Goal: Task Accomplishment & Management: Manage account settings

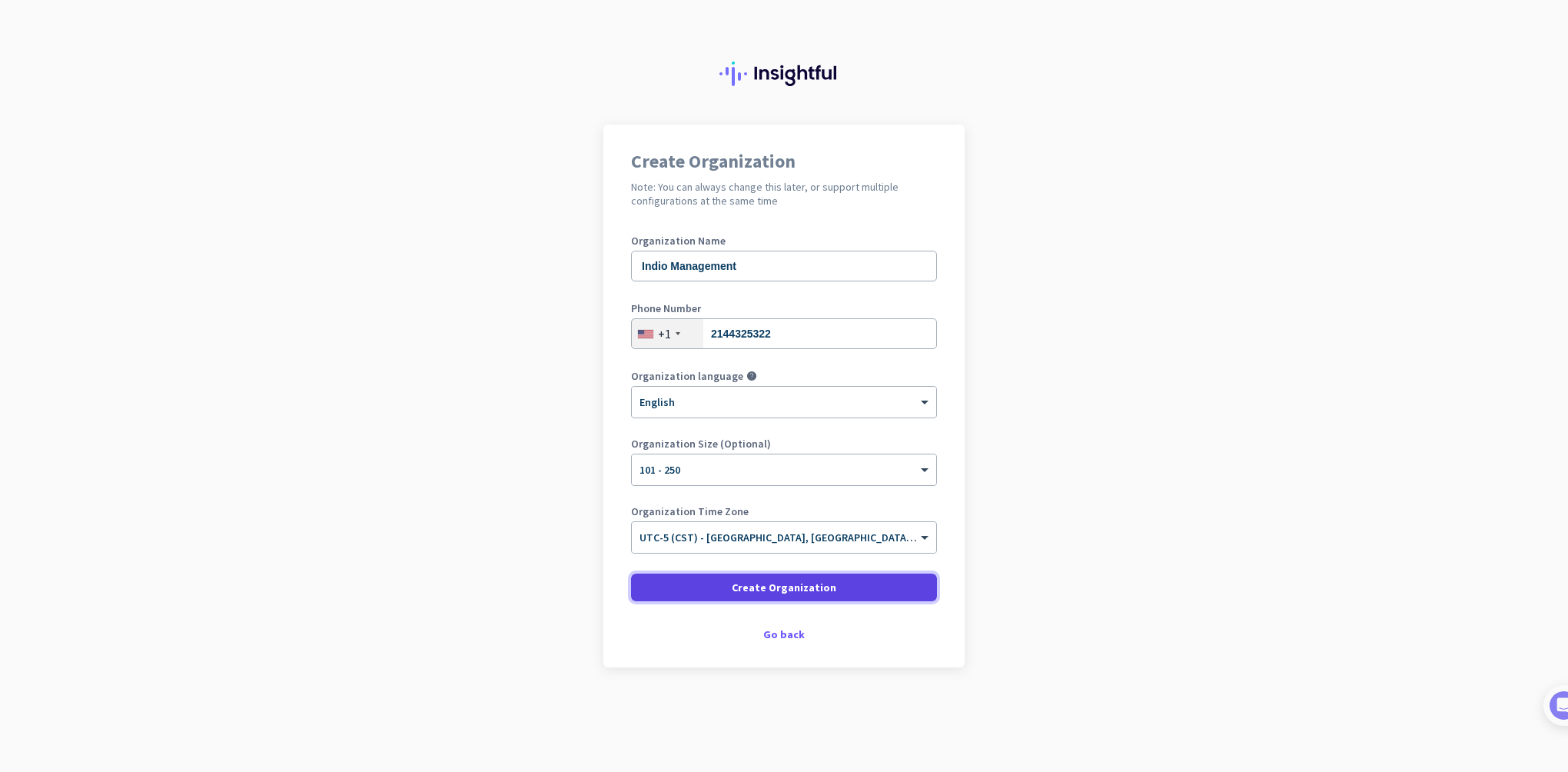
click at [853, 584] on span at bounding box center [784, 587] width 306 height 37
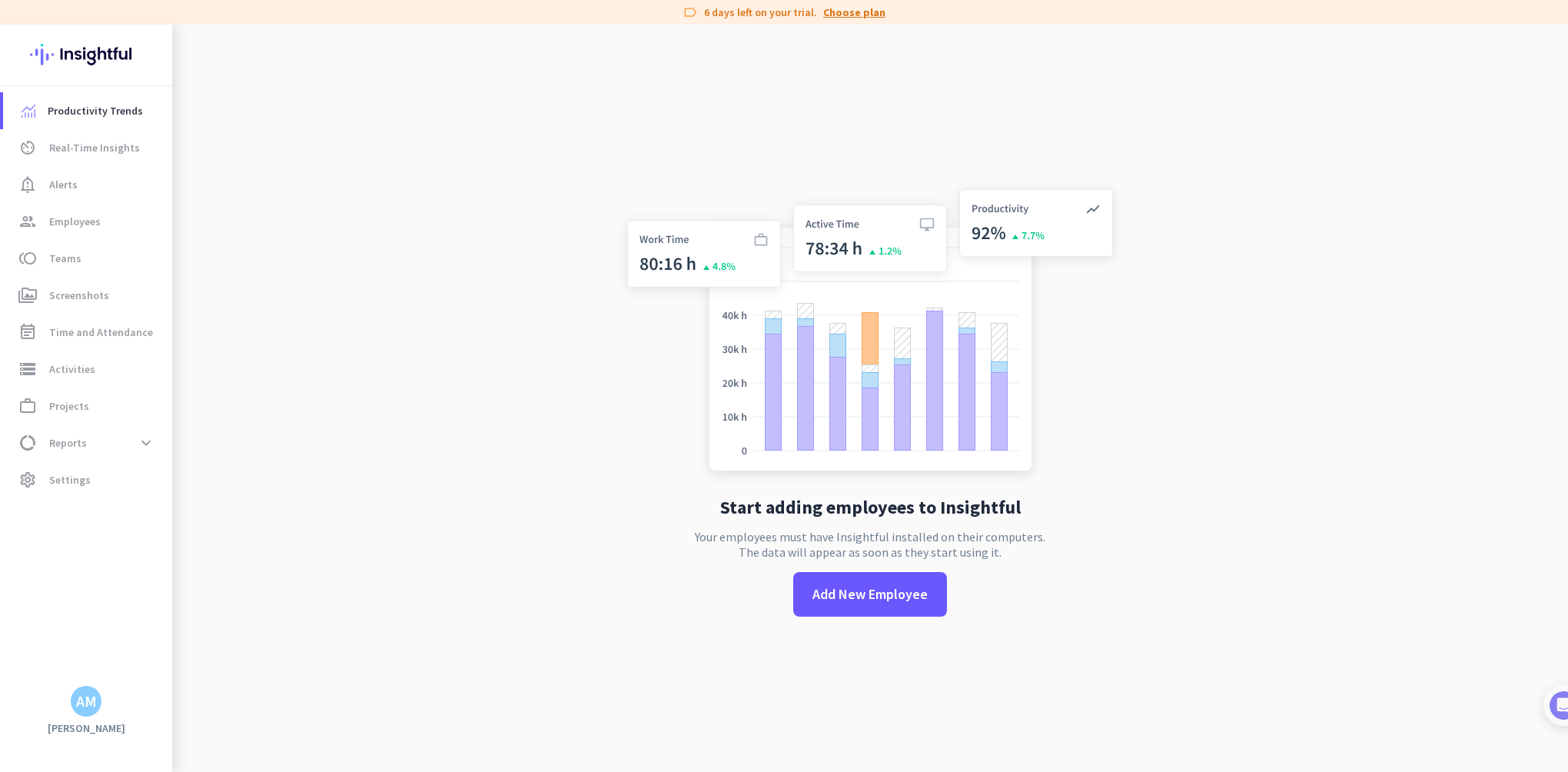
click at [839, 11] on link "Choose plan" at bounding box center [854, 13] width 62 height 16
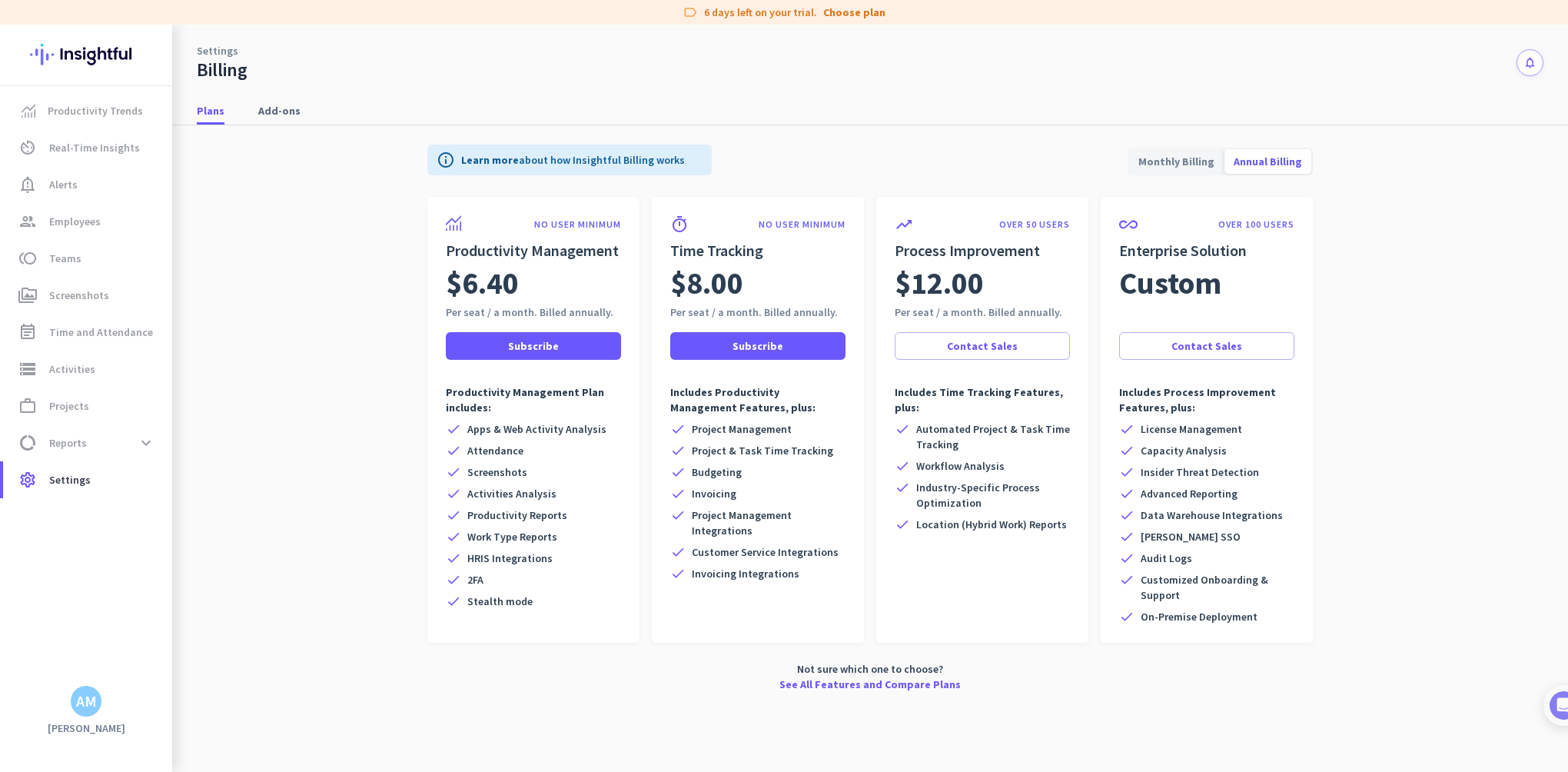
click at [1192, 159] on span "Monthly Billing" at bounding box center [1176, 161] width 94 height 37
click at [1260, 158] on span "Annual Billing" at bounding box center [1268, 161] width 87 height 37
click at [741, 338] on span "Subscribe" at bounding box center [758, 346] width 51 height 16
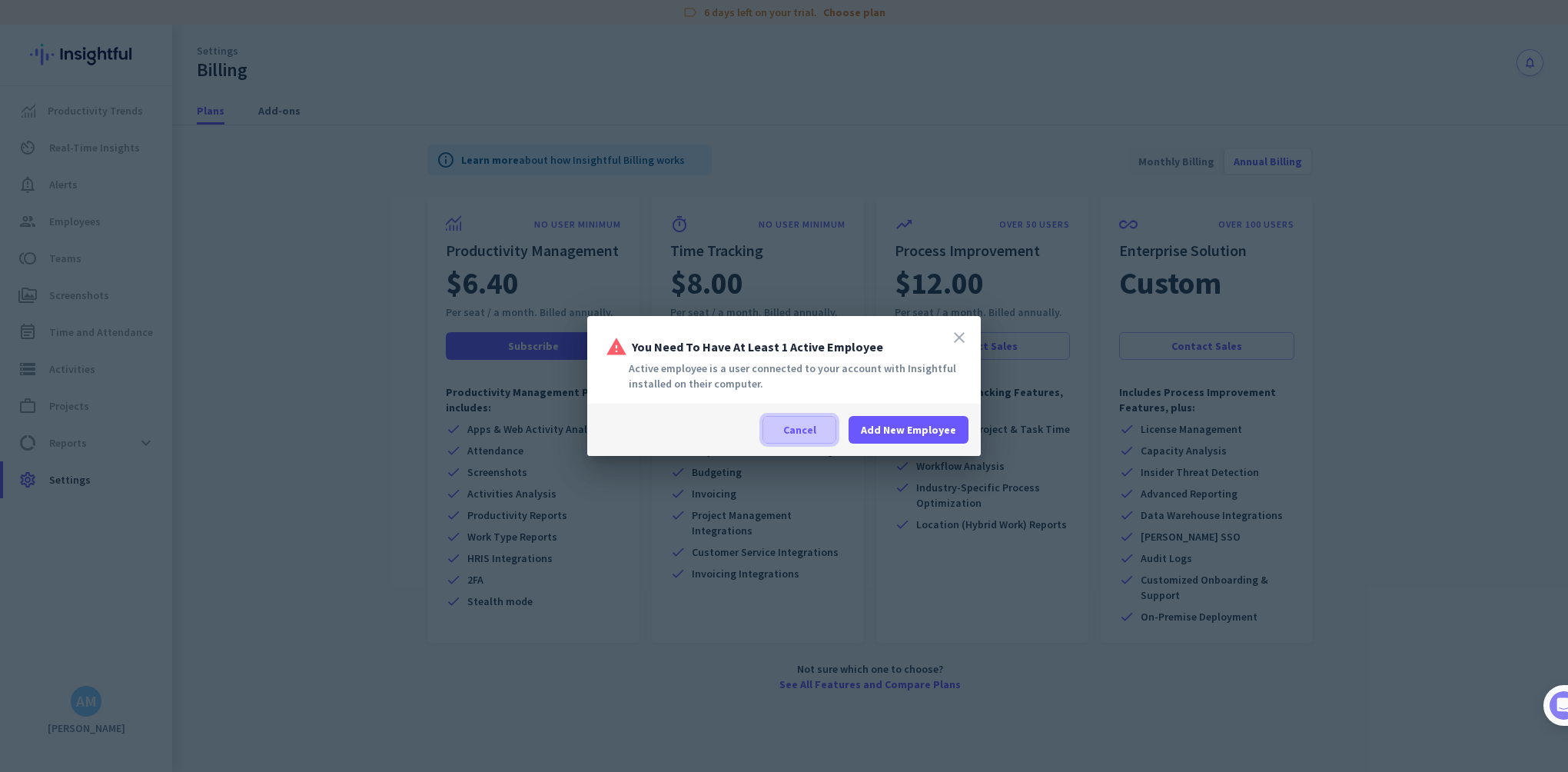
click at [805, 433] on span "Cancel" at bounding box center [800, 430] width 33 height 16
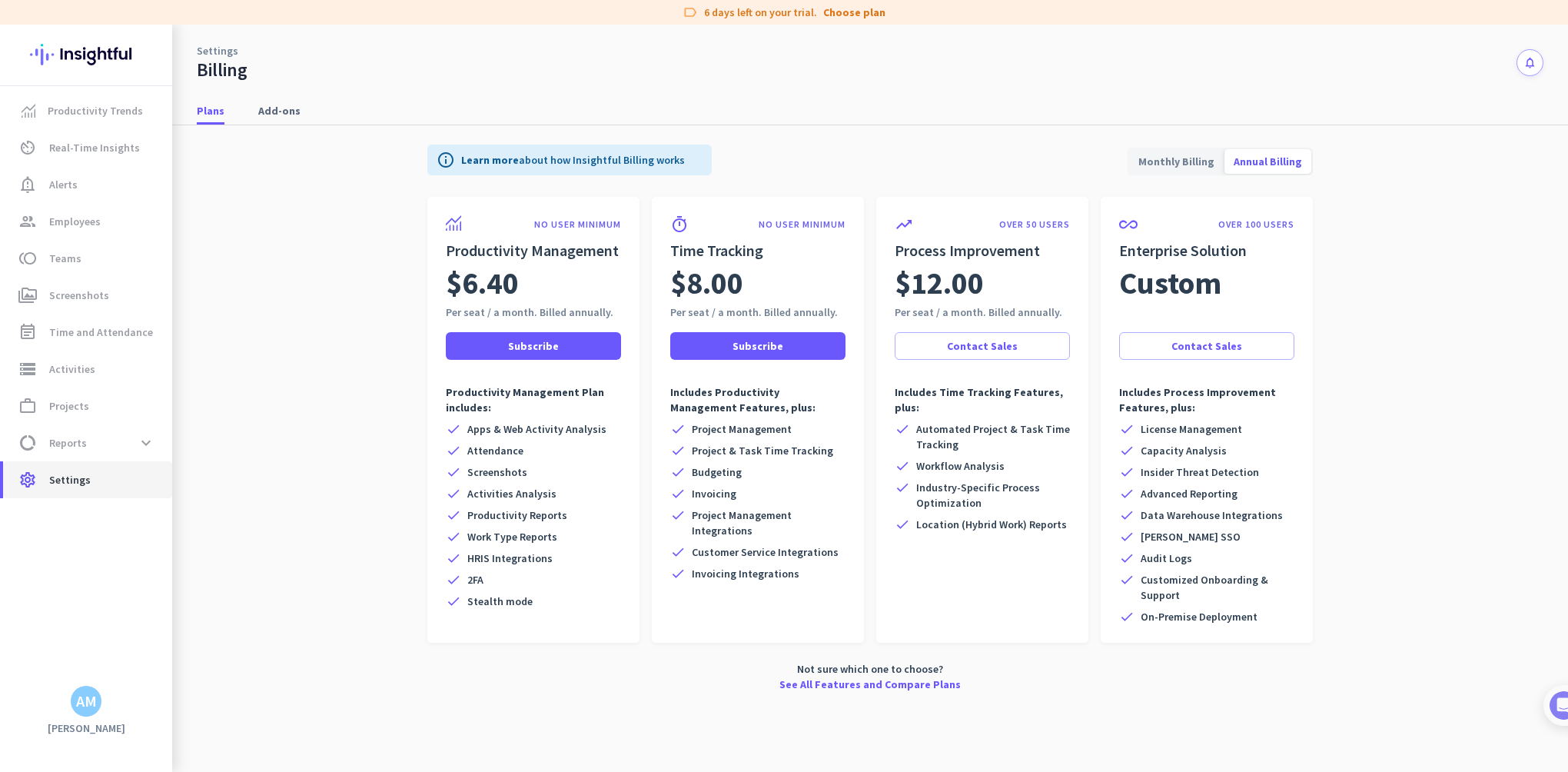
click at [86, 482] on span "Settings" at bounding box center [70, 479] width 42 height 18
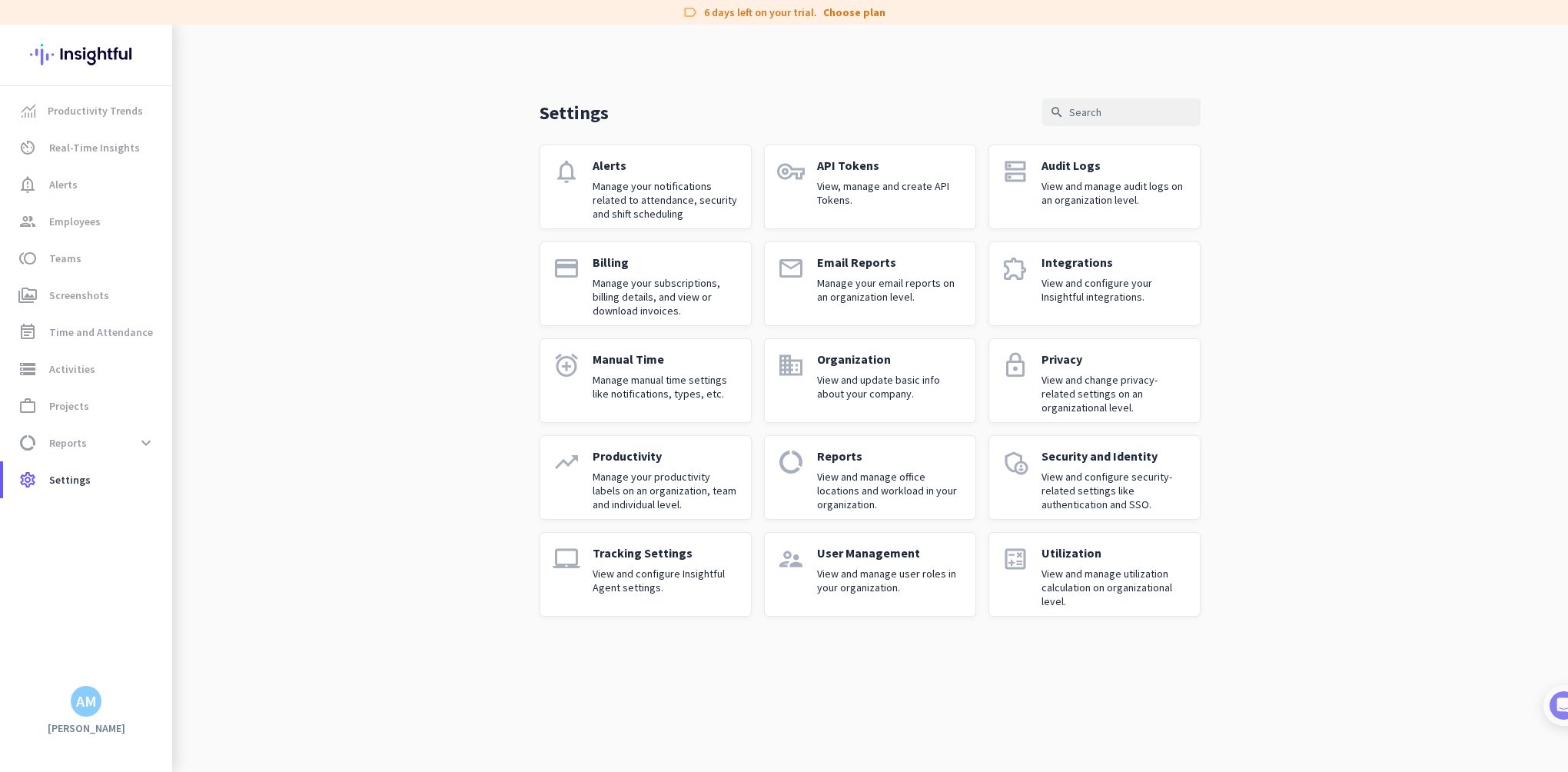
click at [919, 557] on p "User Management" at bounding box center [890, 553] width 146 height 16
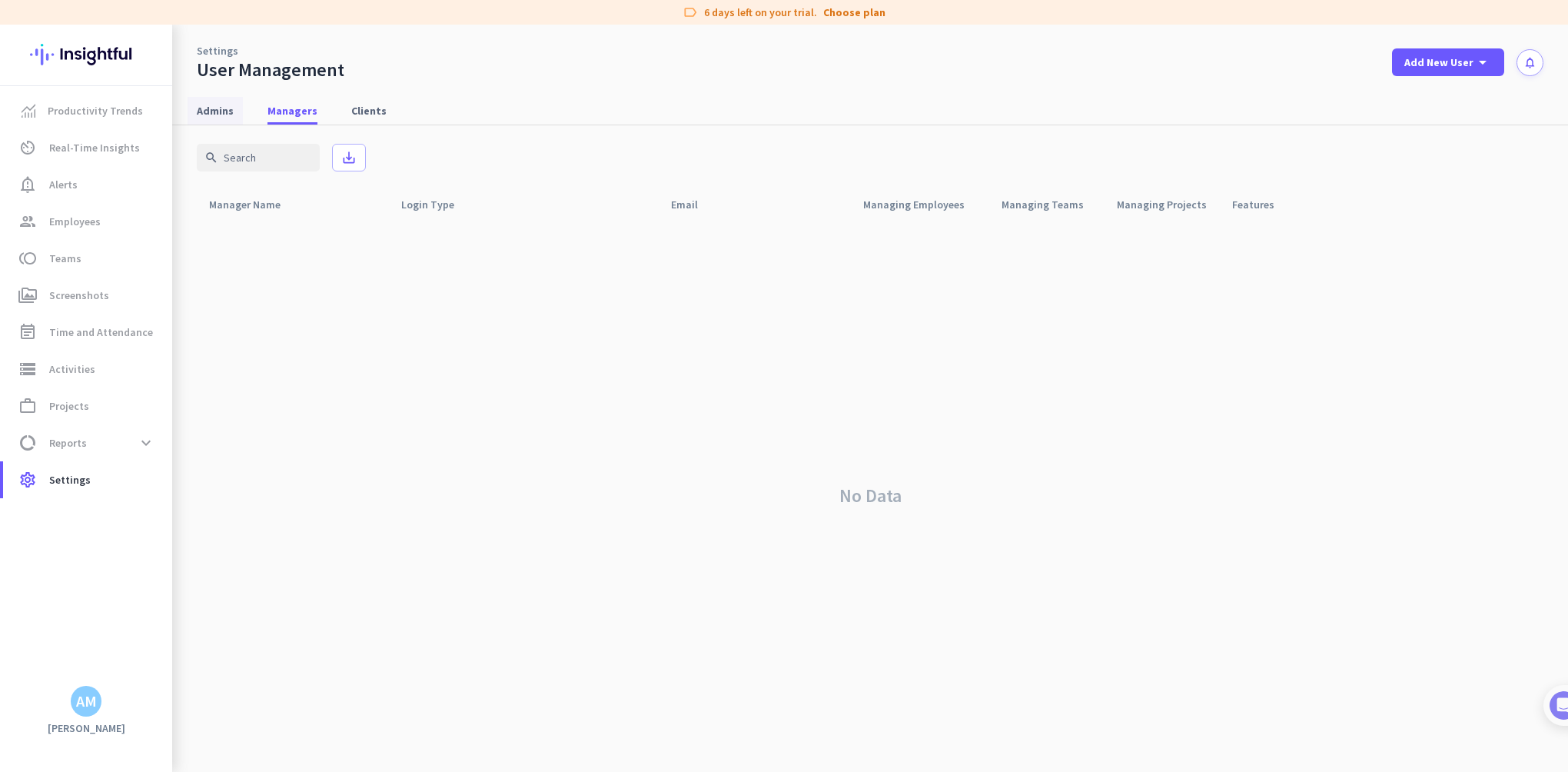
click at [215, 112] on span "Admins" at bounding box center [215, 111] width 37 height 16
click at [285, 111] on span "Managers" at bounding box center [292, 111] width 50 height 16
click at [1415, 63] on span "Add New User" at bounding box center [1439, 62] width 69 height 16
click at [1217, 95] on div at bounding box center [784, 386] width 1568 height 772
click at [122, 439] on span "data_usage Reports expand_more" at bounding box center [87, 442] width 145 height 27
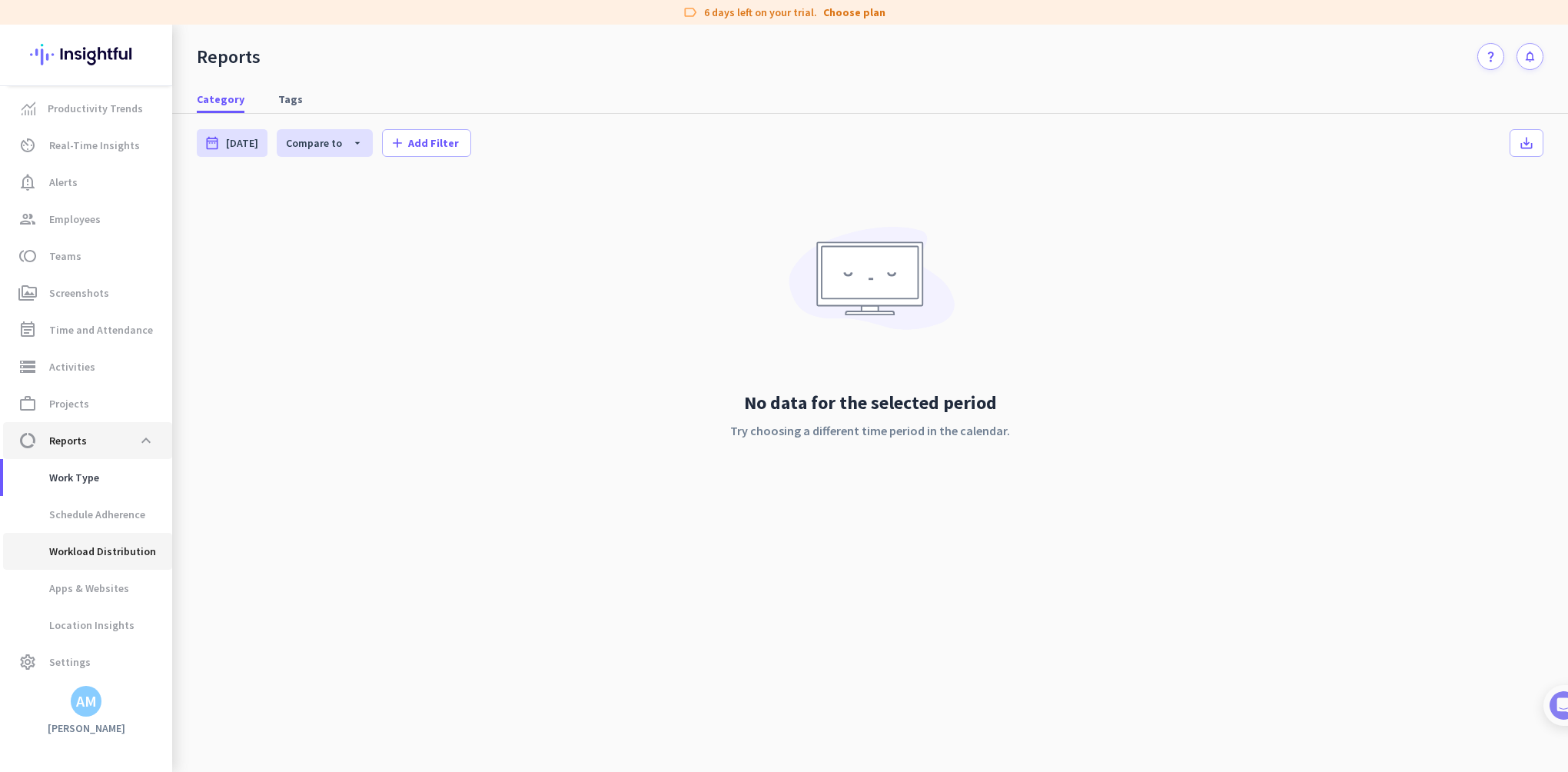
scroll to position [3, 0]
click at [78, 649] on link "settings Settings" at bounding box center [87, 661] width 169 height 37
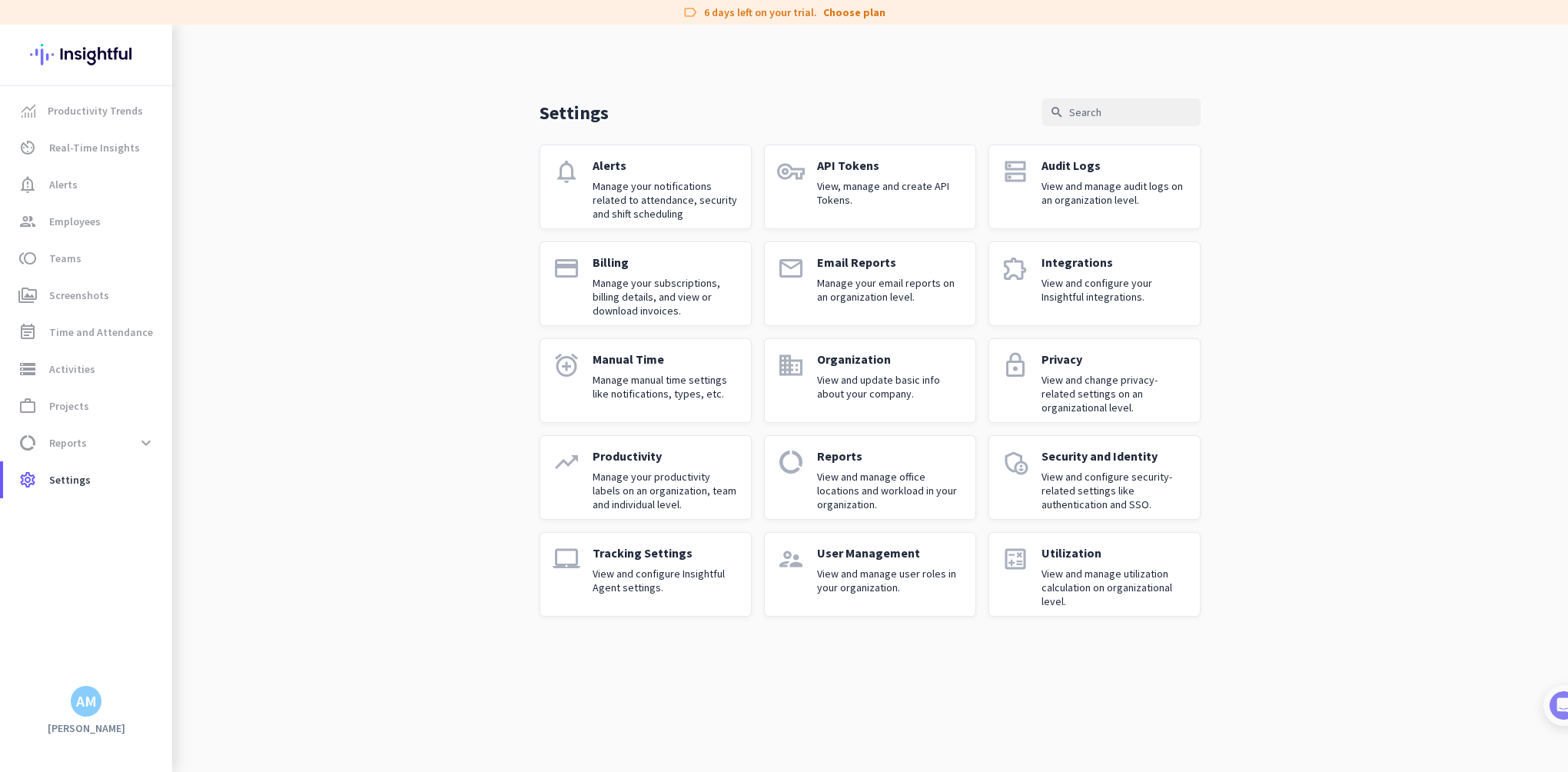
click at [1106, 483] on p "View and configure security-related settings like authentication and SSO." at bounding box center [1114, 490] width 146 height 42
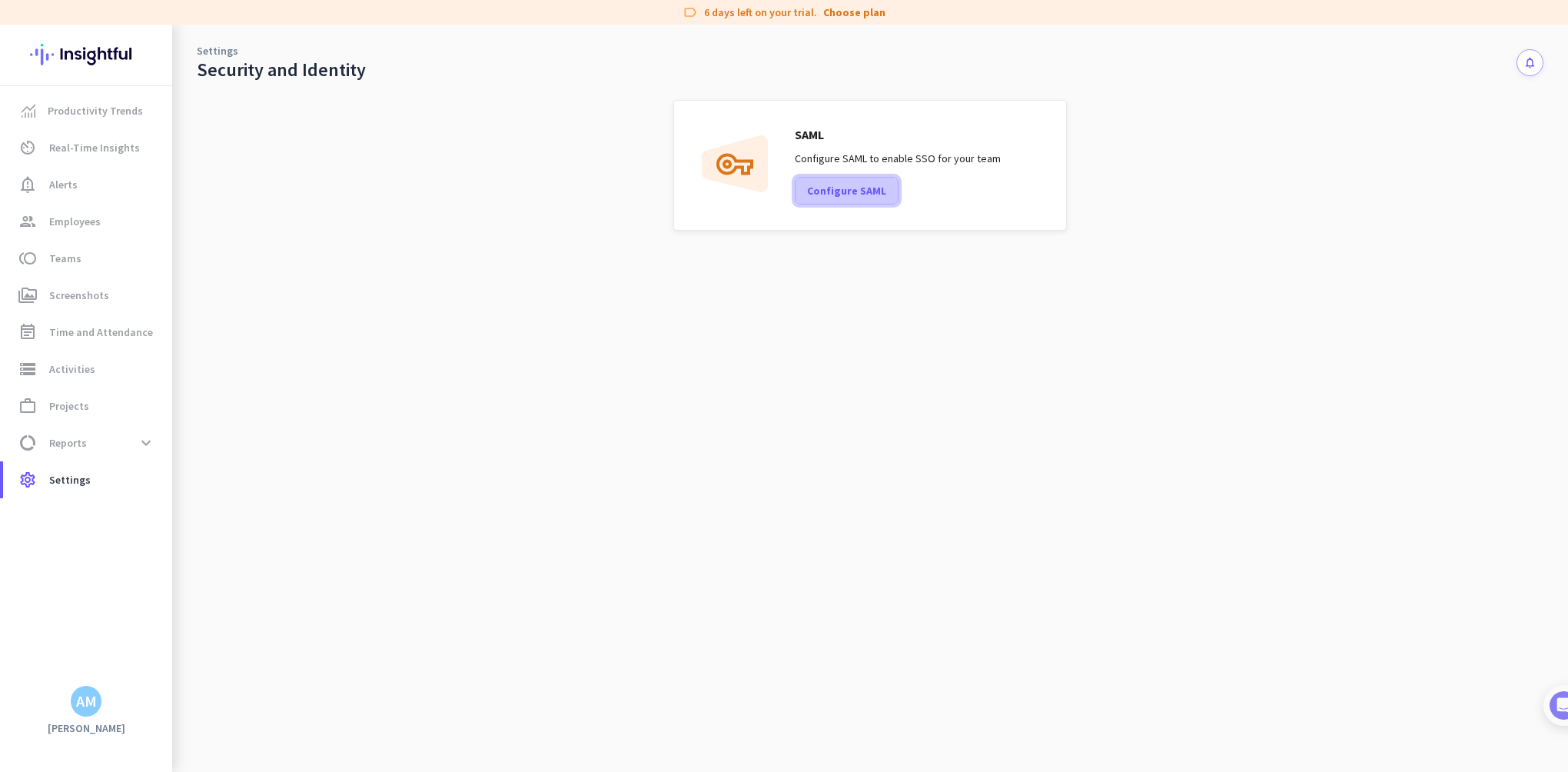
click at [847, 200] on span at bounding box center [846, 191] width 102 height 37
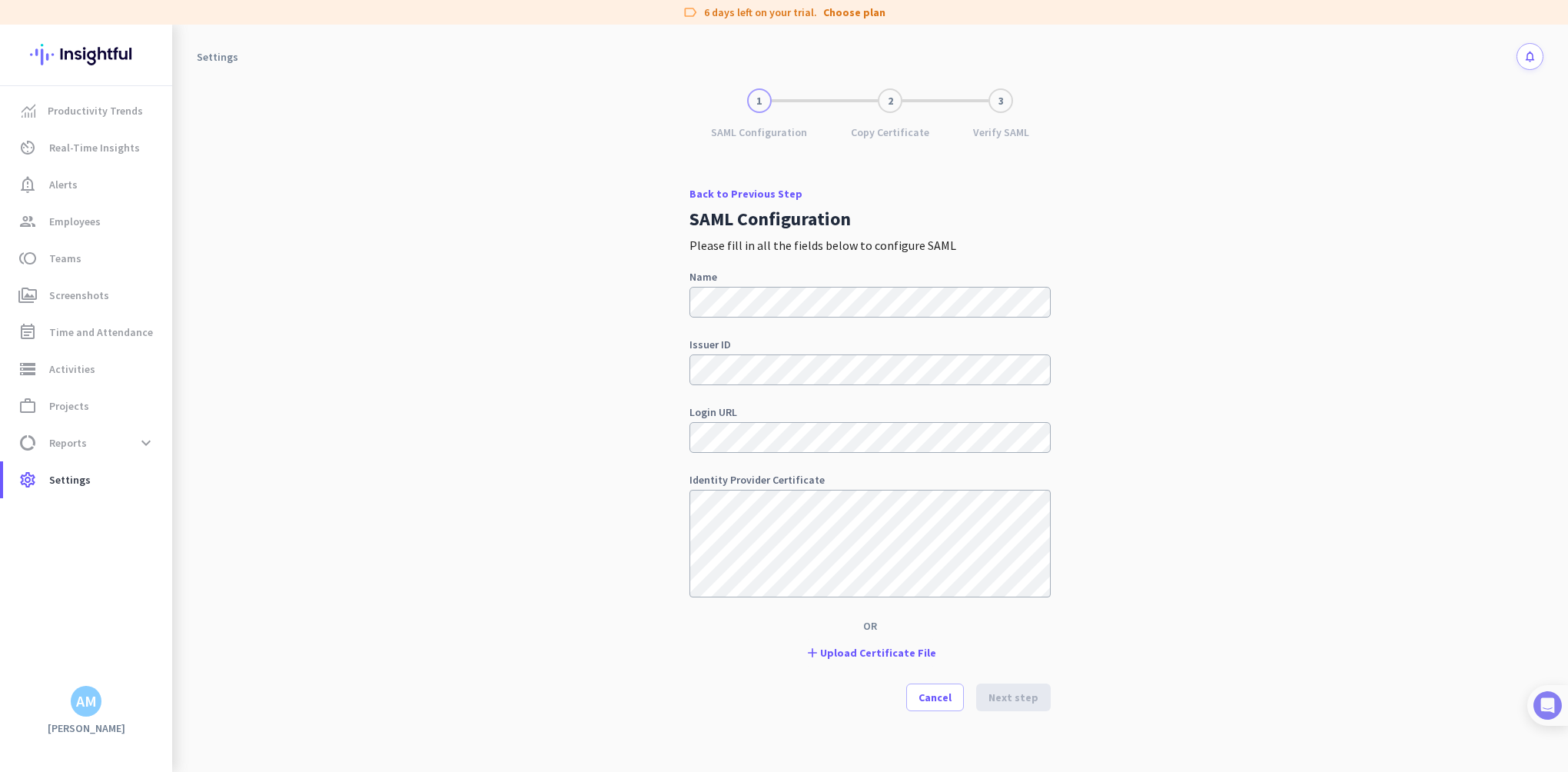
click at [1551, 713] on img at bounding box center [1547, 705] width 28 height 28
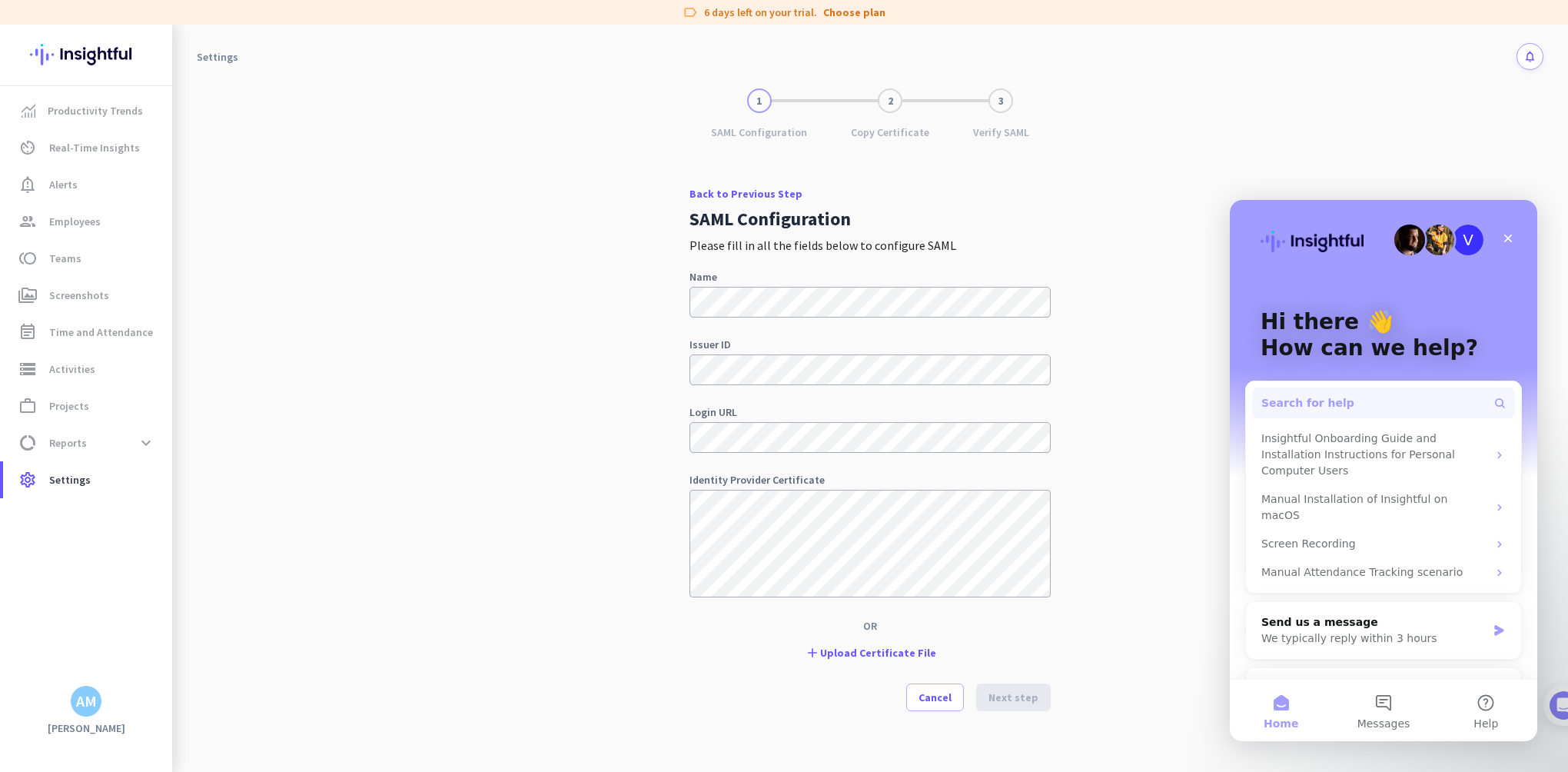
click at [1331, 409] on span "Search for help" at bounding box center [1308, 403] width 93 height 17
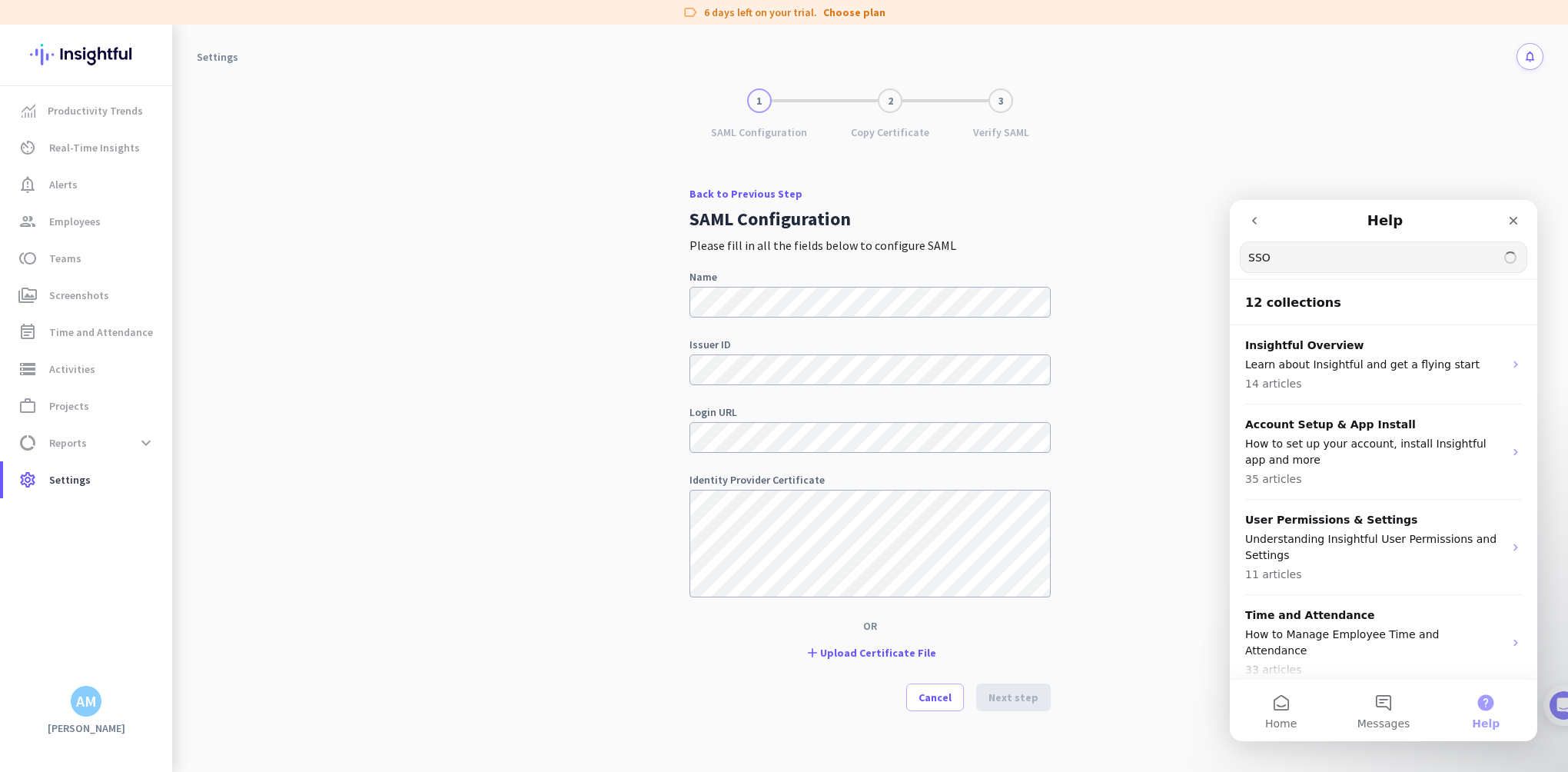
type input "SSO"
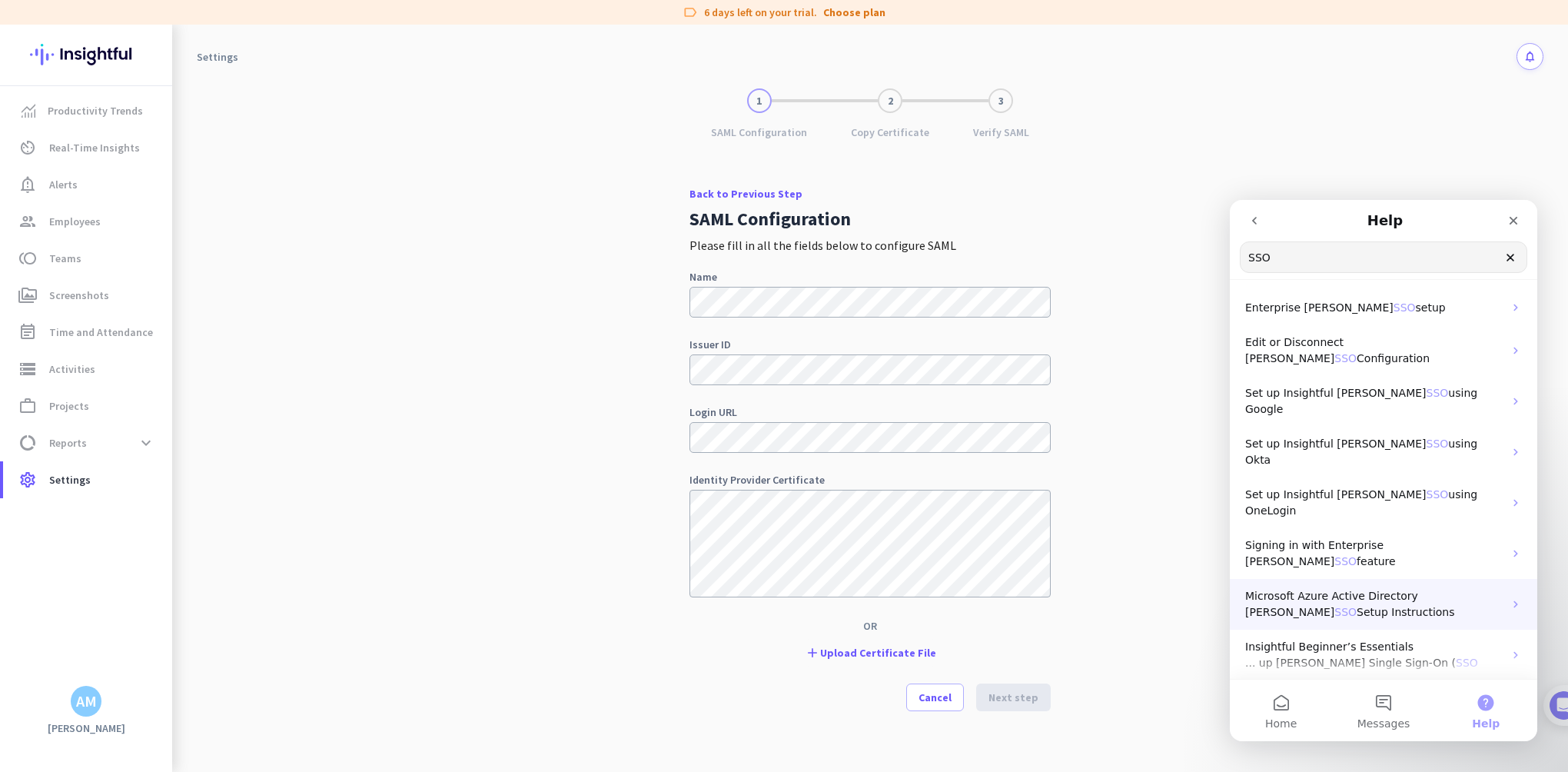
click at [1393, 589] on span "Microsoft Azure Active Directory [PERSON_NAME]" at bounding box center [1332, 603] width 173 height 28
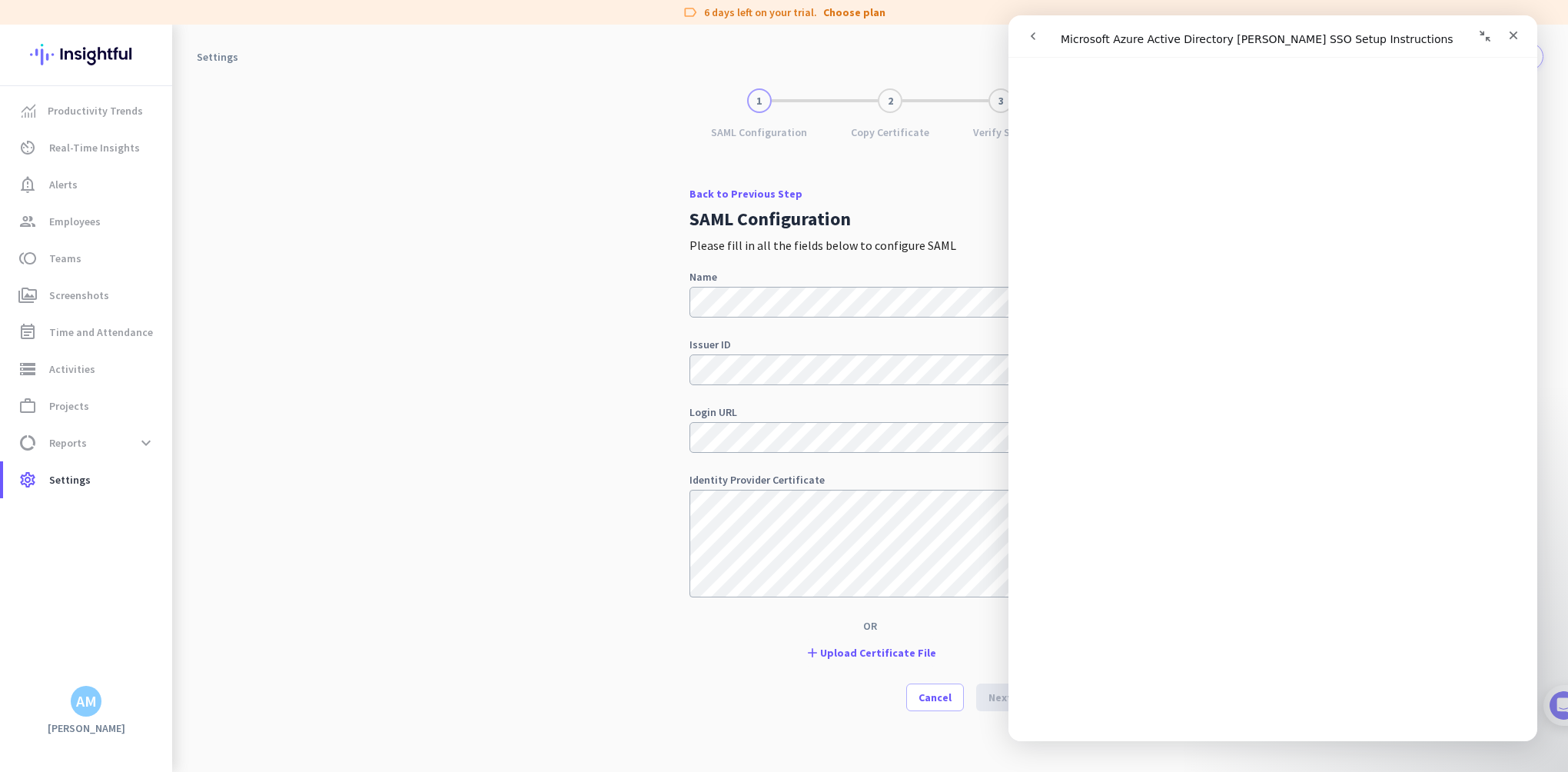
scroll to position [3613, 0]
click at [873, 653] on span "Upload Certificate File" at bounding box center [878, 652] width 116 height 16
click at [993, 696] on span at bounding box center [1013, 689] width 75 height 37
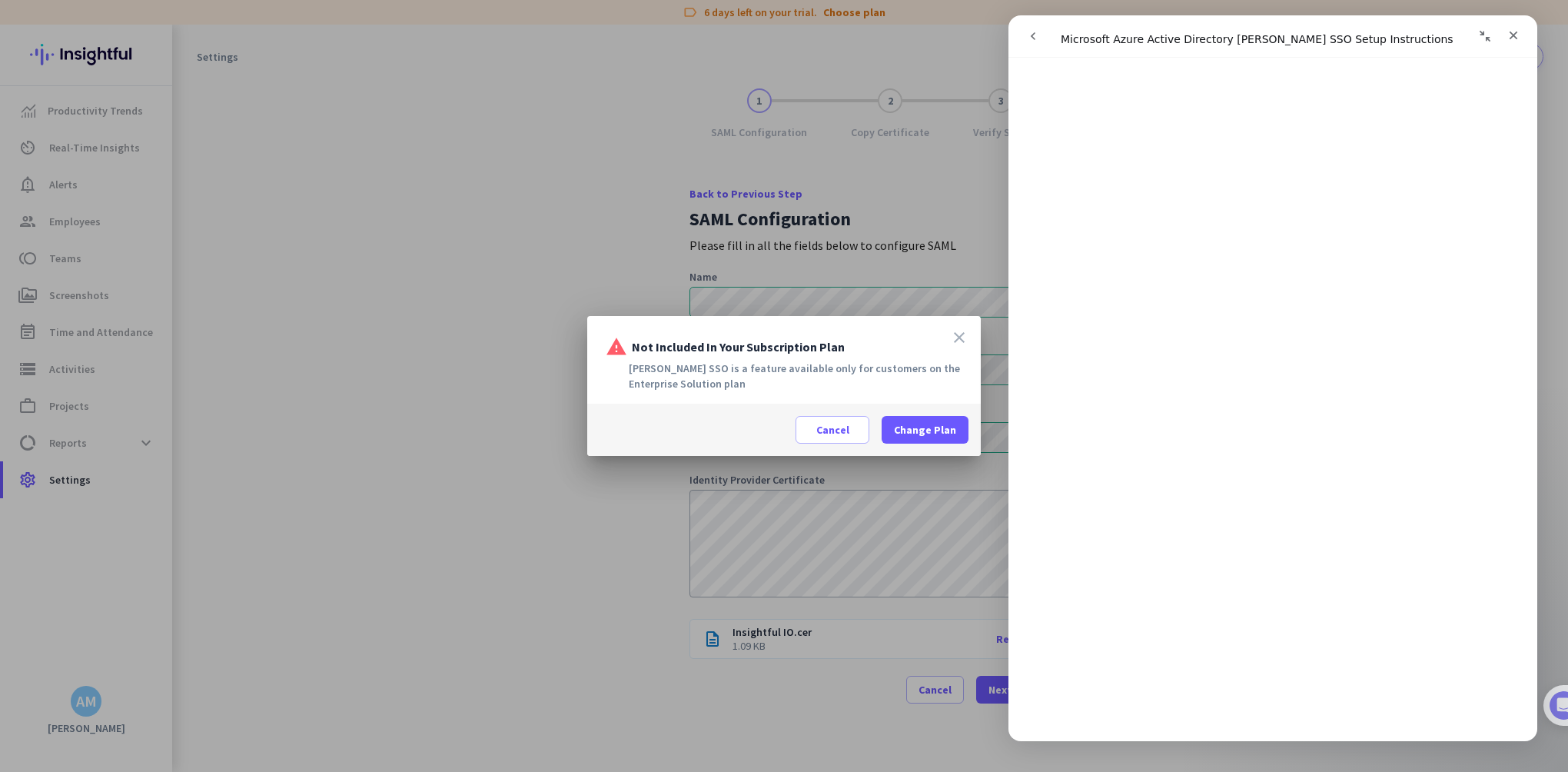
click at [957, 337] on icon "close" at bounding box center [958, 337] width 18 height 18
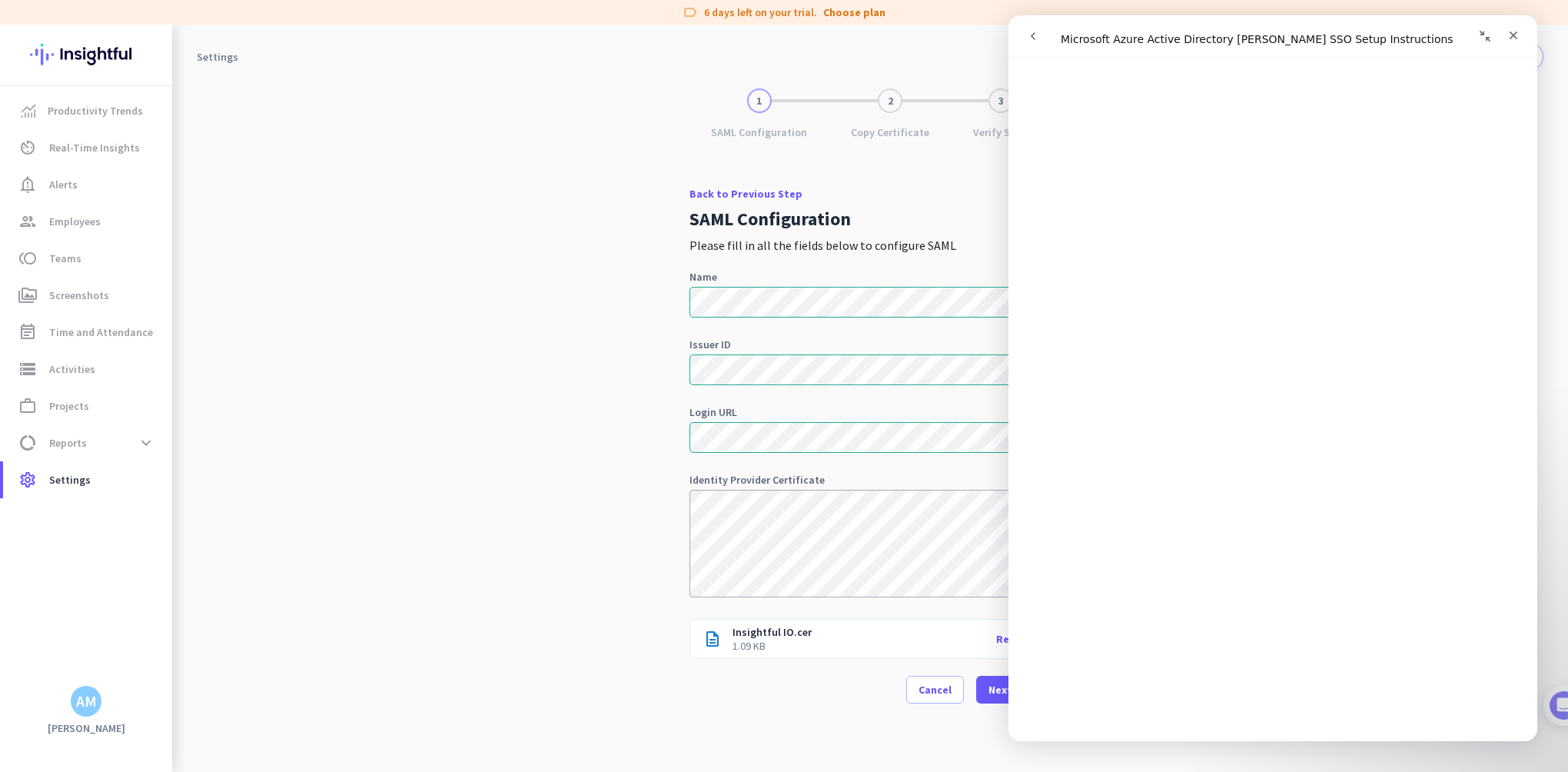
scroll to position [3921, 0]
click at [1483, 37] on icon "Collapse window" at bounding box center [1484, 36] width 13 height 13
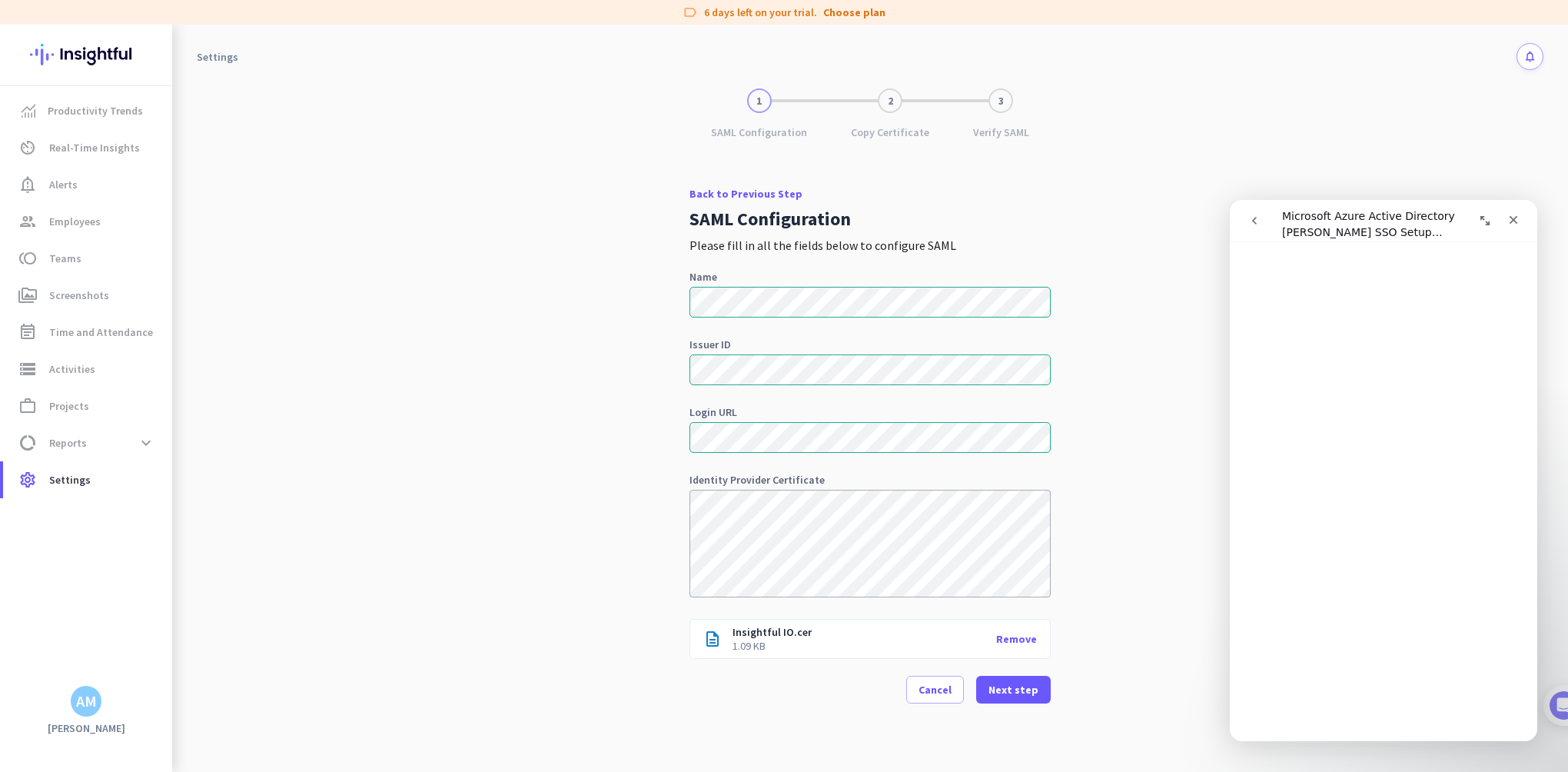
scroll to position [3939, 0]
click at [1488, 223] on icon "Expand window" at bounding box center [1484, 220] width 9 height 9
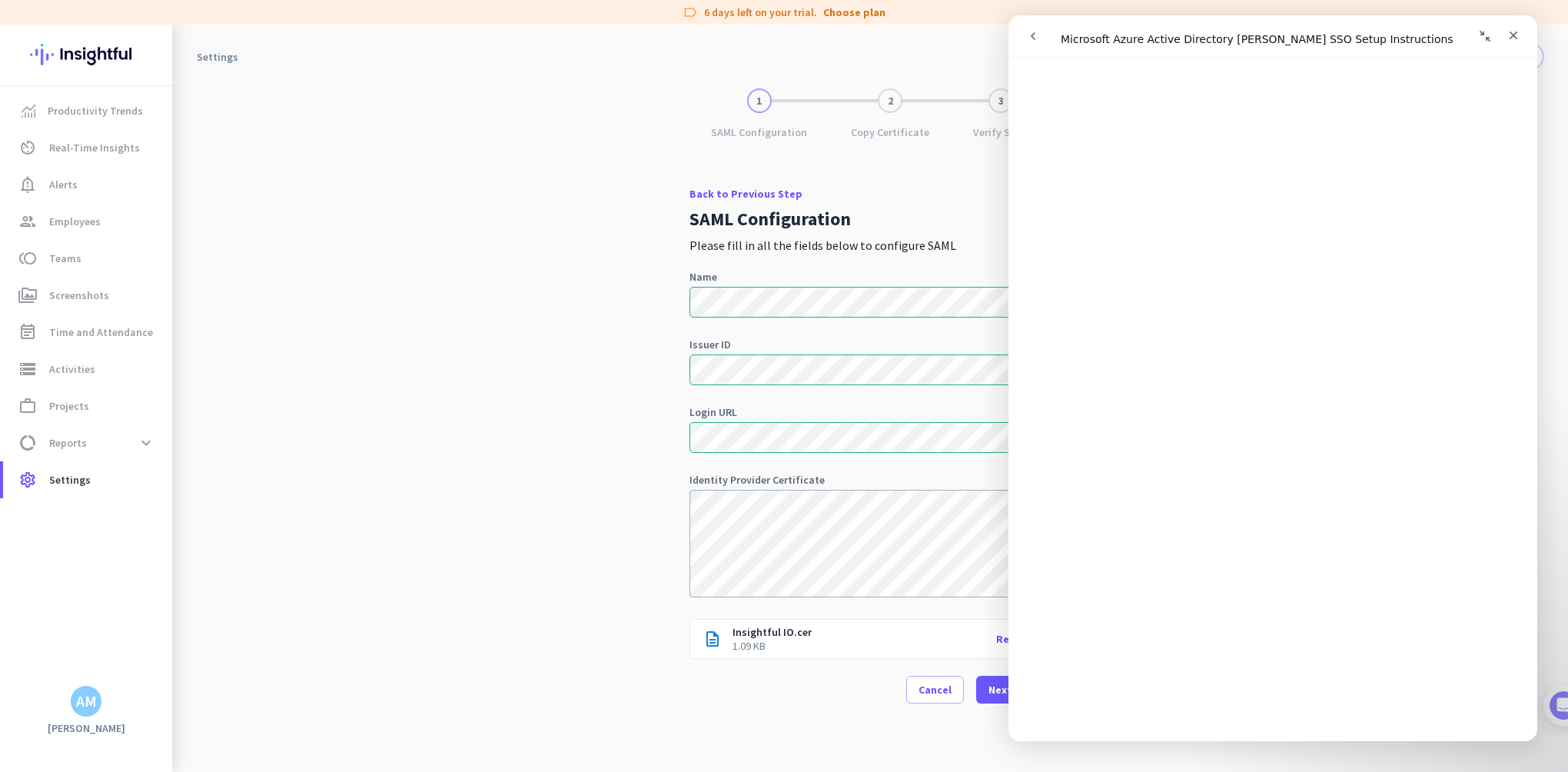
scroll to position [3998, 0]
click at [722, 104] on div "1 [PERSON_NAME] Configuration" at bounding box center [759, 113] width 140 height 50
click at [716, 102] on div "1 [PERSON_NAME] Configuration" at bounding box center [759, 113] width 140 height 50
click at [784, 80] on div "1 [PERSON_NAME] Configuration 2 Copy Certificate 3 Verify [PERSON_NAME] Back to…" at bounding box center [870, 421] width 1396 height 702
click at [1515, 38] on icon "Close" at bounding box center [1514, 35] width 13 height 13
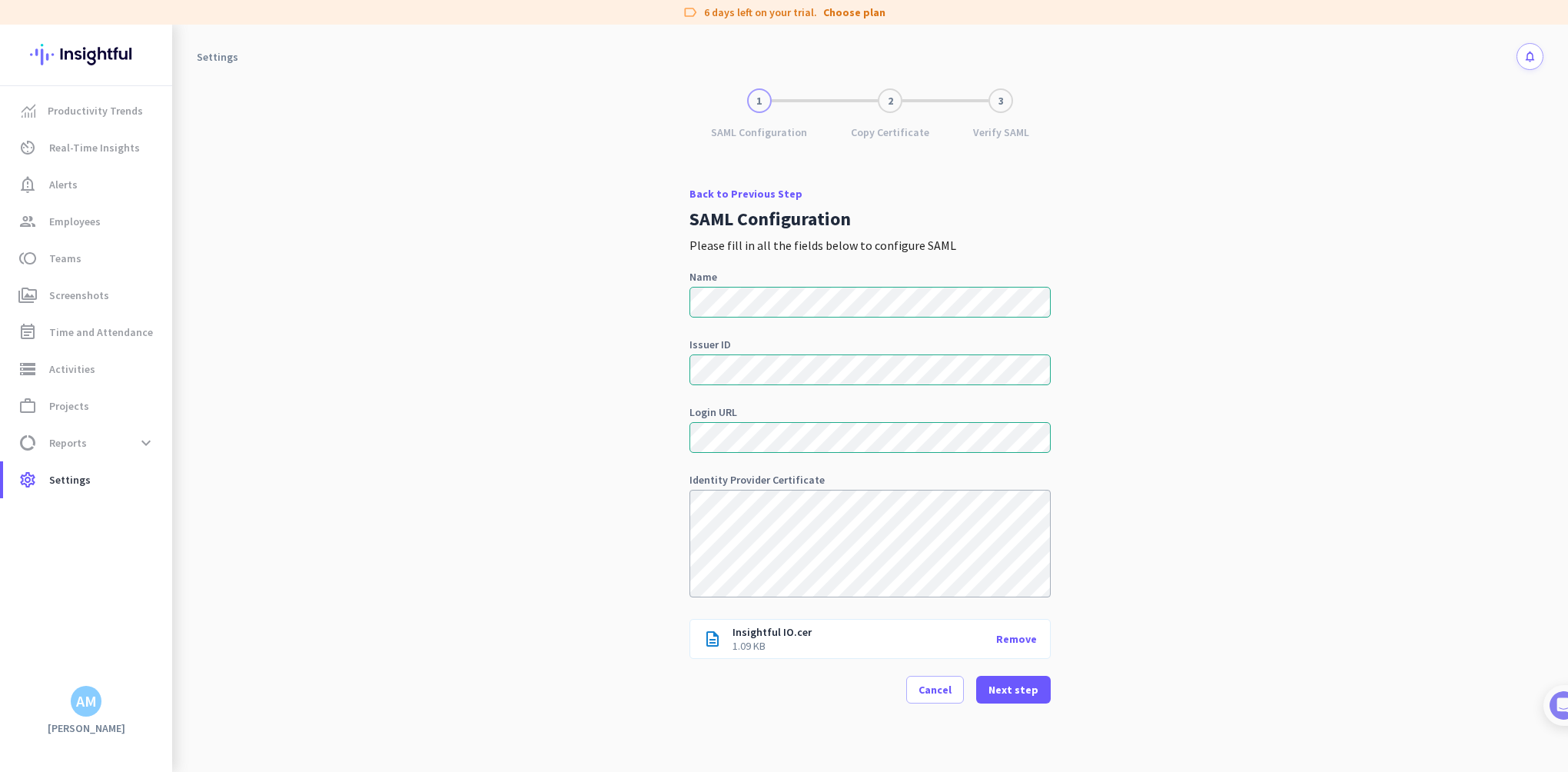
scroll to position [0, 0]
click at [1045, 682] on span at bounding box center [1013, 689] width 75 height 37
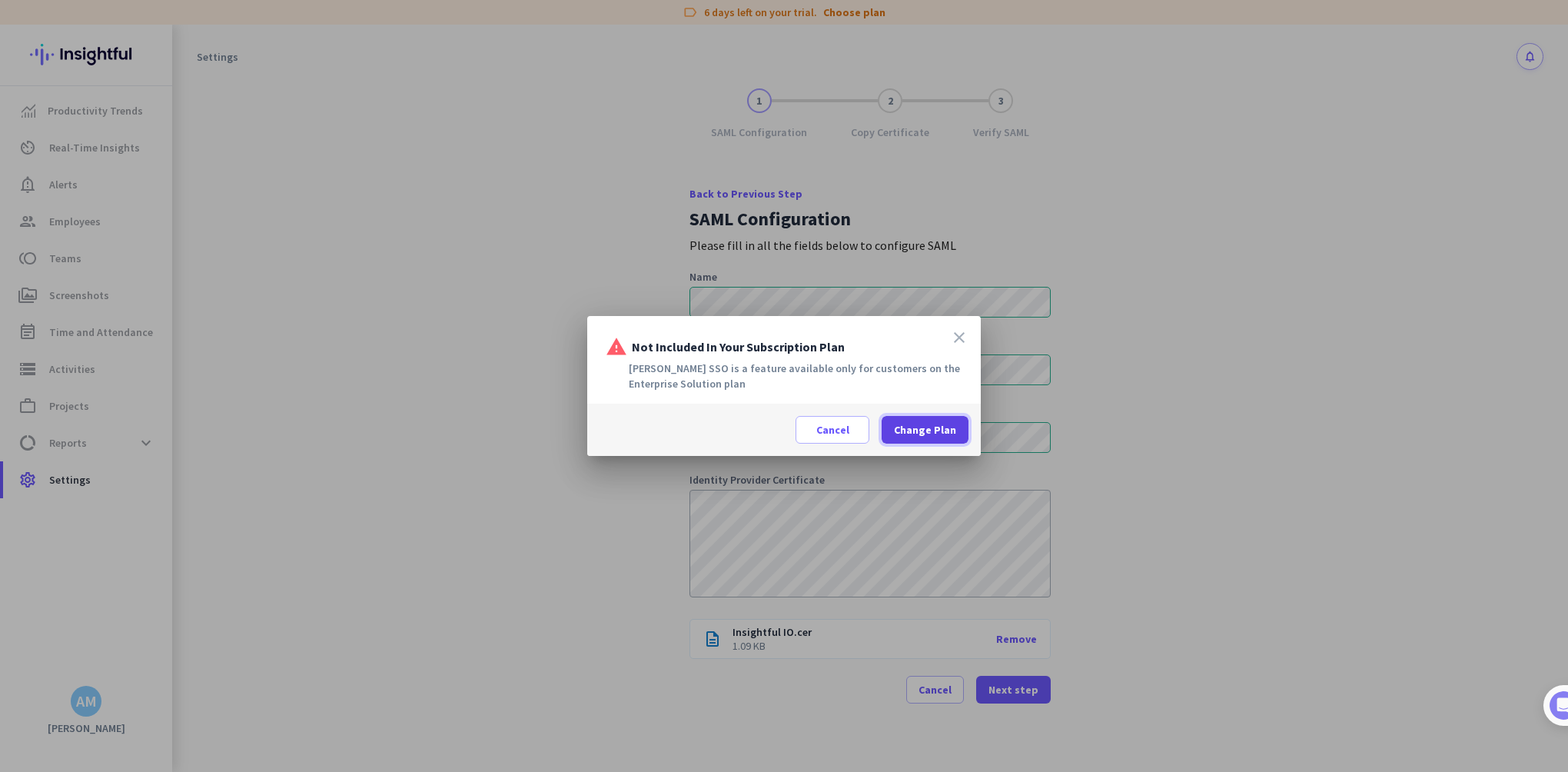
click at [942, 420] on span at bounding box center [924, 430] width 87 height 37
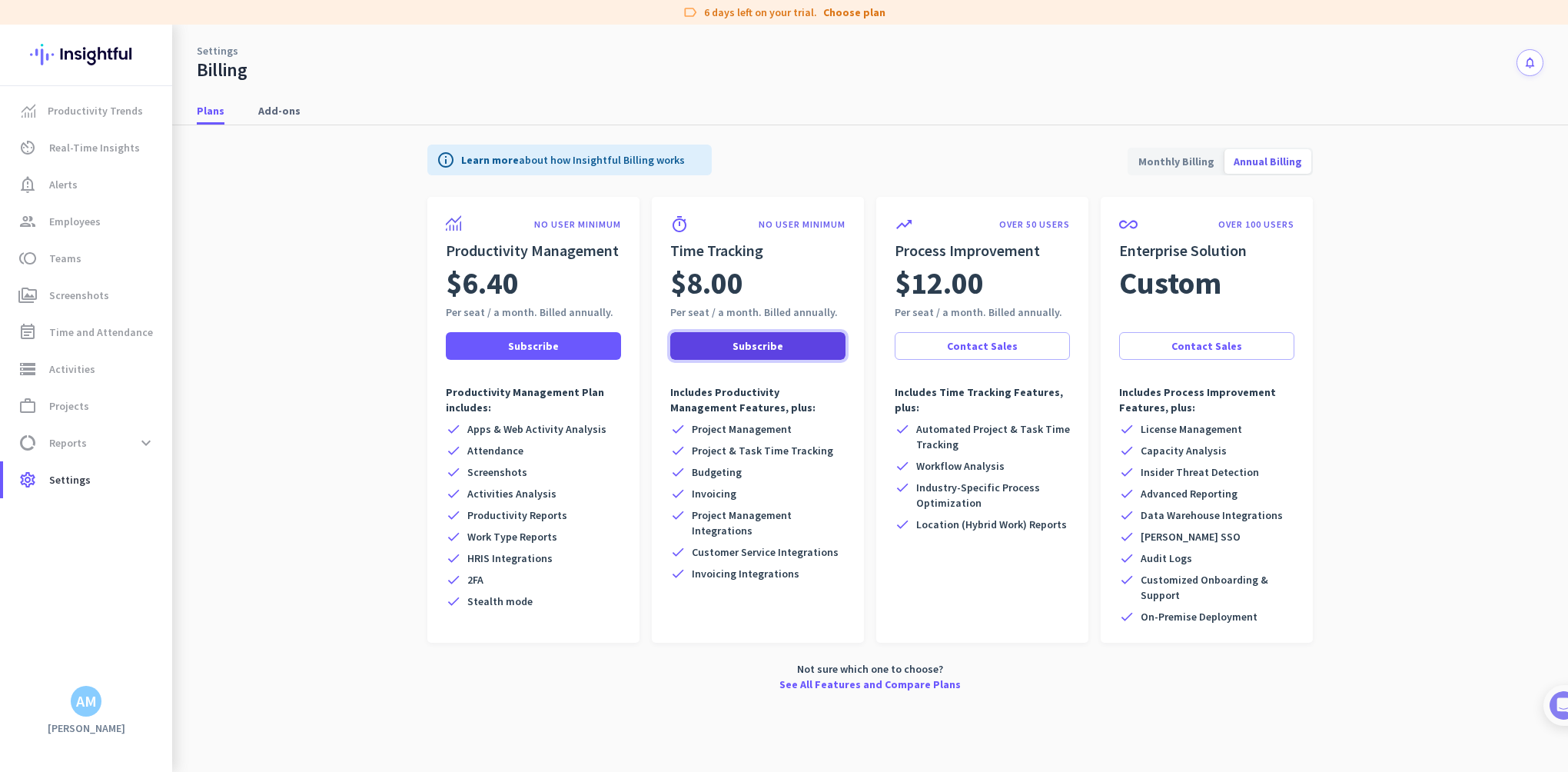
click at [745, 347] on span "Subscribe" at bounding box center [758, 346] width 51 height 16
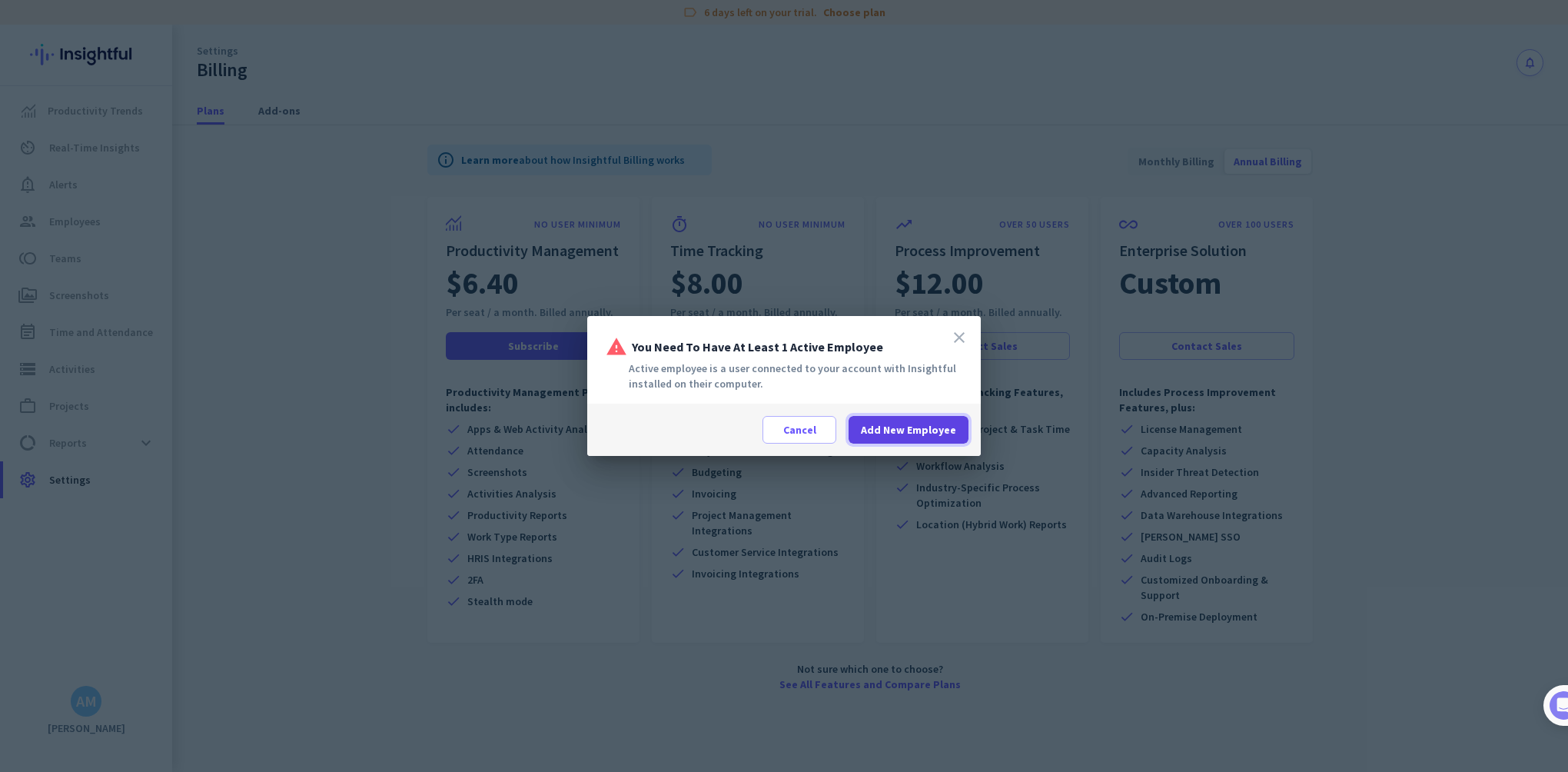
click at [912, 425] on span "Add New Employee" at bounding box center [909, 430] width 95 height 16
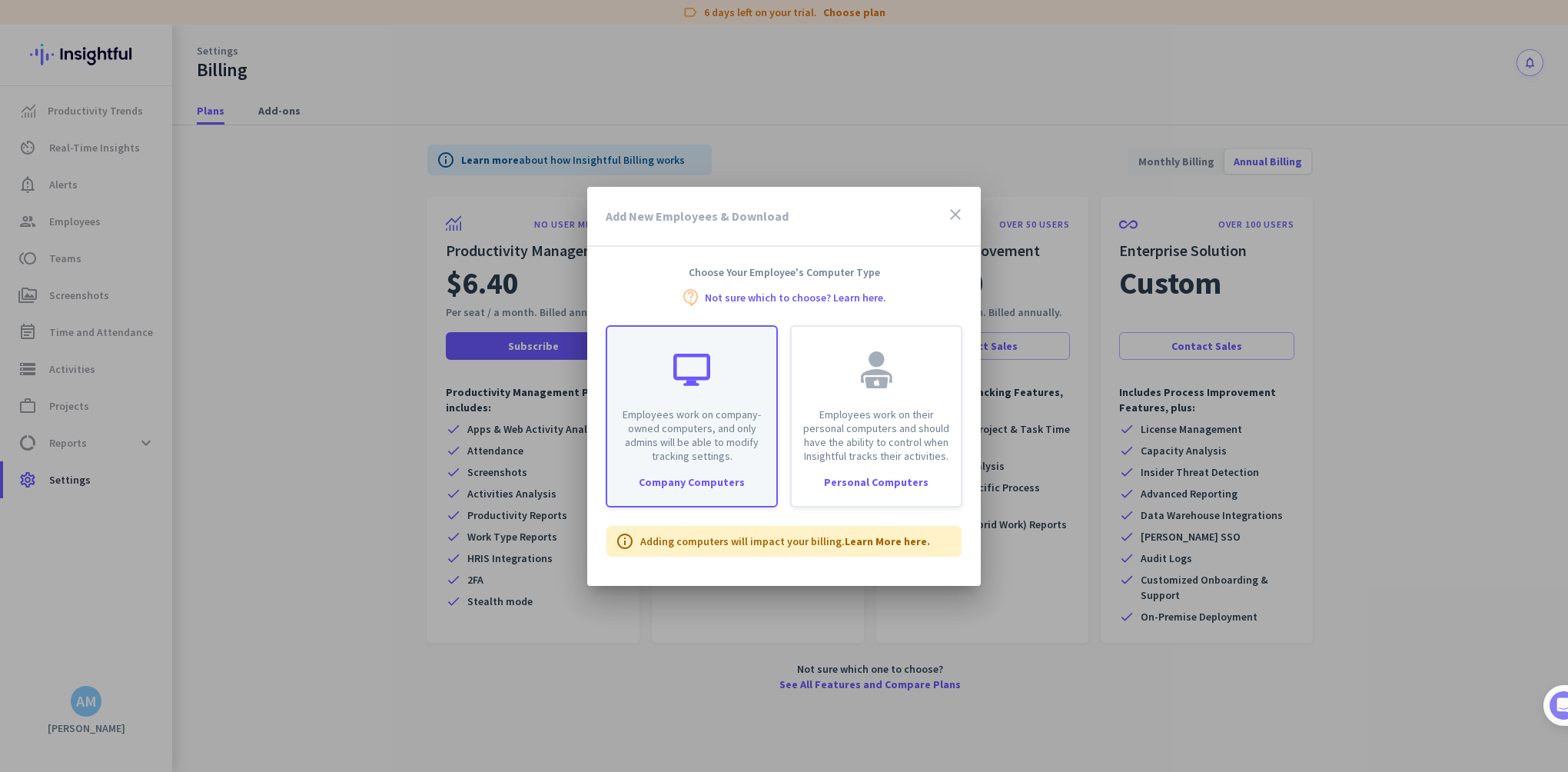
click at [704, 431] on p "Employees work on company-owned computers, and only admins will be able to modi…" at bounding box center [691, 435] width 151 height 55
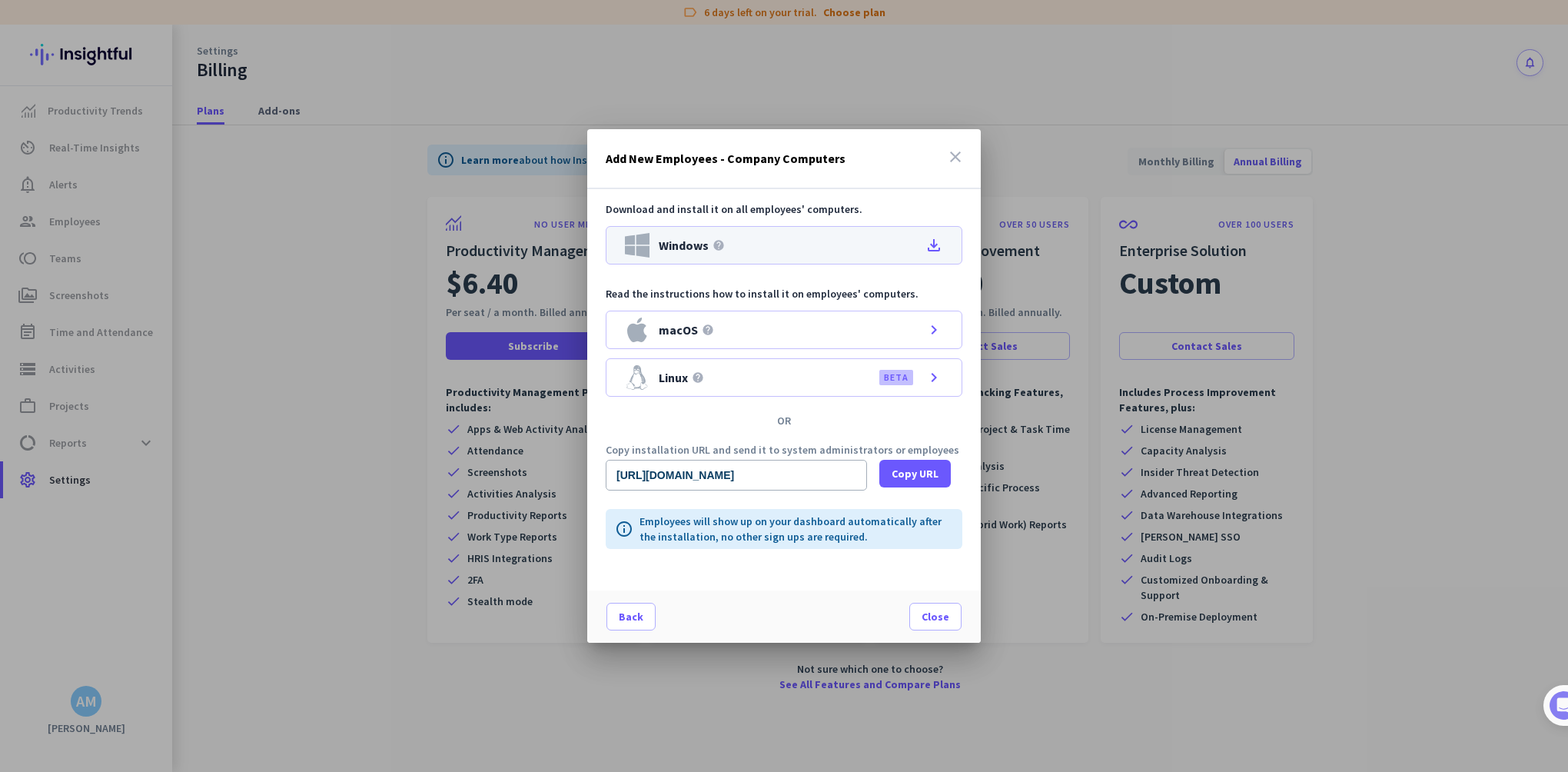
click at [937, 244] on icon "file_download" at bounding box center [933, 245] width 18 height 18
drag, startPoint x: 773, startPoint y: 478, endPoint x: 938, endPoint y: 476, distance: 165.0
click at [1002, 498] on div "Add New Employees - Company Computers close Download and install it on all empl…" at bounding box center [784, 386] width 1568 height 772
click at [927, 474] on span "Copy URL" at bounding box center [915, 474] width 47 height 16
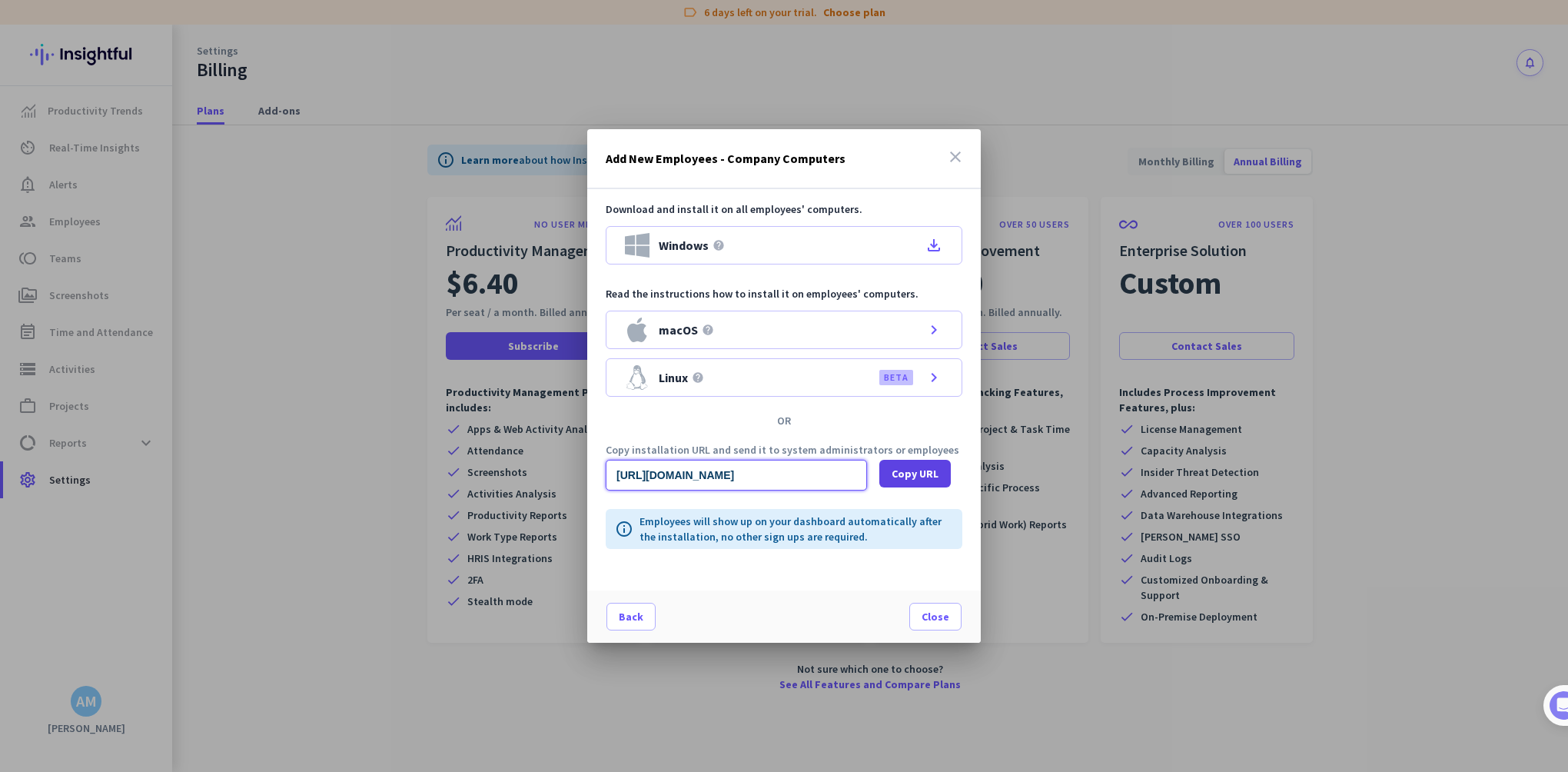
scroll to position [0, 0]
click at [938, 620] on span "Close" at bounding box center [935, 616] width 27 height 16
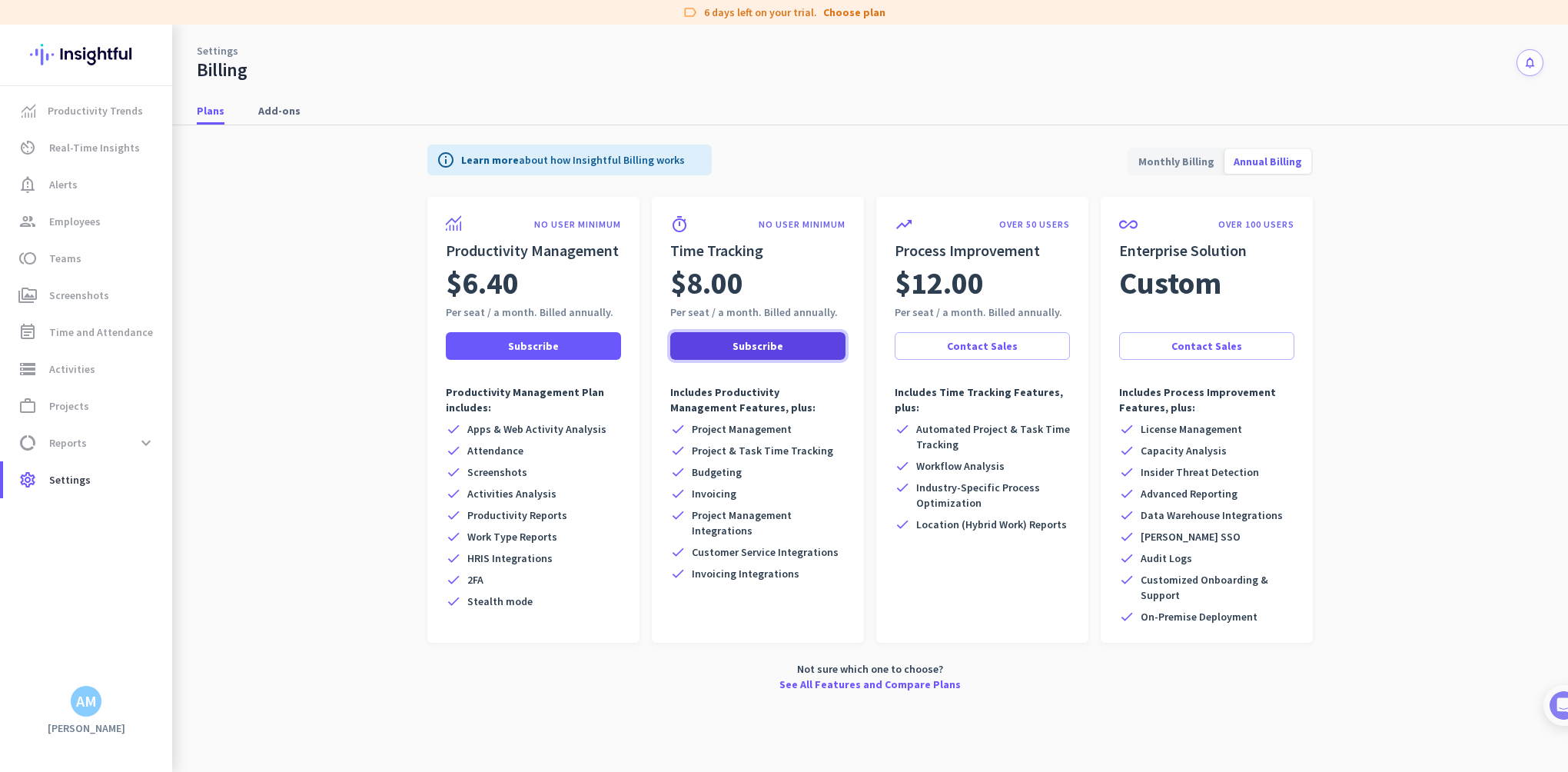
click at [768, 348] on span "Subscribe" at bounding box center [758, 346] width 51 height 16
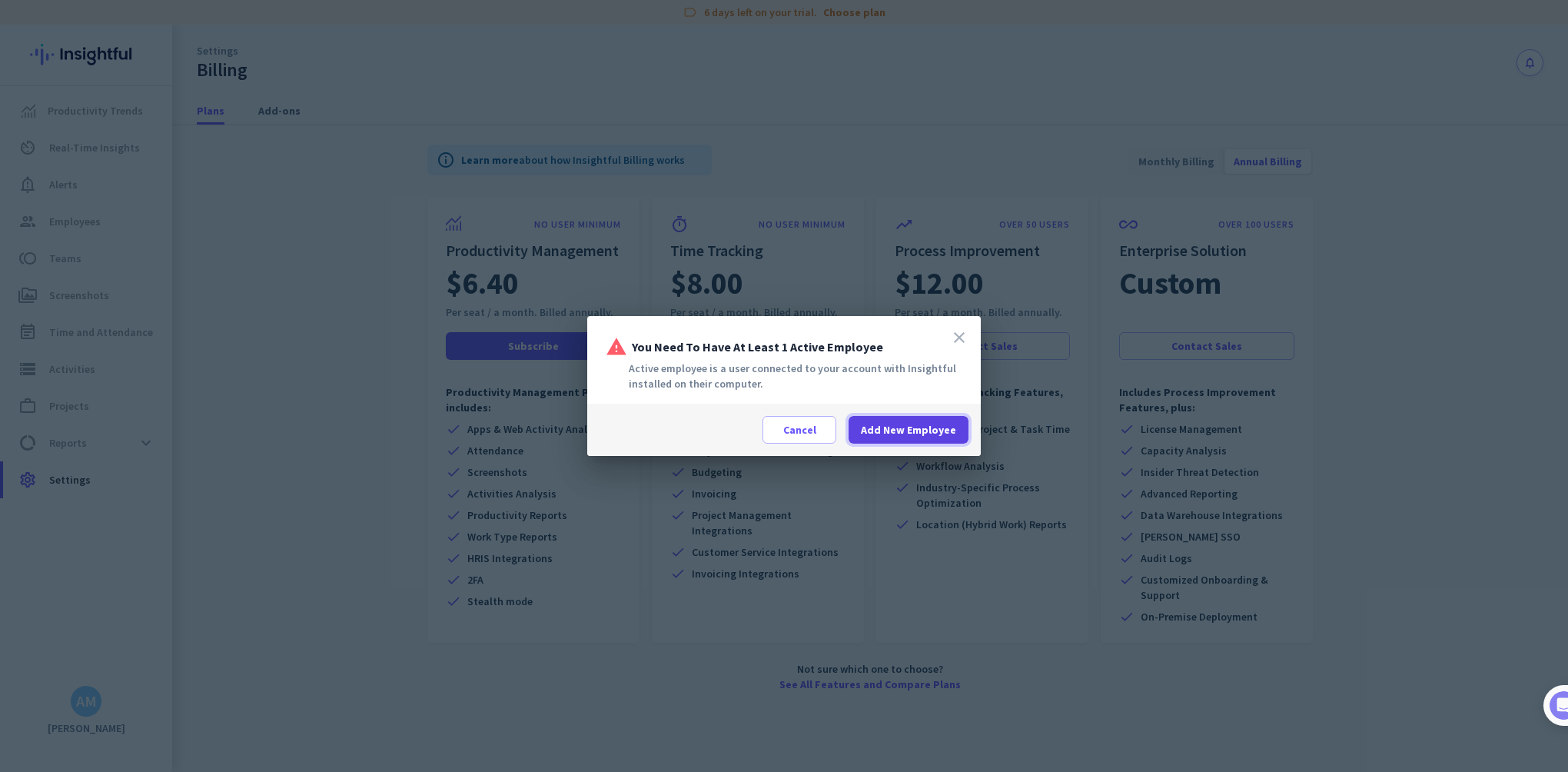
click at [922, 432] on span "Add New Employee" at bounding box center [909, 430] width 95 height 16
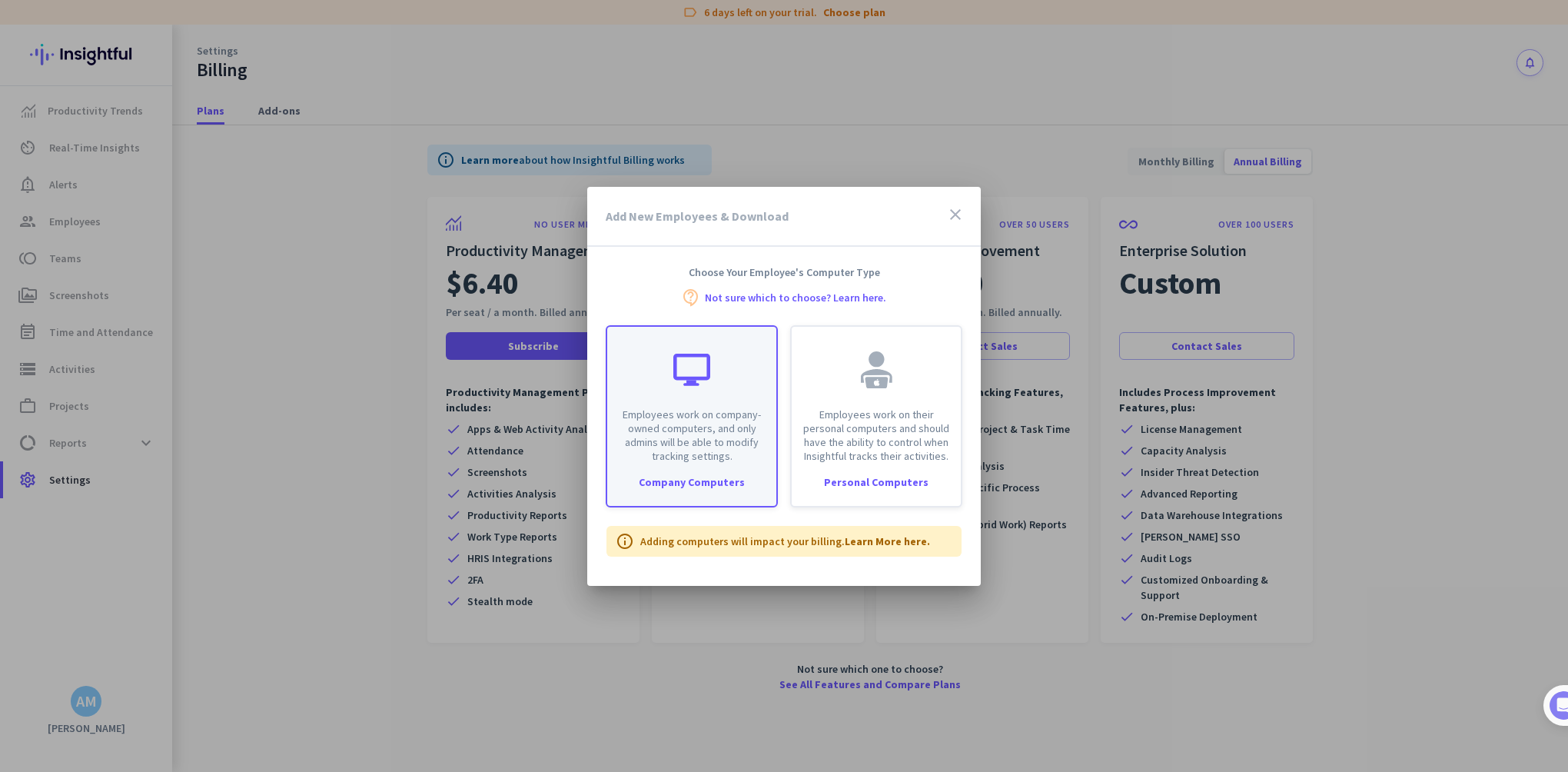
click at [712, 419] on p "Employees work on company-owned computers, and only admins will be able to modi…" at bounding box center [691, 435] width 151 height 55
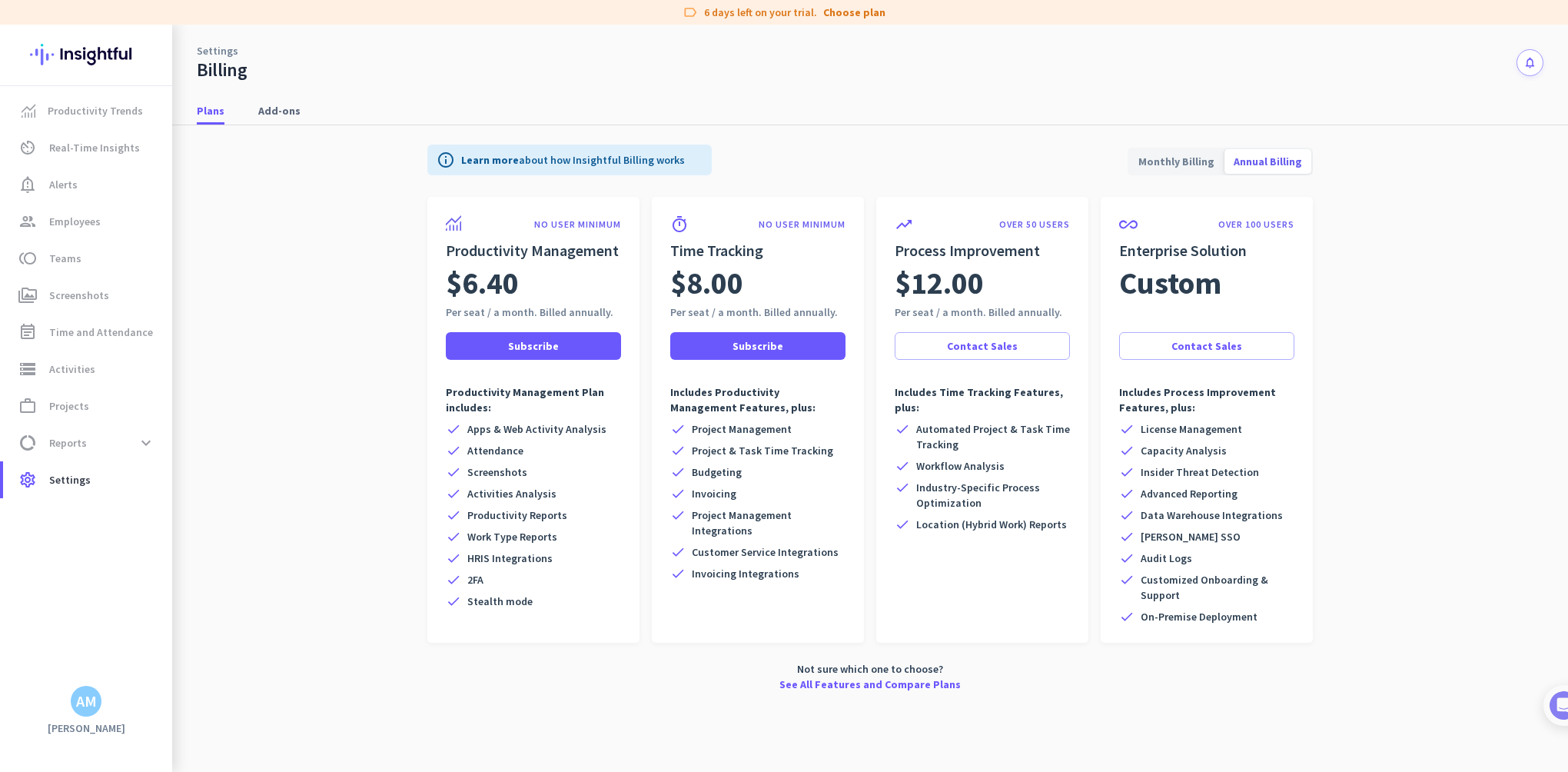
type input "[URL][DOMAIN_NAME]"
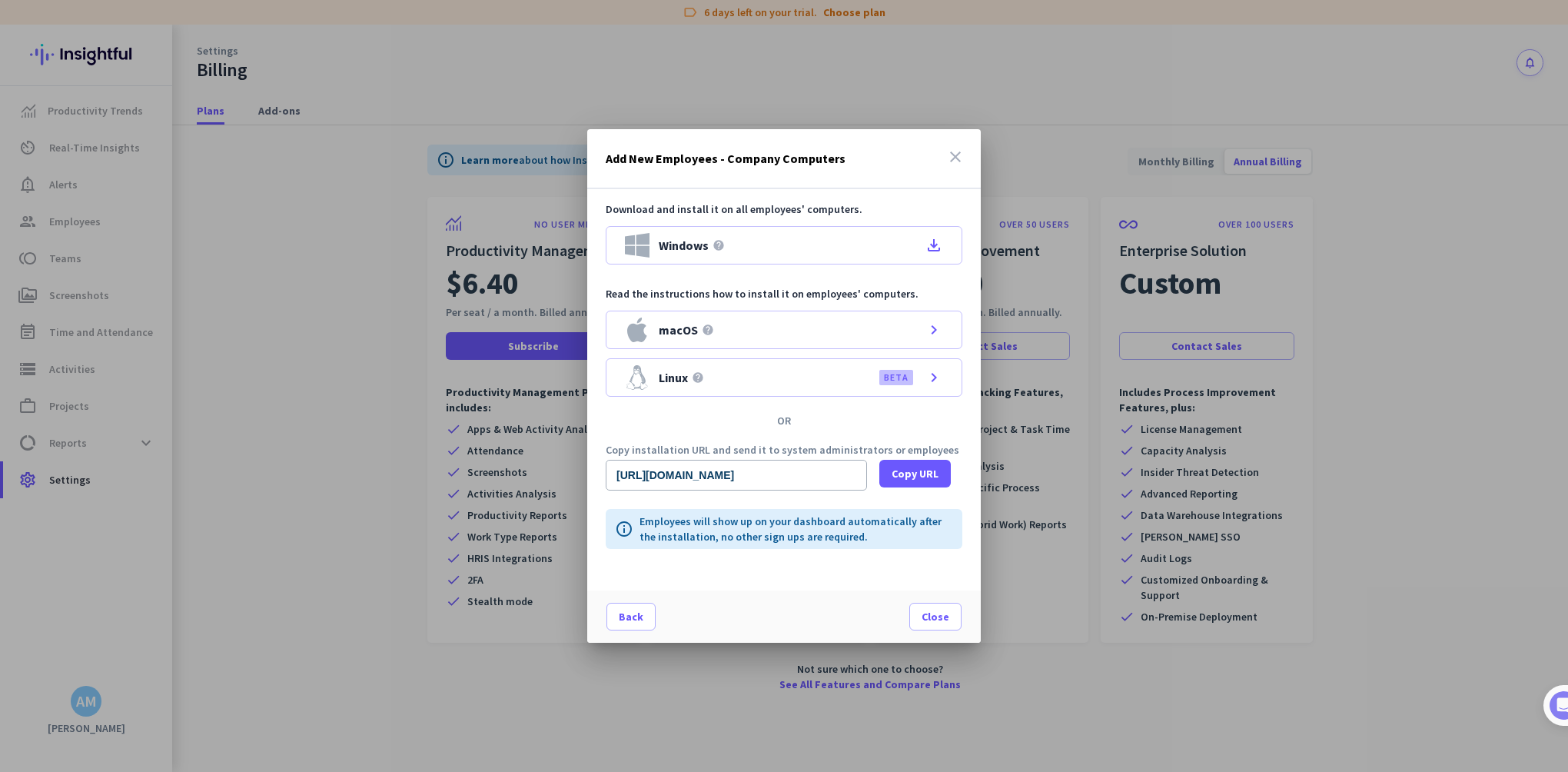
click at [953, 161] on icon "close" at bounding box center [955, 157] width 18 height 18
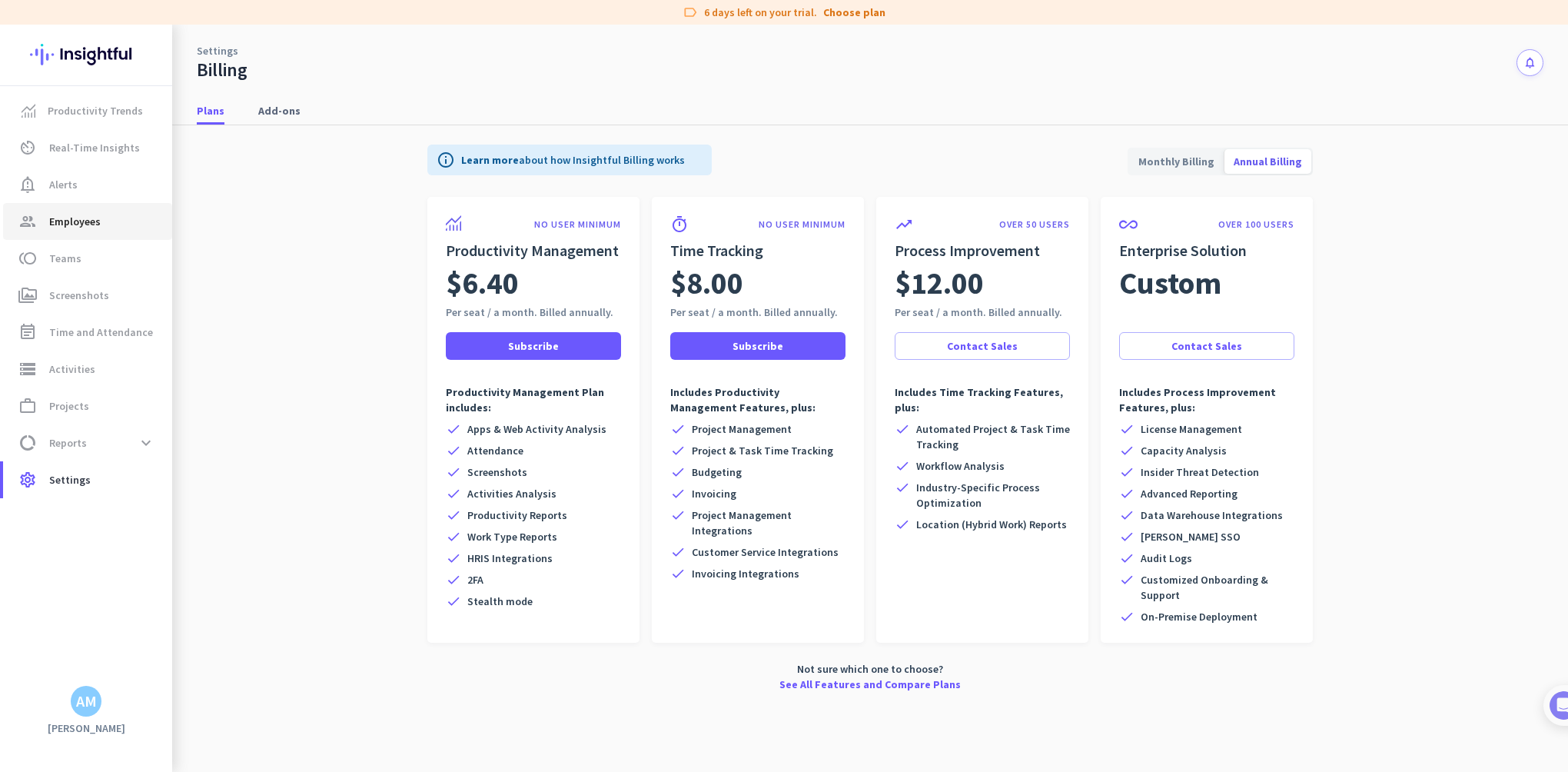
drag, startPoint x: 71, startPoint y: 222, endPoint x: 95, endPoint y: 233, distance: 26.4
click at [71, 222] on span "Employees" at bounding box center [75, 221] width 52 height 18
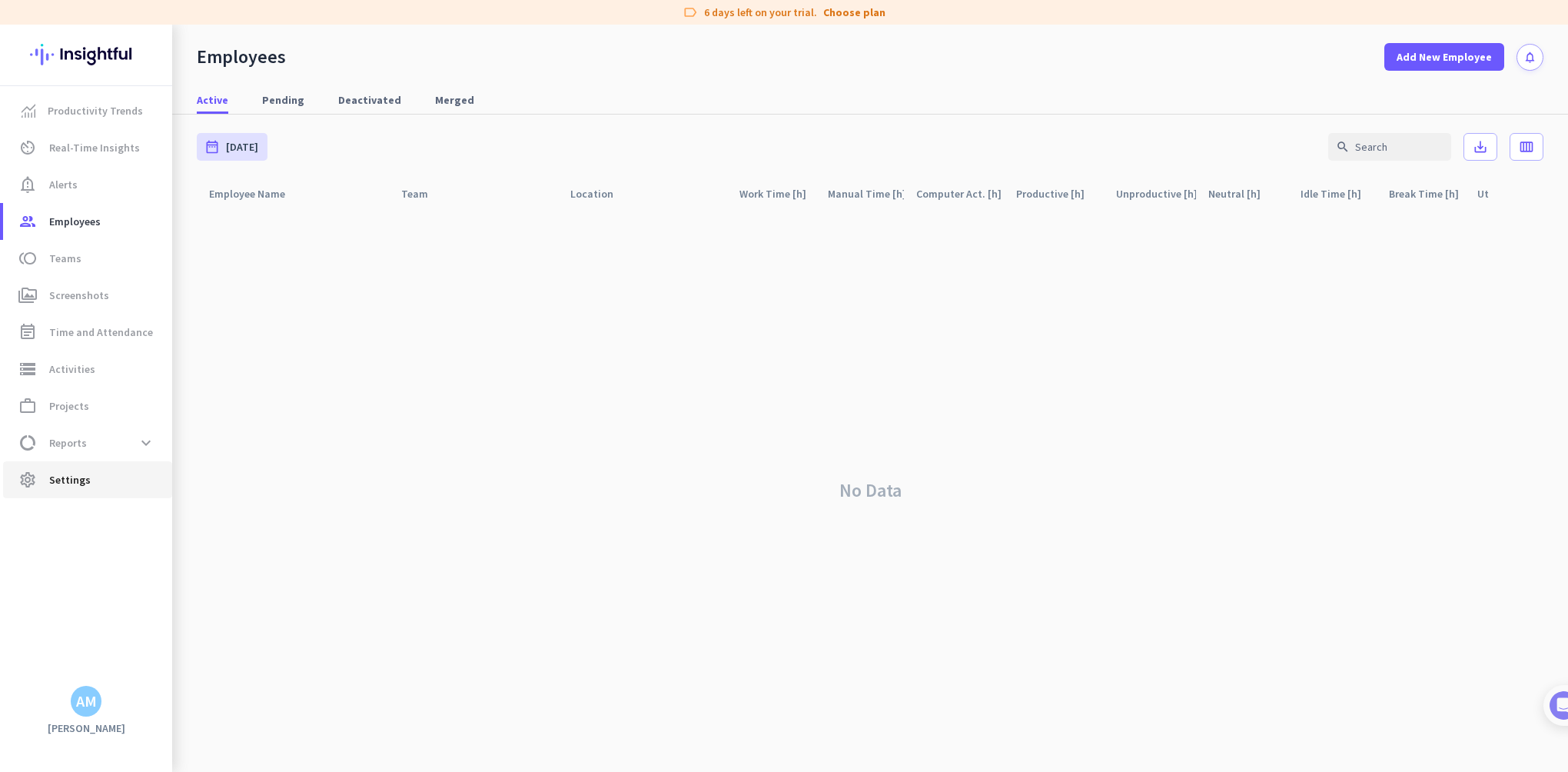
click at [43, 475] on span "settings Settings" at bounding box center [87, 479] width 145 height 18
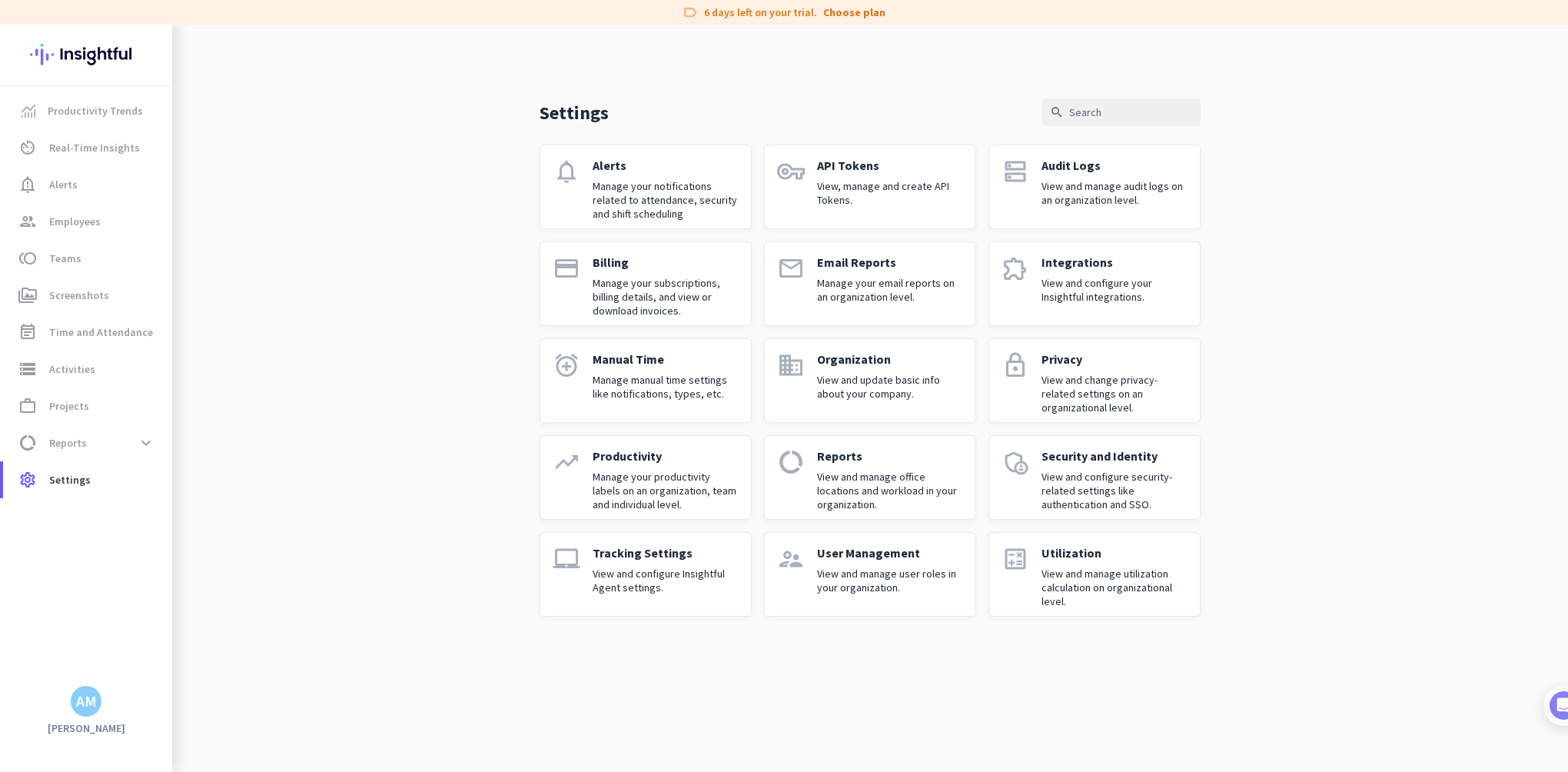
click at [904, 562] on div "User Management View and manage user roles in your organization." at bounding box center [890, 575] width 146 height 58
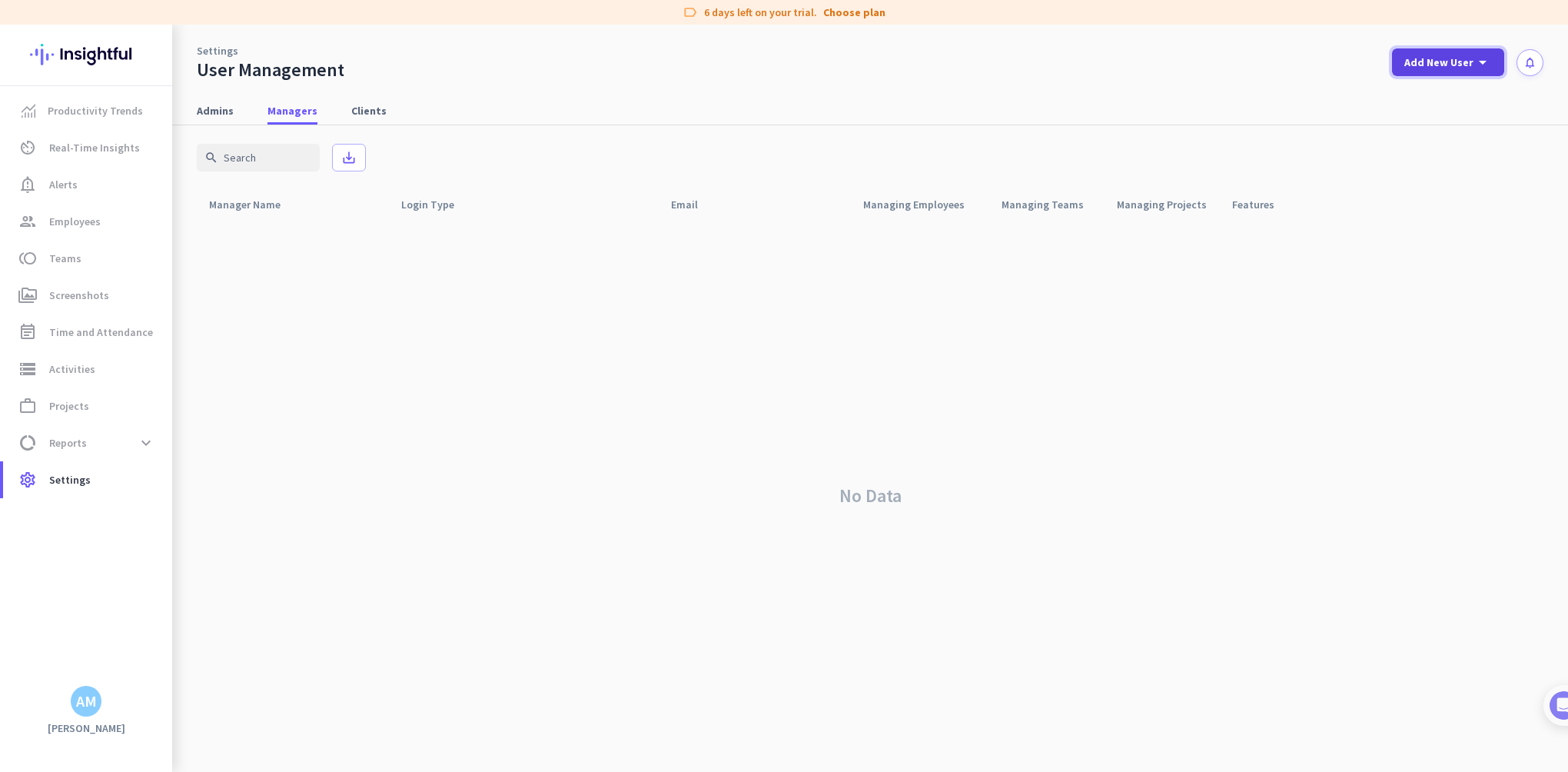
click at [1466, 61] on span "Add New User" at bounding box center [1439, 62] width 69 height 16
click at [1454, 125] on div "Manager" at bounding box center [1453, 133] width 47 height 16
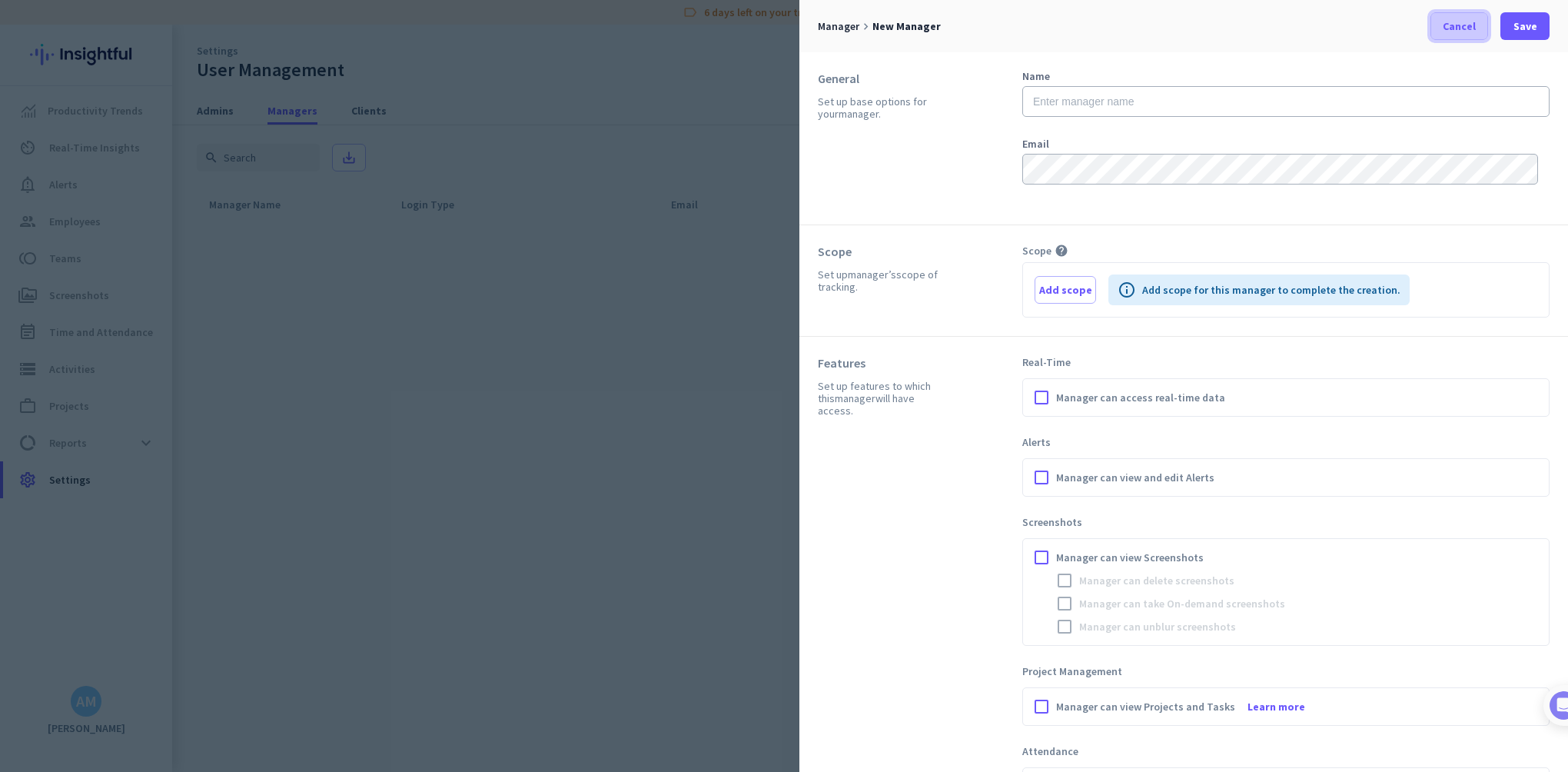
click at [1460, 29] on span "Cancel" at bounding box center [1459, 26] width 33 height 16
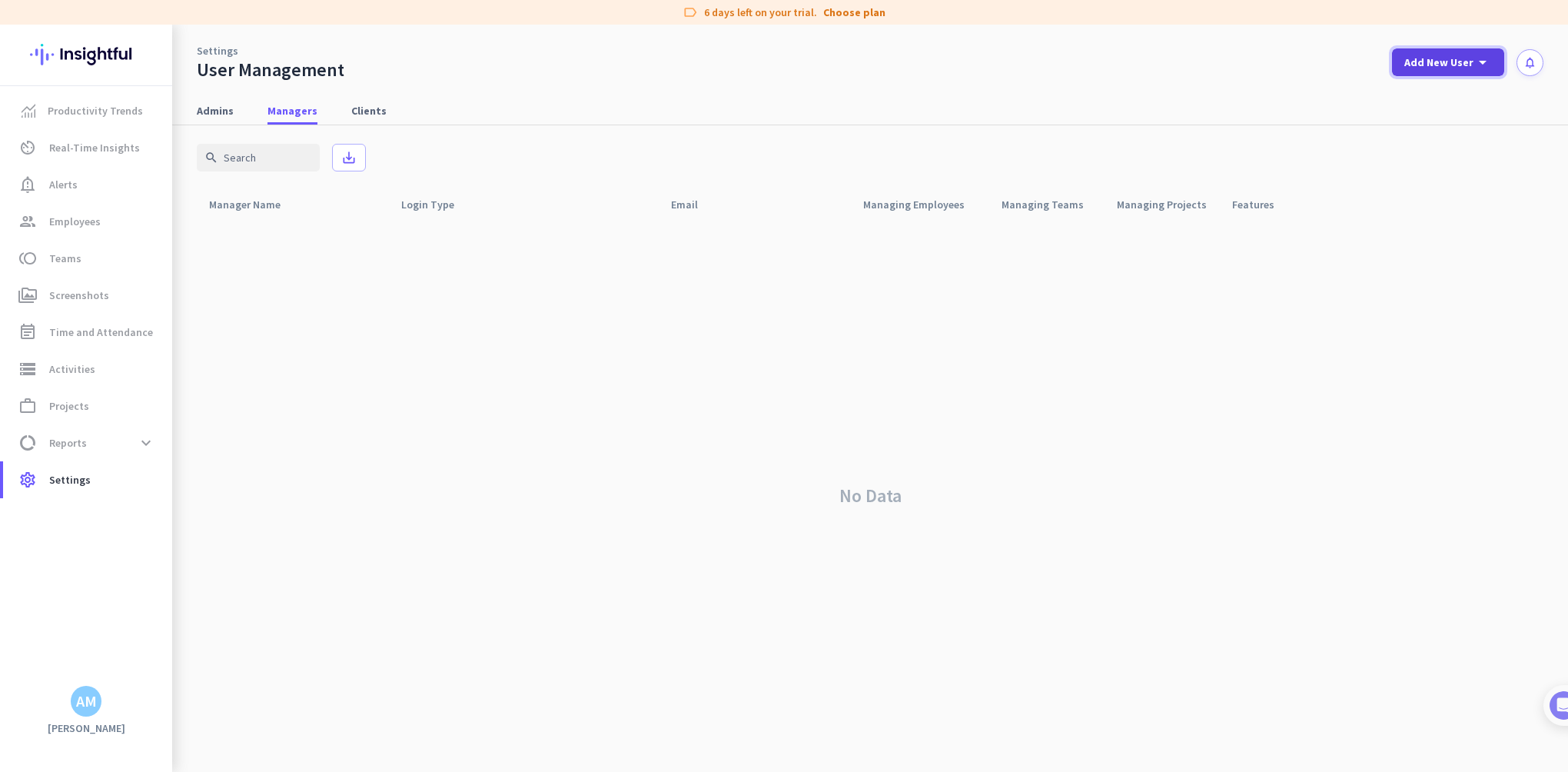
click at [1454, 55] on span "Add New User" at bounding box center [1439, 62] width 69 height 16
click at [1448, 168] on div "Client" at bounding box center [1446, 170] width 31 height 16
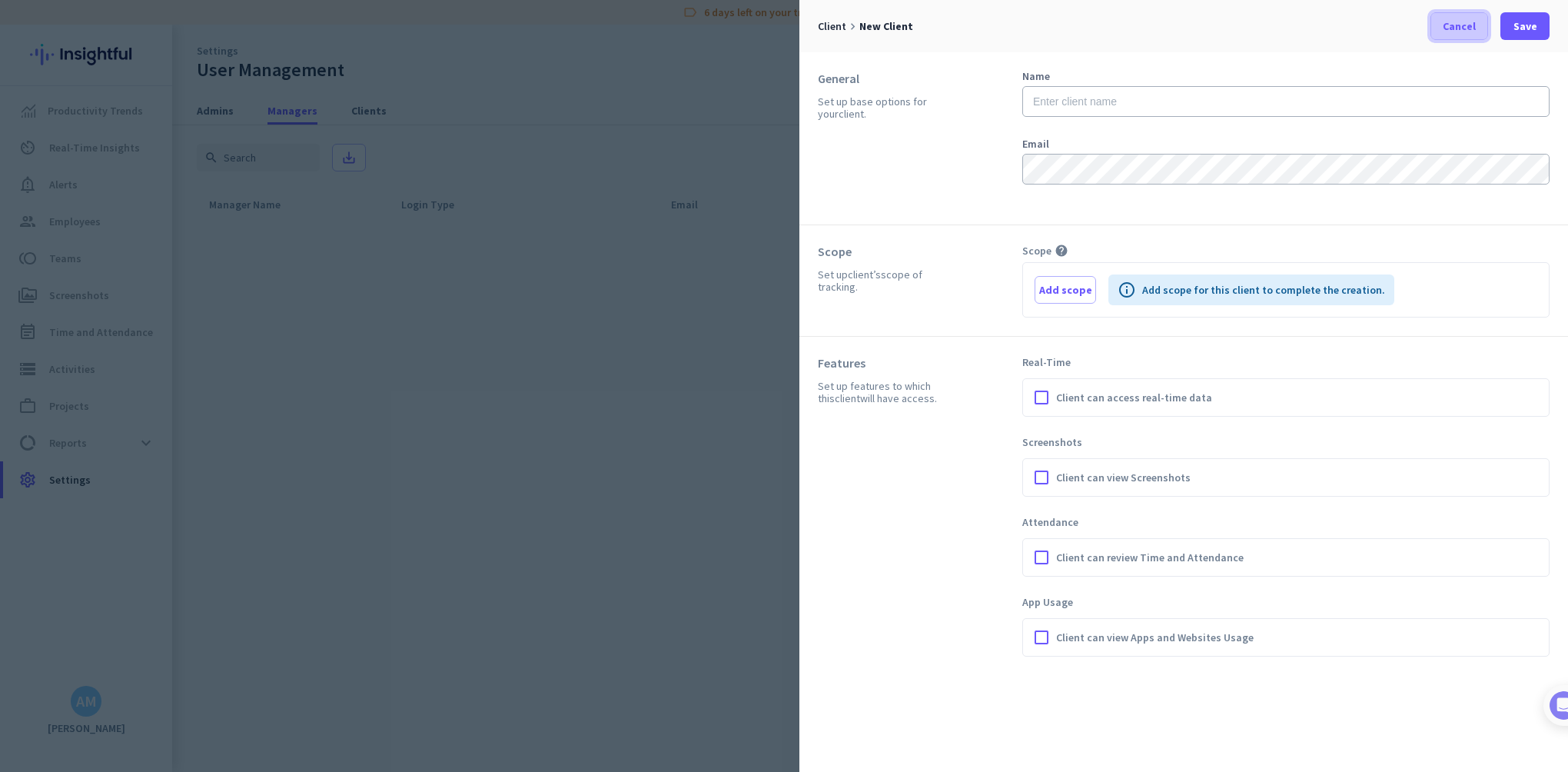
click at [1467, 18] on span "Cancel" at bounding box center [1459, 26] width 33 height 16
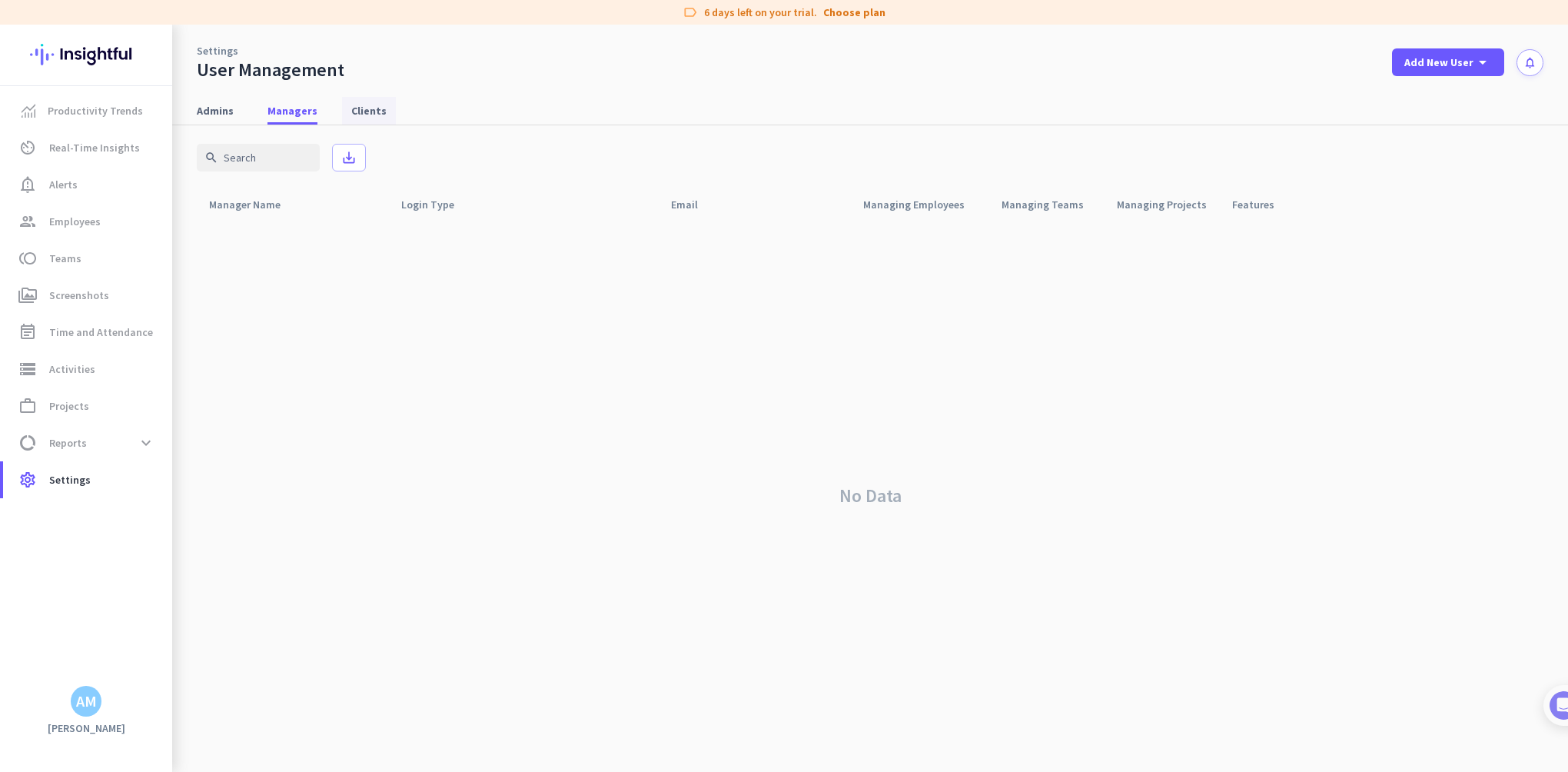
click at [358, 110] on span "Clients" at bounding box center [368, 111] width 35 height 16
click at [294, 103] on span "Managers" at bounding box center [292, 111] width 50 height 16
click at [214, 113] on span "Admins" at bounding box center [215, 111] width 37 height 16
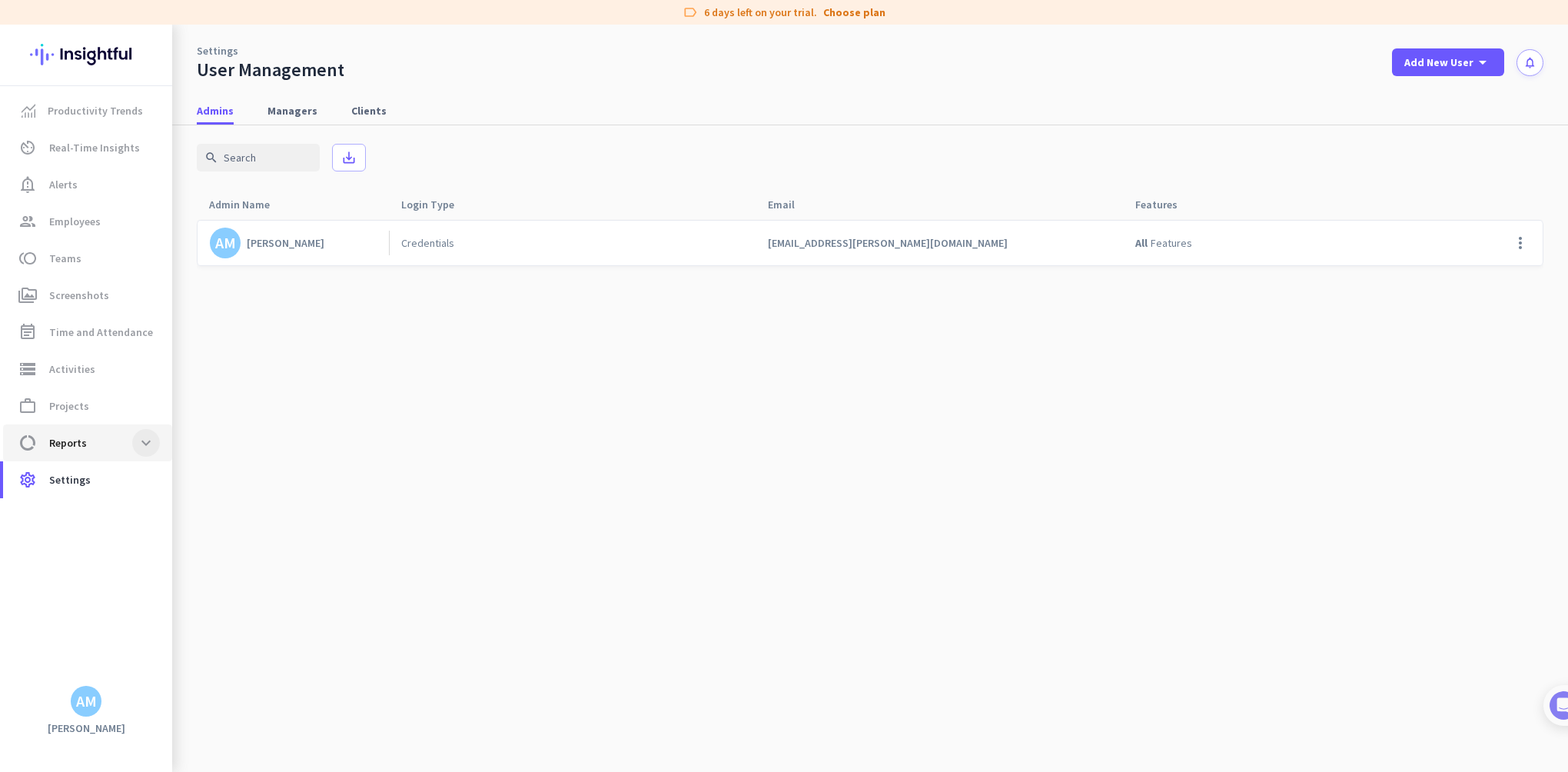
click at [145, 445] on span at bounding box center [146, 442] width 27 height 27
click at [139, 446] on span at bounding box center [146, 442] width 27 height 27
click at [503, 233] on div "Credentials" at bounding box center [572, 243] width 366 height 45
click at [296, 113] on span "Managers" at bounding box center [292, 111] width 50 height 16
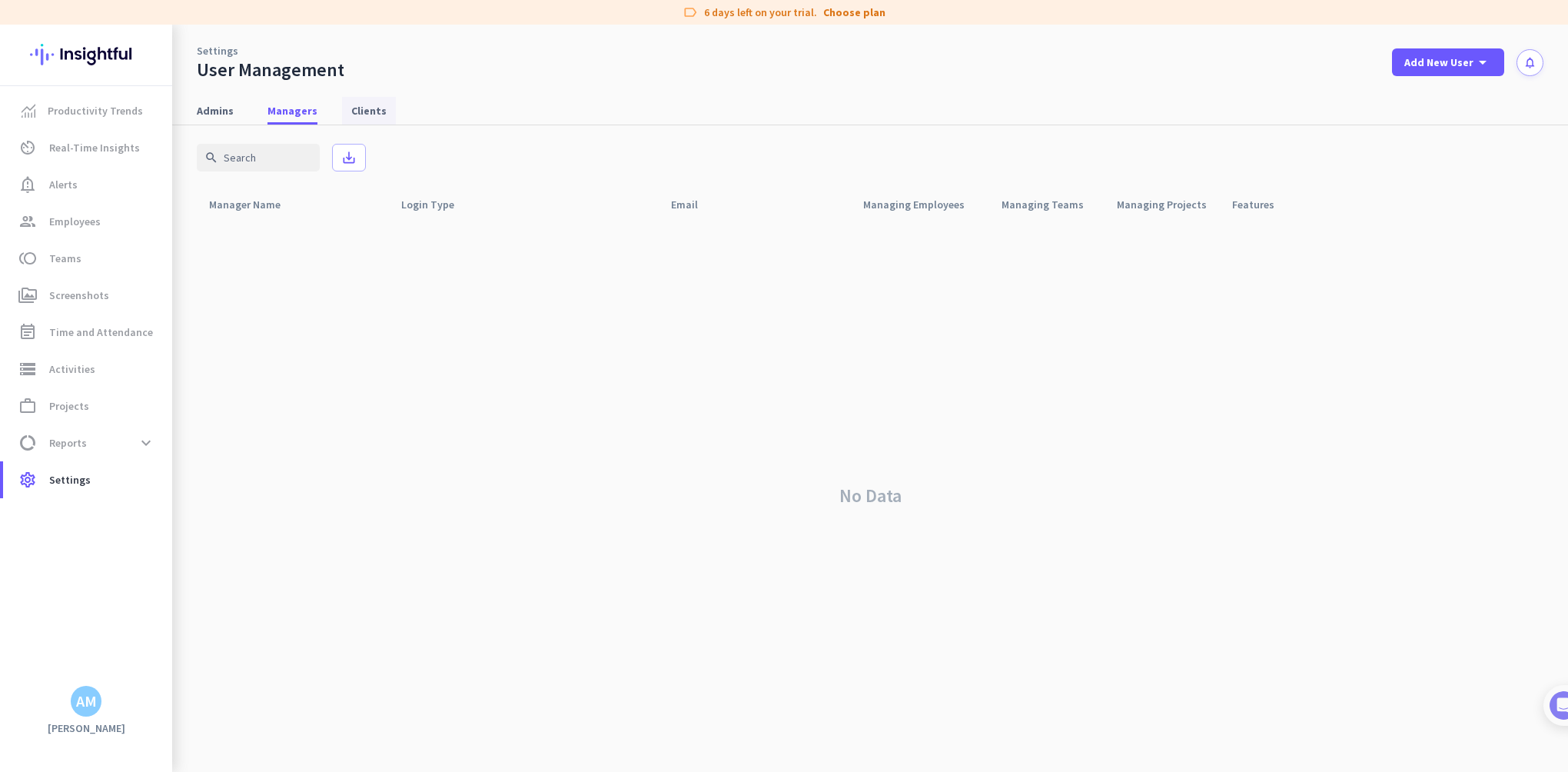
click at [355, 112] on span "Clients" at bounding box center [368, 111] width 35 height 16
click at [225, 108] on span "Admins" at bounding box center [215, 111] width 37 height 16
click at [843, 15] on link "Choose plan" at bounding box center [854, 13] width 62 height 16
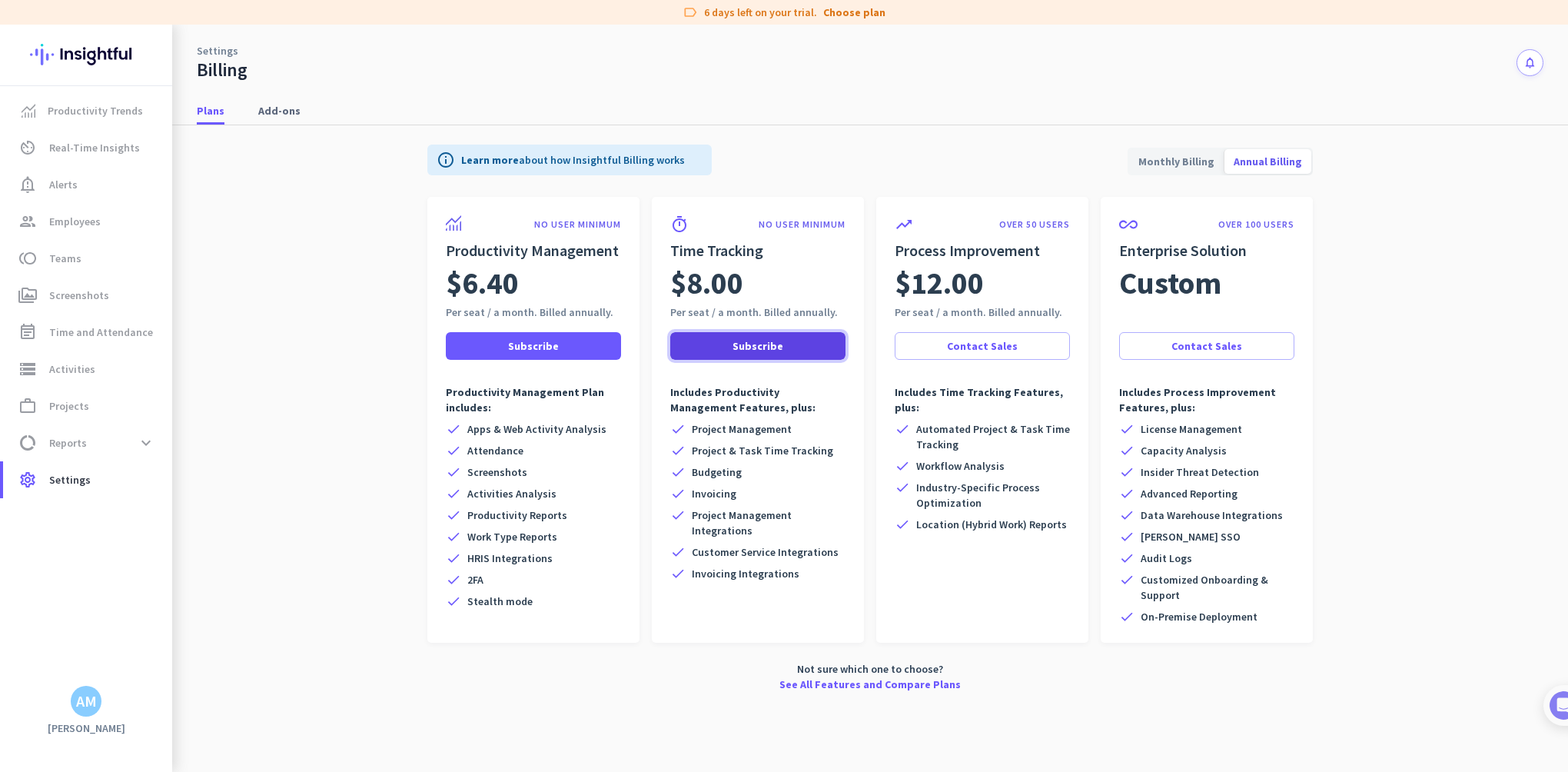
click at [763, 341] on span "Subscribe" at bounding box center [758, 346] width 51 height 16
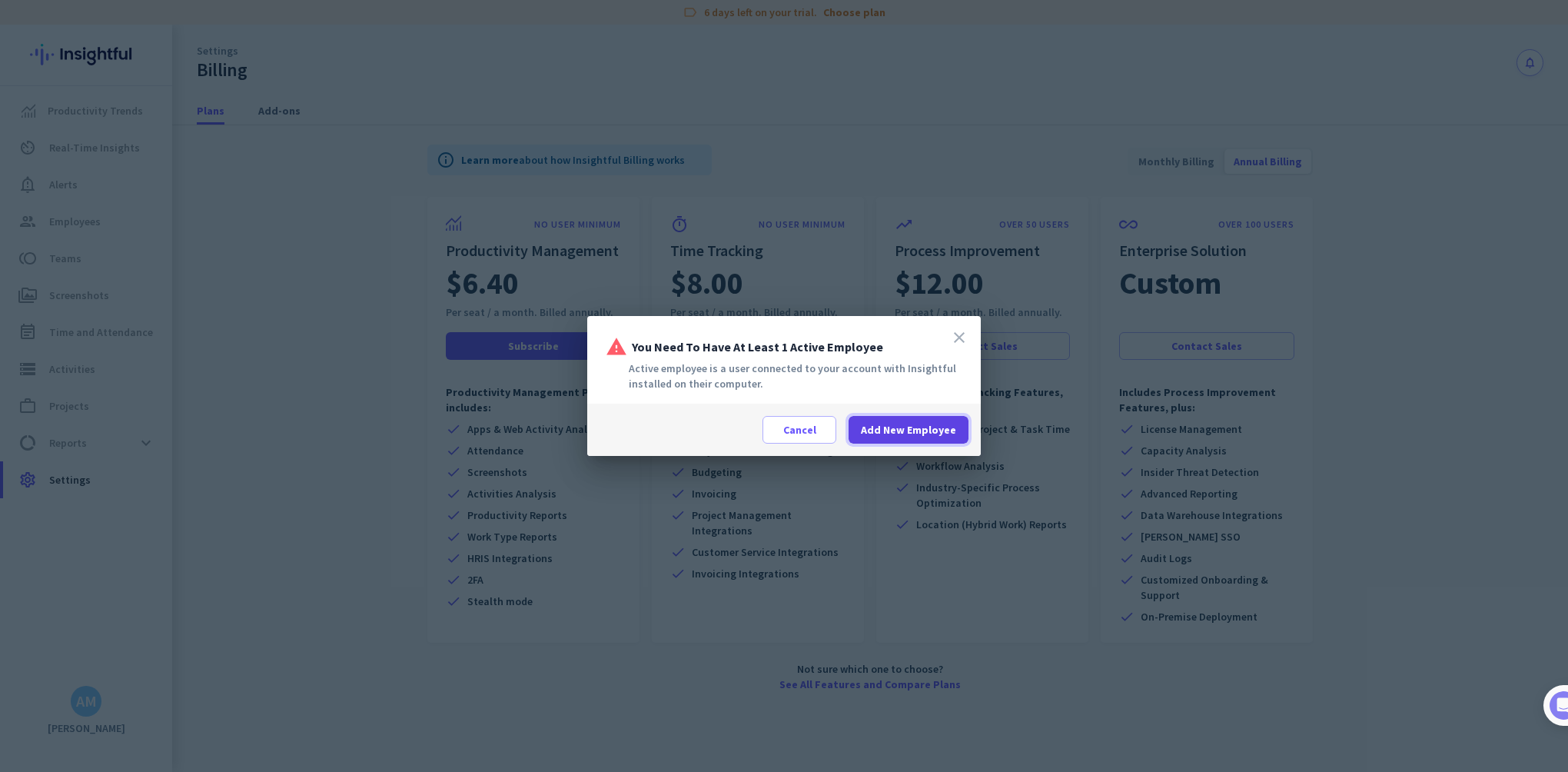
click at [904, 425] on span "Add New Employee" at bounding box center [909, 430] width 95 height 16
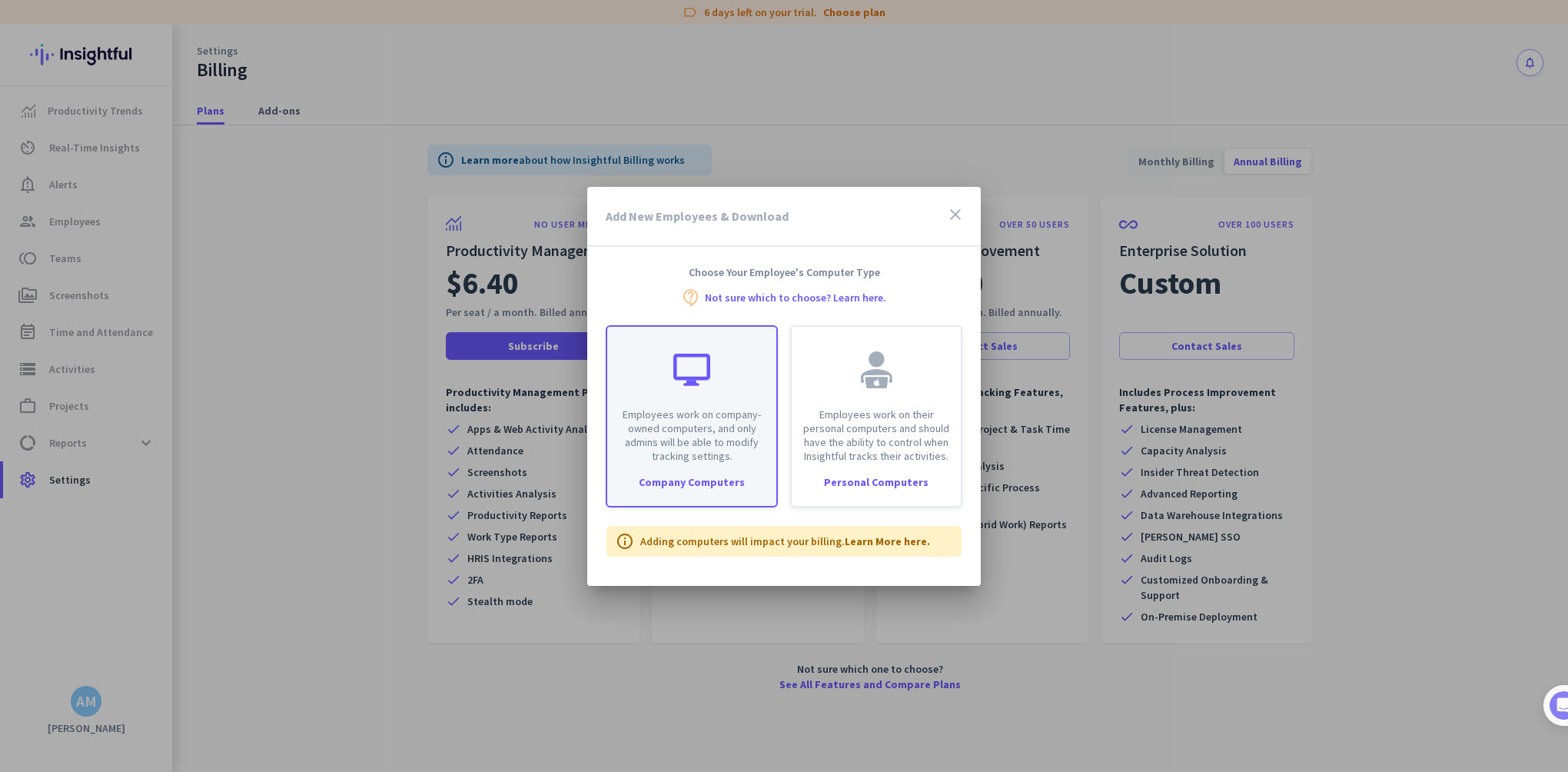
click at [667, 431] on p "Employees work on company-owned computers, and only admins will be able to modi…" at bounding box center [691, 435] width 151 height 55
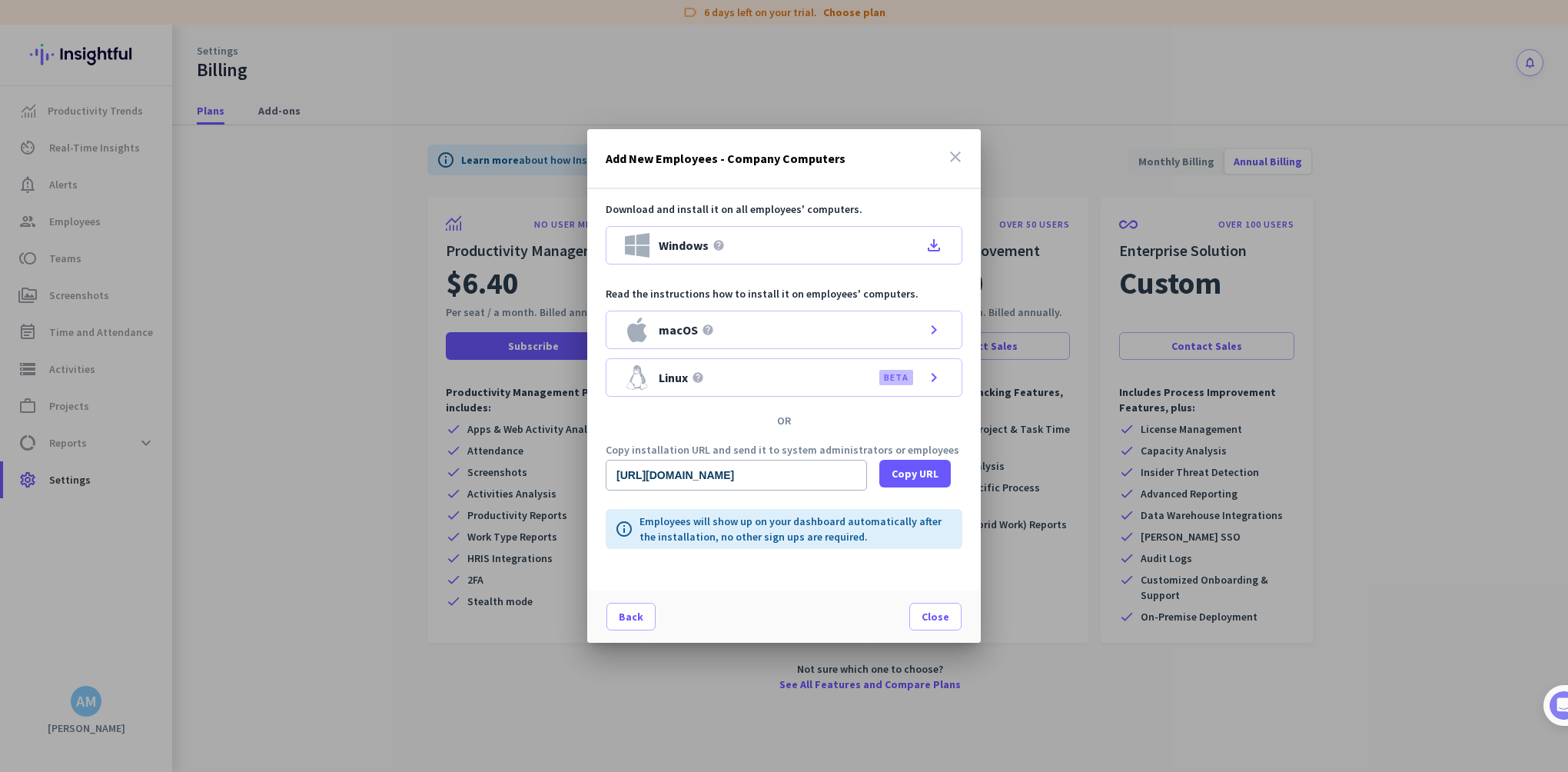
click at [957, 159] on icon "close" at bounding box center [955, 157] width 18 height 18
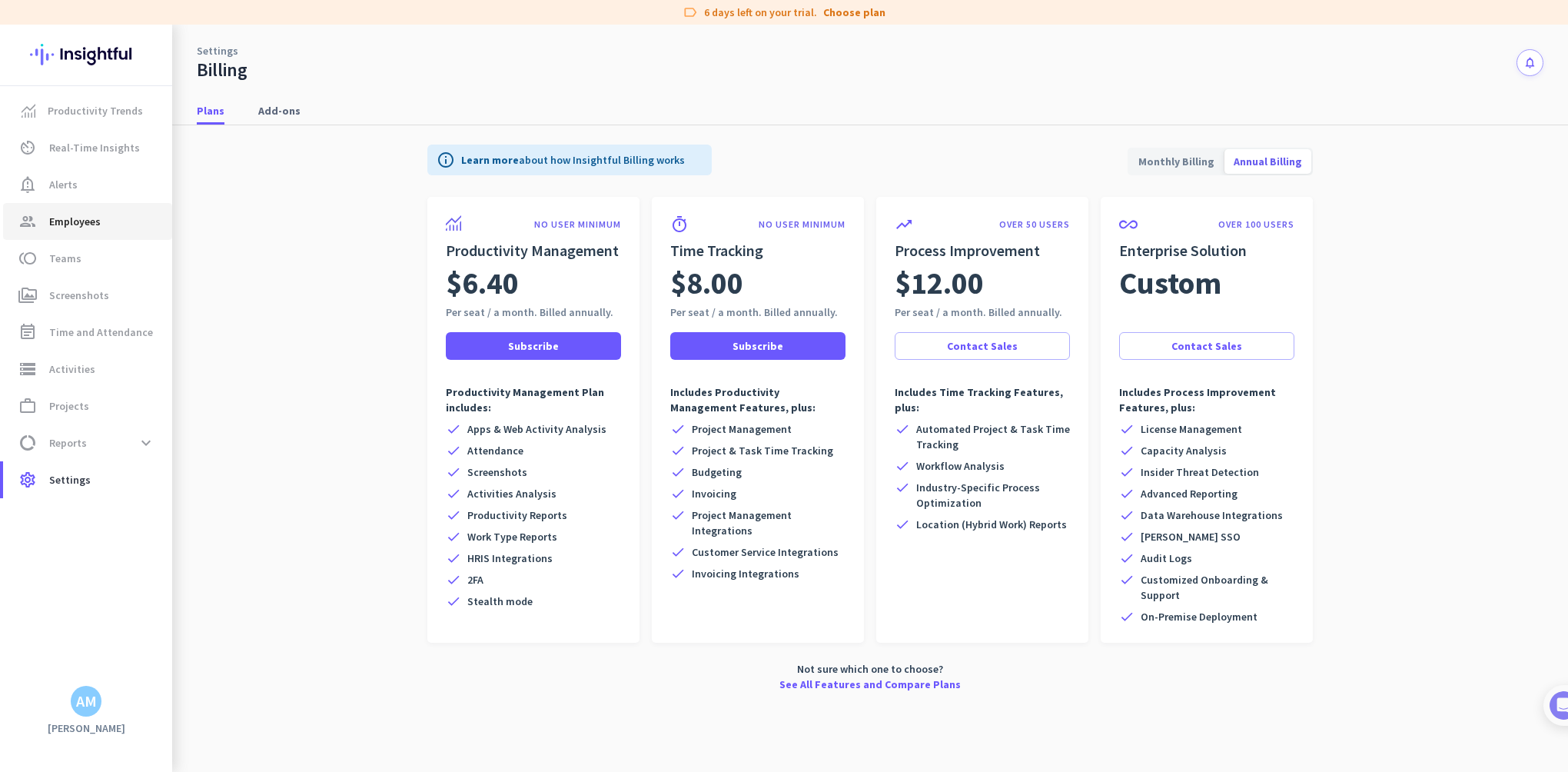
click at [98, 219] on span "Employees" at bounding box center [75, 221] width 52 height 18
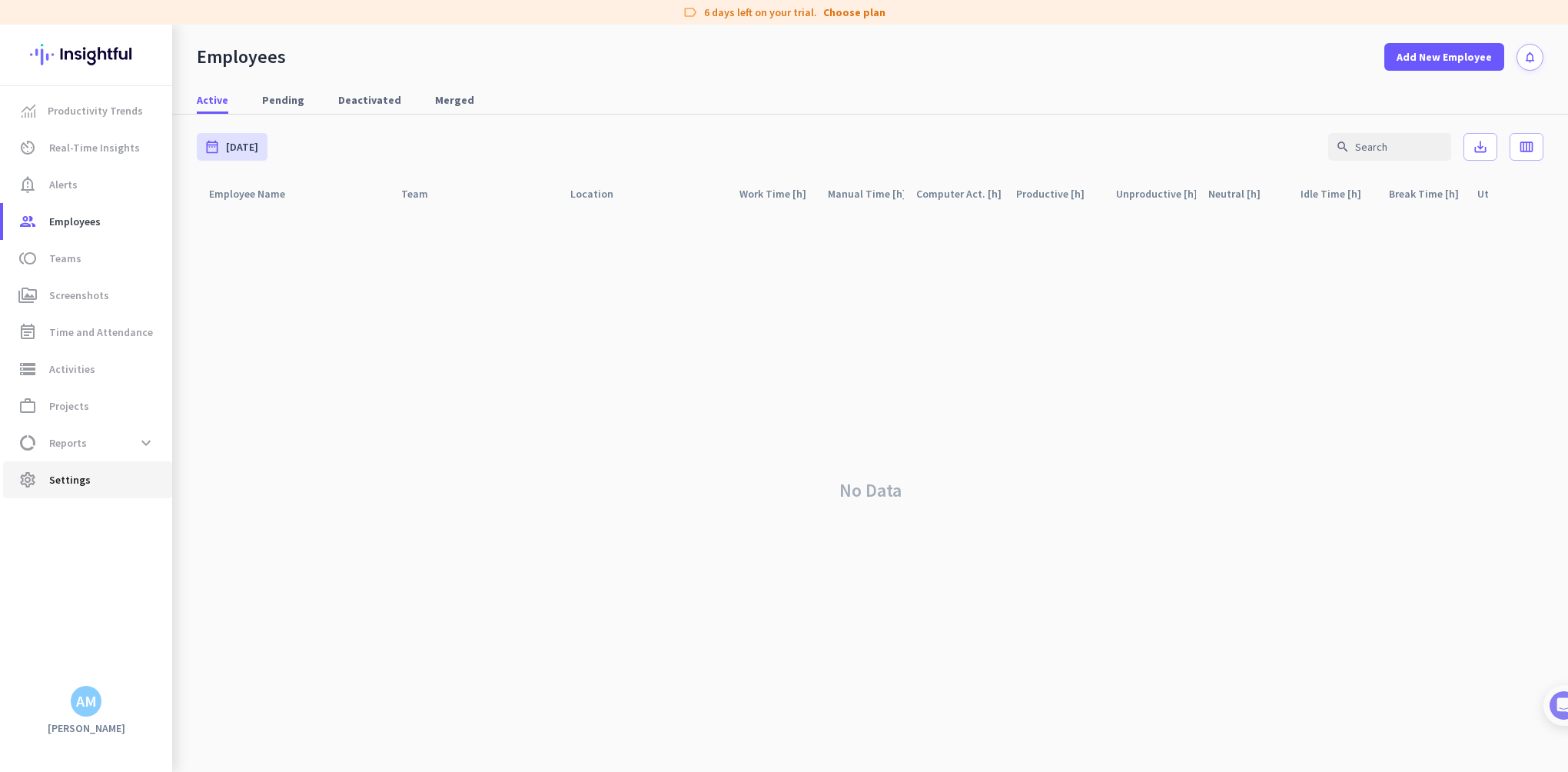
click at [80, 488] on span "Settings" at bounding box center [70, 479] width 42 height 18
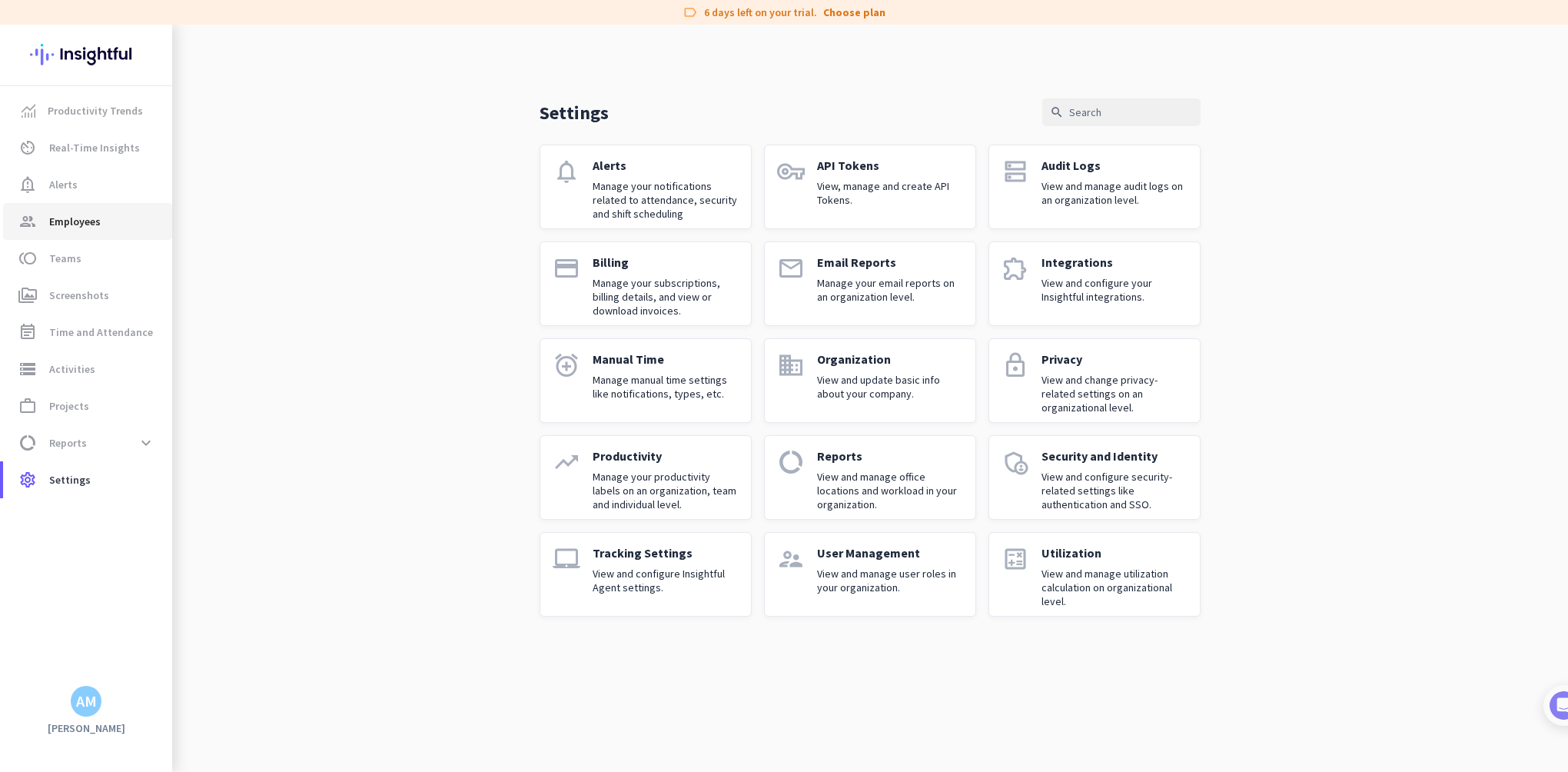
click at [108, 213] on span "group Employees" at bounding box center [87, 221] width 145 height 18
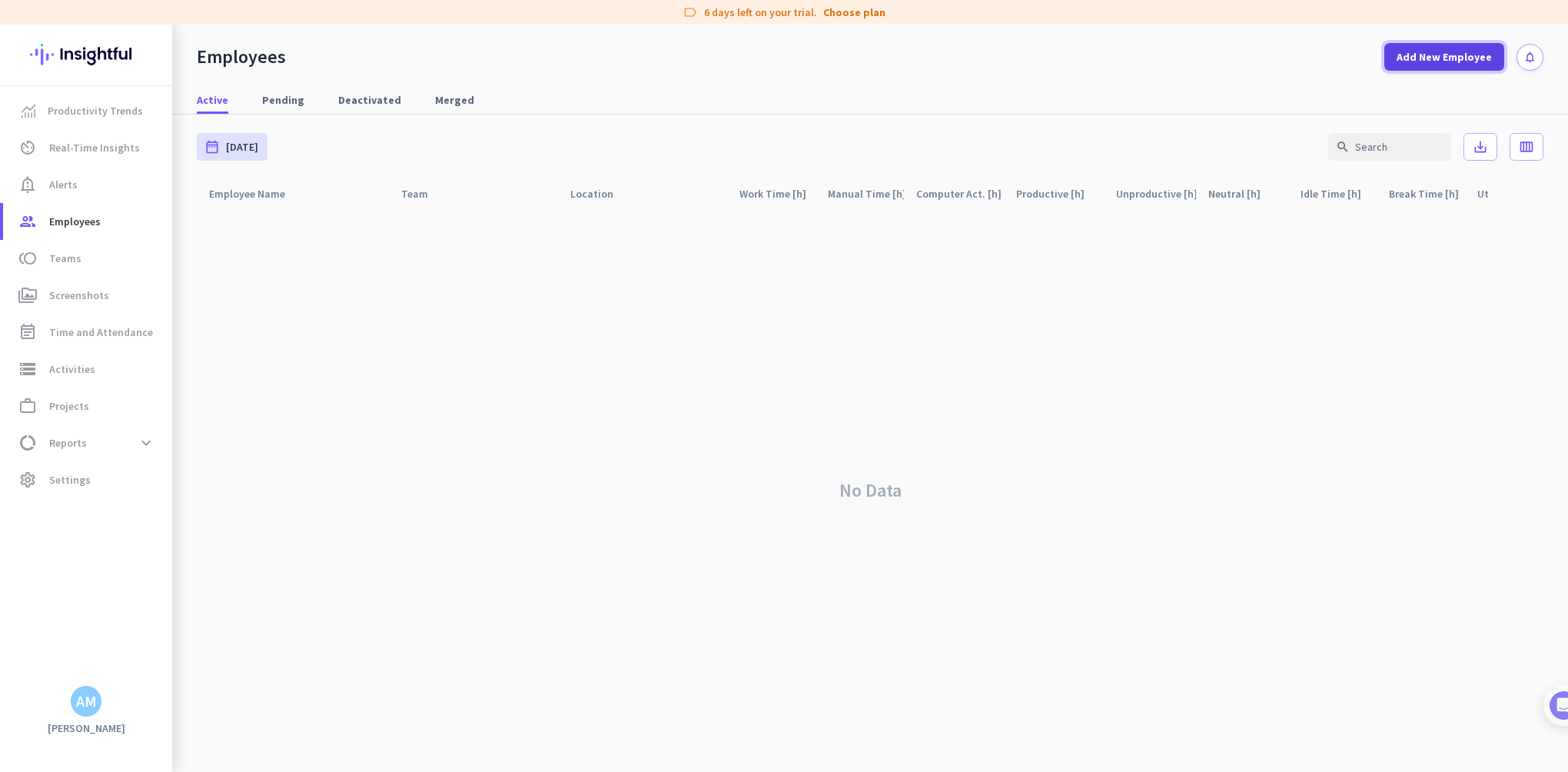
click at [1456, 67] on span at bounding box center [1444, 57] width 120 height 37
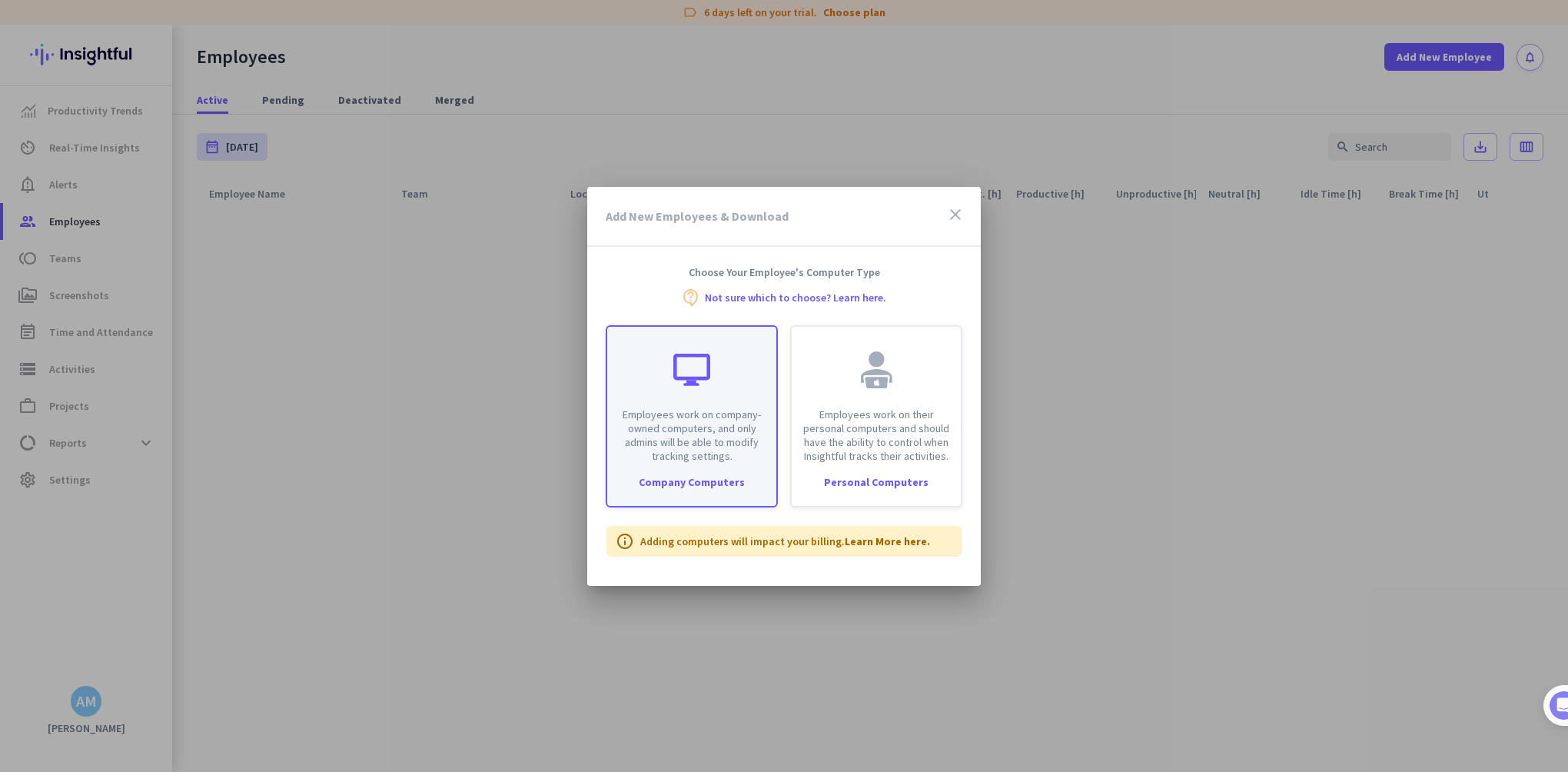
click at [725, 377] on div "Employees work on company-owned computers, and only admins will be able to modi…" at bounding box center [692, 395] width 169 height 136
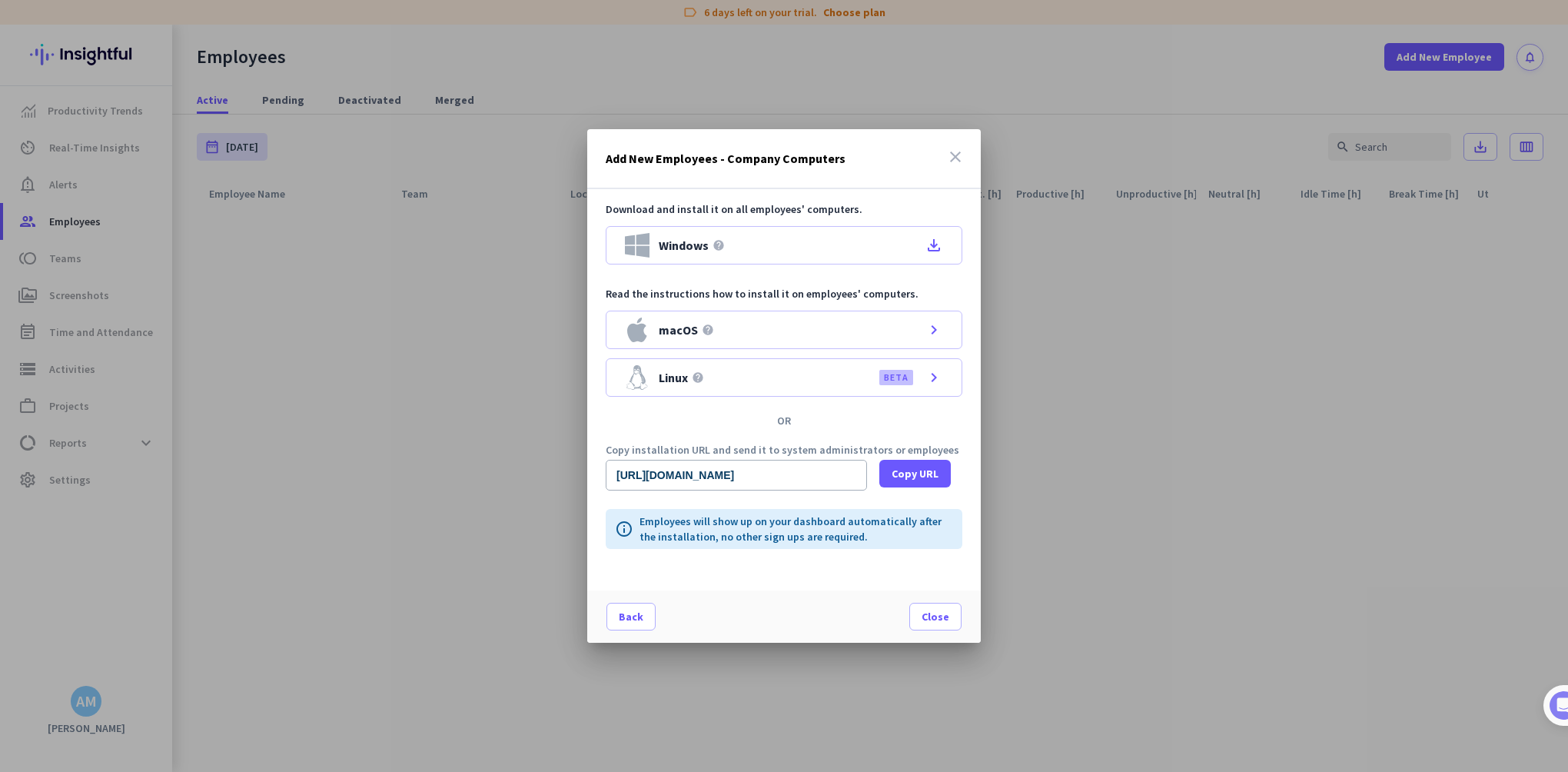
click at [955, 154] on icon "close" at bounding box center [955, 157] width 18 height 18
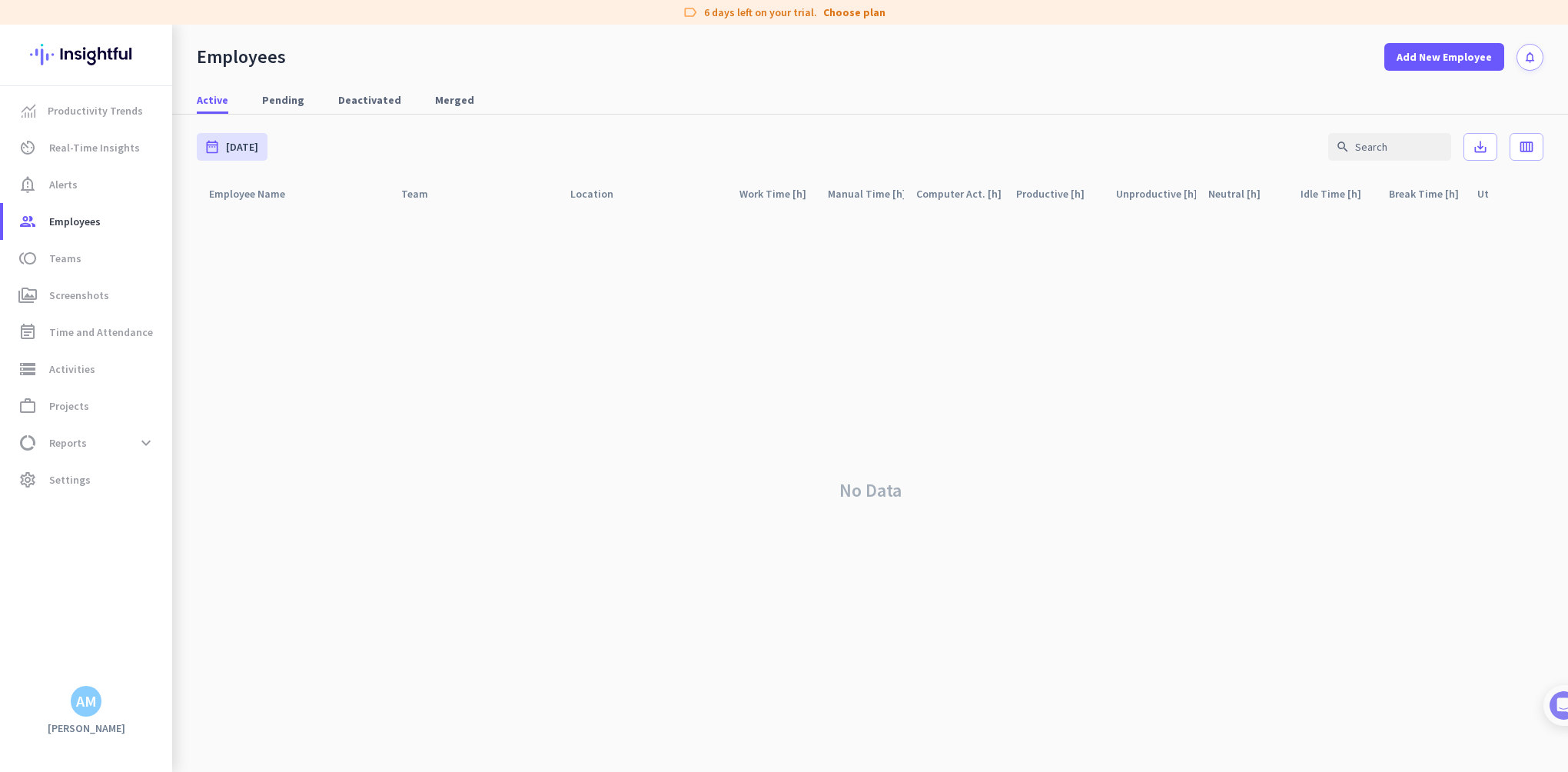
click at [87, 694] on div "AM" at bounding box center [86, 701] width 20 height 16
click at [80, 523] on div at bounding box center [784, 386] width 1568 height 772
click at [77, 479] on span "Settings" at bounding box center [70, 479] width 42 height 18
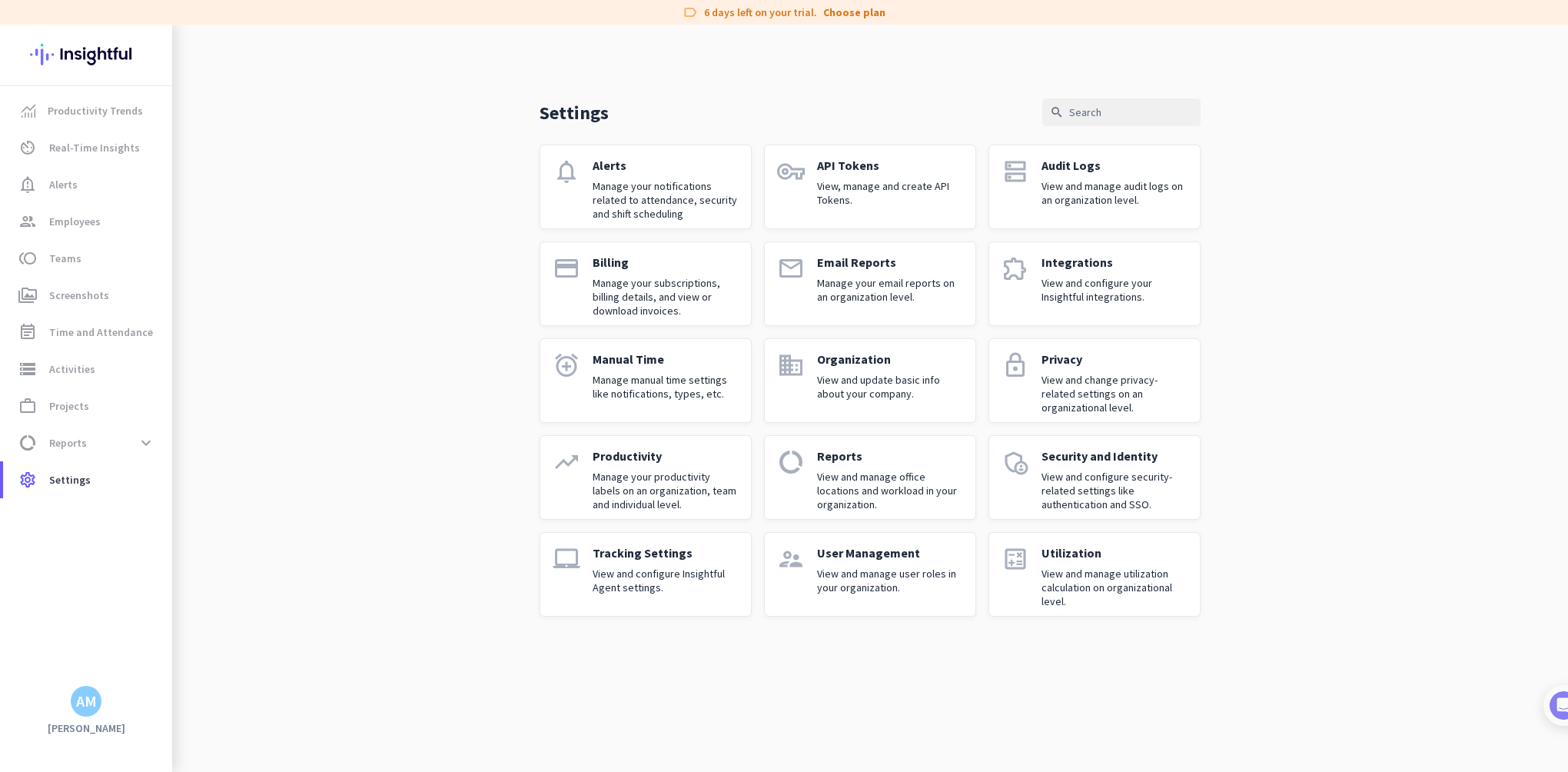
click at [894, 594] on div "User Management View and manage user roles in your organization." at bounding box center [890, 575] width 146 height 58
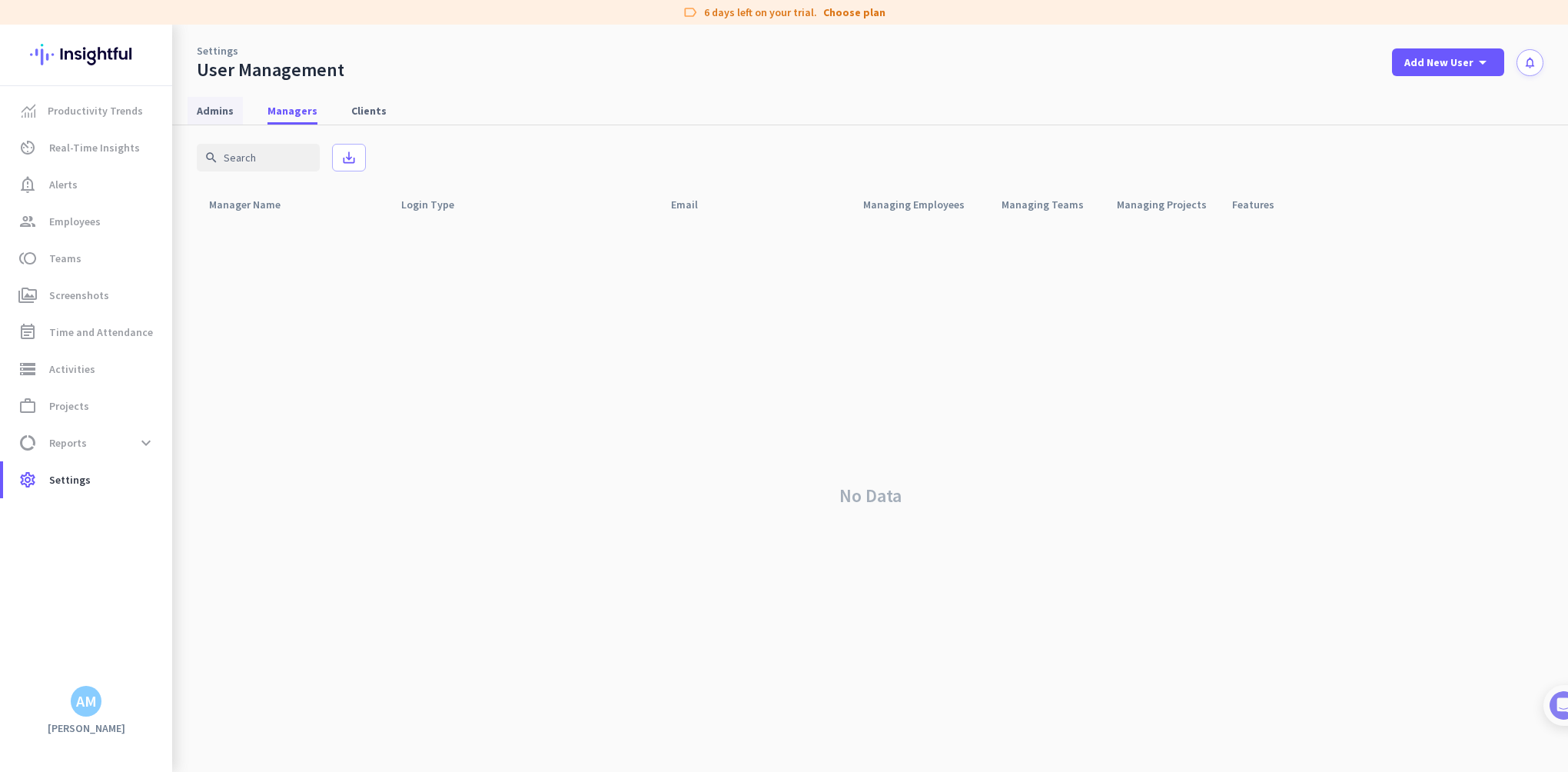
click at [226, 101] on span "Admins" at bounding box center [215, 111] width 37 height 27
click at [1409, 65] on button "Add New User arrow_drop_down" at bounding box center [1447, 62] width 112 height 27
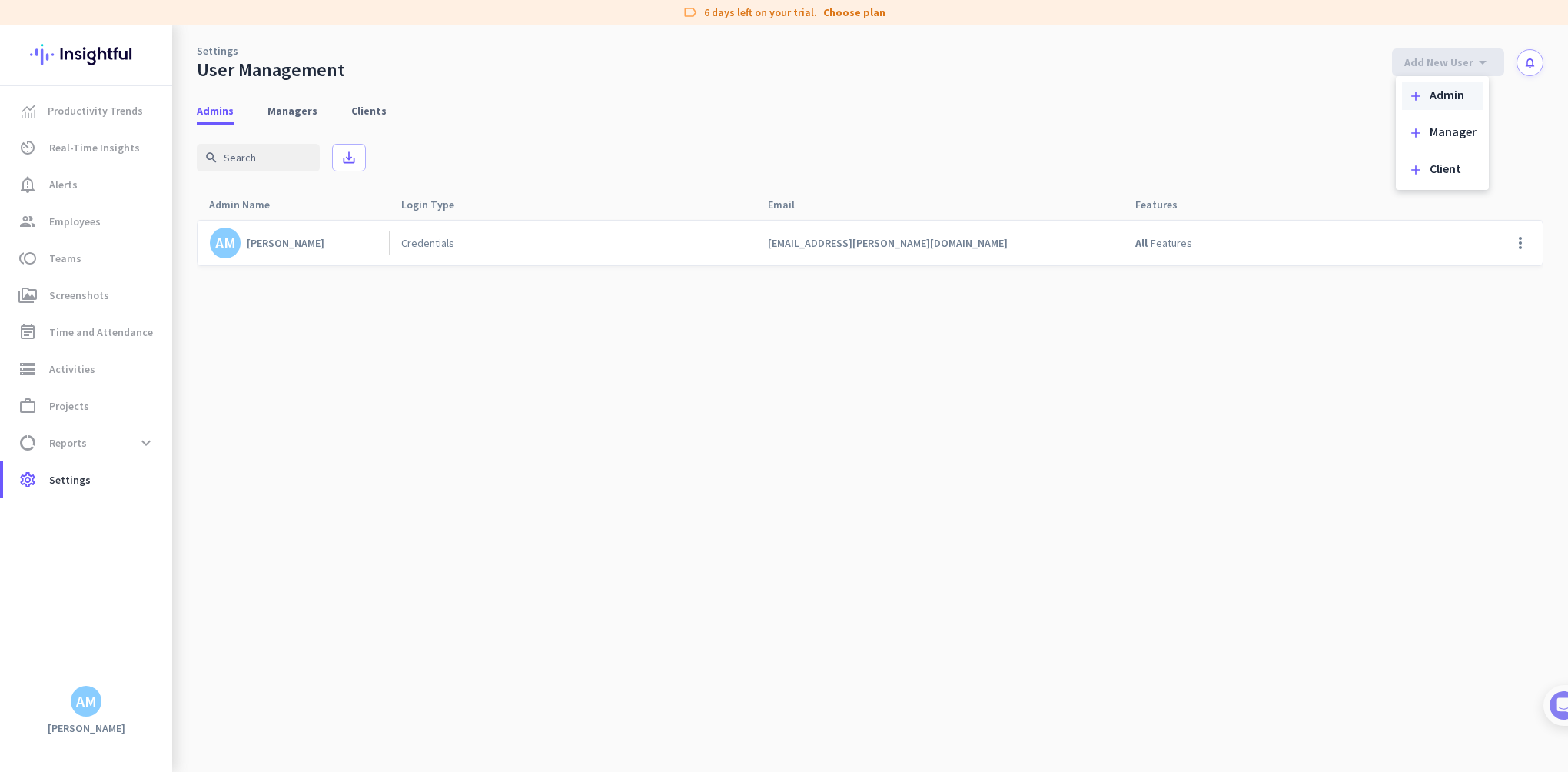
click at [1440, 95] on div "Admin" at bounding box center [1447, 96] width 35 height 16
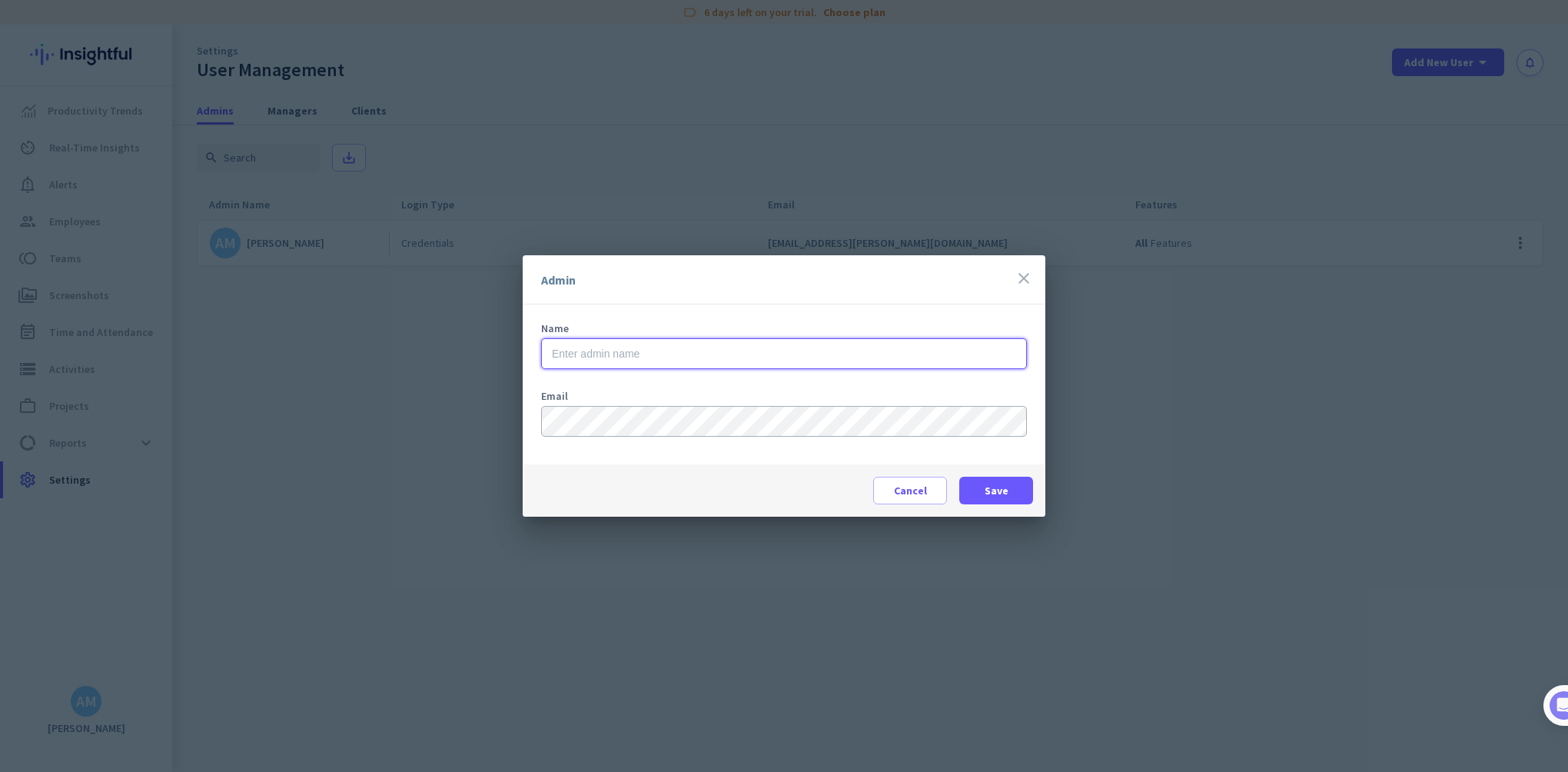
click at [744, 355] on input "text" at bounding box center [784, 354] width 486 height 31
type input "[PERSON_NAME]"
click at [1005, 494] on span "Save" at bounding box center [996, 491] width 24 height 16
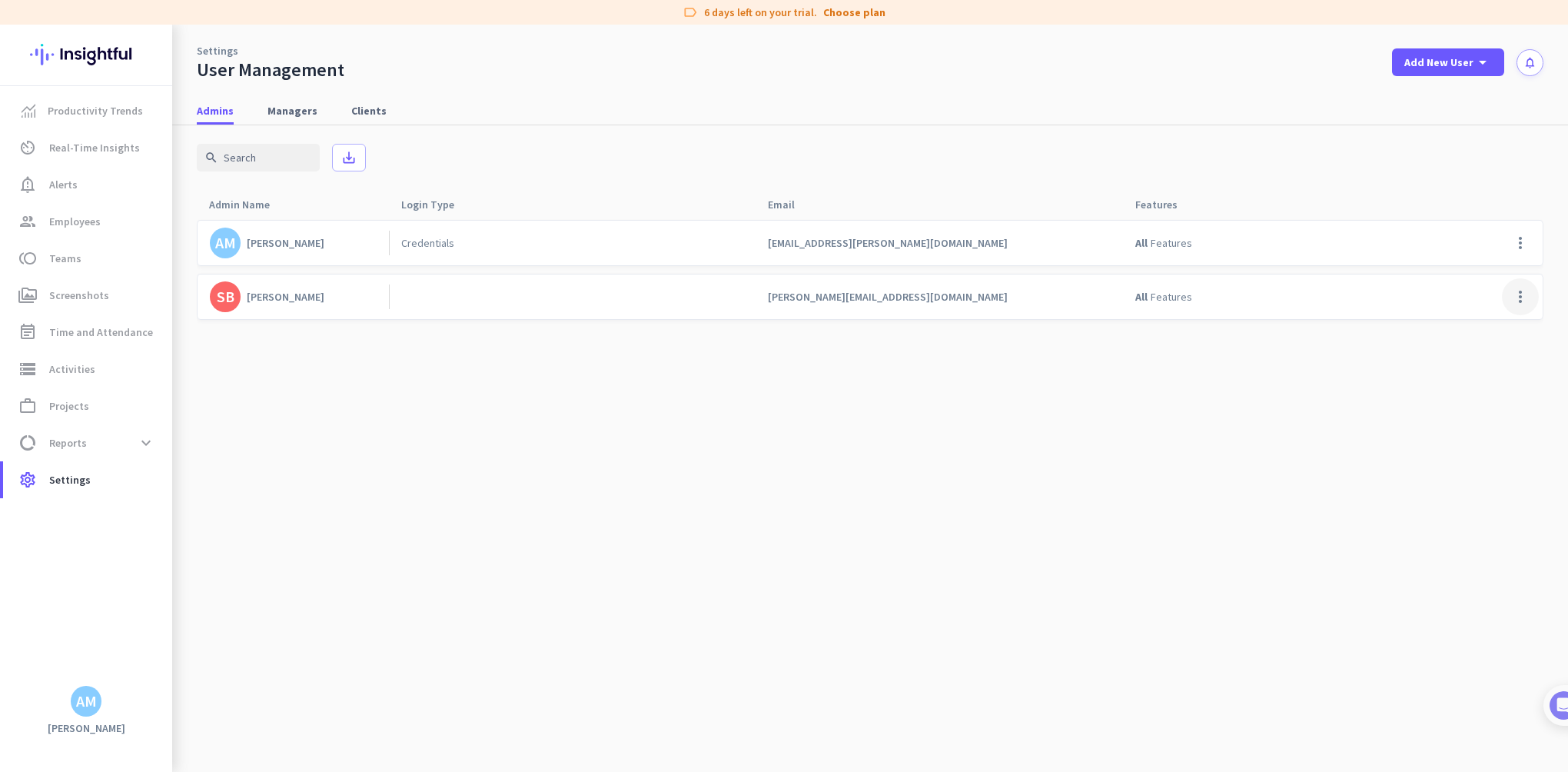
click at [1524, 292] on span at bounding box center [1520, 297] width 37 height 37
click at [1480, 326] on span "Edit" at bounding box center [1489, 330] width 74 height 16
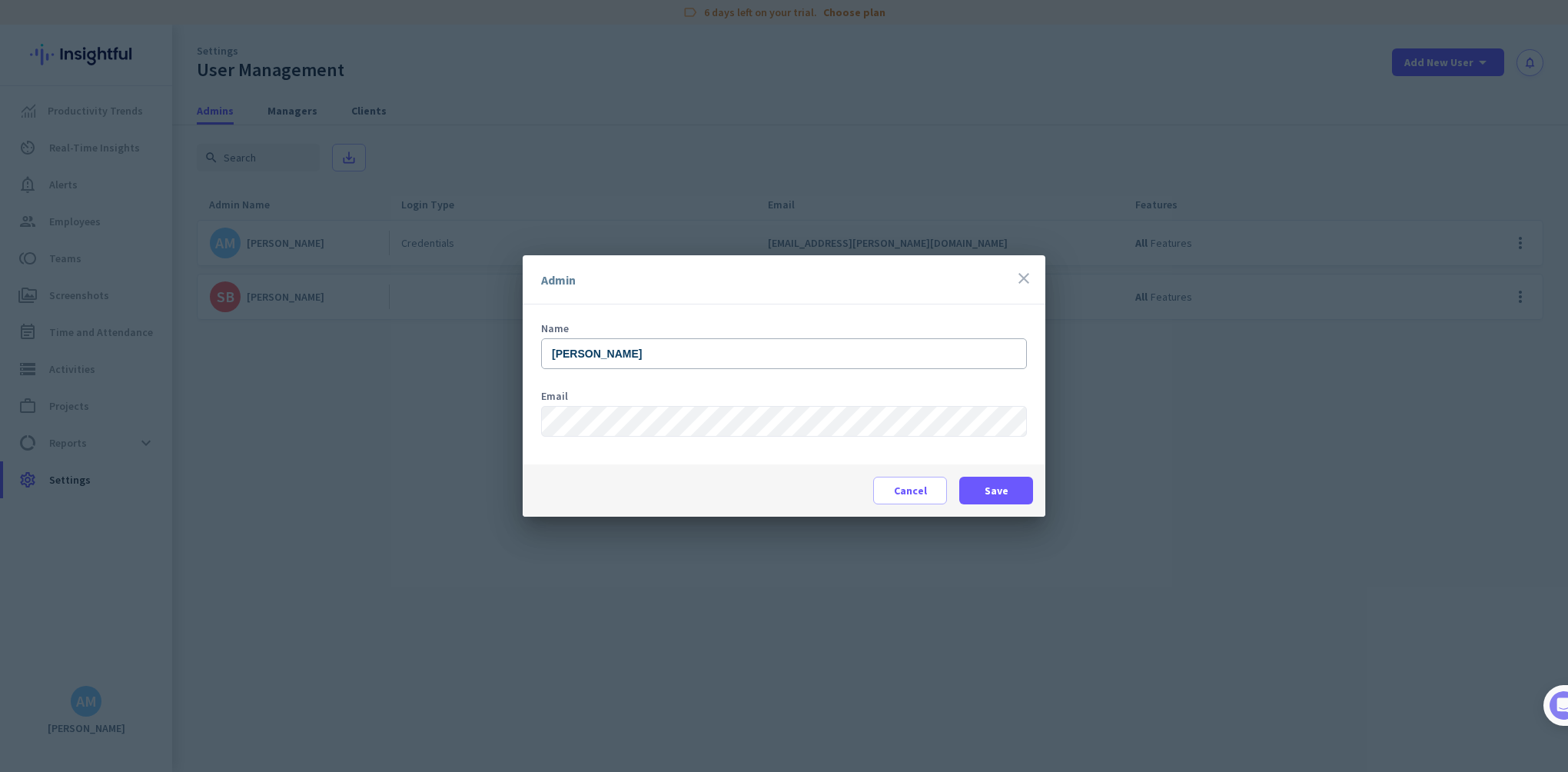
click at [1030, 273] on icon "close" at bounding box center [1024, 278] width 18 height 18
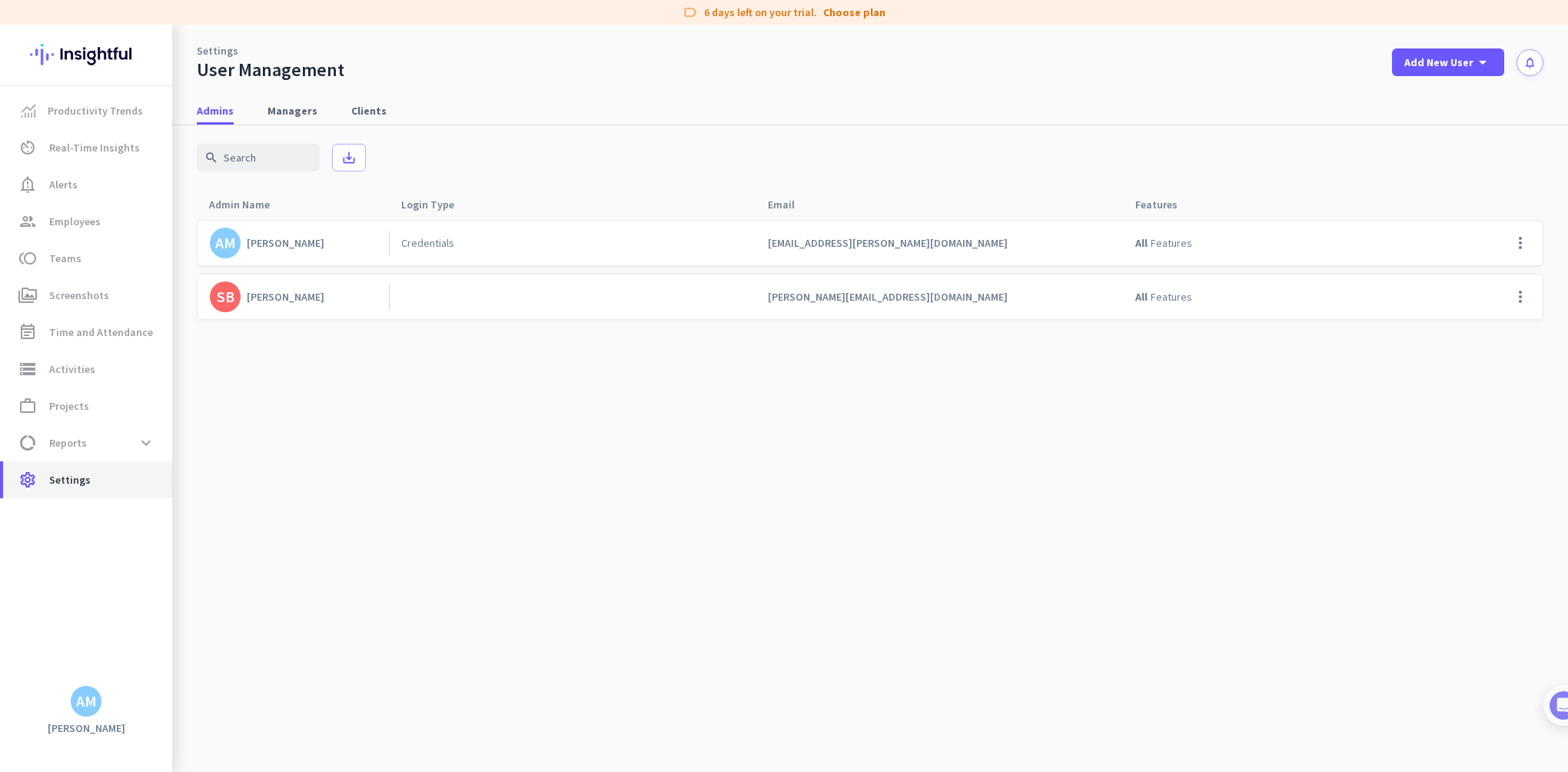
click at [75, 478] on span "Settings" at bounding box center [70, 479] width 42 height 18
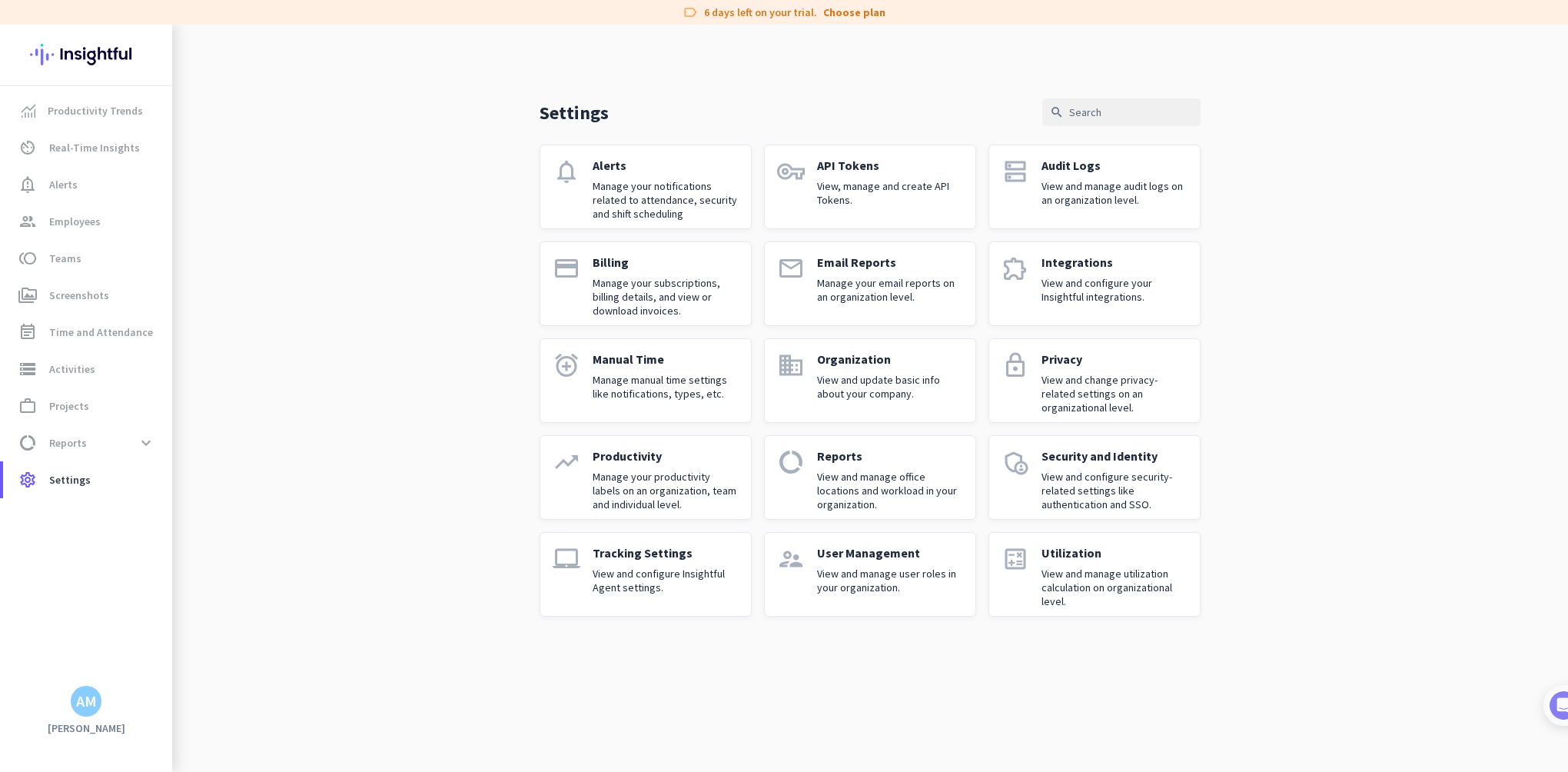
click at [1101, 471] on p "View and configure security-related settings like authentication and SSO." at bounding box center [1114, 490] width 146 height 42
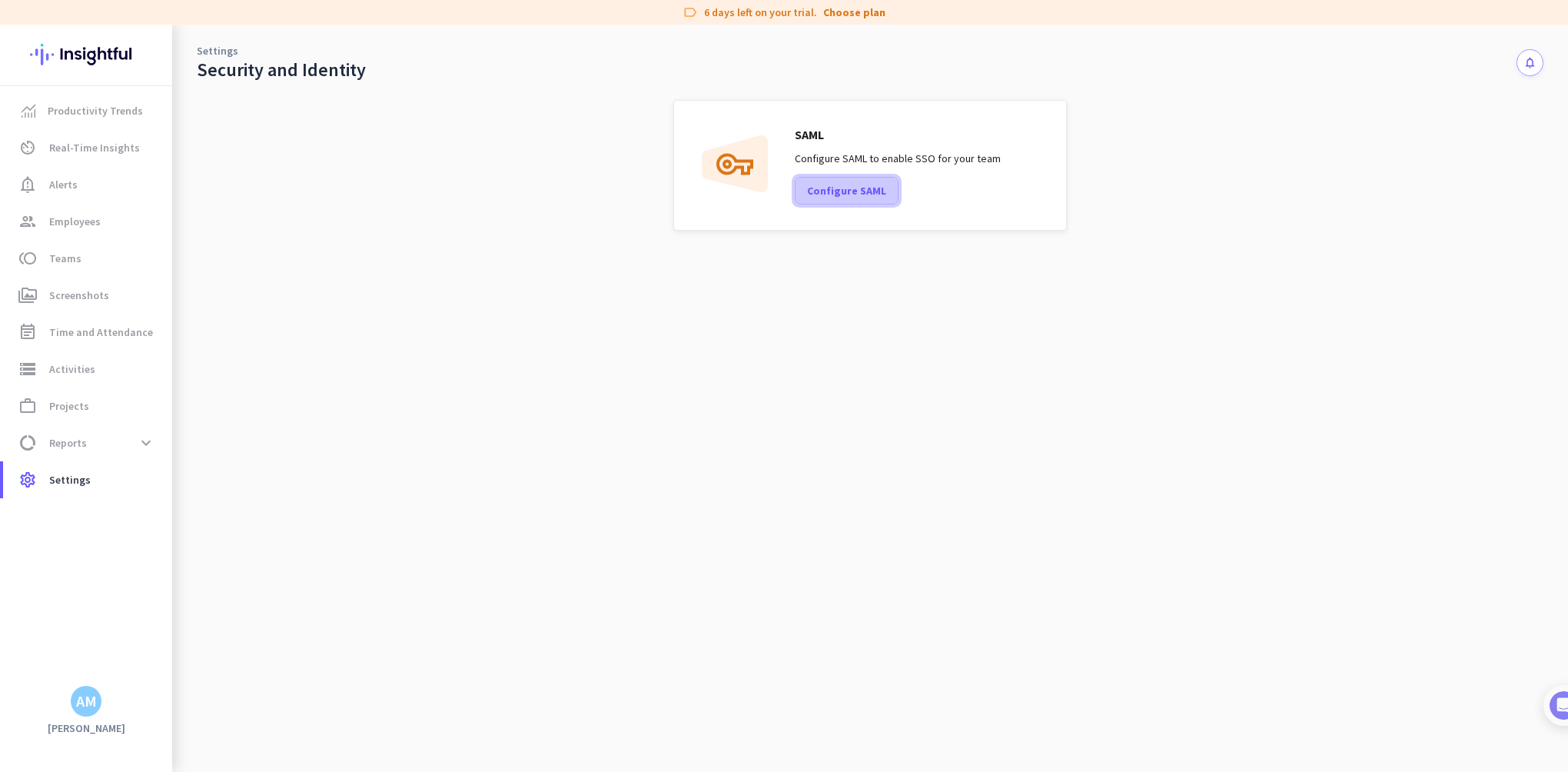
click at [867, 193] on span "Configure SAML" at bounding box center [846, 191] width 79 height 16
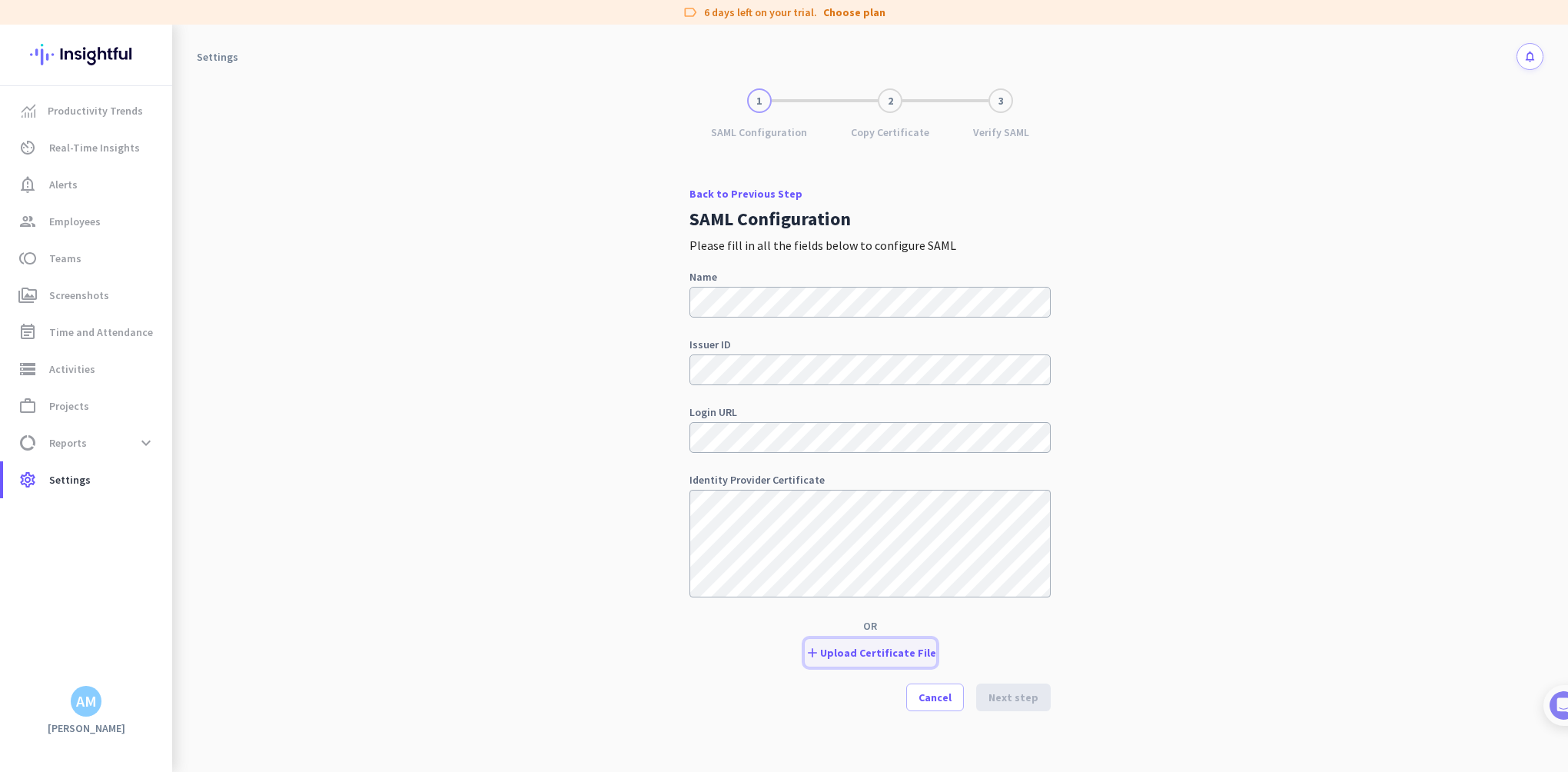
click at [870, 643] on span at bounding box center [870, 652] width 131 height 37
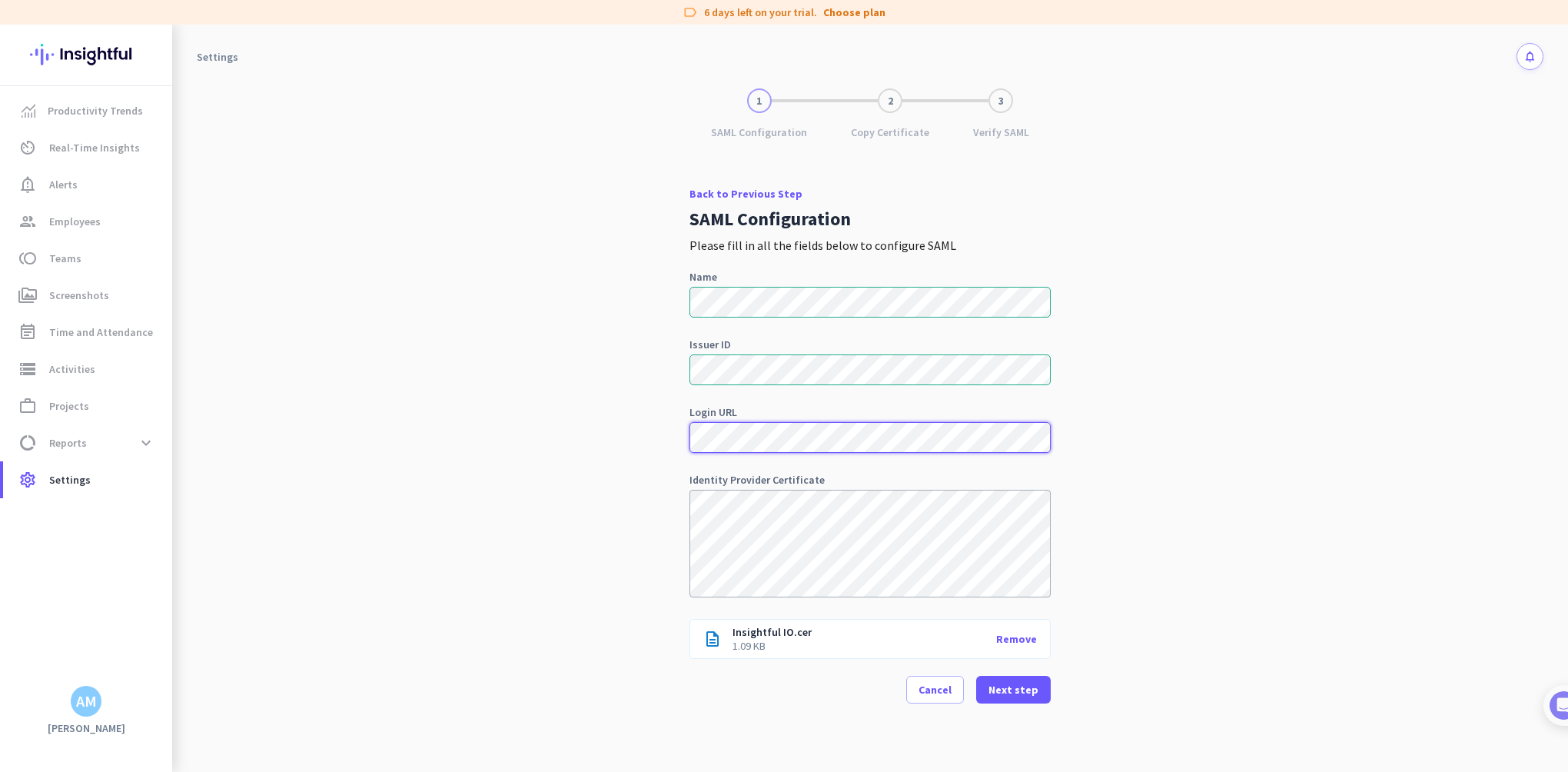
scroll to position [0, 66]
click at [1044, 691] on span at bounding box center [1013, 689] width 75 height 37
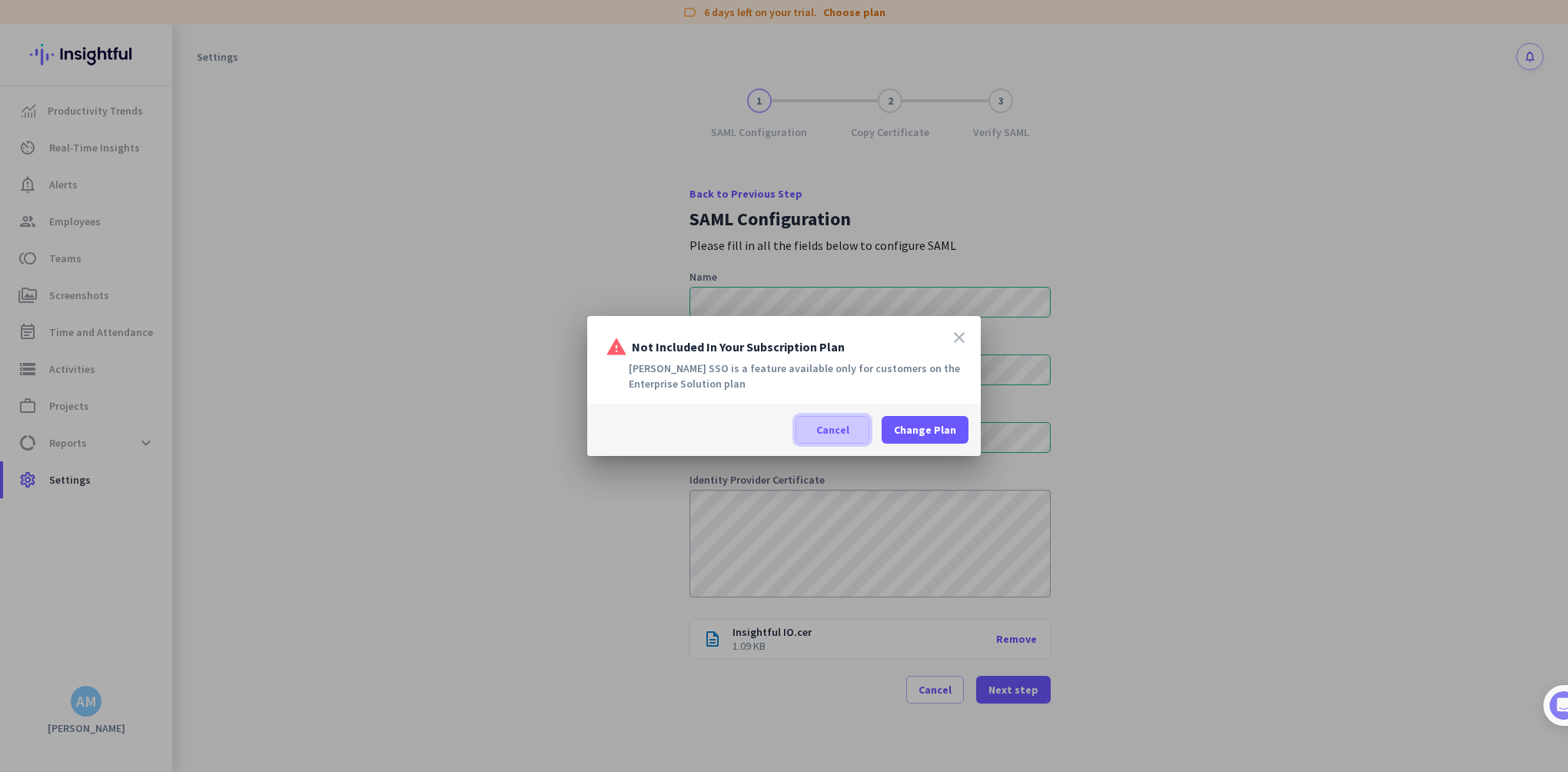
click at [833, 426] on span "Cancel" at bounding box center [833, 430] width 33 height 16
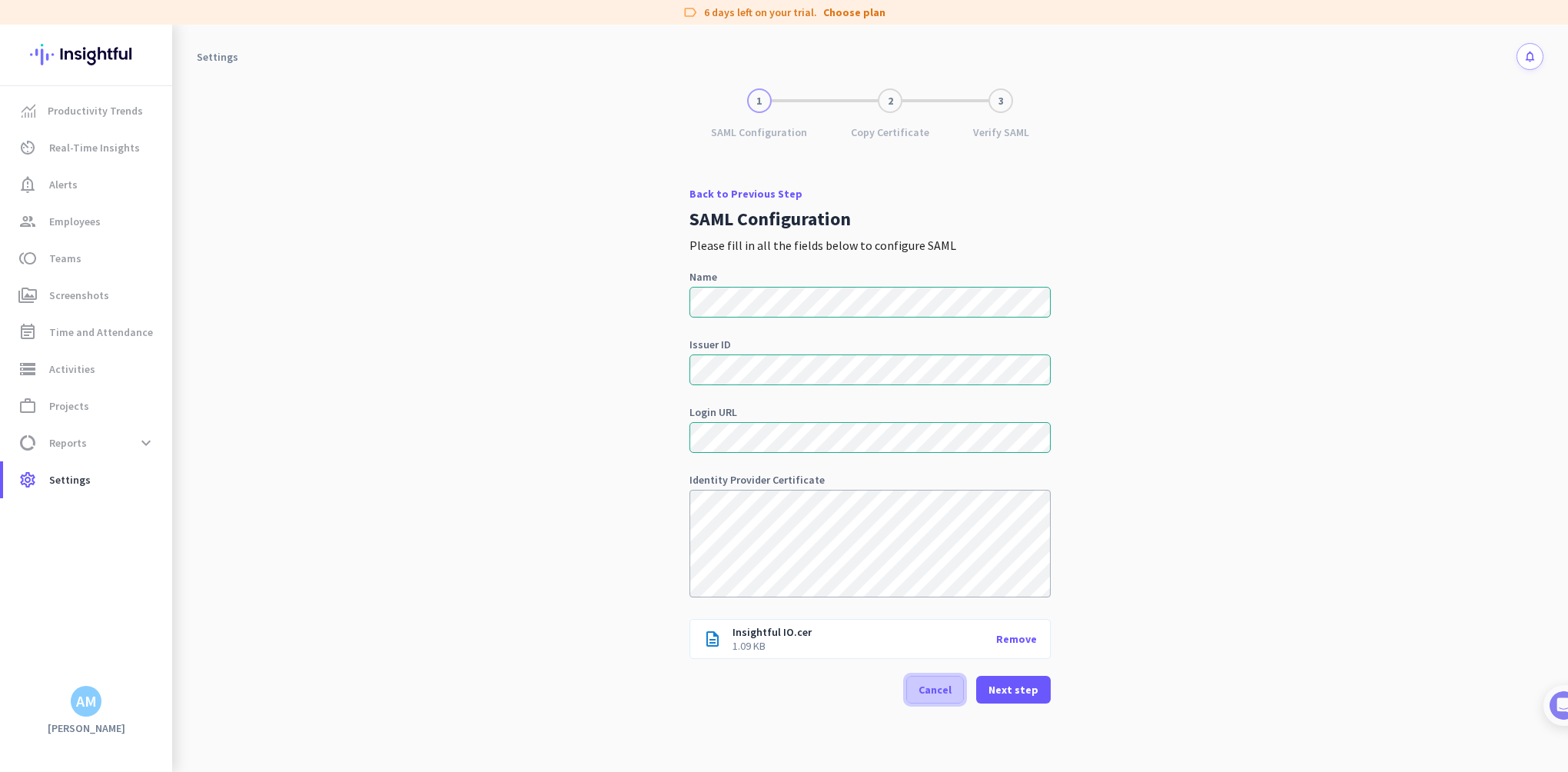
click at [952, 692] on span "Cancel" at bounding box center [935, 689] width 33 height 16
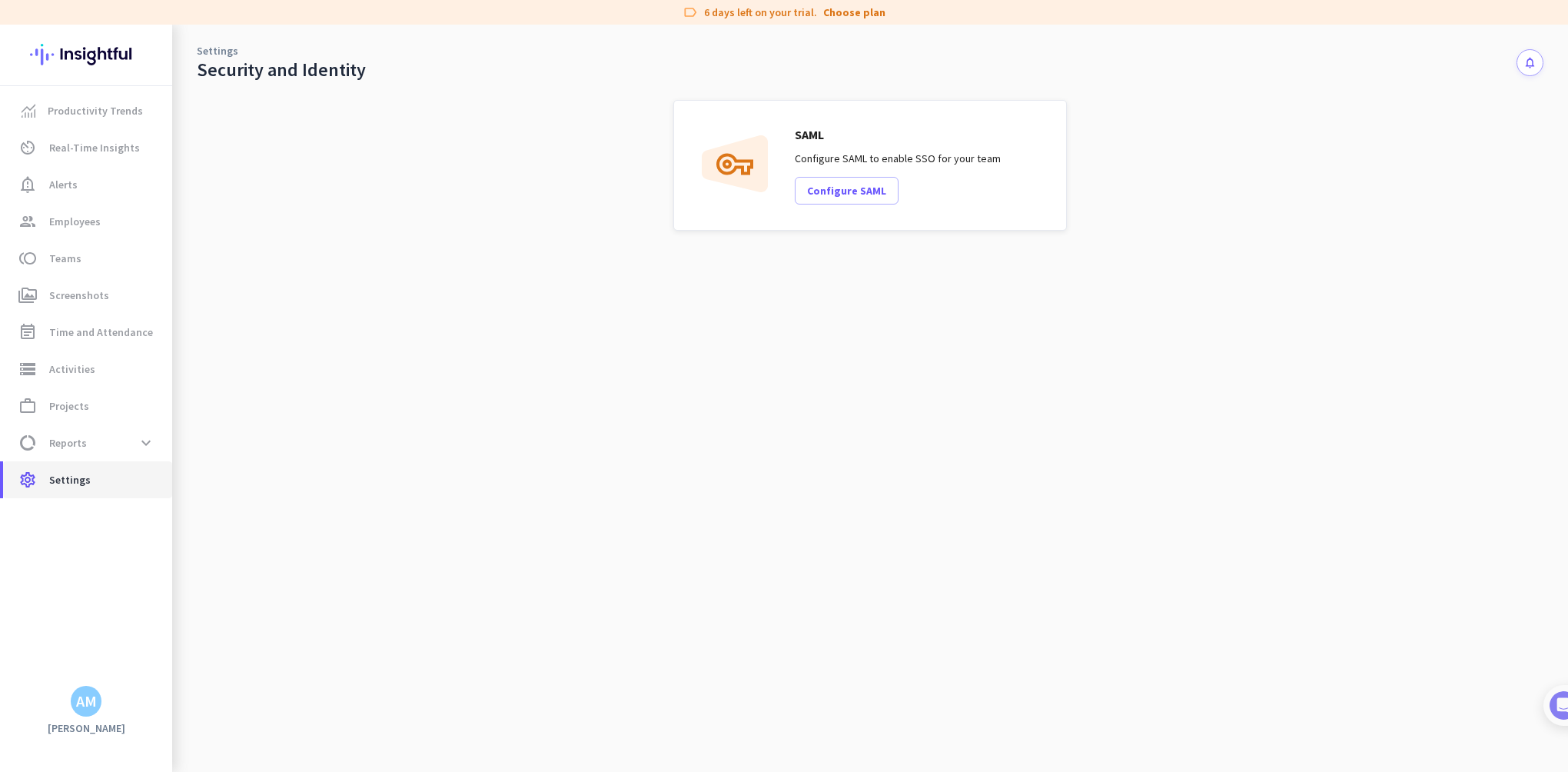
click at [84, 483] on span "Settings" at bounding box center [70, 479] width 42 height 18
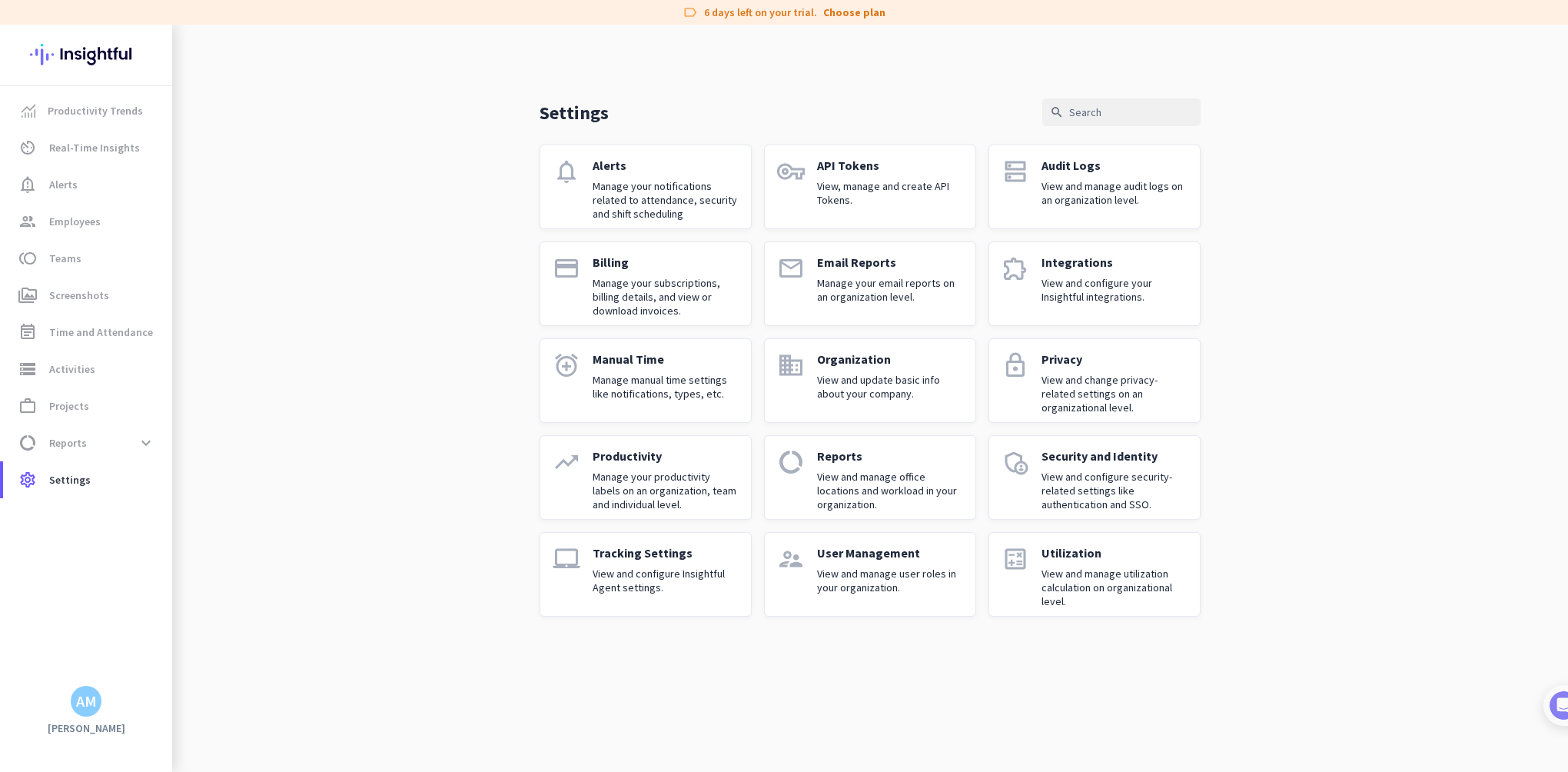
click at [681, 273] on div "Billing Manage your subscriptions, billing details, and view or download invoic…" at bounding box center [666, 284] width 146 height 58
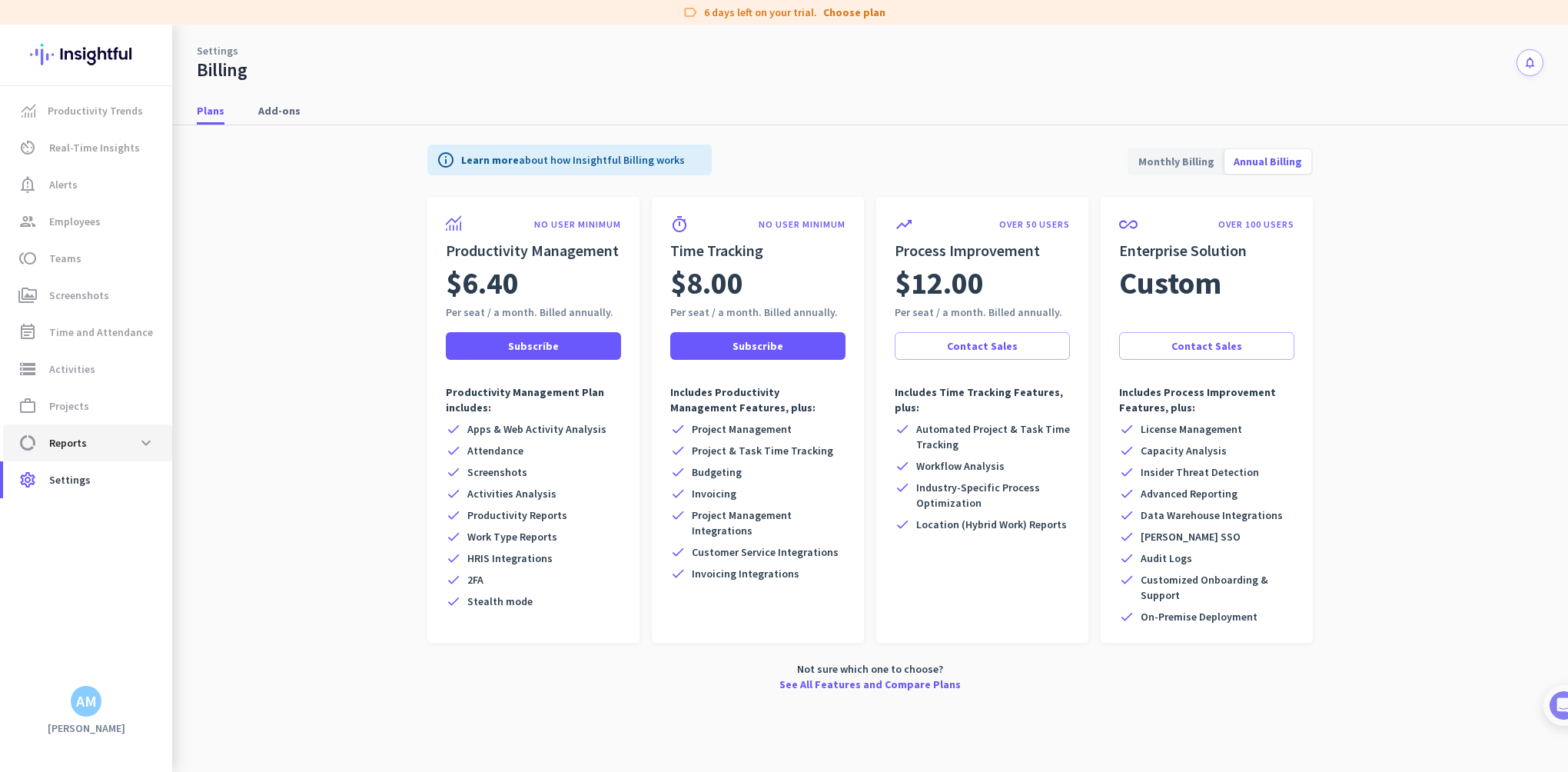
click at [115, 439] on span "data_usage Reports expand_more" at bounding box center [87, 442] width 145 height 27
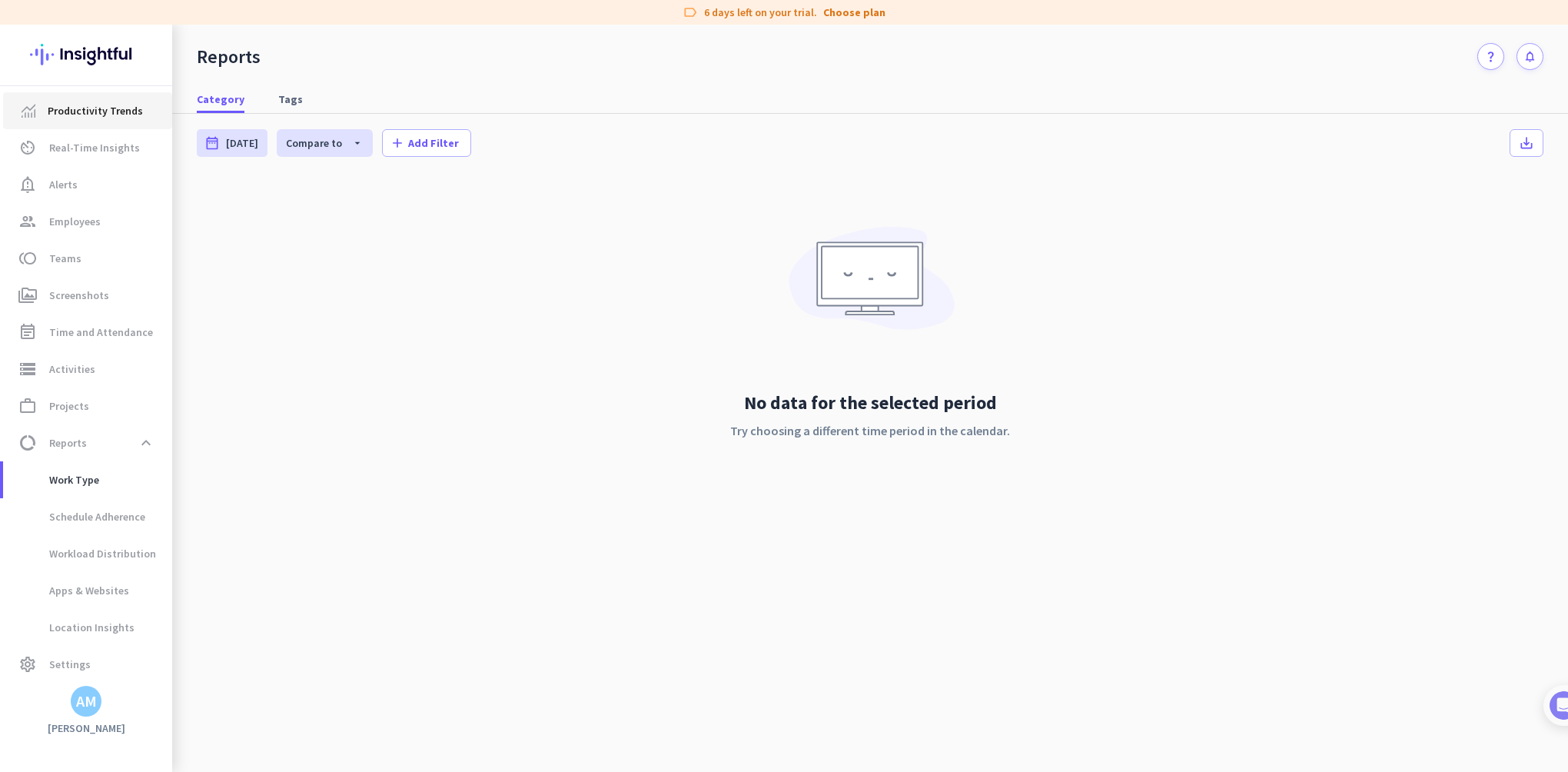
click at [114, 116] on span "Productivity Trends" at bounding box center [95, 110] width 95 height 18
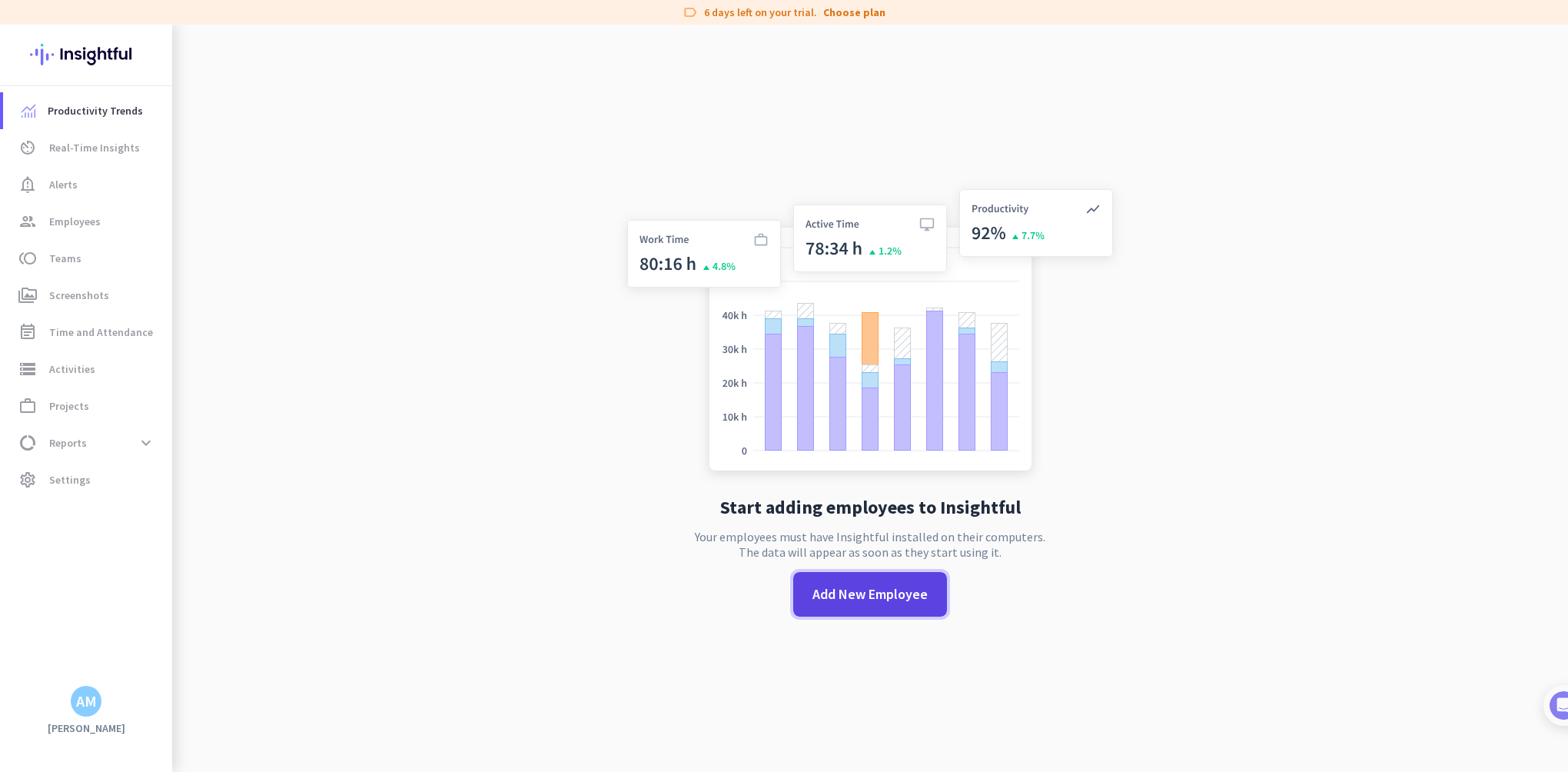
click at [898, 606] on span at bounding box center [870, 594] width 154 height 37
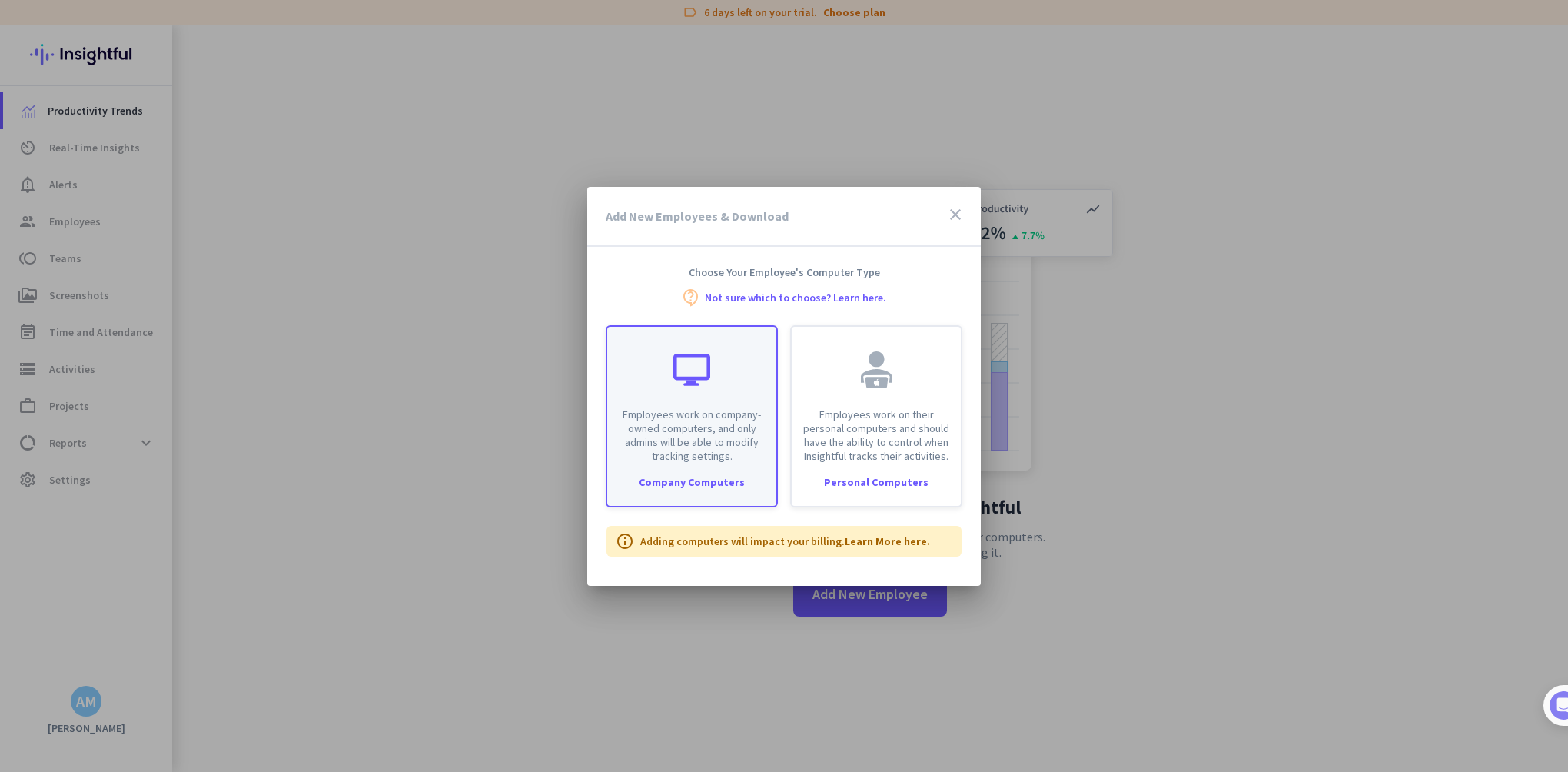
click at [666, 375] on div "Employees work on company-owned computers, and only admins will be able to modi…" at bounding box center [692, 395] width 169 height 136
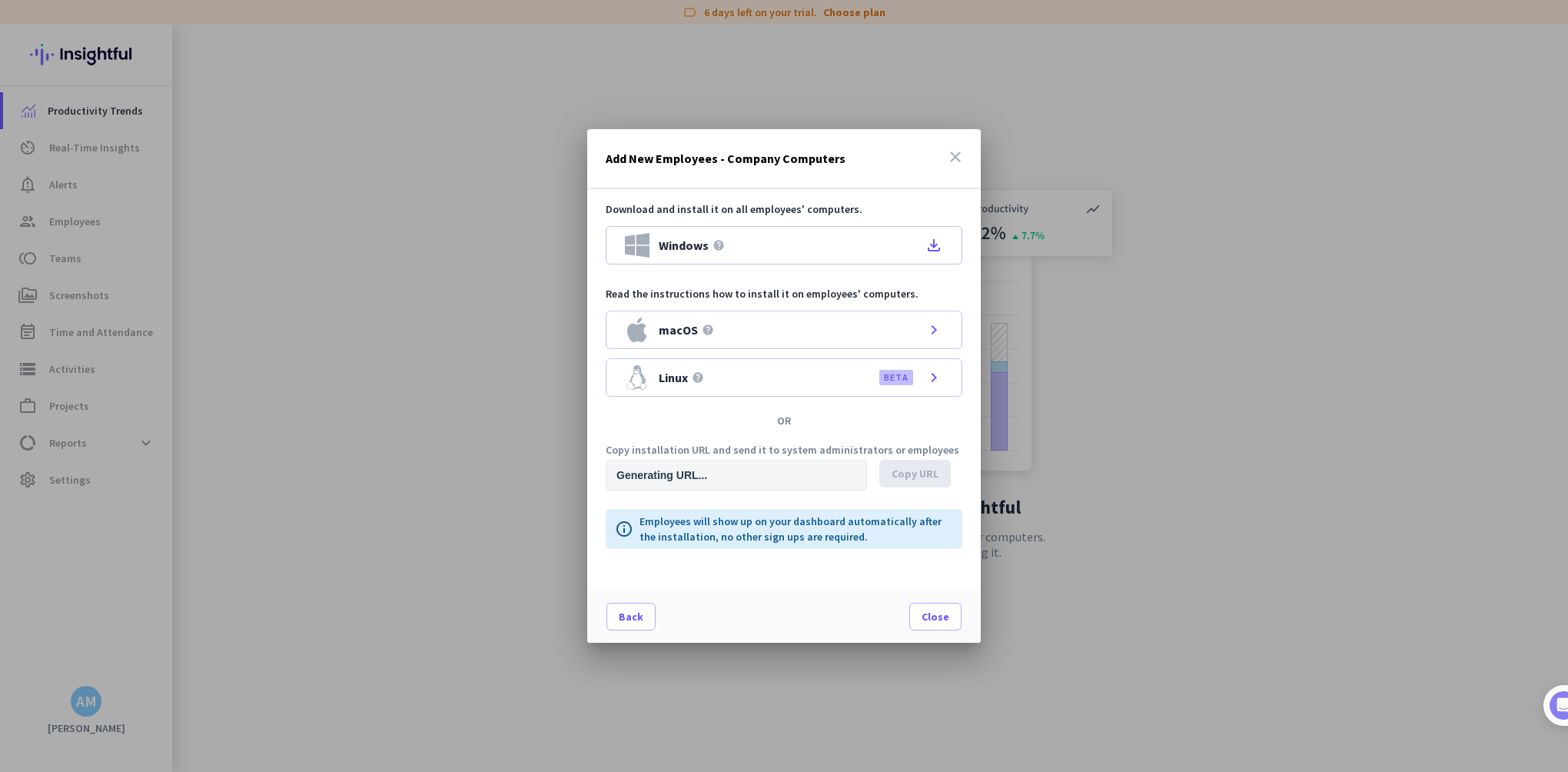
type input "[URL][DOMAIN_NAME]"
click at [956, 157] on icon "close" at bounding box center [955, 157] width 18 height 18
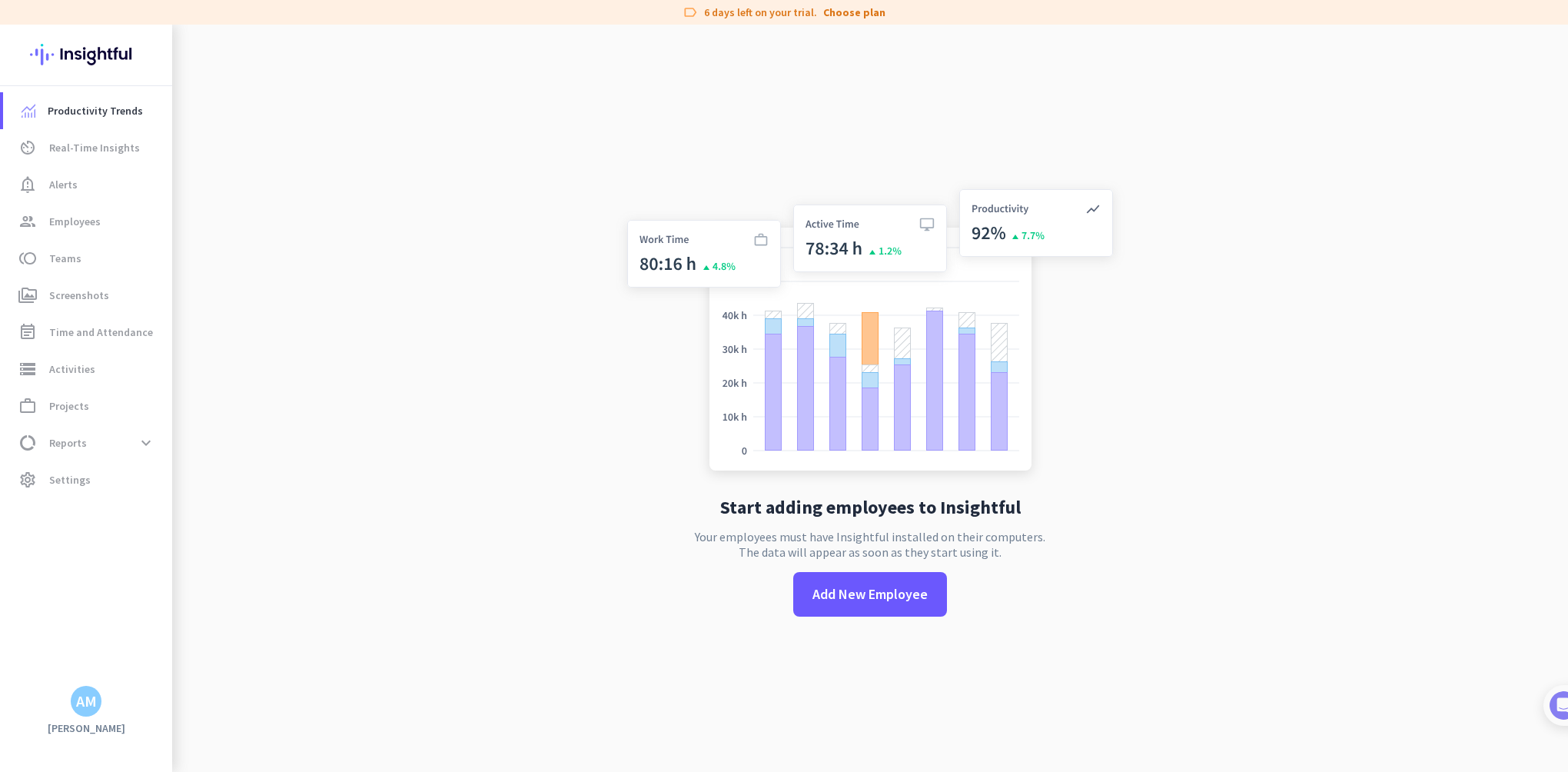
click at [455, 502] on app-no-employees "Start adding employees to Insightful Your employees must have Insightful instal…" at bounding box center [870, 410] width 1396 height 772
click at [109, 370] on span "storage Activities" at bounding box center [87, 368] width 145 height 18
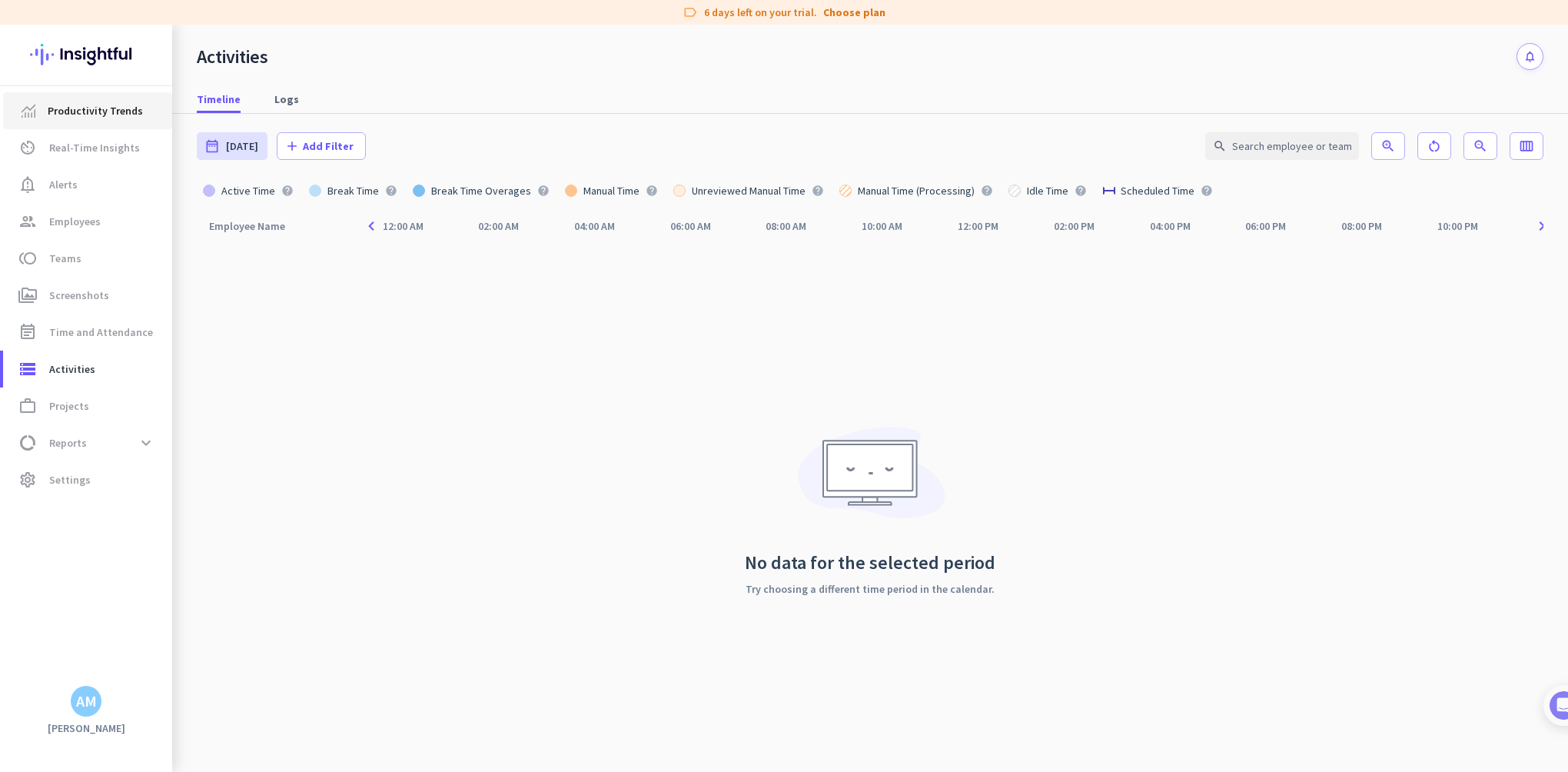
click at [105, 115] on span "Productivity Trends" at bounding box center [95, 110] width 95 height 18
type input "[DATE] - [DATE]"
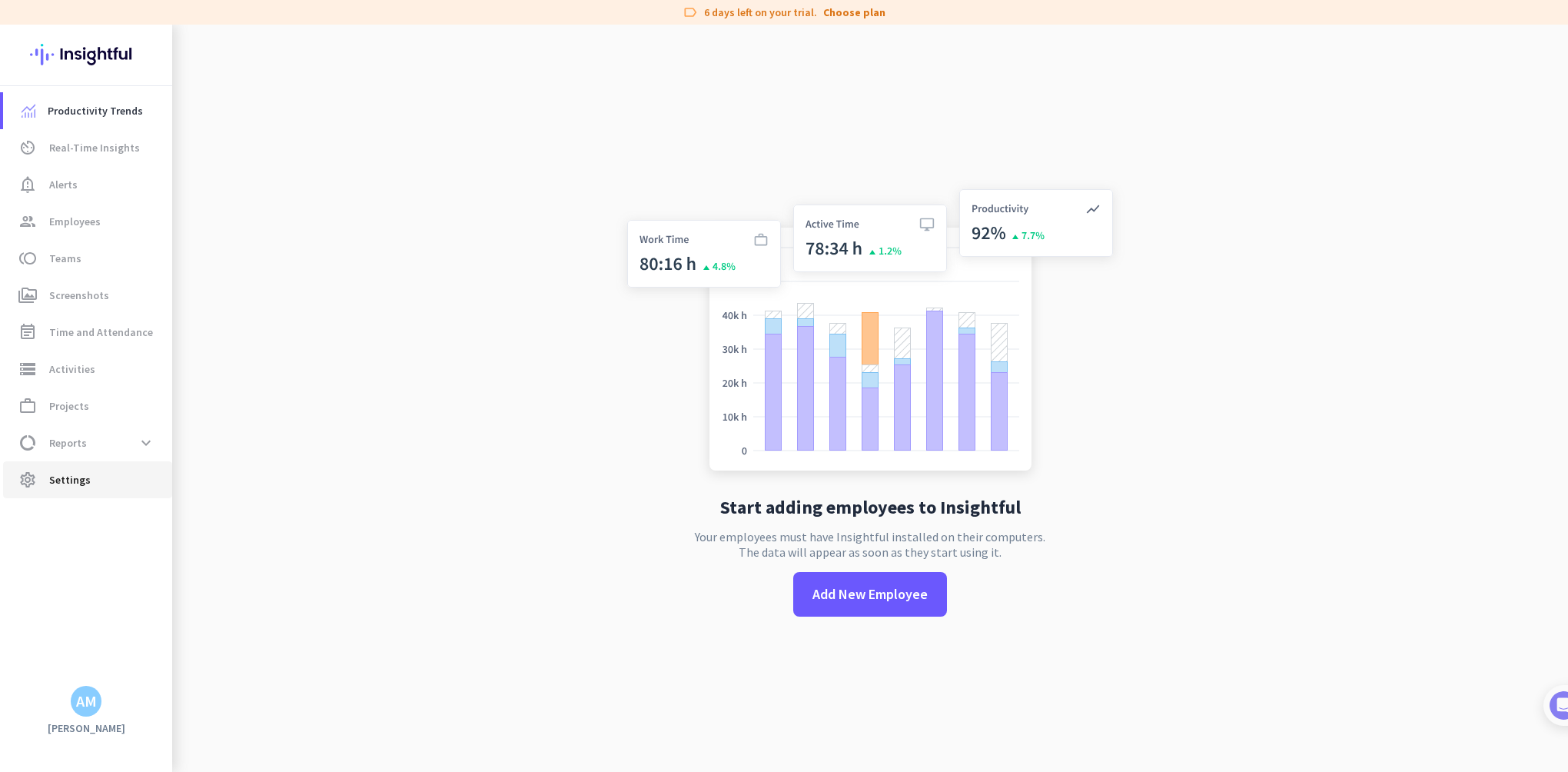
click at [75, 476] on span "Settings" at bounding box center [70, 479] width 42 height 18
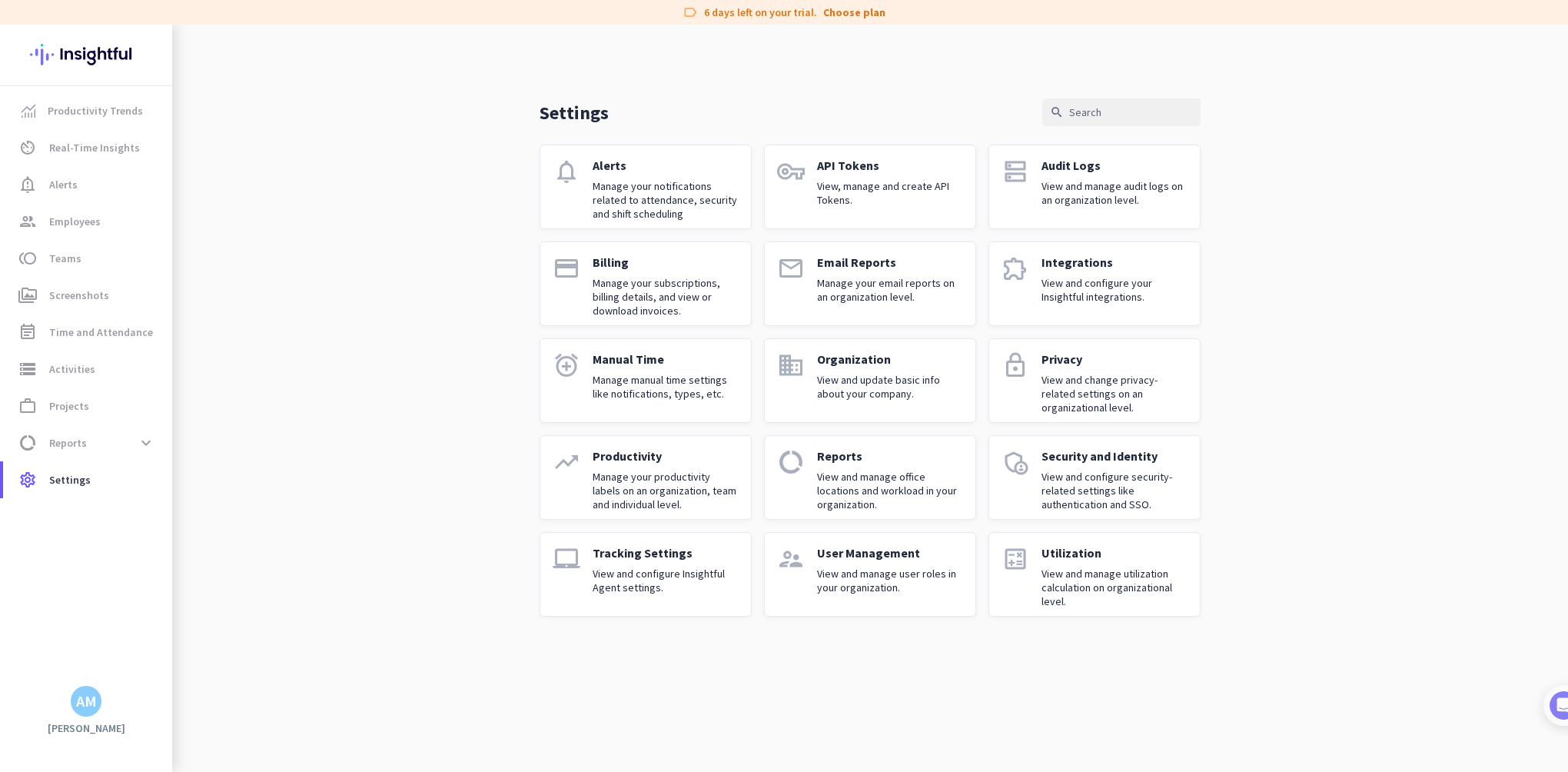
click at [884, 561] on div "User Management View and manage user roles in your organization." at bounding box center [890, 575] width 146 height 58
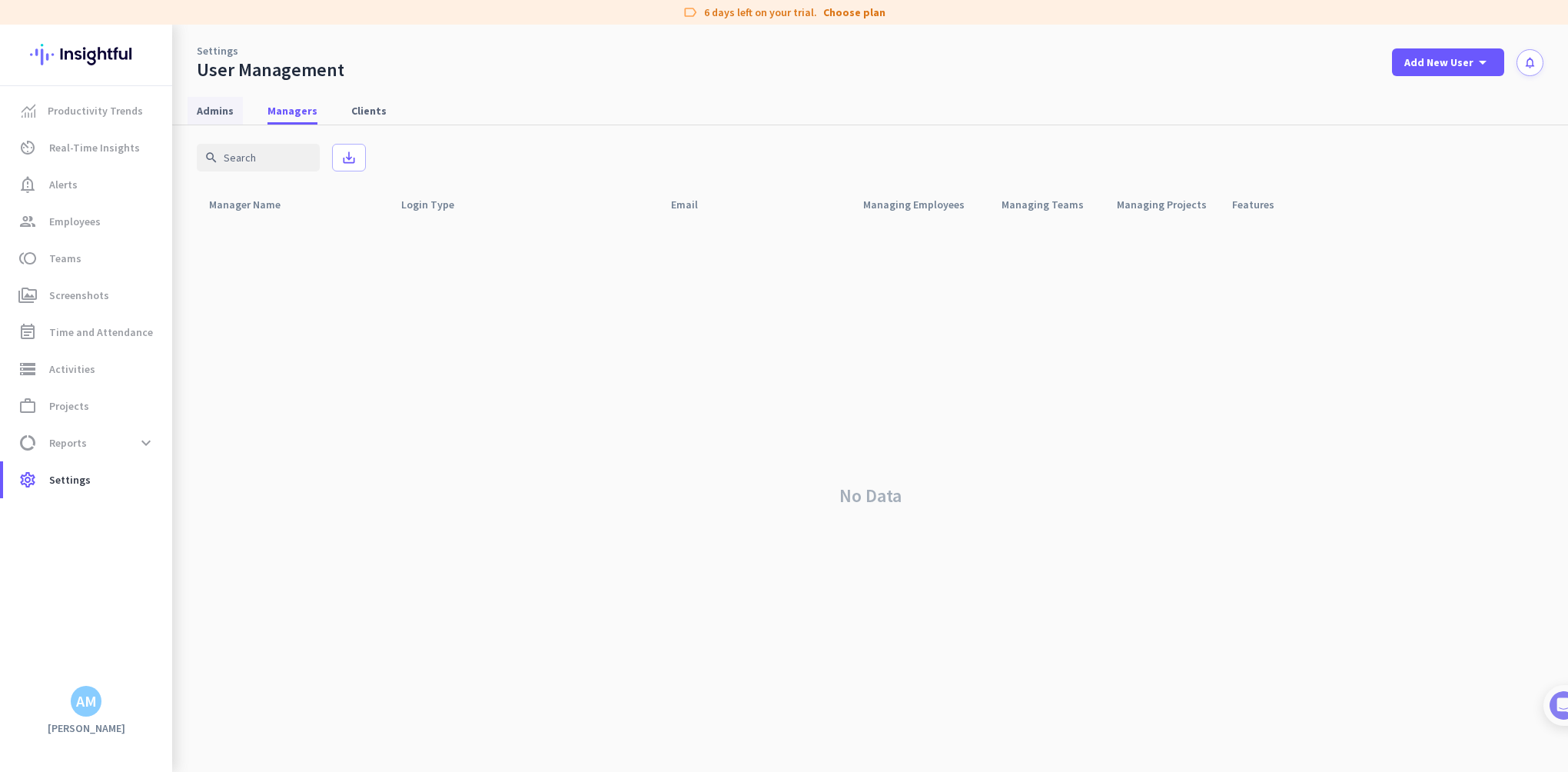
click at [216, 117] on span "Admins" at bounding box center [215, 111] width 37 height 16
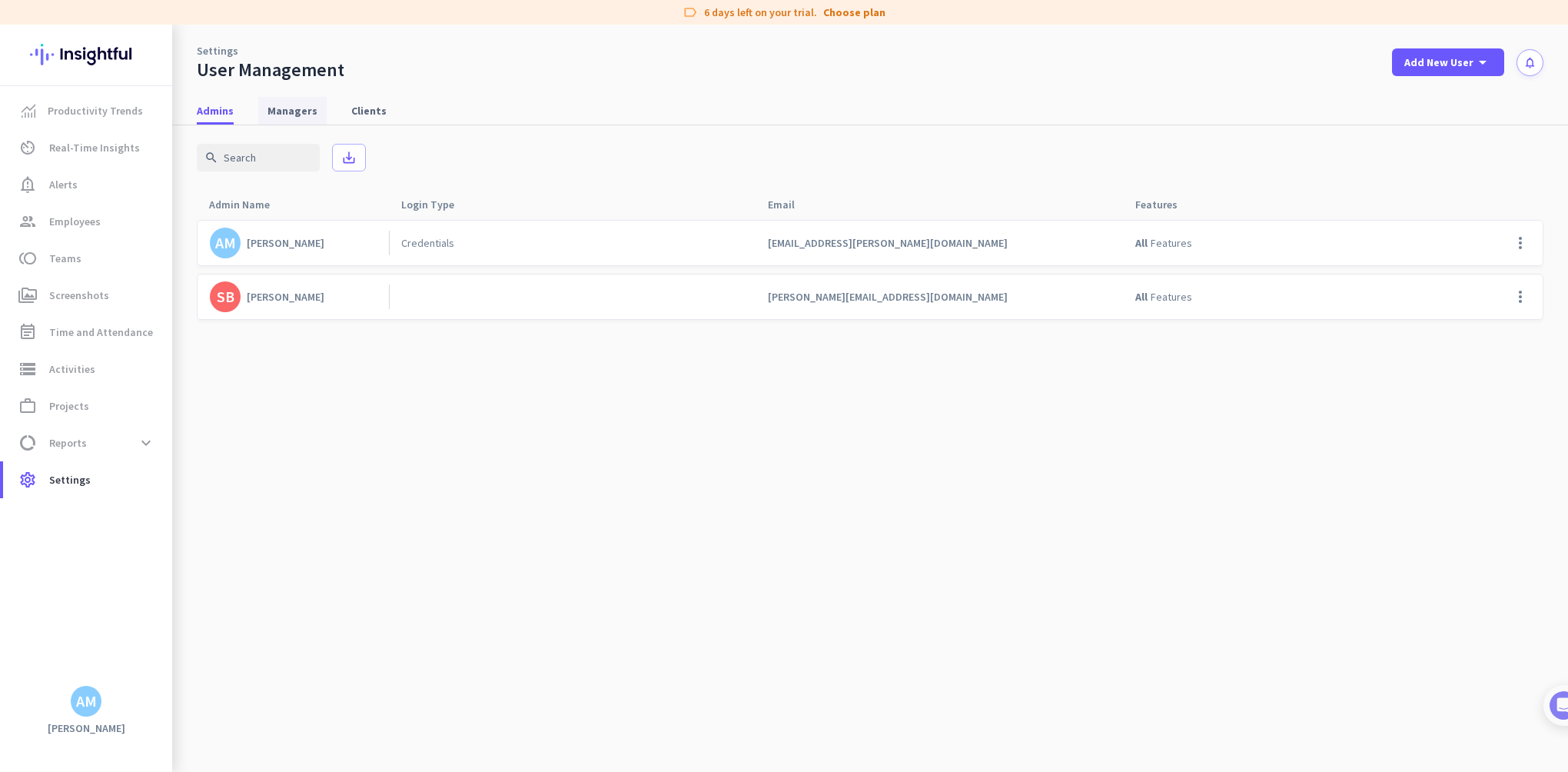
click at [295, 108] on span "Managers" at bounding box center [292, 111] width 50 height 16
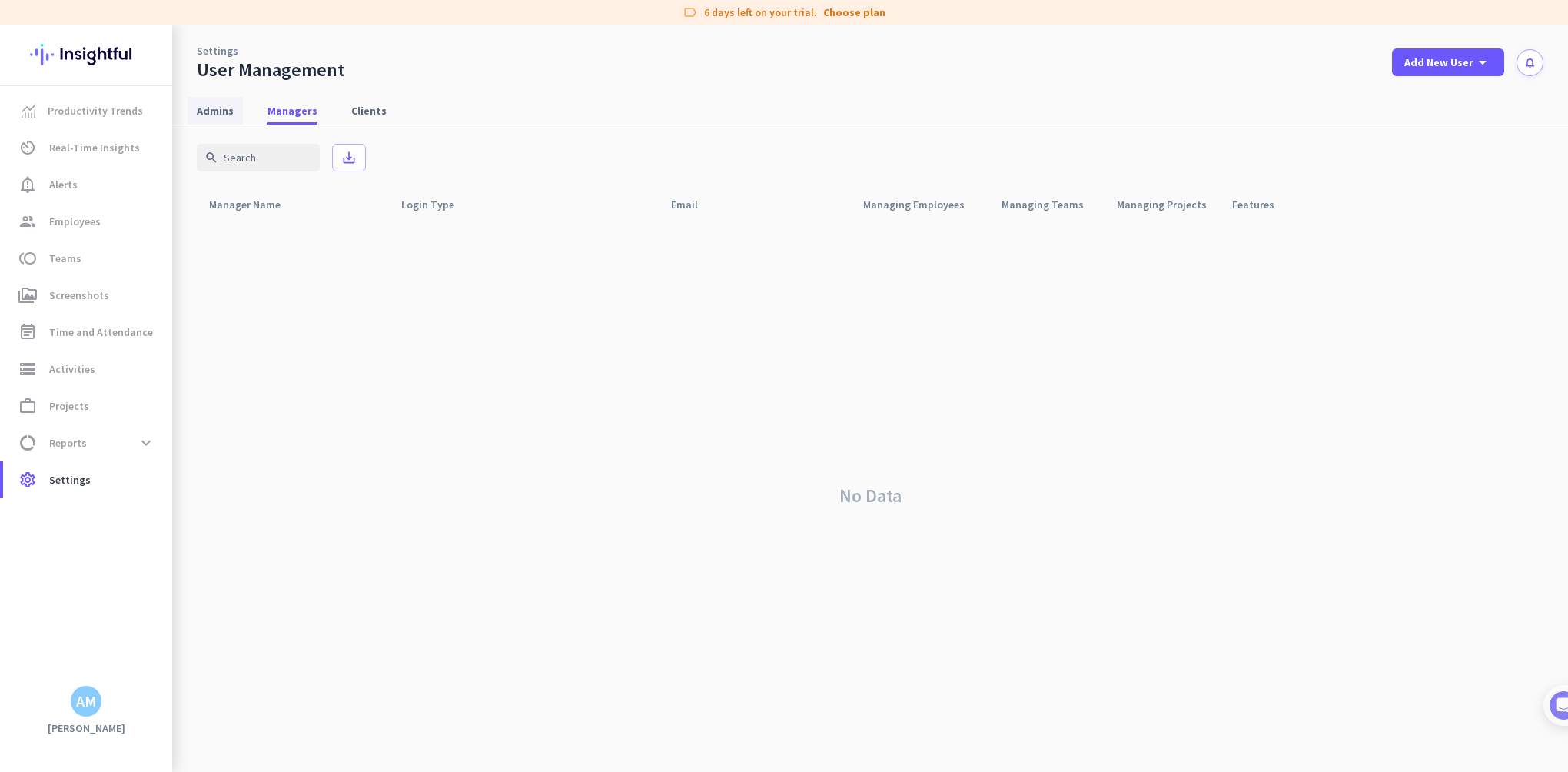
click at [206, 113] on span "Admins" at bounding box center [215, 111] width 37 height 16
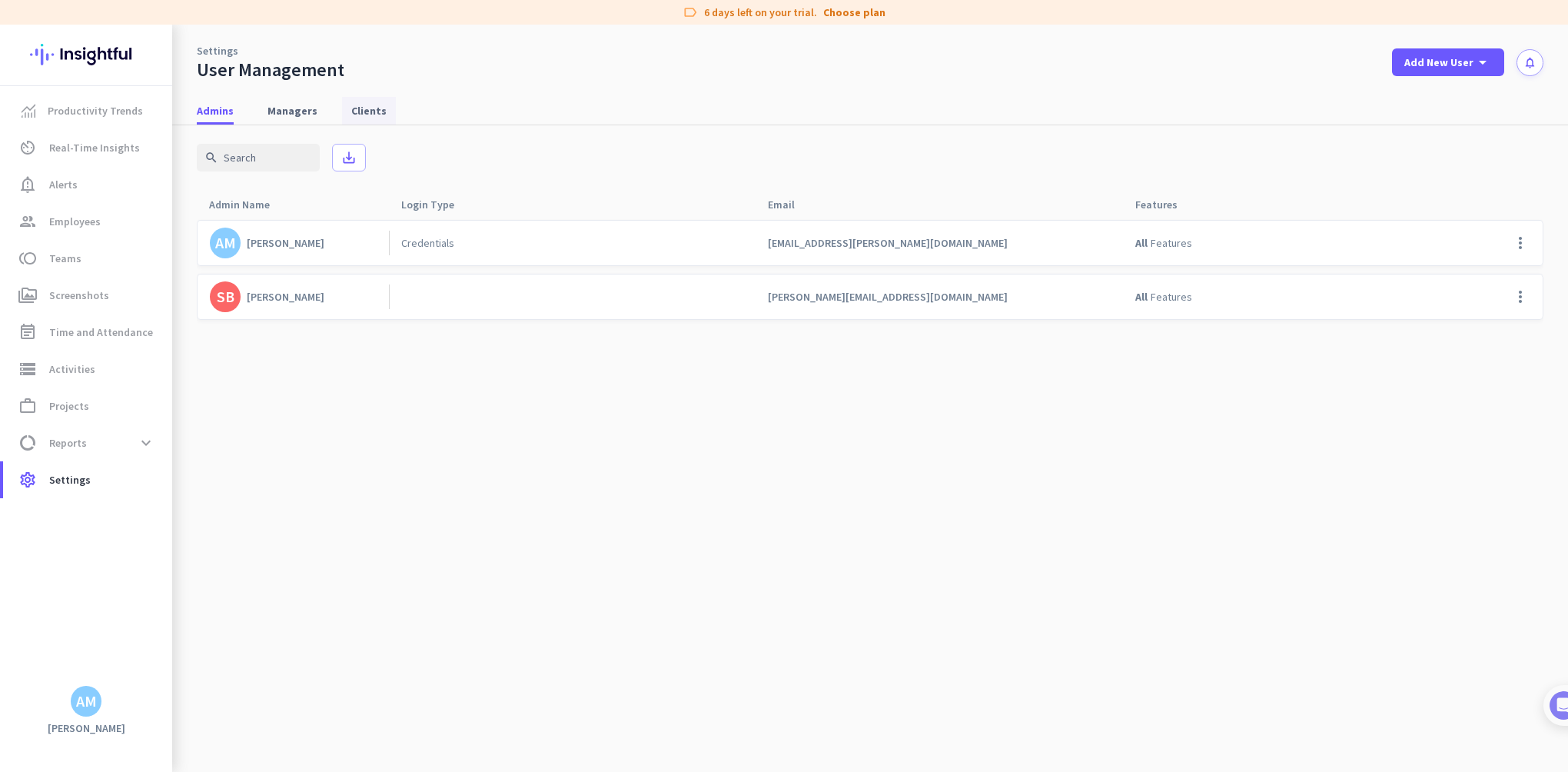
click at [363, 112] on span "Clients" at bounding box center [368, 111] width 35 height 16
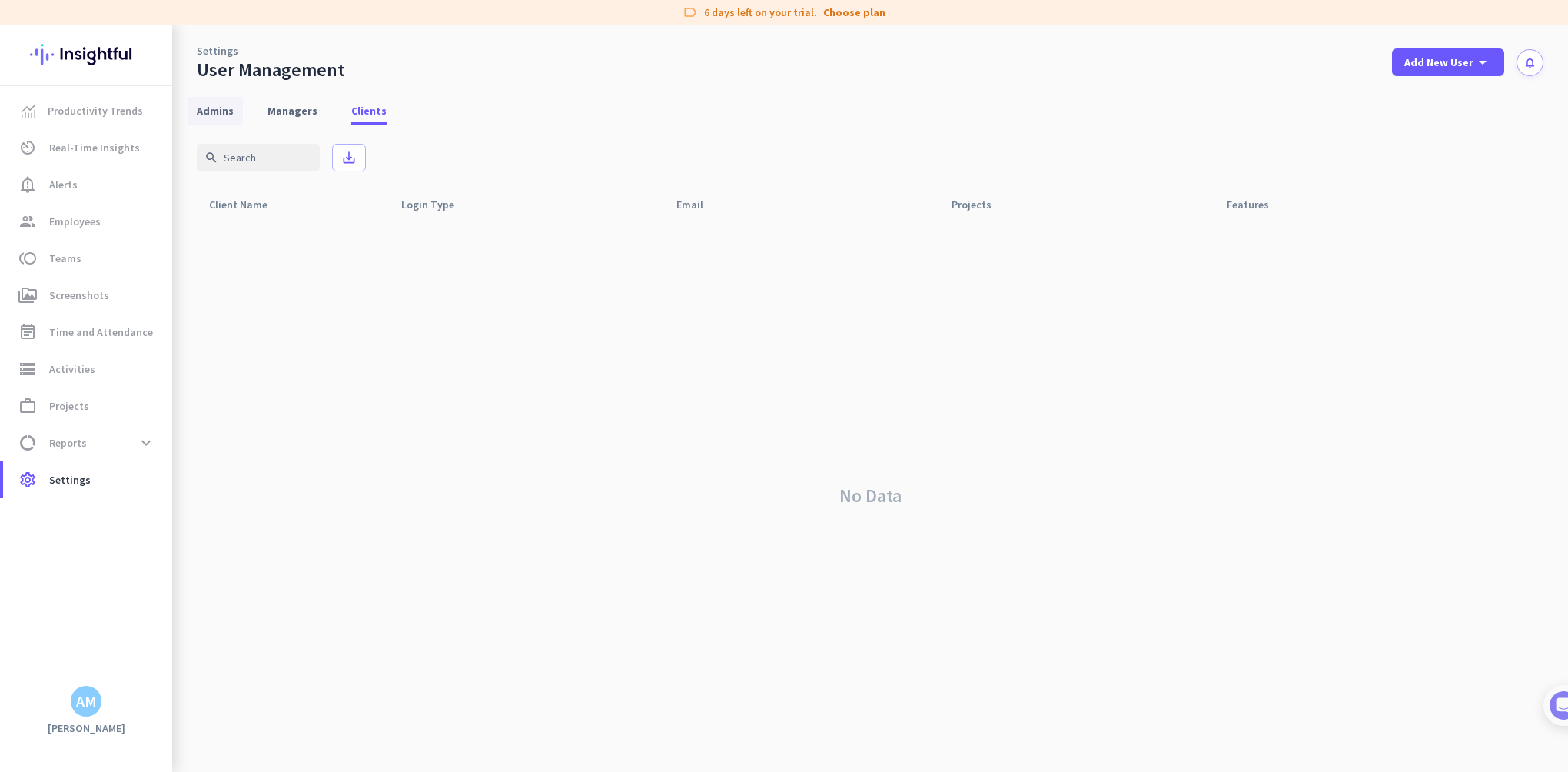
click at [237, 106] on link "Admins" at bounding box center [215, 111] width 55 height 27
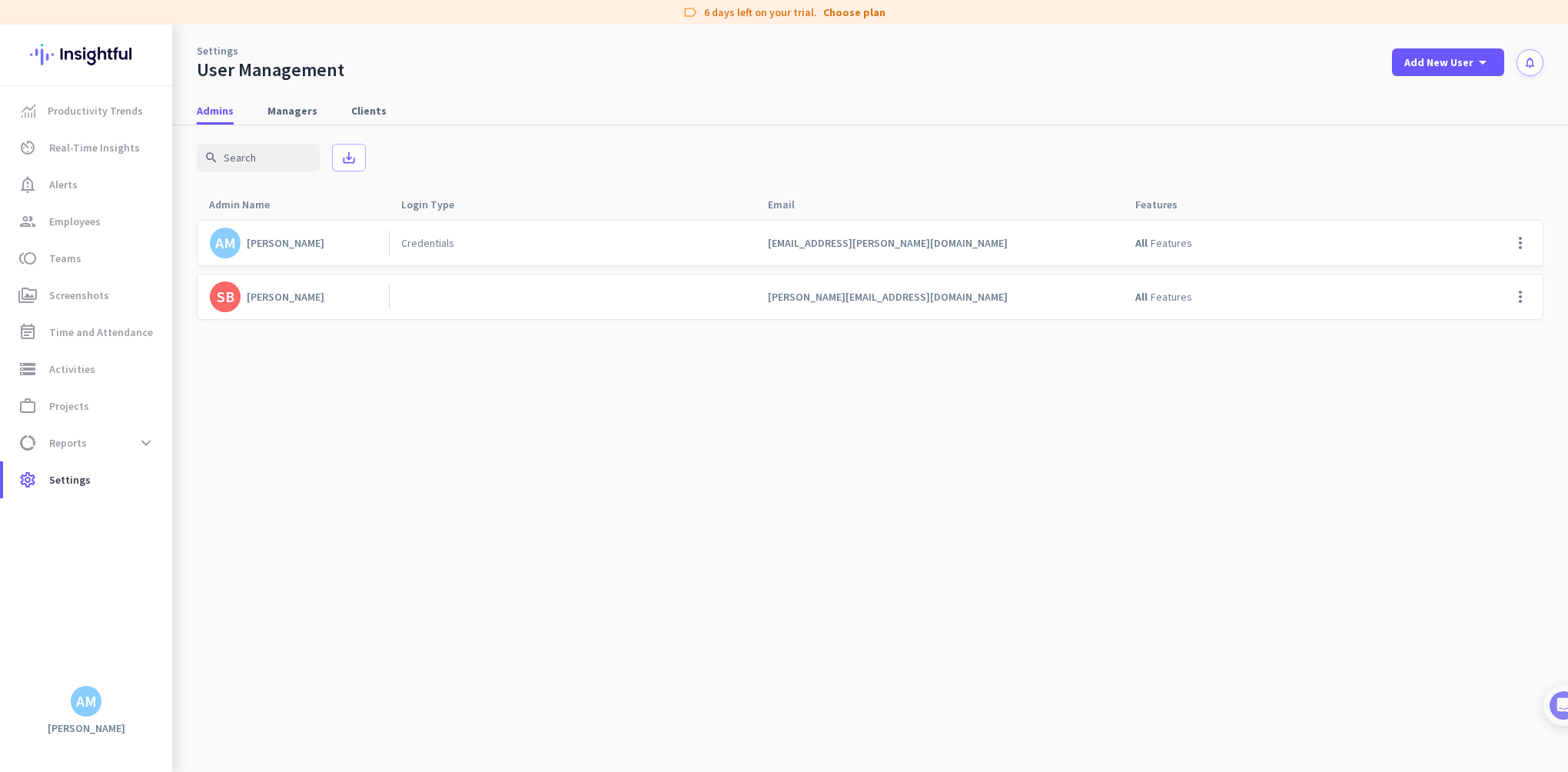
click at [854, 301] on span "[PERSON_NAME][EMAIL_ADDRESS][DOMAIN_NAME]" at bounding box center [888, 297] width 240 height 14
click at [1520, 292] on span at bounding box center [1520, 297] width 37 height 37
click at [1489, 320] on div "Edit" at bounding box center [1489, 329] width 98 height 27
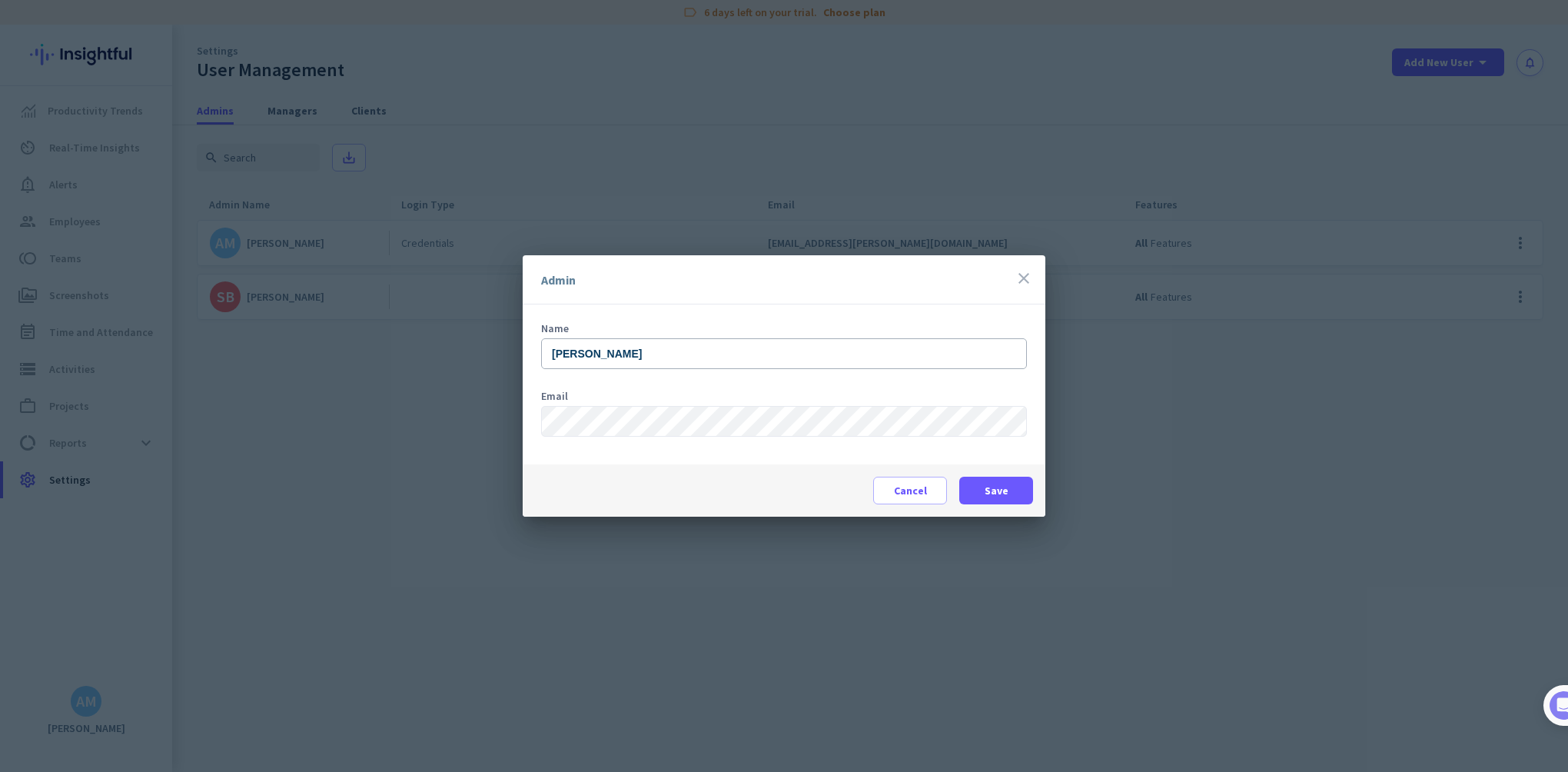
click at [1028, 274] on icon "close" at bounding box center [1024, 278] width 18 height 18
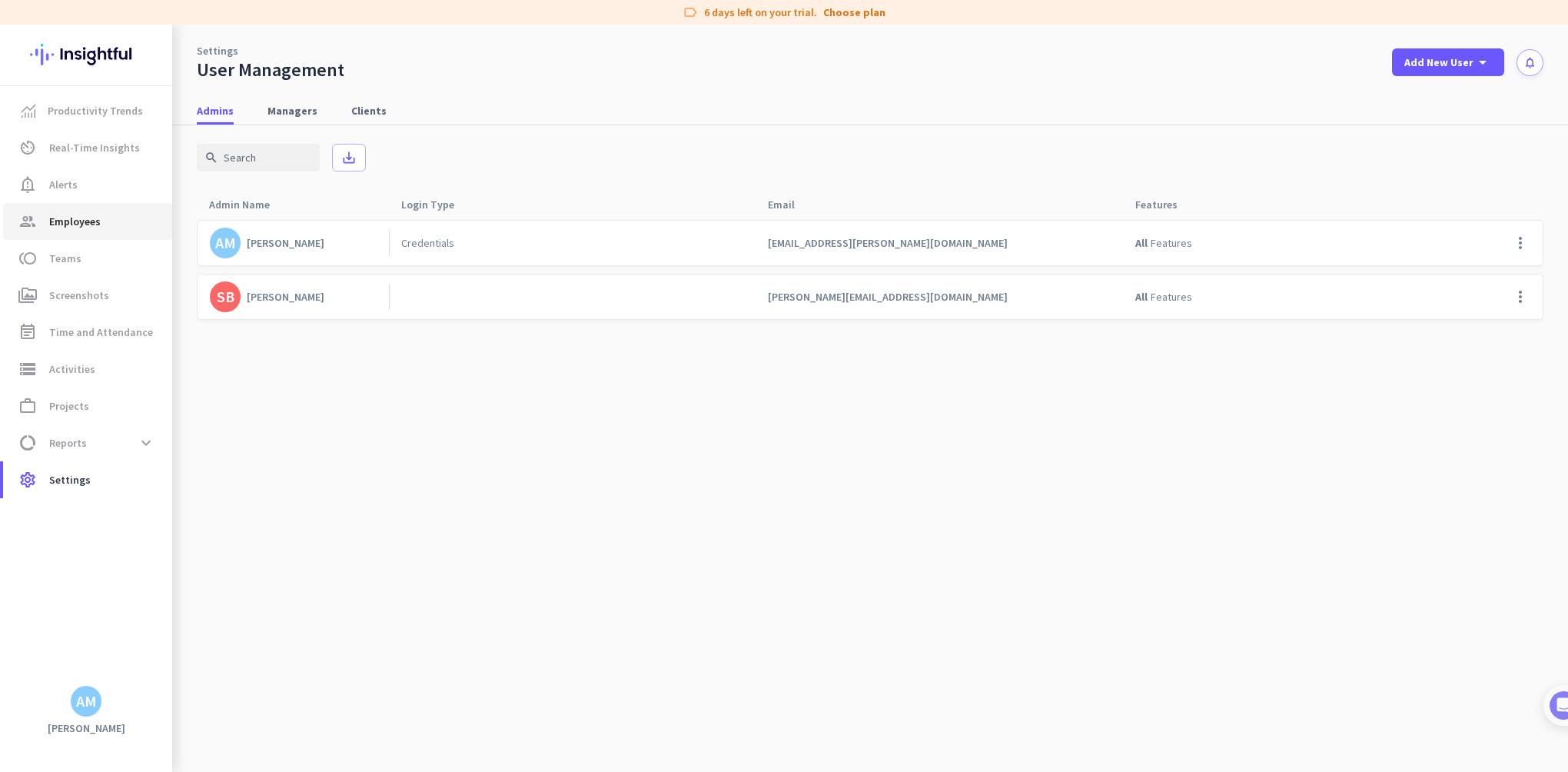
click at [79, 227] on span "Employees" at bounding box center [75, 221] width 52 height 18
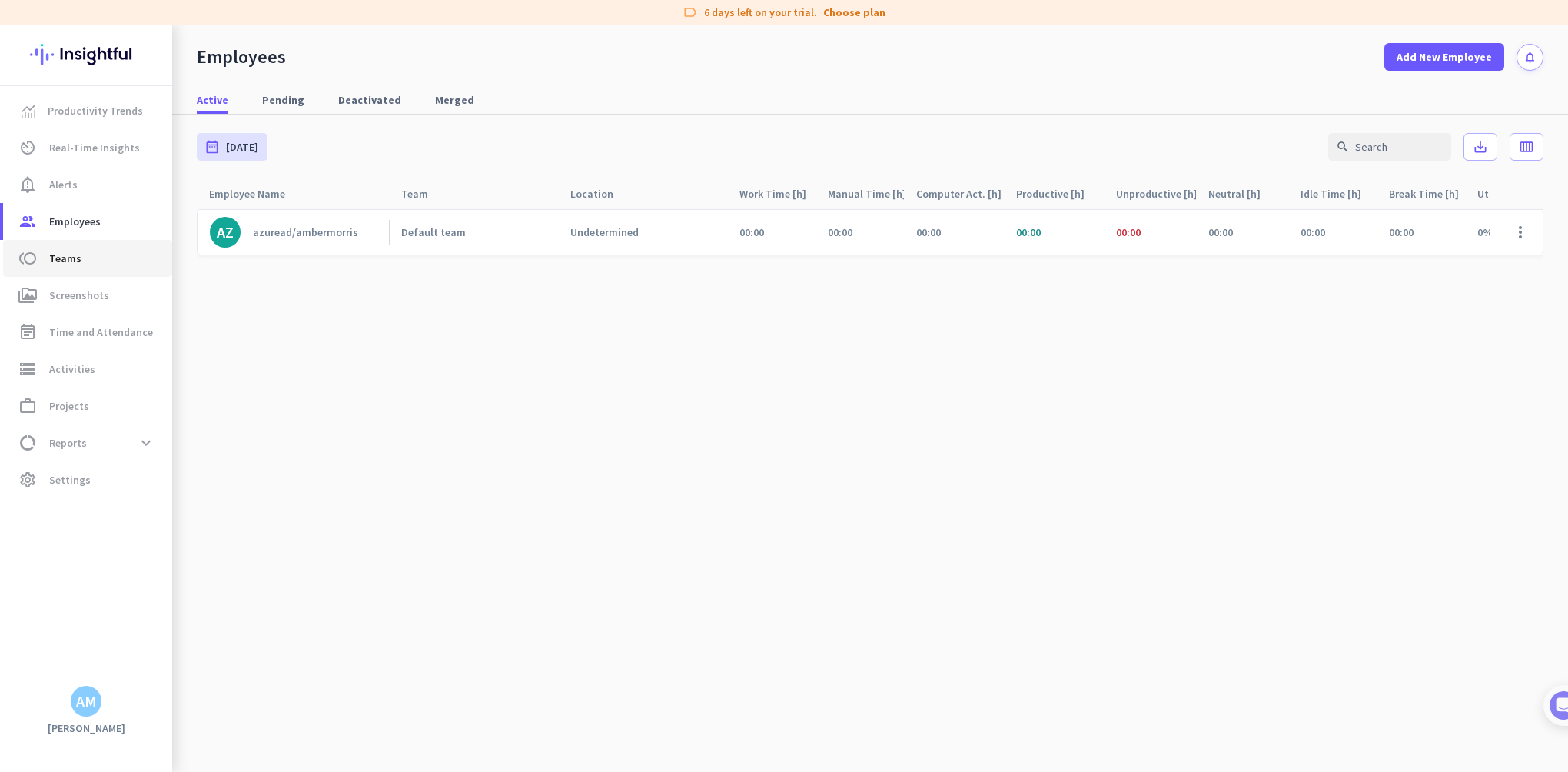
click at [98, 266] on span "toll Teams" at bounding box center [87, 258] width 145 height 18
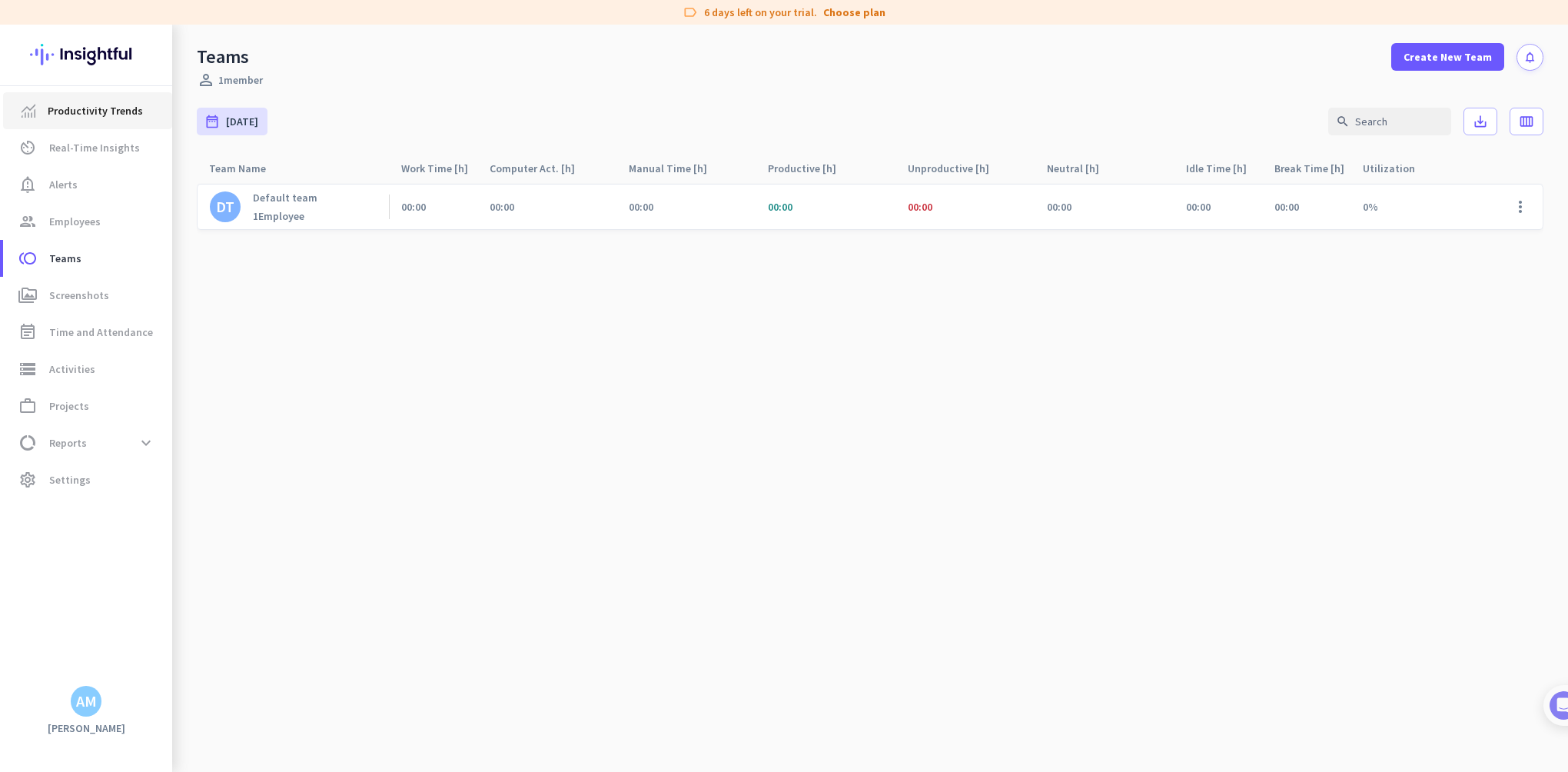
click at [89, 116] on span "Productivity Trends" at bounding box center [95, 110] width 95 height 18
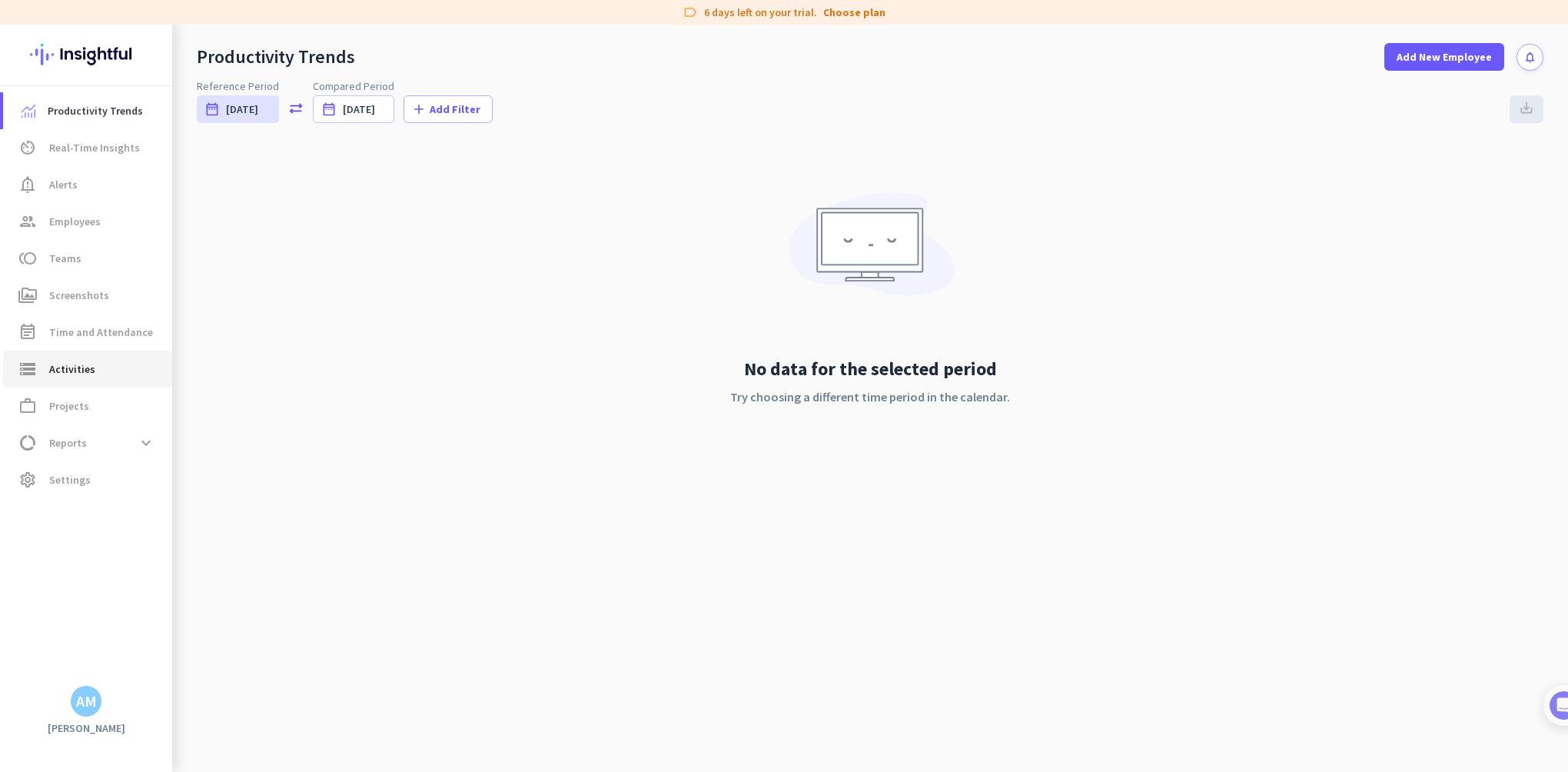
click at [96, 372] on span "storage Activities" at bounding box center [87, 368] width 145 height 18
type input "[DATE]"
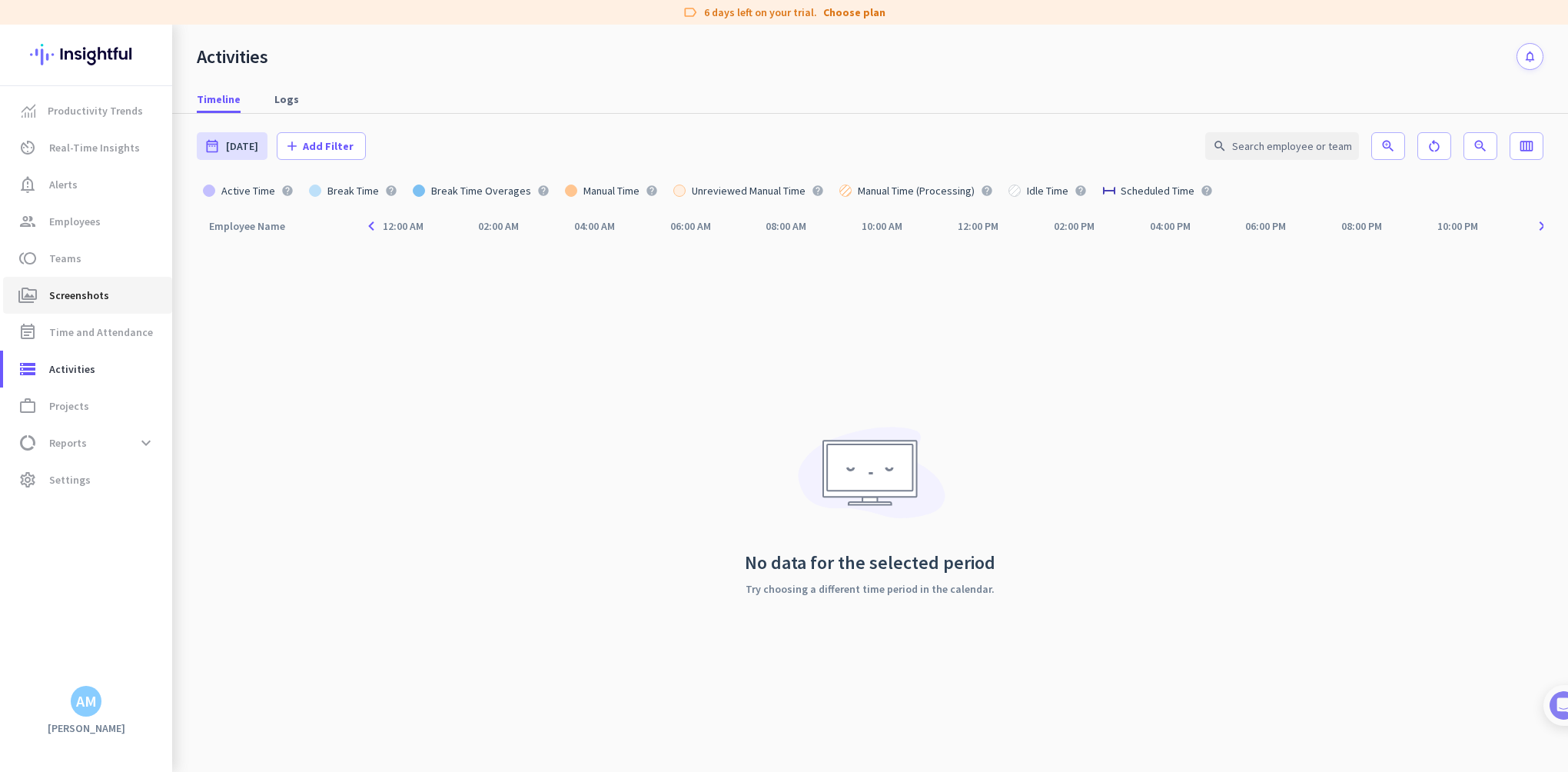
click at [74, 290] on span "Screenshots" at bounding box center [80, 295] width 60 height 18
type input "[DATE] - [DATE]"
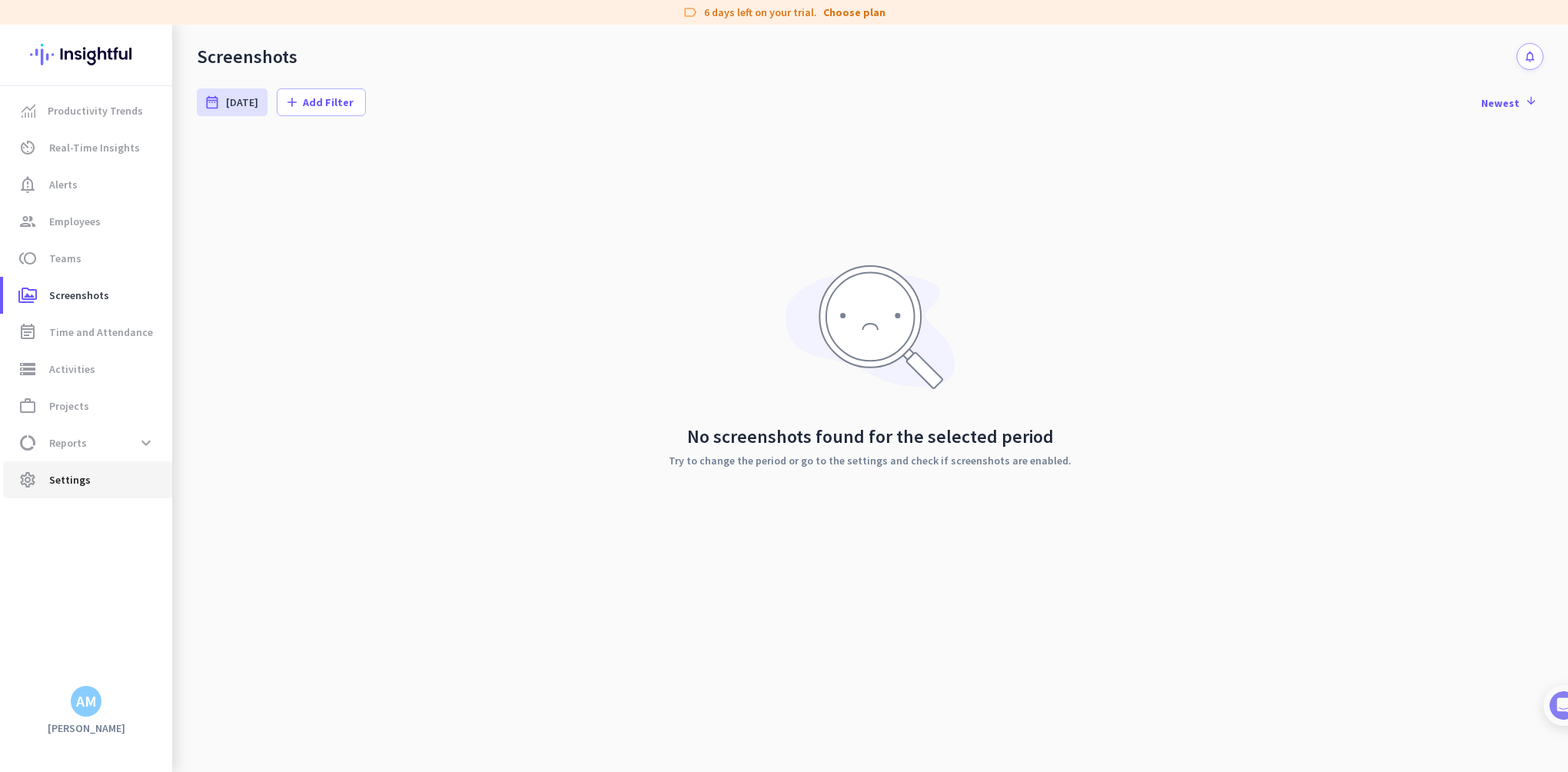
click at [60, 483] on span "Settings" at bounding box center [70, 479] width 42 height 18
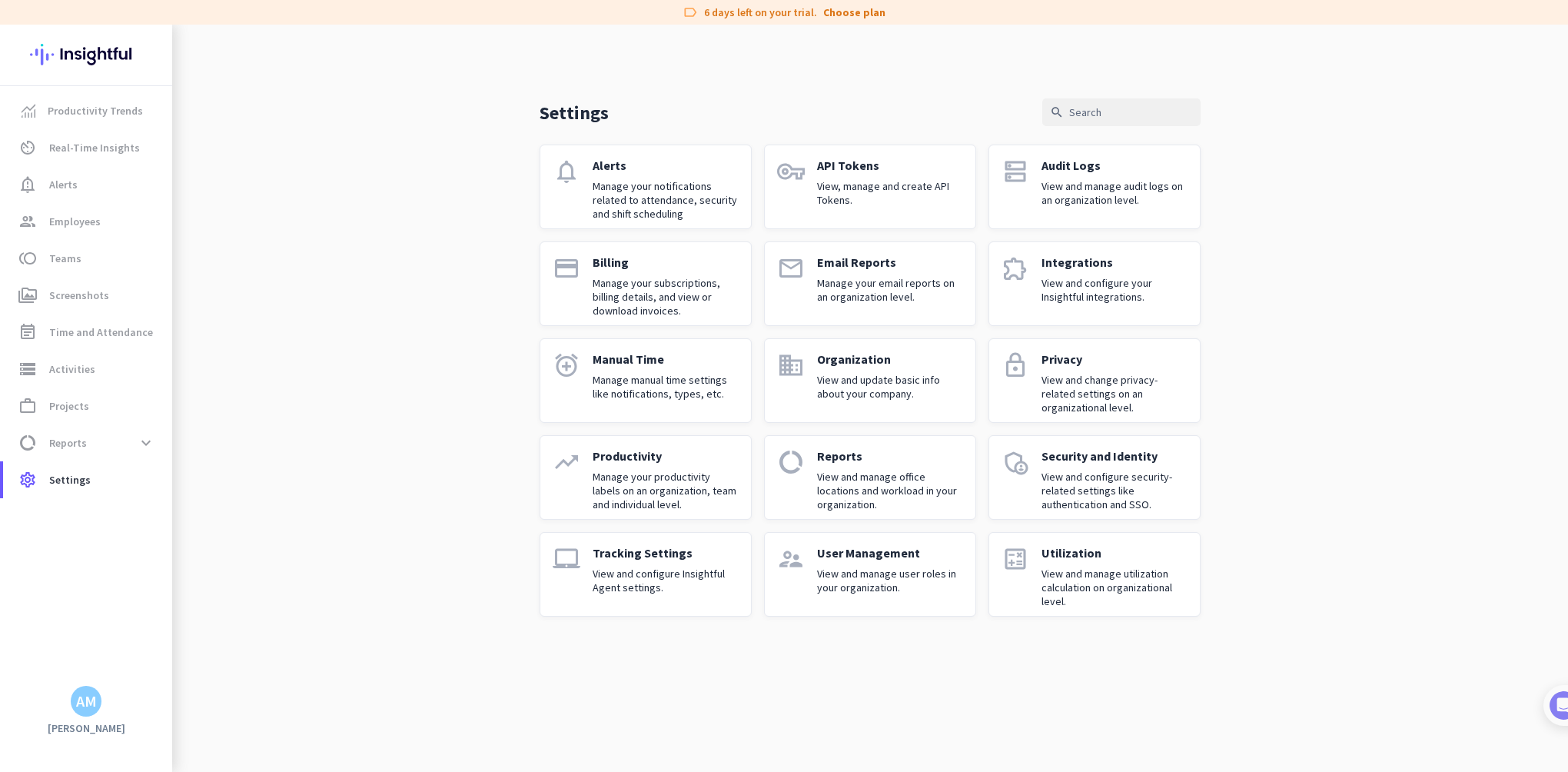
click at [667, 587] on p "View and configure Insightful Agent settings." at bounding box center [666, 580] width 146 height 27
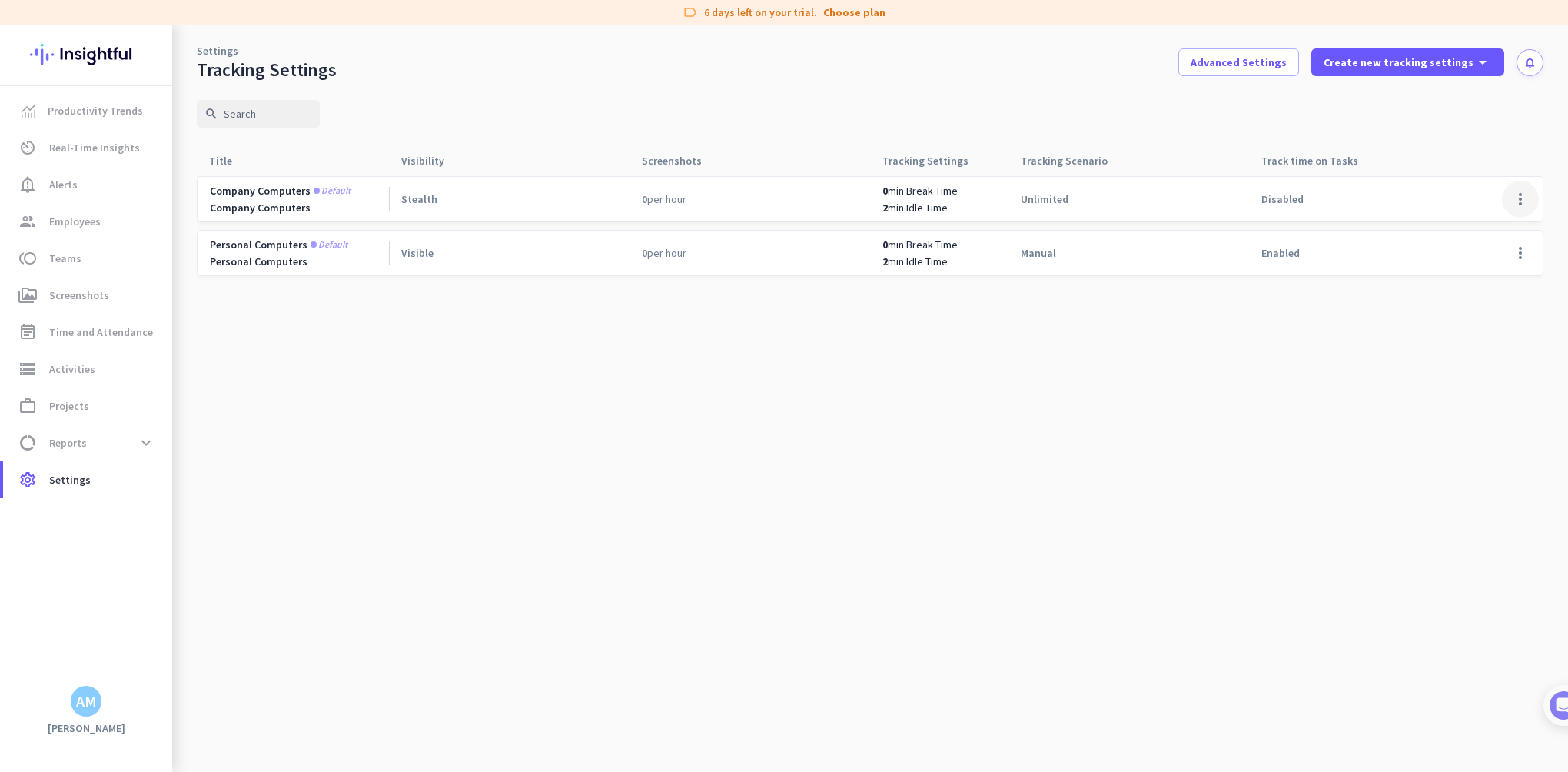
click at [1526, 199] on span at bounding box center [1520, 199] width 37 height 37
click at [1483, 220] on div "Edit" at bounding box center [1489, 231] width 98 height 27
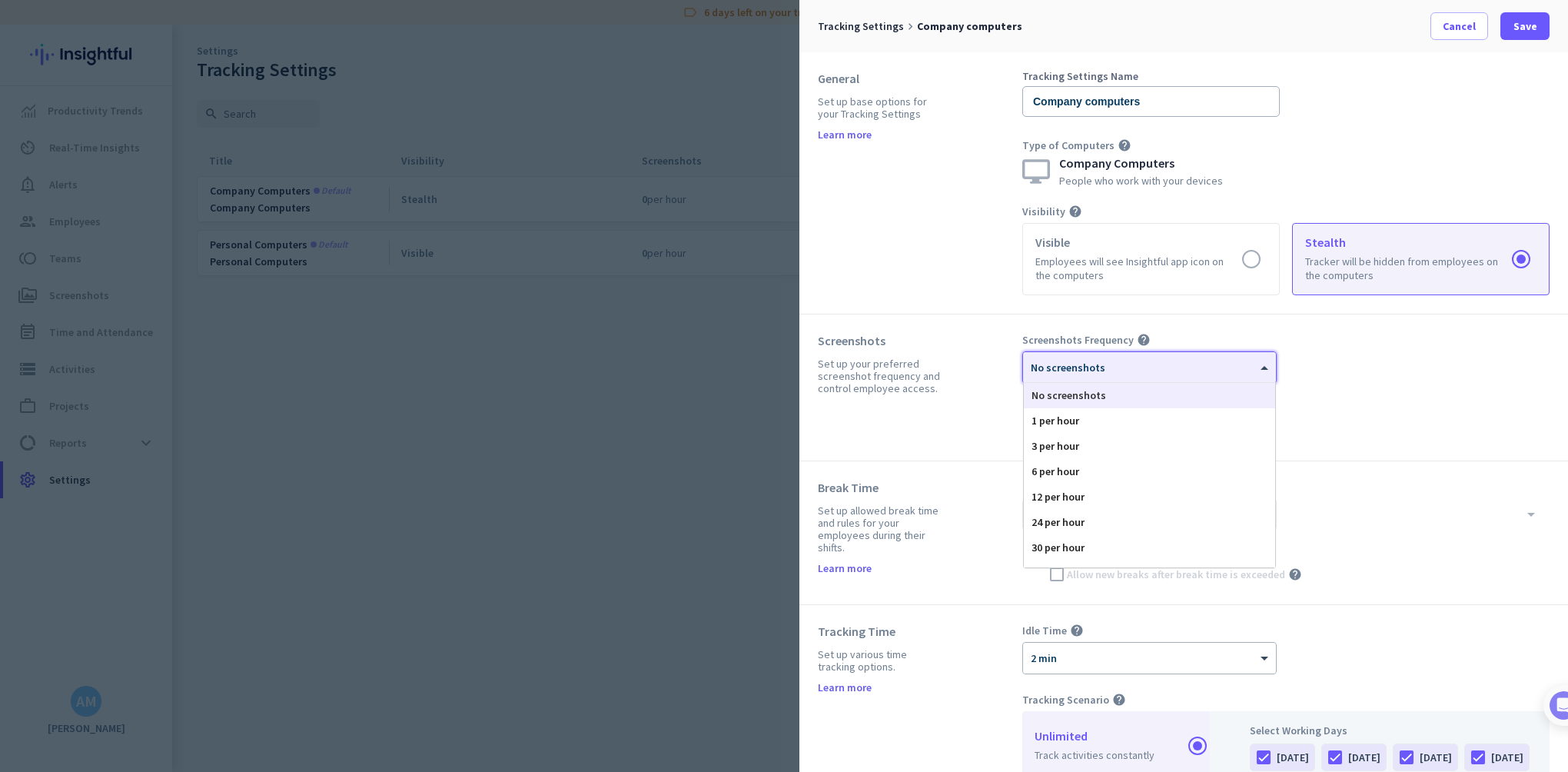
click at [1217, 366] on div at bounding box center [1149, 362] width 253 height 13
click at [1188, 439] on div "3 per hour" at bounding box center [1149, 446] width 252 height 25
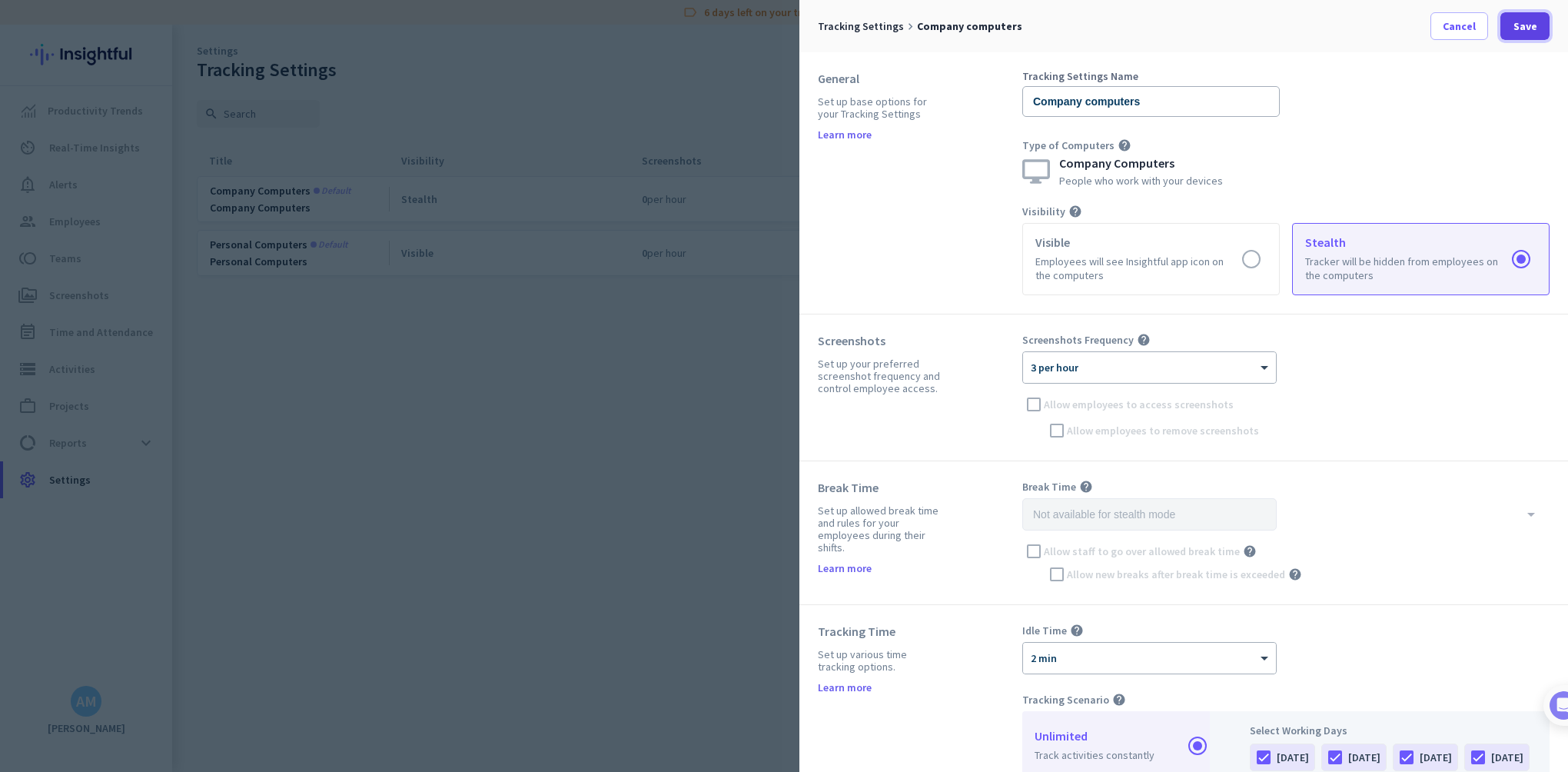
click at [1526, 24] on span "Save" at bounding box center [1525, 26] width 24 height 16
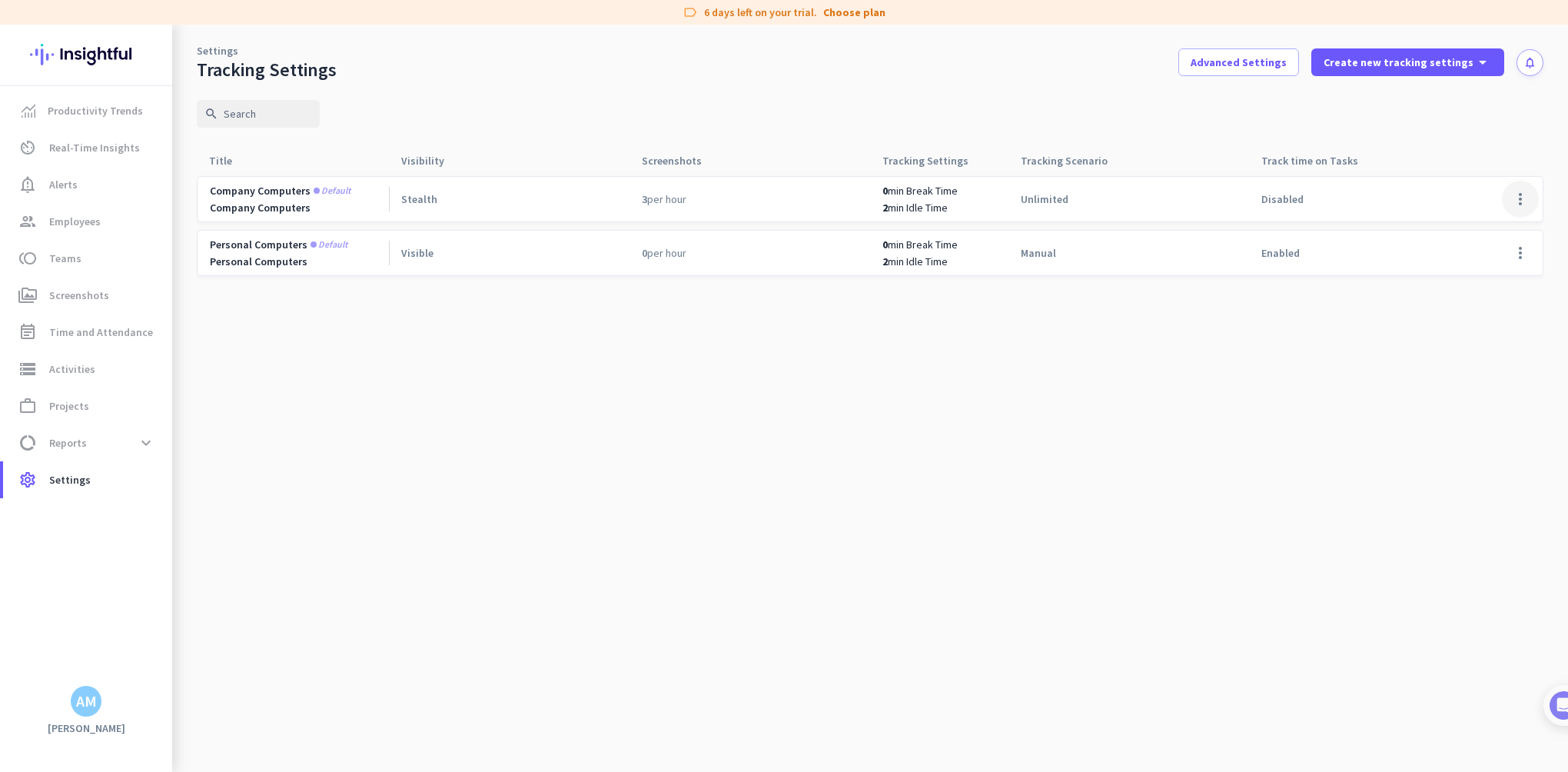
click at [1516, 203] on span at bounding box center [1520, 199] width 37 height 37
click at [1479, 232] on span "Edit" at bounding box center [1489, 231] width 74 height 16
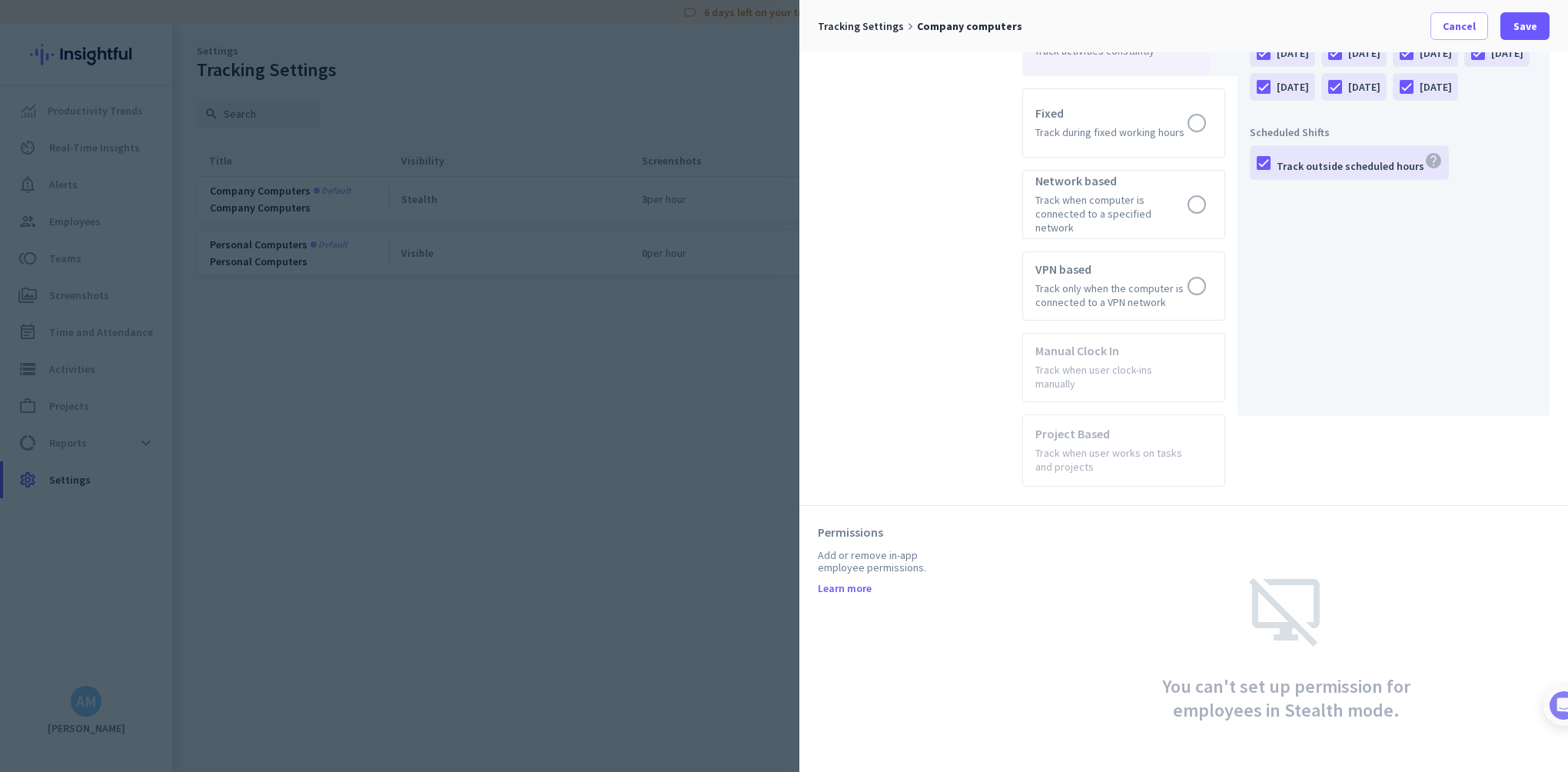
scroll to position [474, 0]
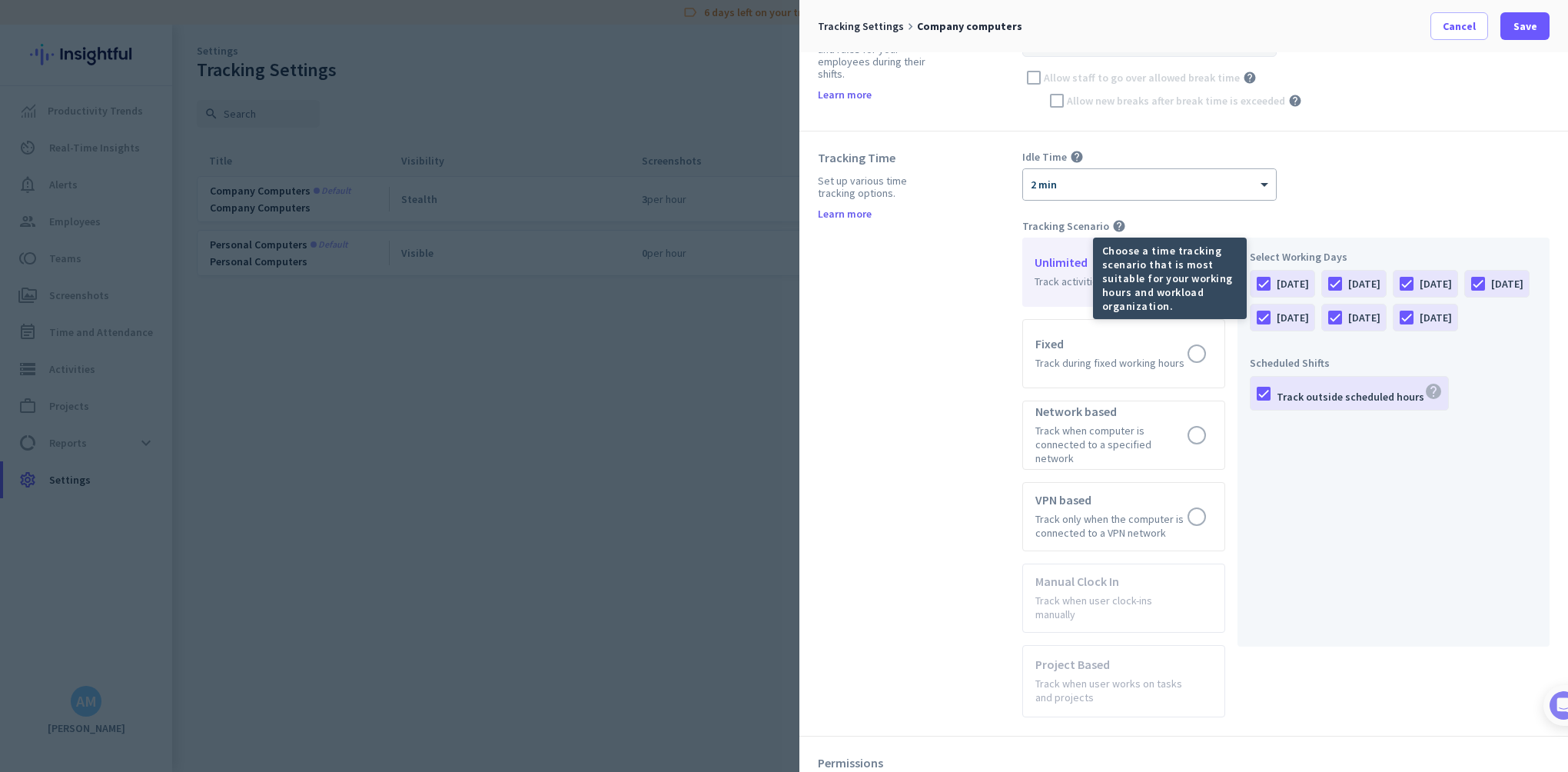
click at [1112, 219] on icon "help" at bounding box center [1119, 226] width 14 height 14
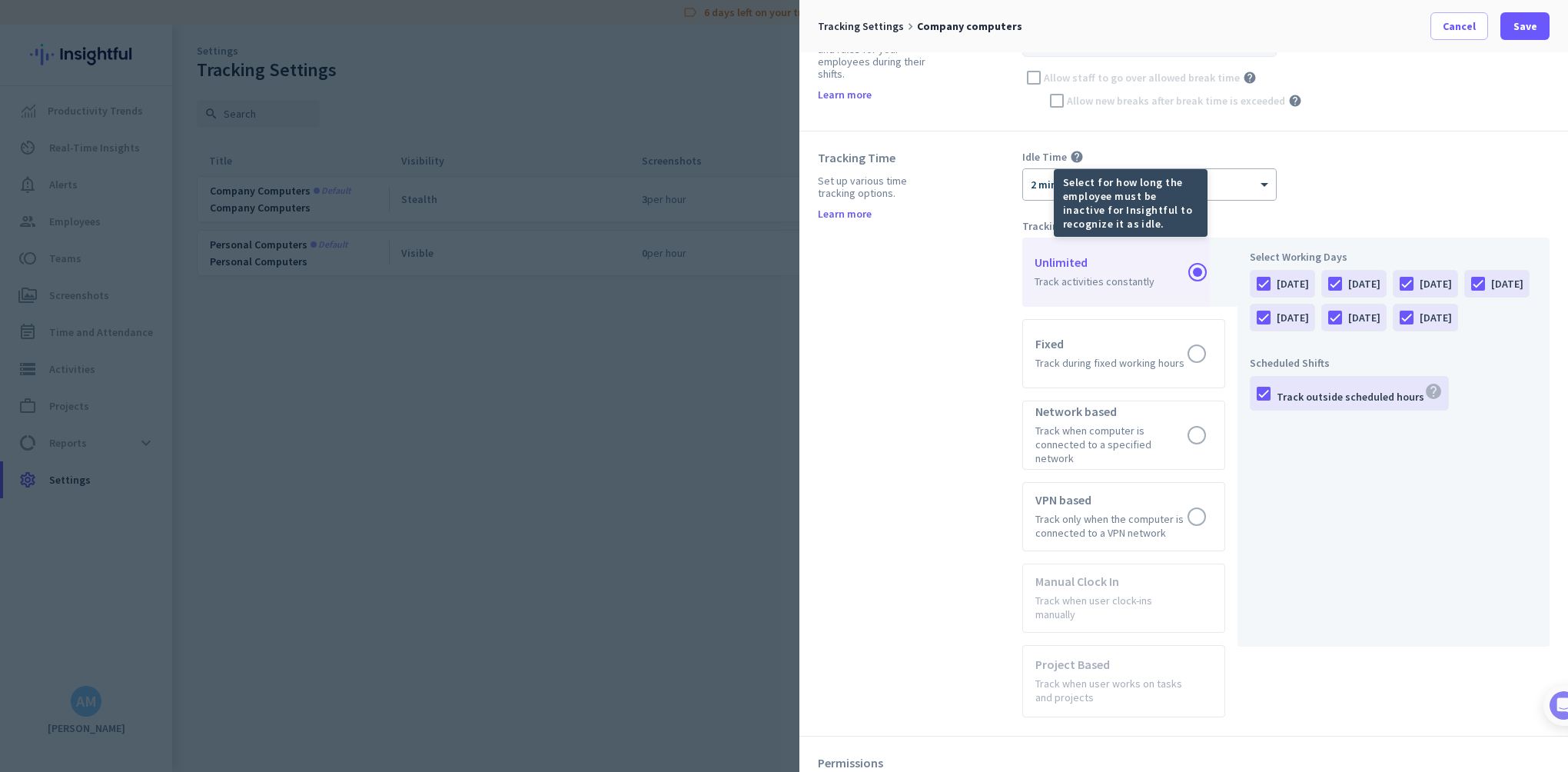
click at [1073, 158] on icon "help" at bounding box center [1077, 157] width 14 height 14
click at [1136, 181] on div at bounding box center [1149, 179] width 253 height 13
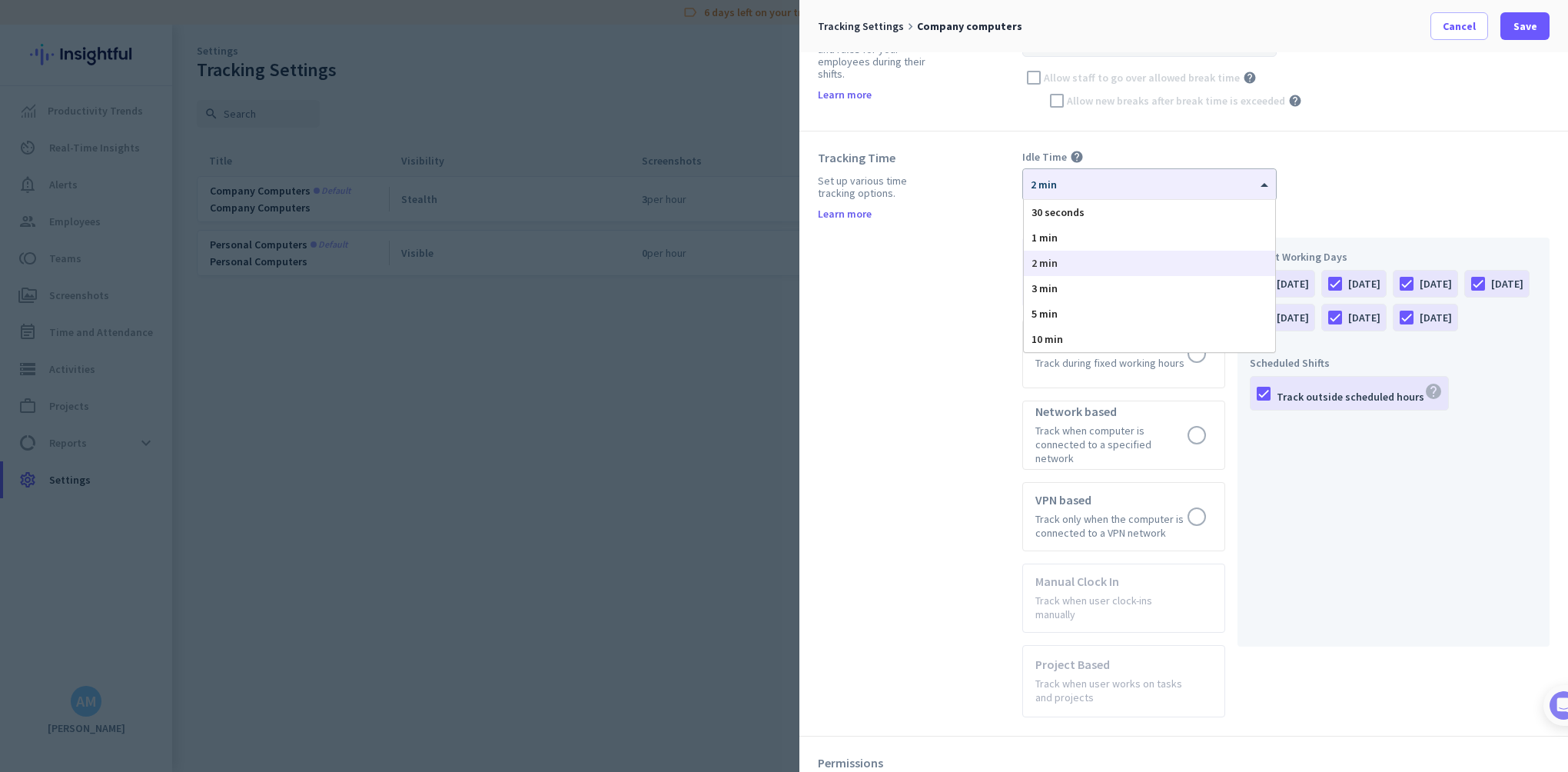
click at [1338, 186] on div "Idle Time help × 2 min 30 seconds 1 min 2 min 3 min 5 min 10 min" at bounding box center [1286, 175] width 527 height 51
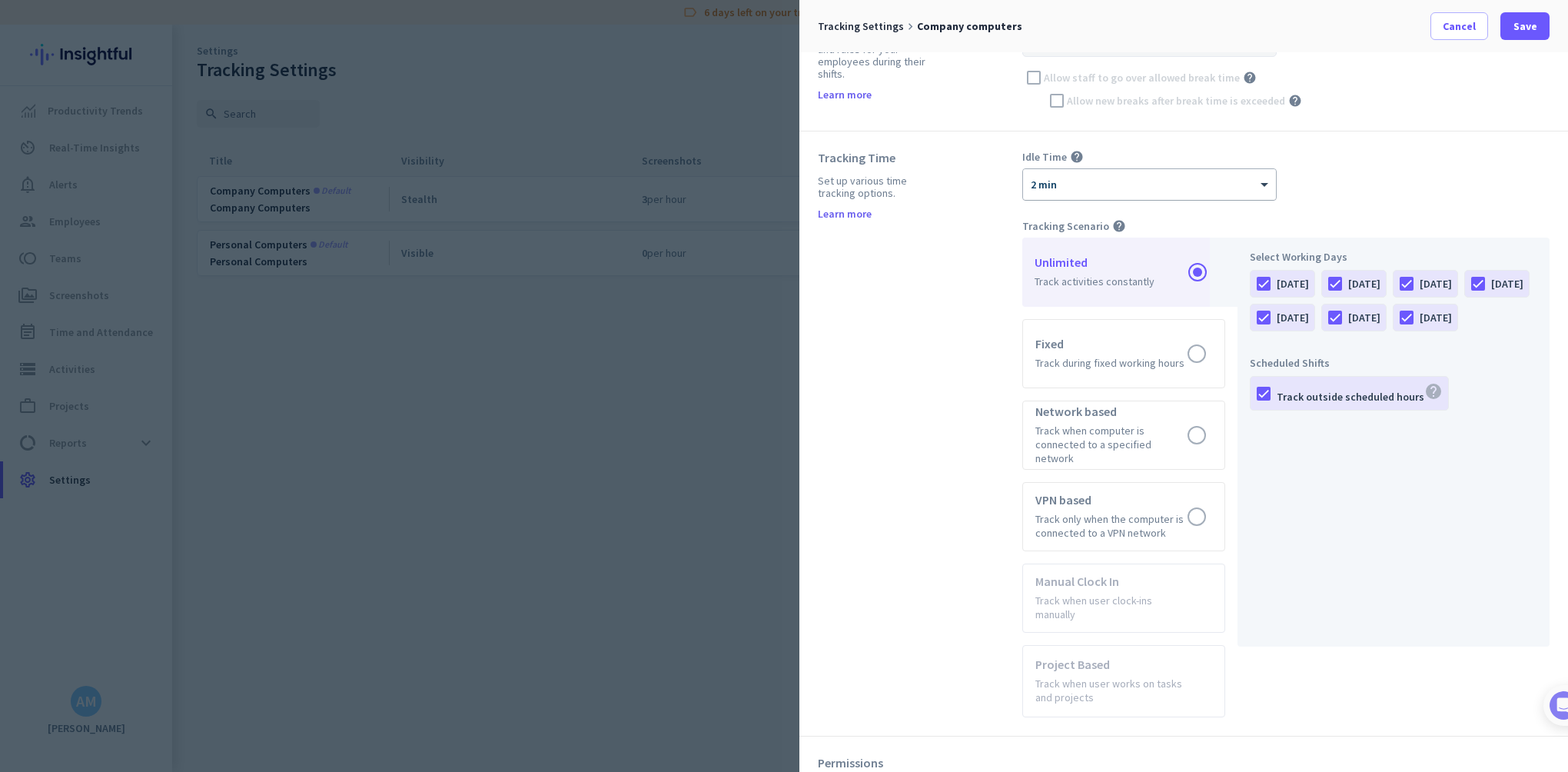
click at [1184, 185] on div at bounding box center [1149, 179] width 253 height 13
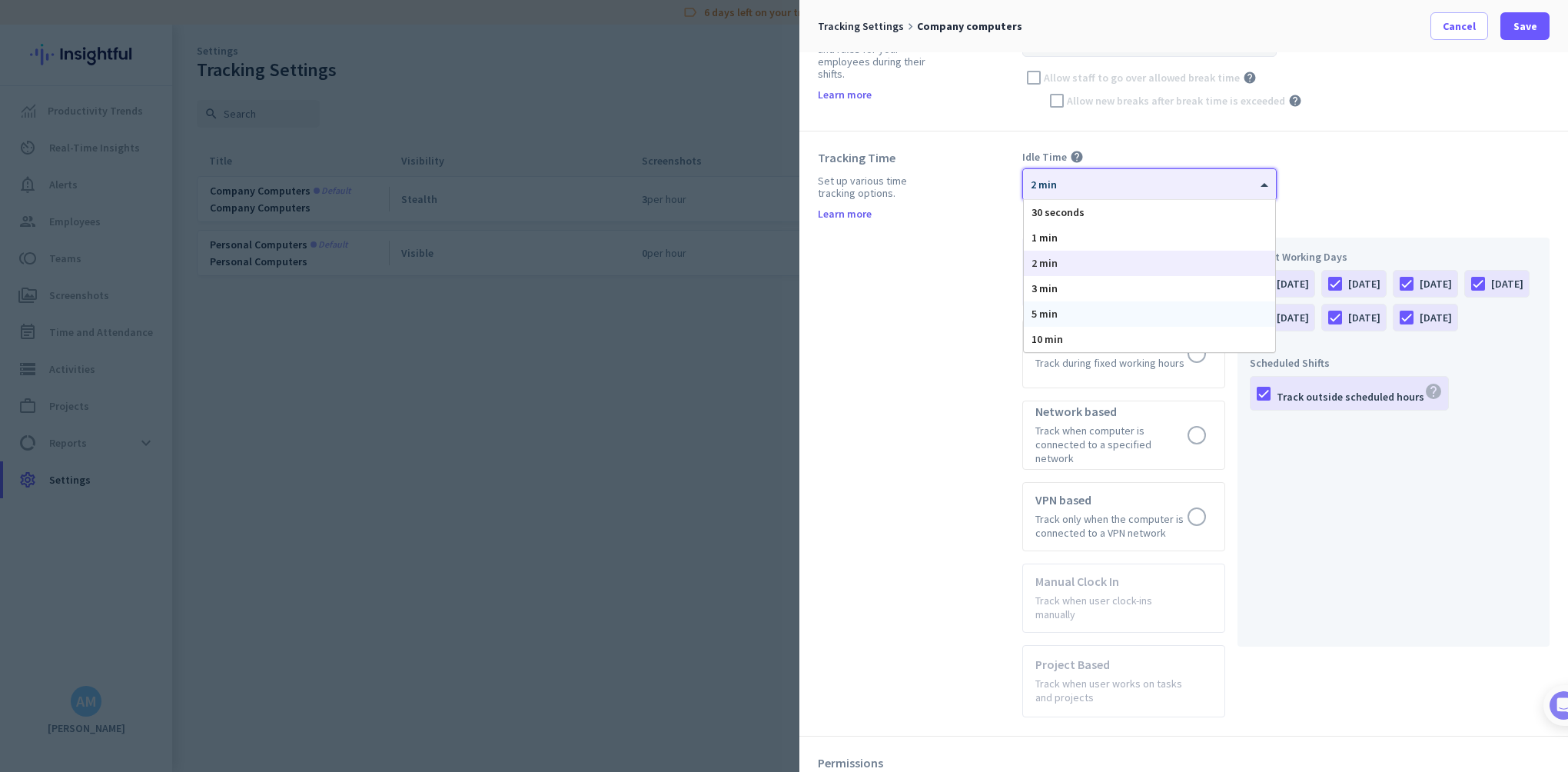
click at [1114, 310] on div "5 min" at bounding box center [1149, 314] width 252 height 25
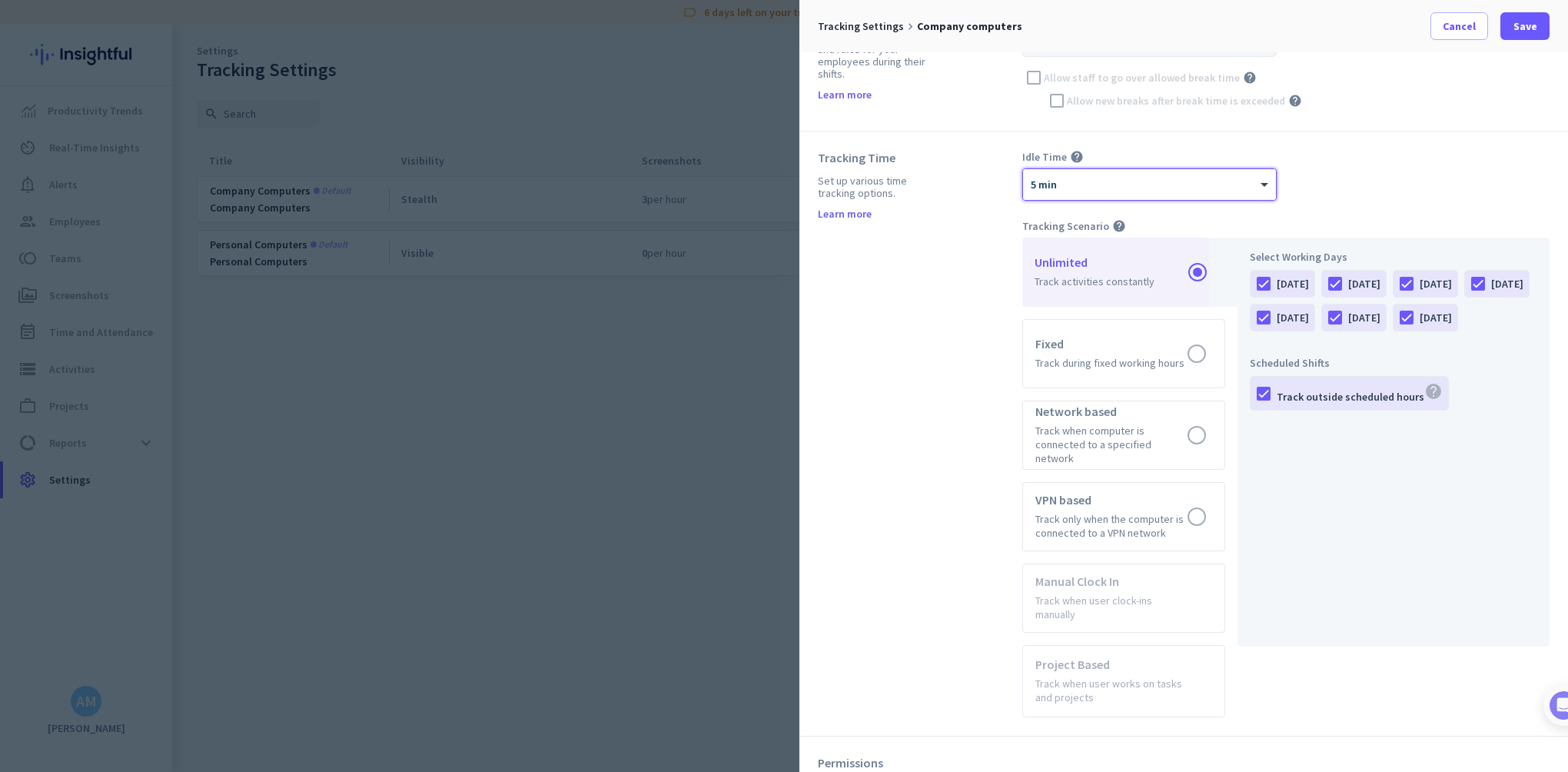
click at [1350, 220] on div "Tracking Scenario help" at bounding box center [1286, 226] width 527 height 14
click at [1526, 26] on span "Save" at bounding box center [1525, 26] width 24 height 16
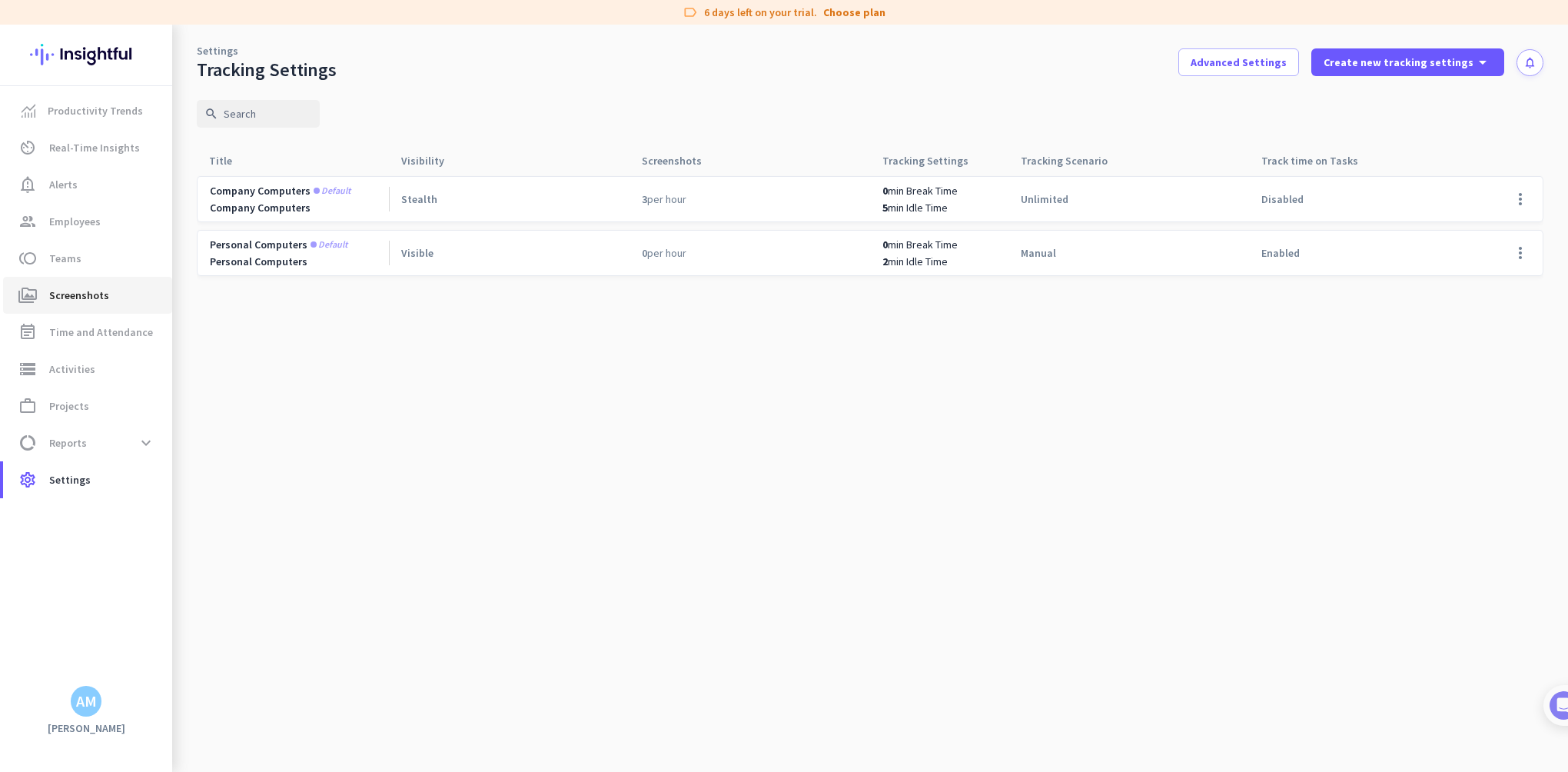
click at [79, 292] on span "Screenshots" at bounding box center [80, 295] width 60 height 18
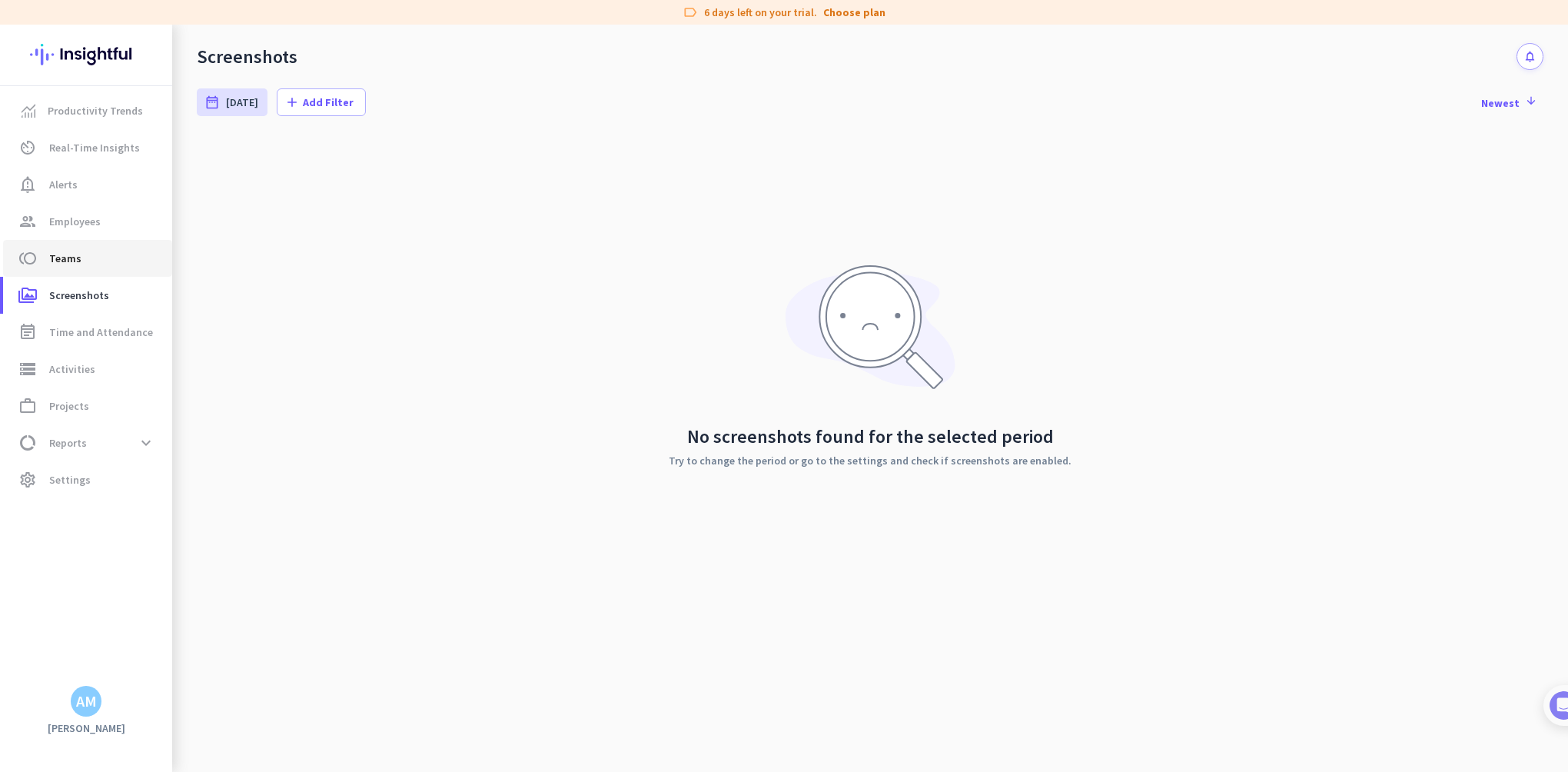
click at [87, 264] on span "toll Teams" at bounding box center [87, 258] width 145 height 18
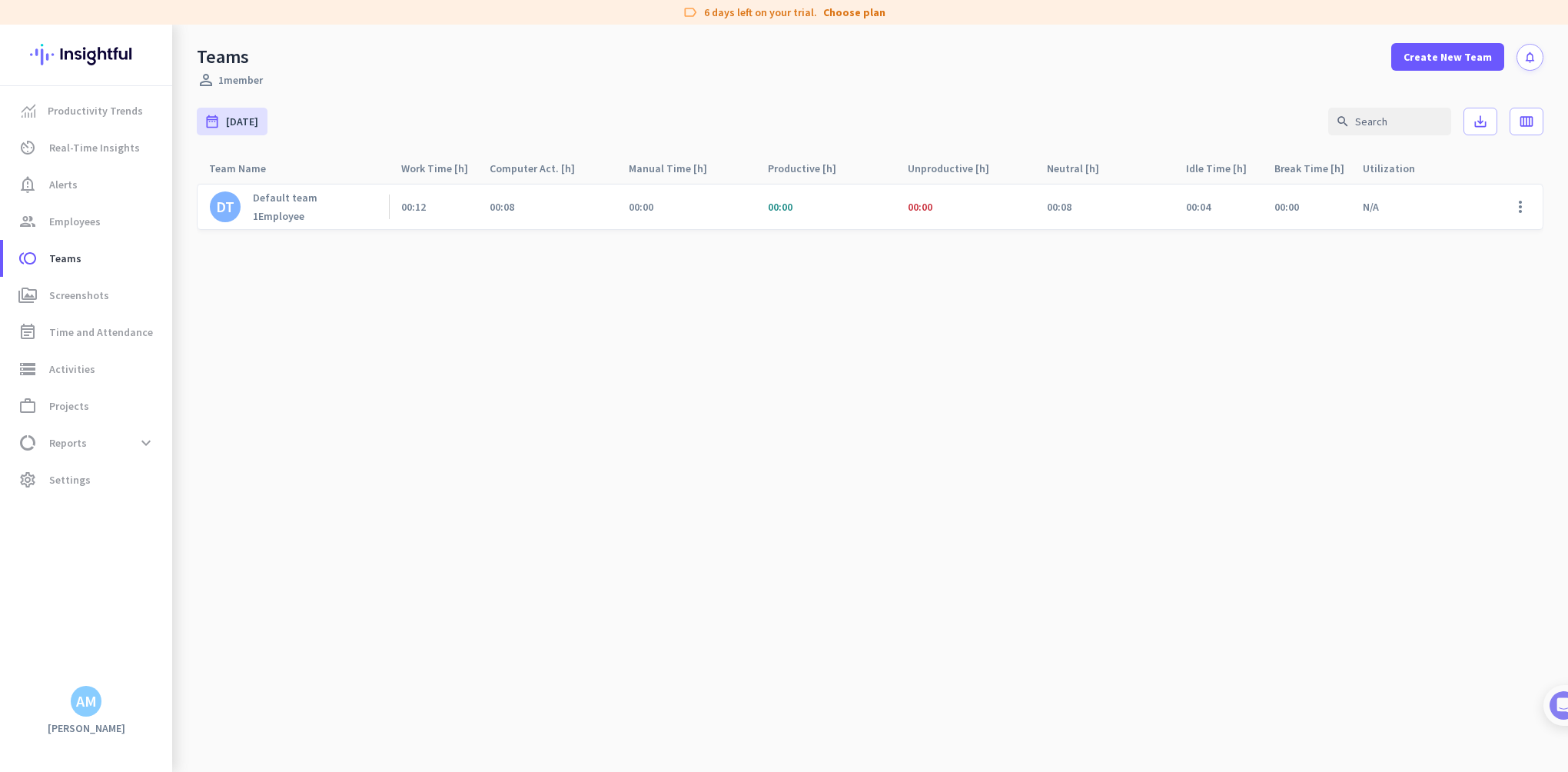
click at [284, 217] on div "1 Employee" at bounding box center [285, 216] width 64 height 14
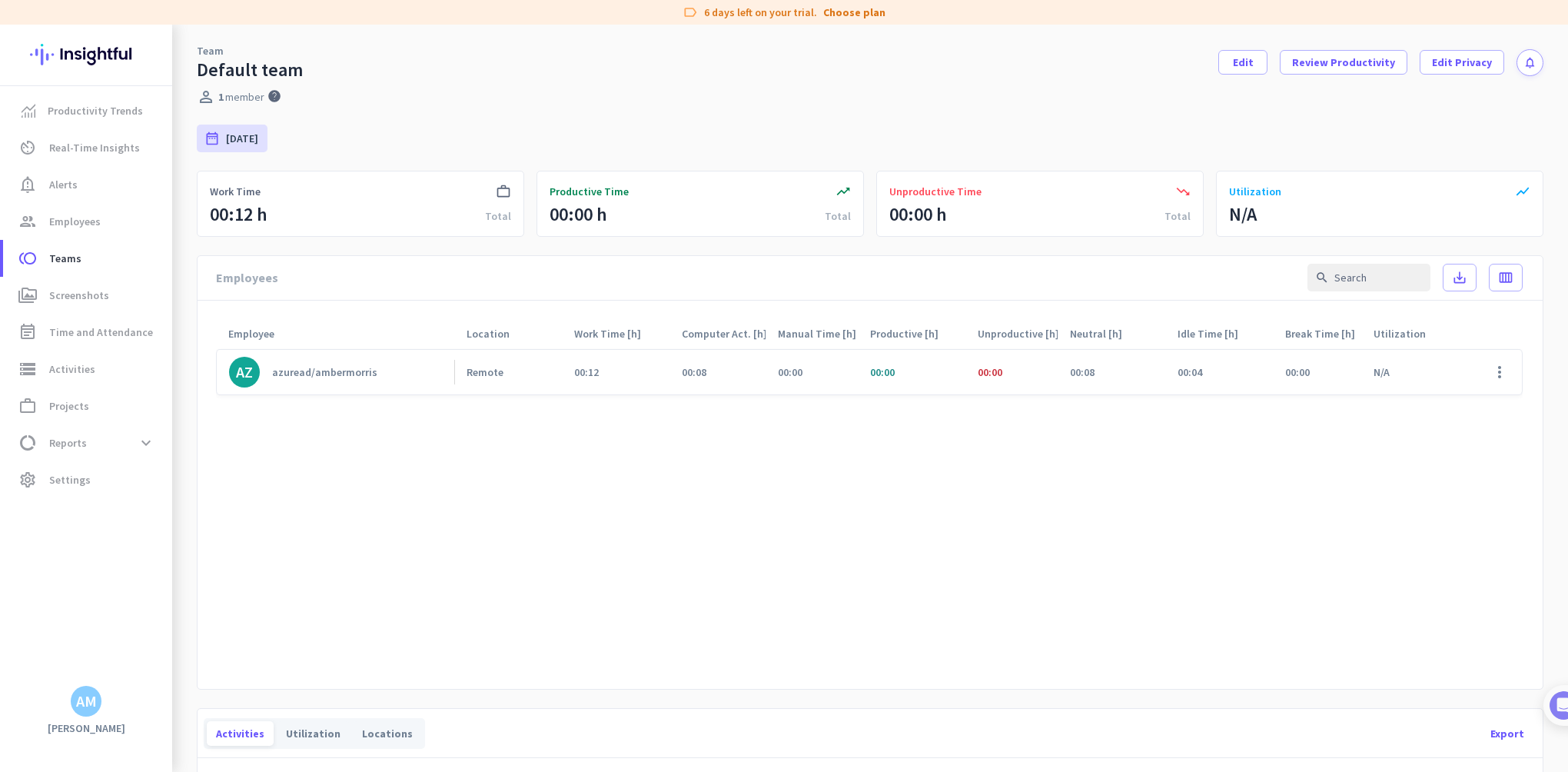
click at [326, 374] on div "azuread/ambermorris" at bounding box center [325, 372] width 105 height 14
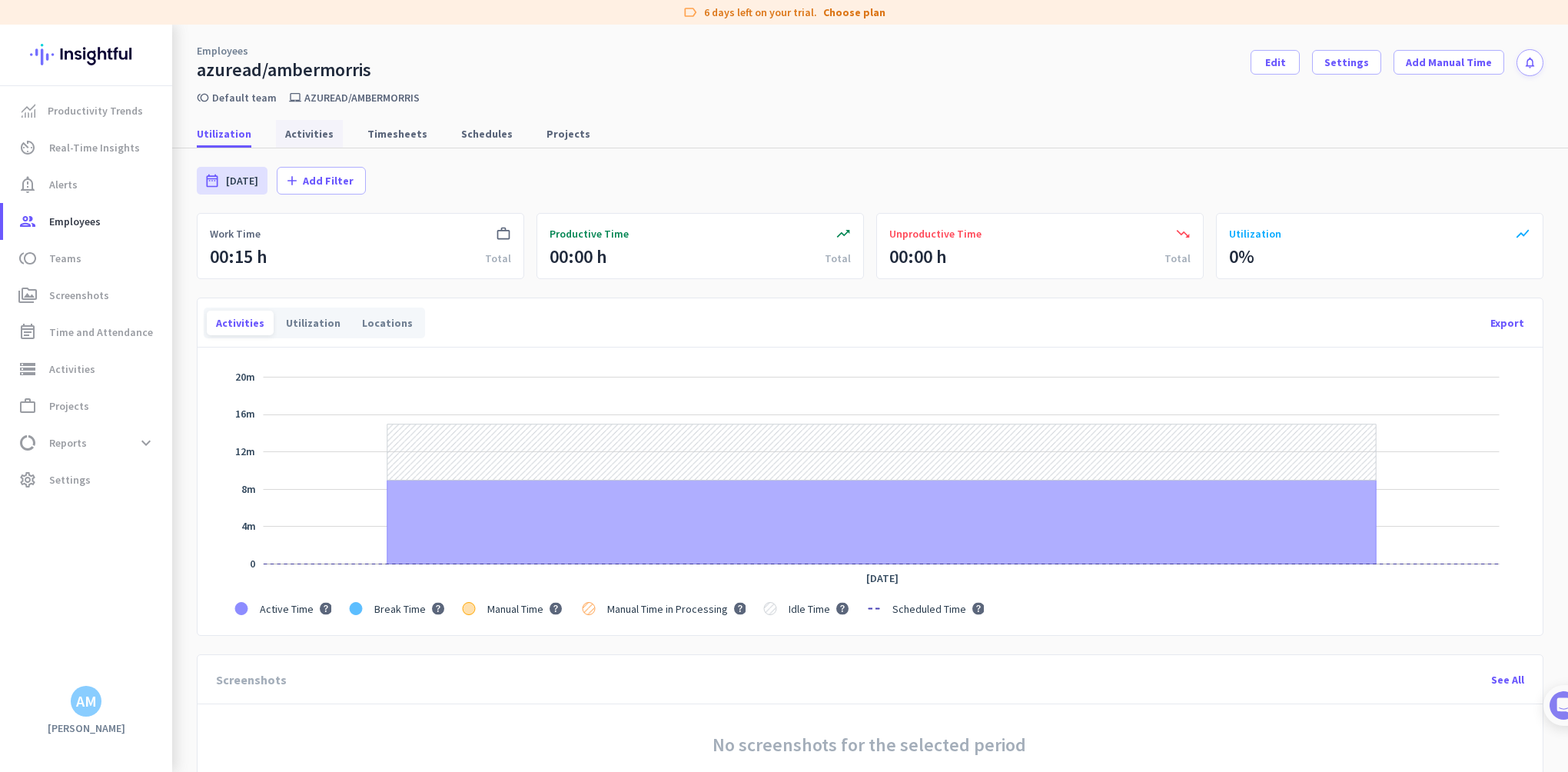
click at [314, 138] on span "Activities" at bounding box center [309, 134] width 49 height 16
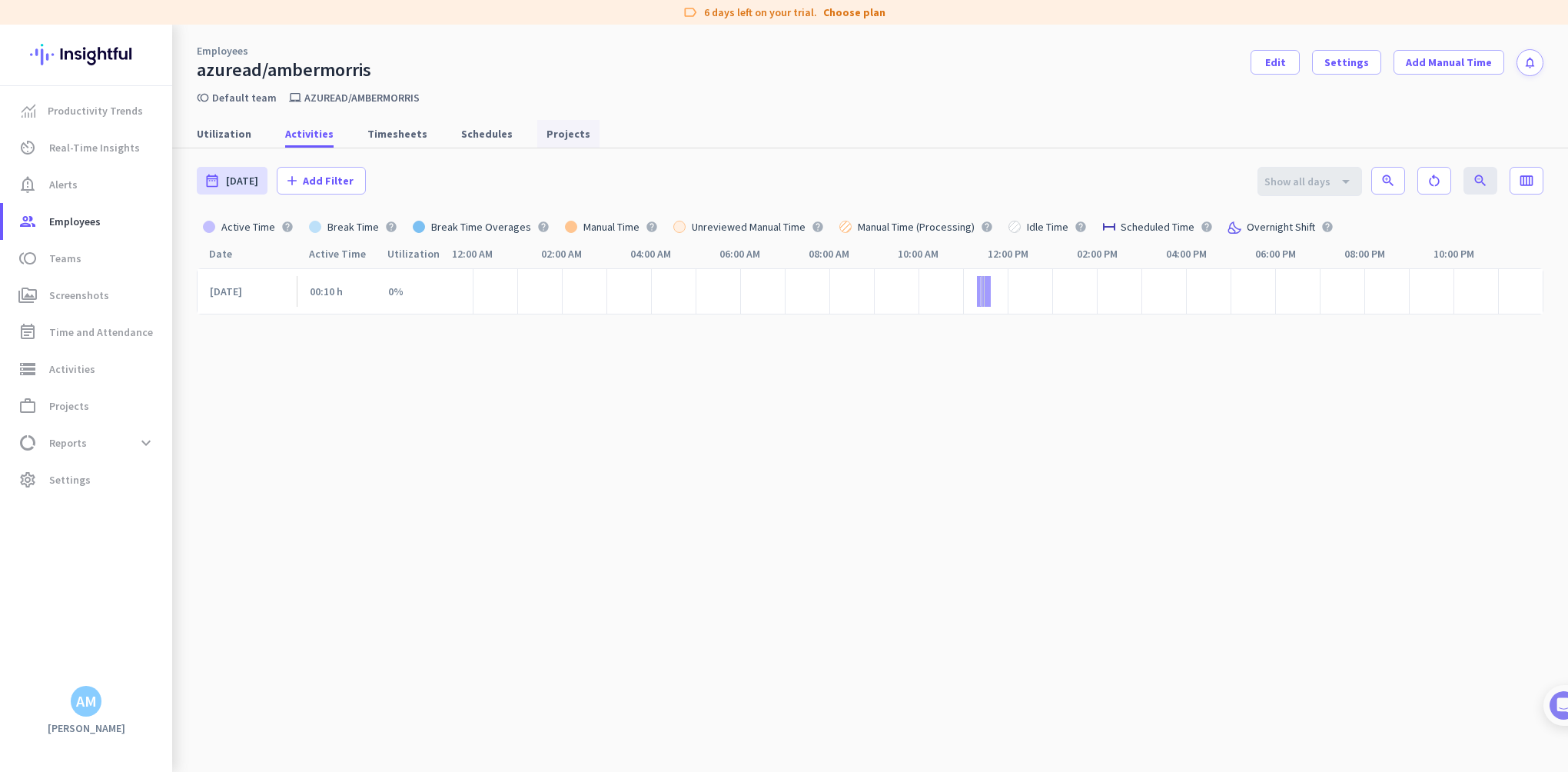
click at [550, 138] on span "Projects" at bounding box center [568, 134] width 44 height 16
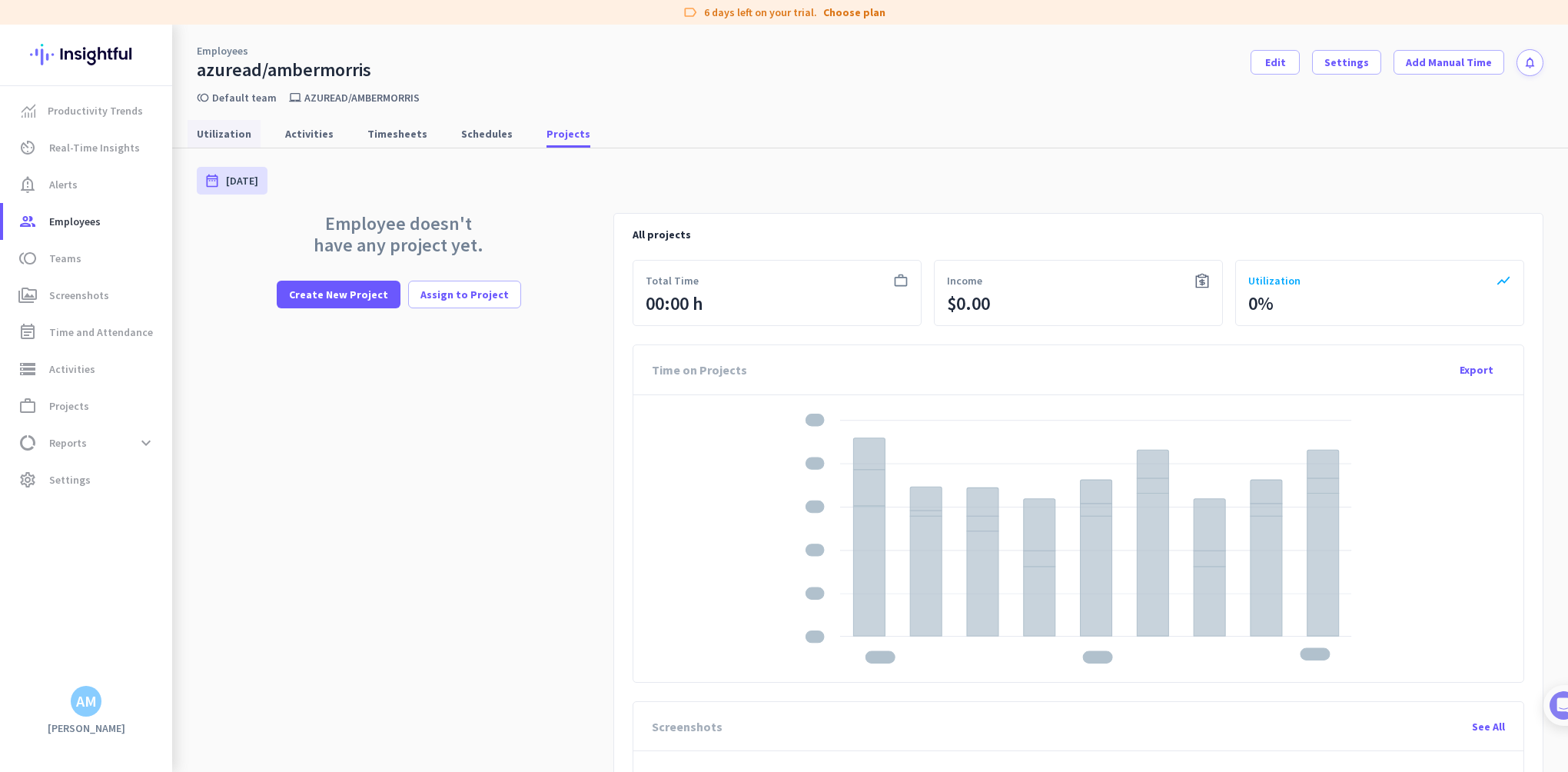
click at [240, 141] on span "Utilization" at bounding box center [224, 134] width 54 height 16
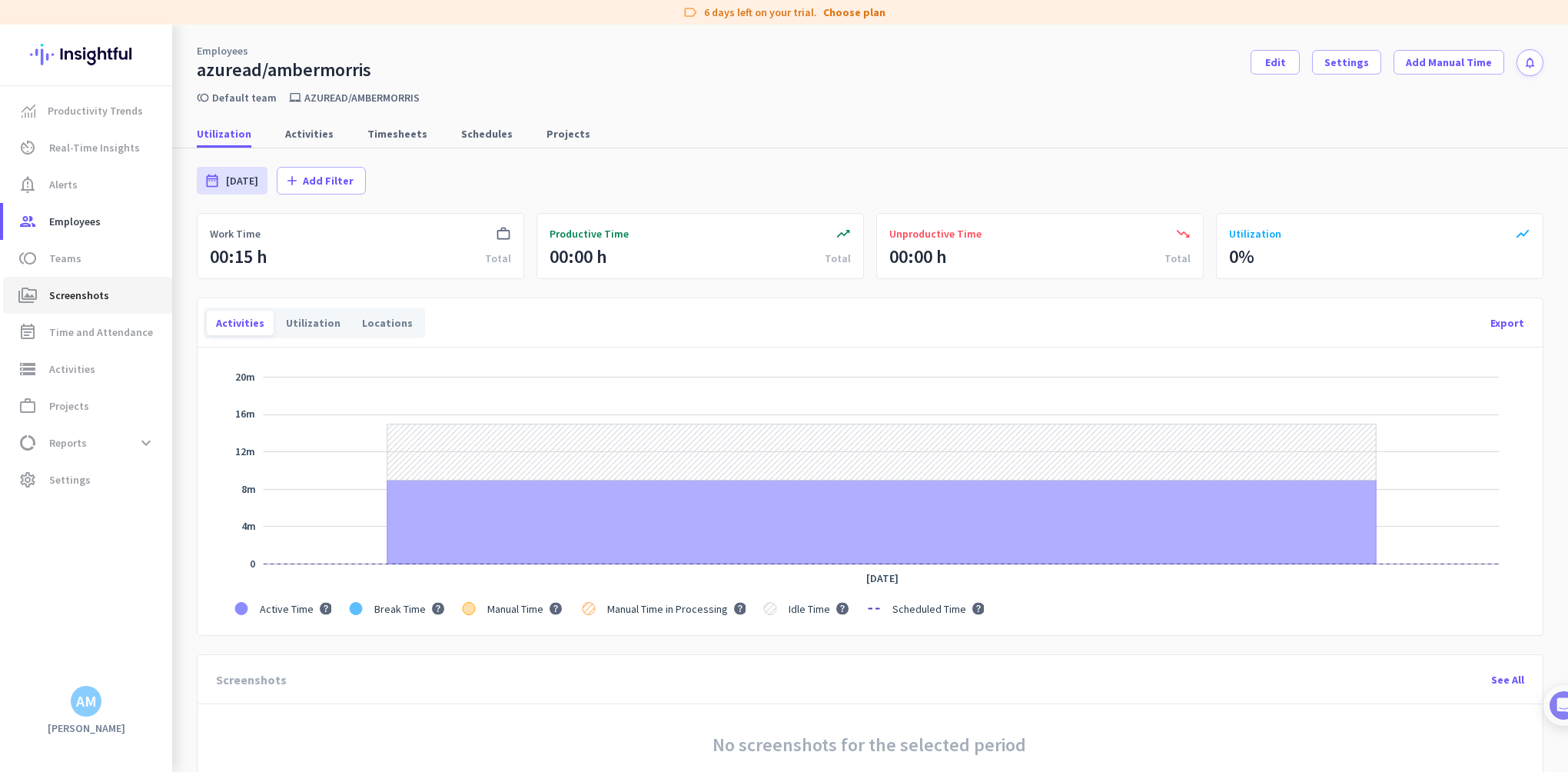
click at [80, 285] on link "perm_media Screenshots" at bounding box center [87, 296] width 169 height 37
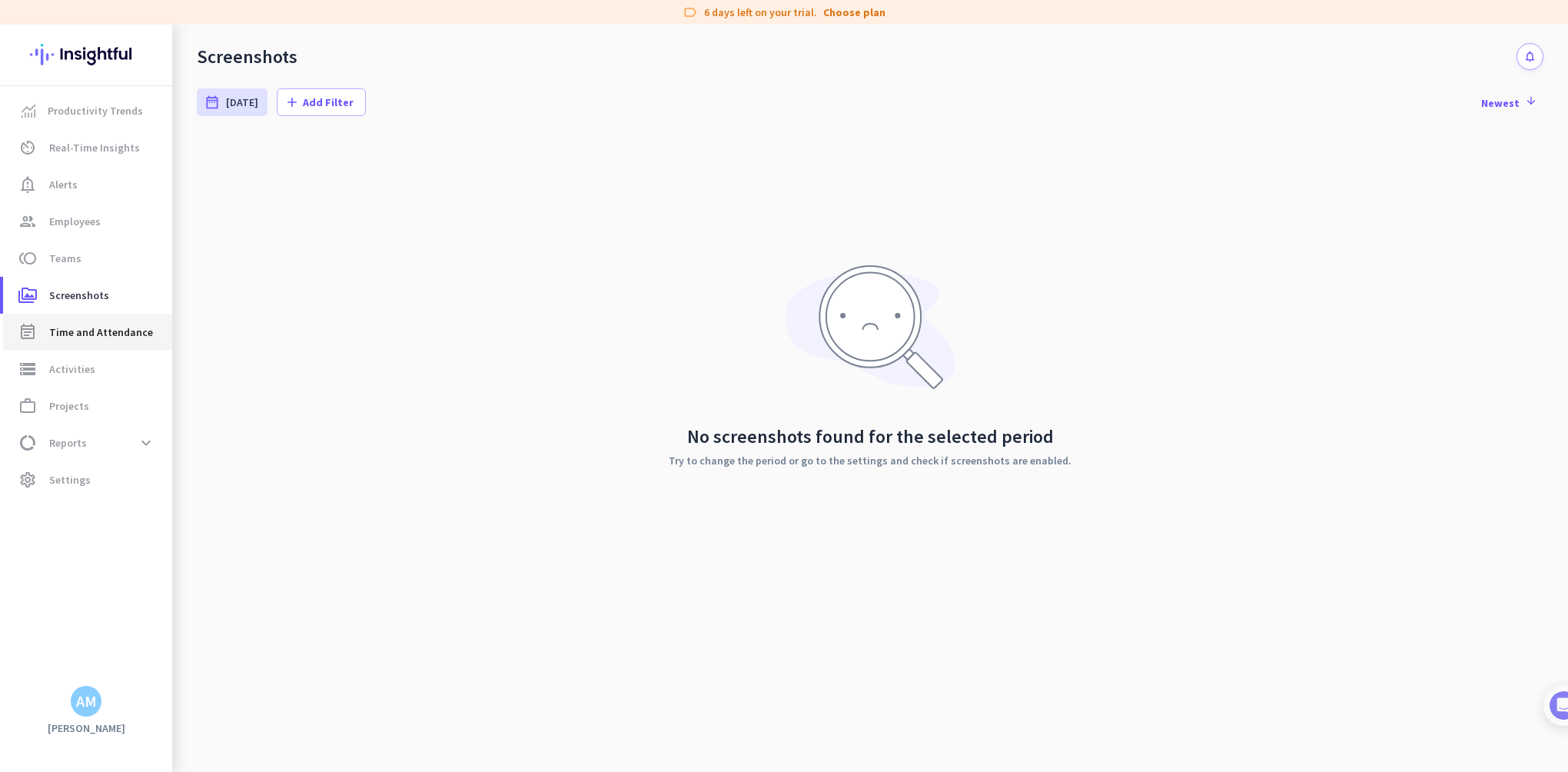
click at [105, 336] on span "Time and Attendance" at bounding box center [101, 332] width 104 height 18
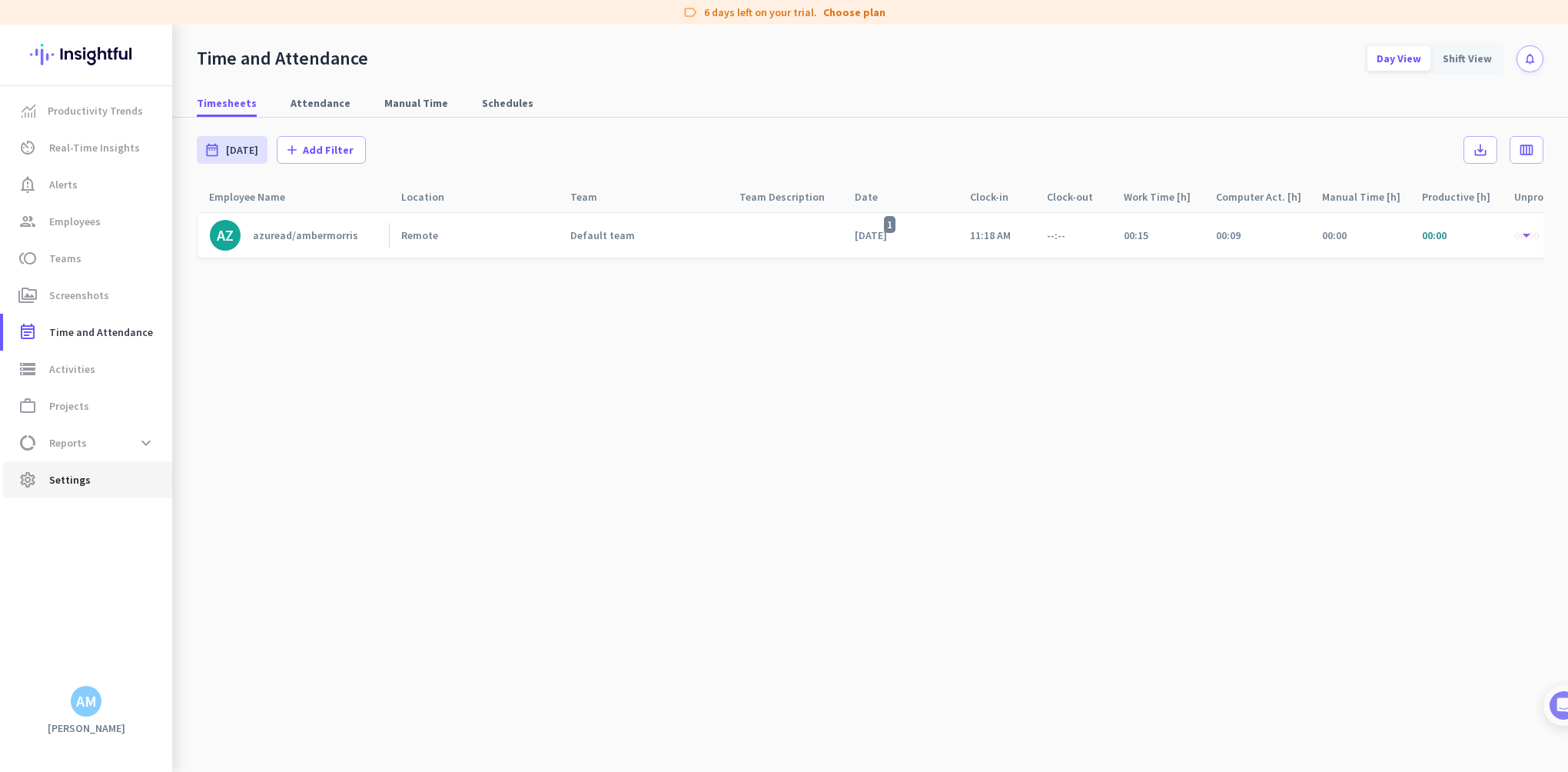
click at [97, 474] on span "settings Settings" at bounding box center [87, 479] width 145 height 18
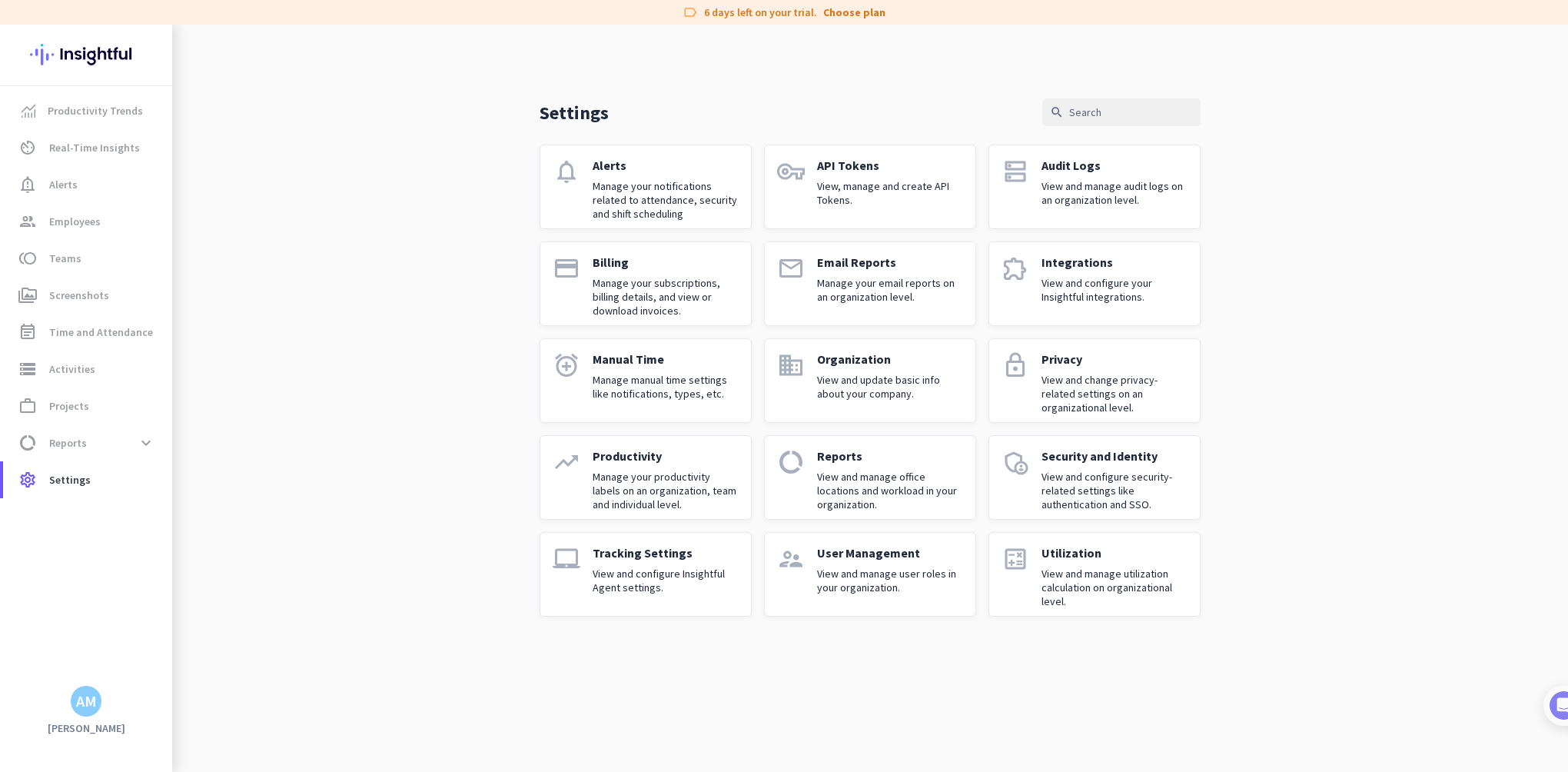
click at [661, 459] on p "Productivity" at bounding box center [666, 456] width 146 height 16
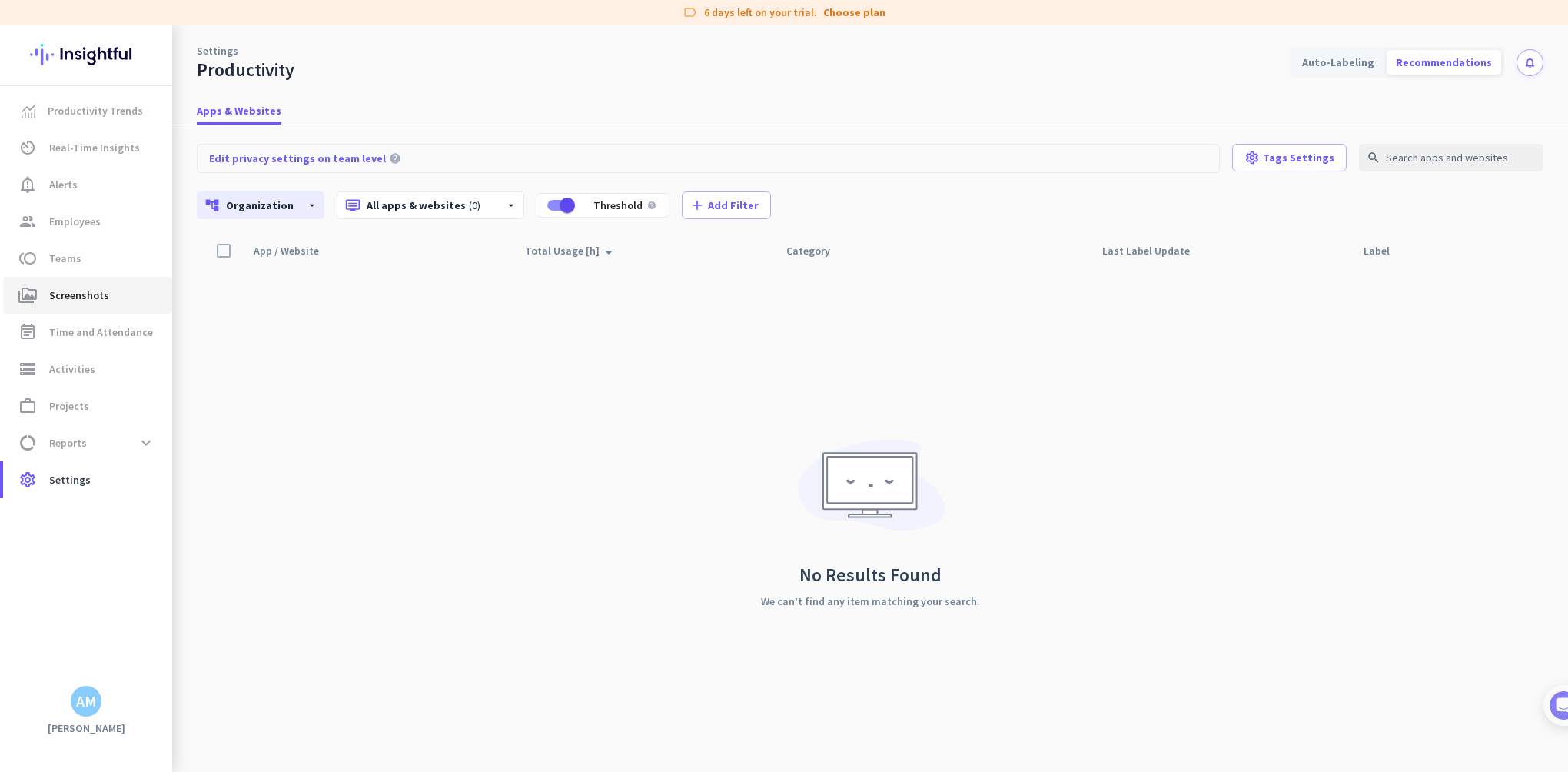
click at [87, 298] on span "Screenshots" at bounding box center [80, 295] width 60 height 18
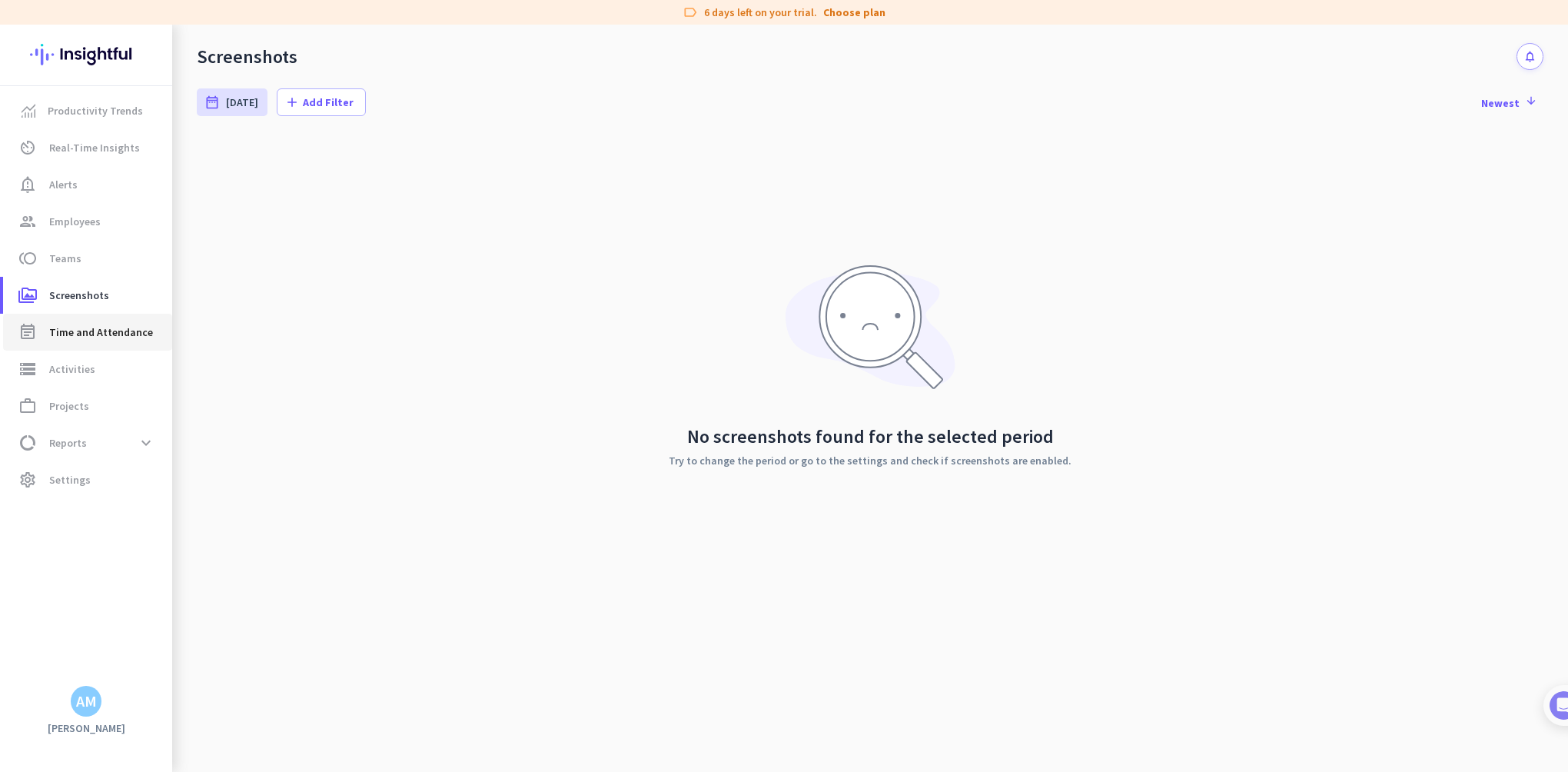
click at [105, 325] on span "Time and Attendance" at bounding box center [101, 332] width 104 height 18
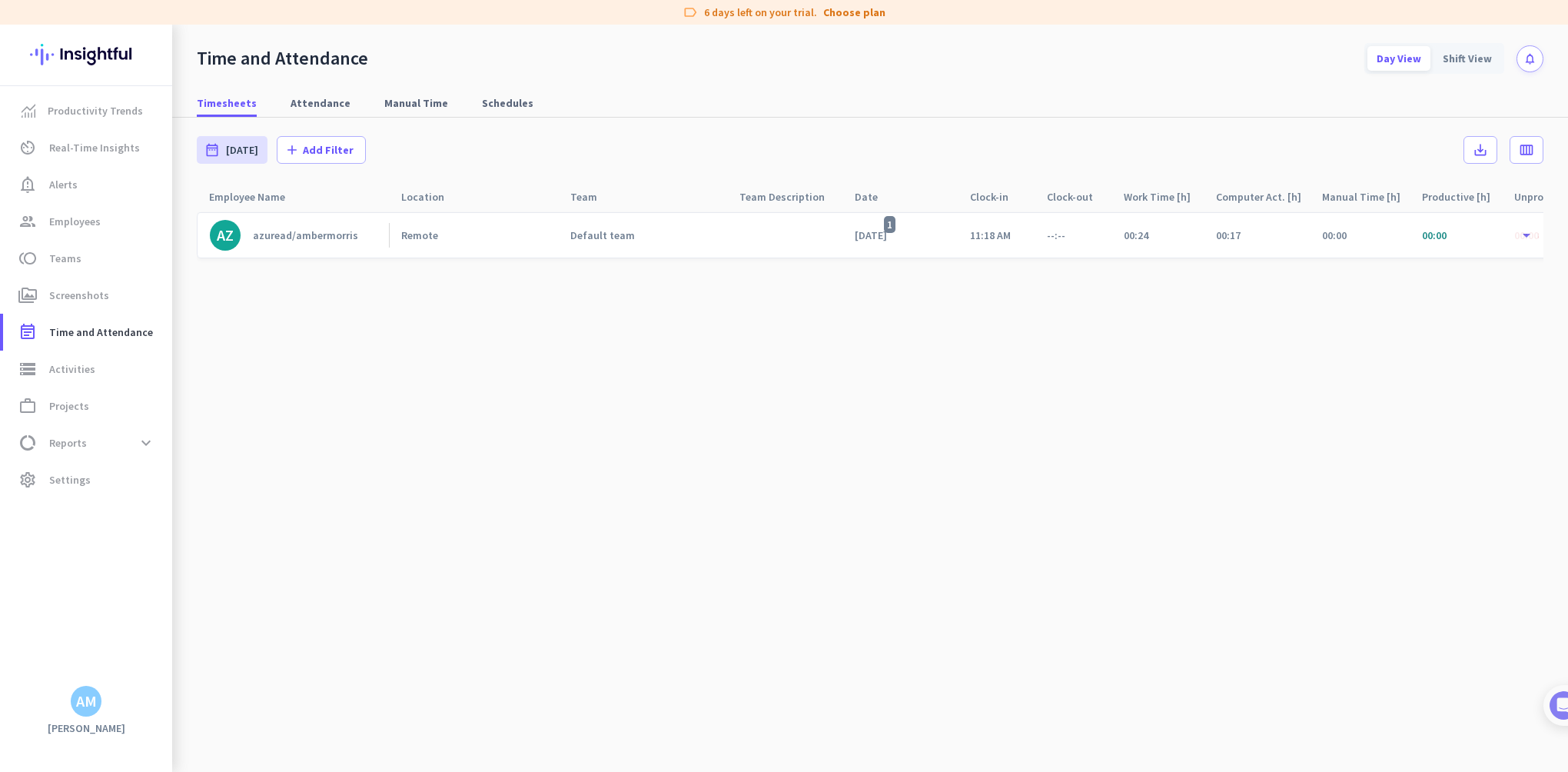
click at [289, 240] on div "azuread/ambermorris" at bounding box center [305, 235] width 105 height 14
